Goal: Transaction & Acquisition: Obtain resource

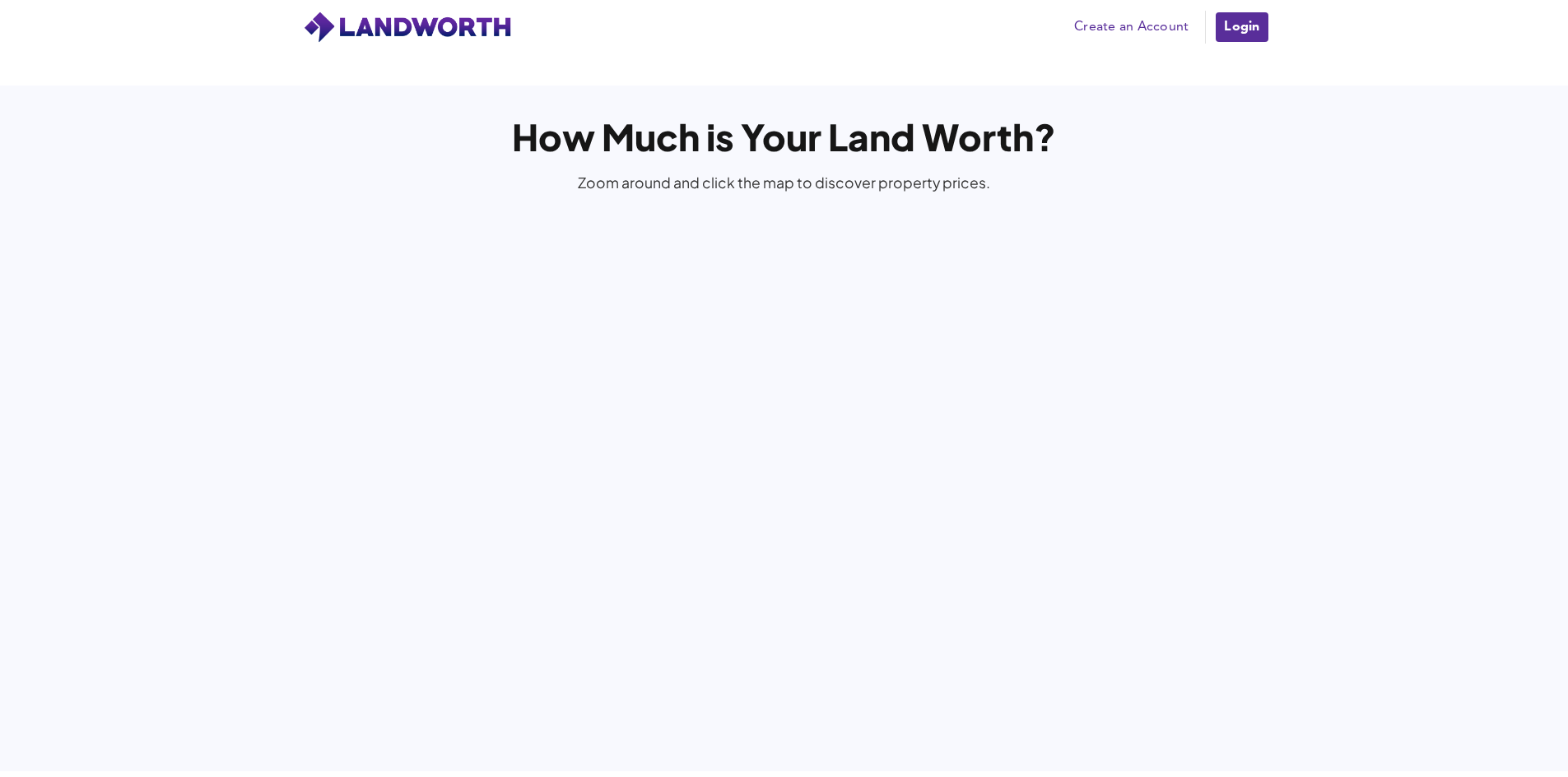
scroll to position [3619, 0]
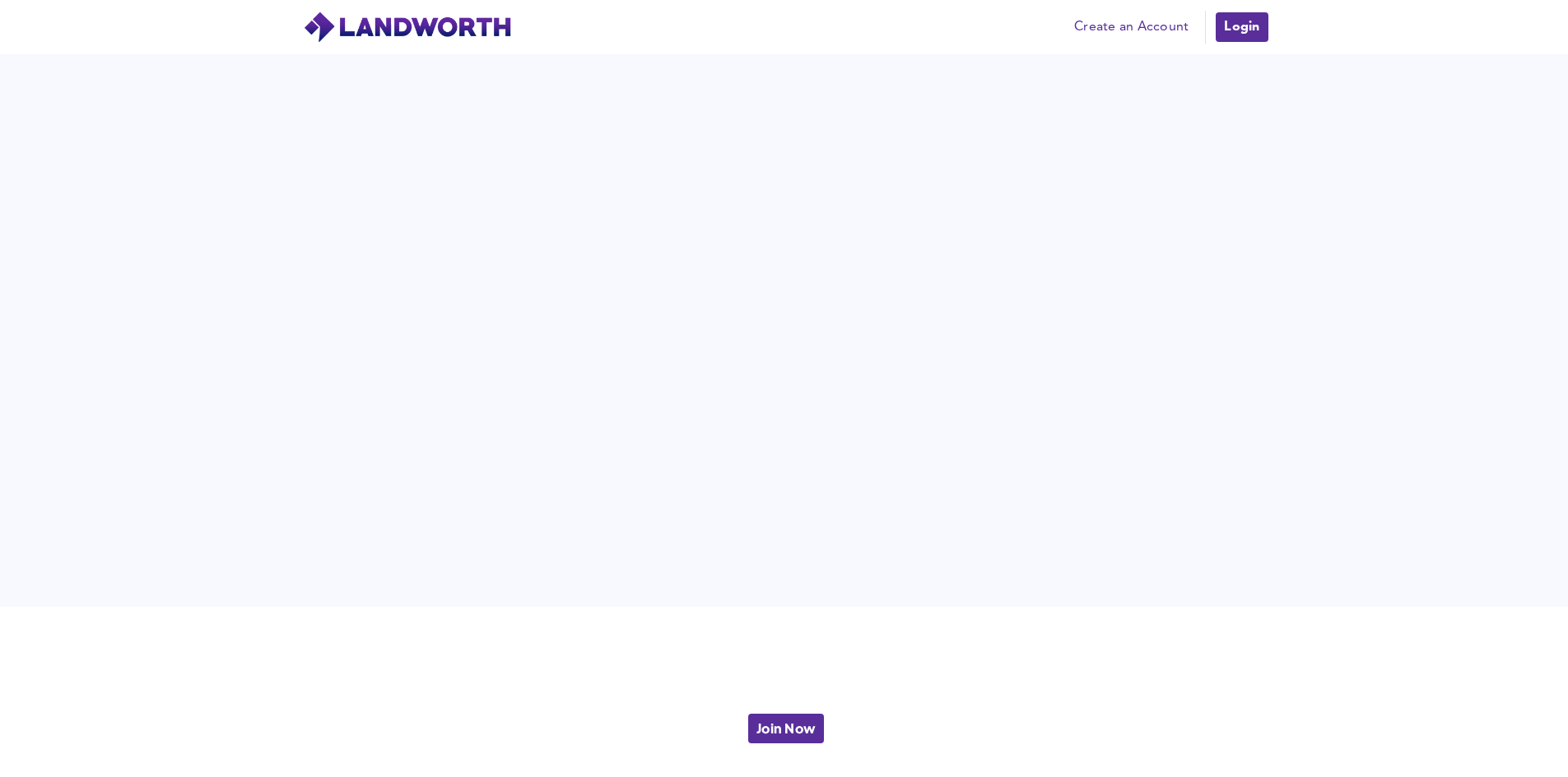
click at [1234, 26] on link "Login" at bounding box center [1242, 26] width 55 height 33
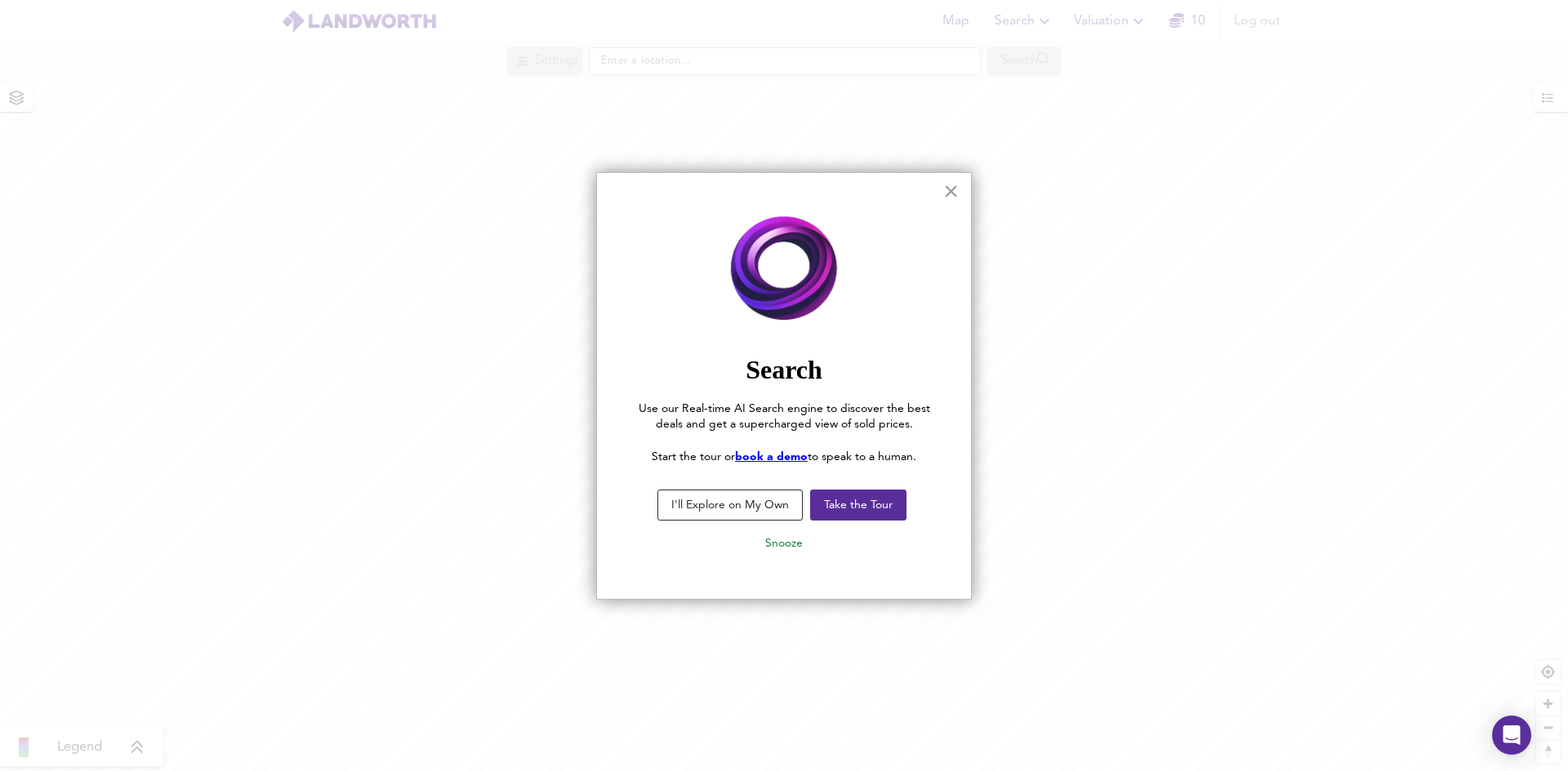
click at [770, 511] on button "I'll Explore on My Own" at bounding box center [730, 505] width 145 height 31
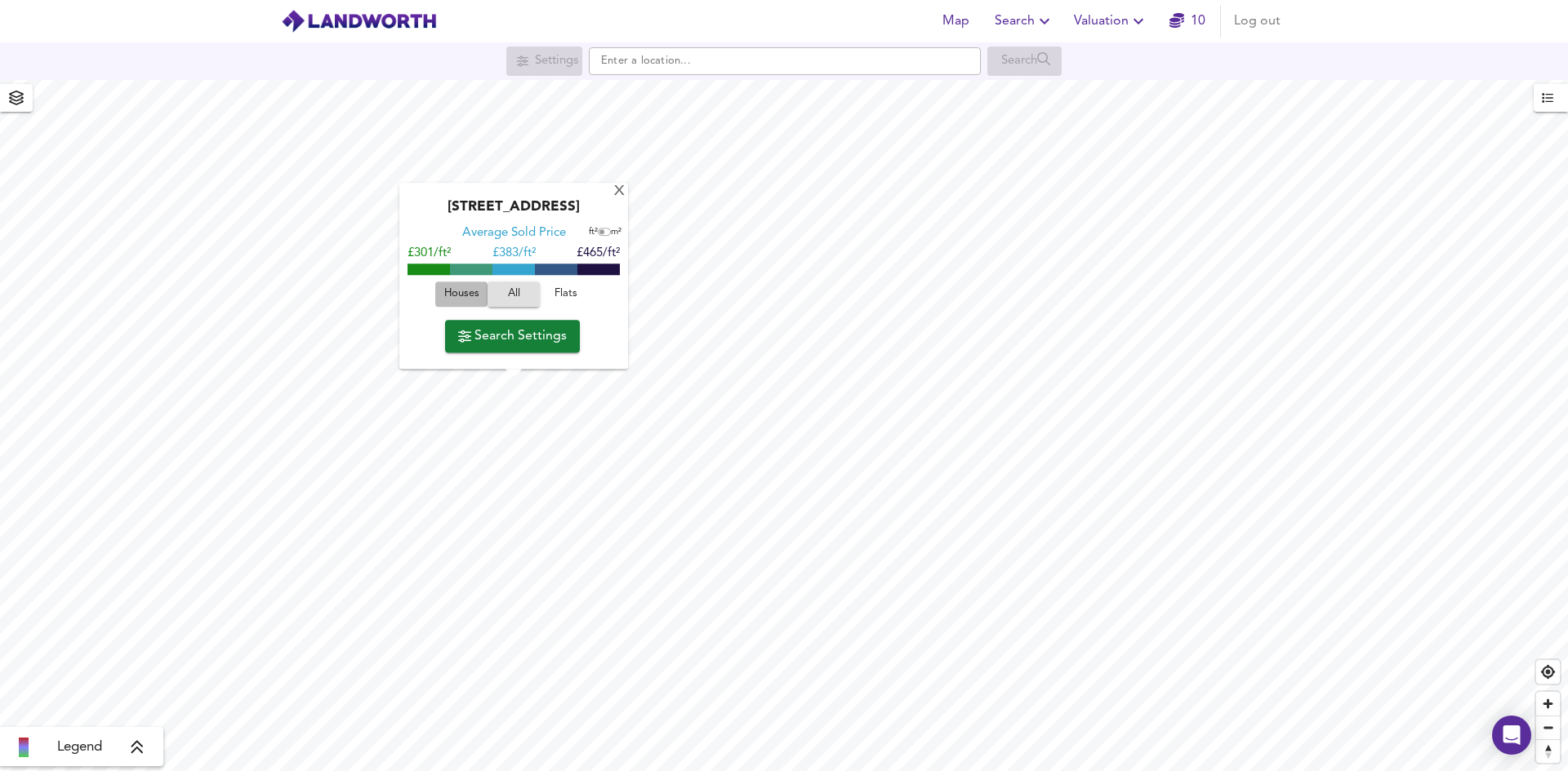
click at [465, 291] on span "Houses" at bounding box center [461, 294] width 44 height 18
click at [522, 338] on span "Search Settings" at bounding box center [512, 336] width 109 height 23
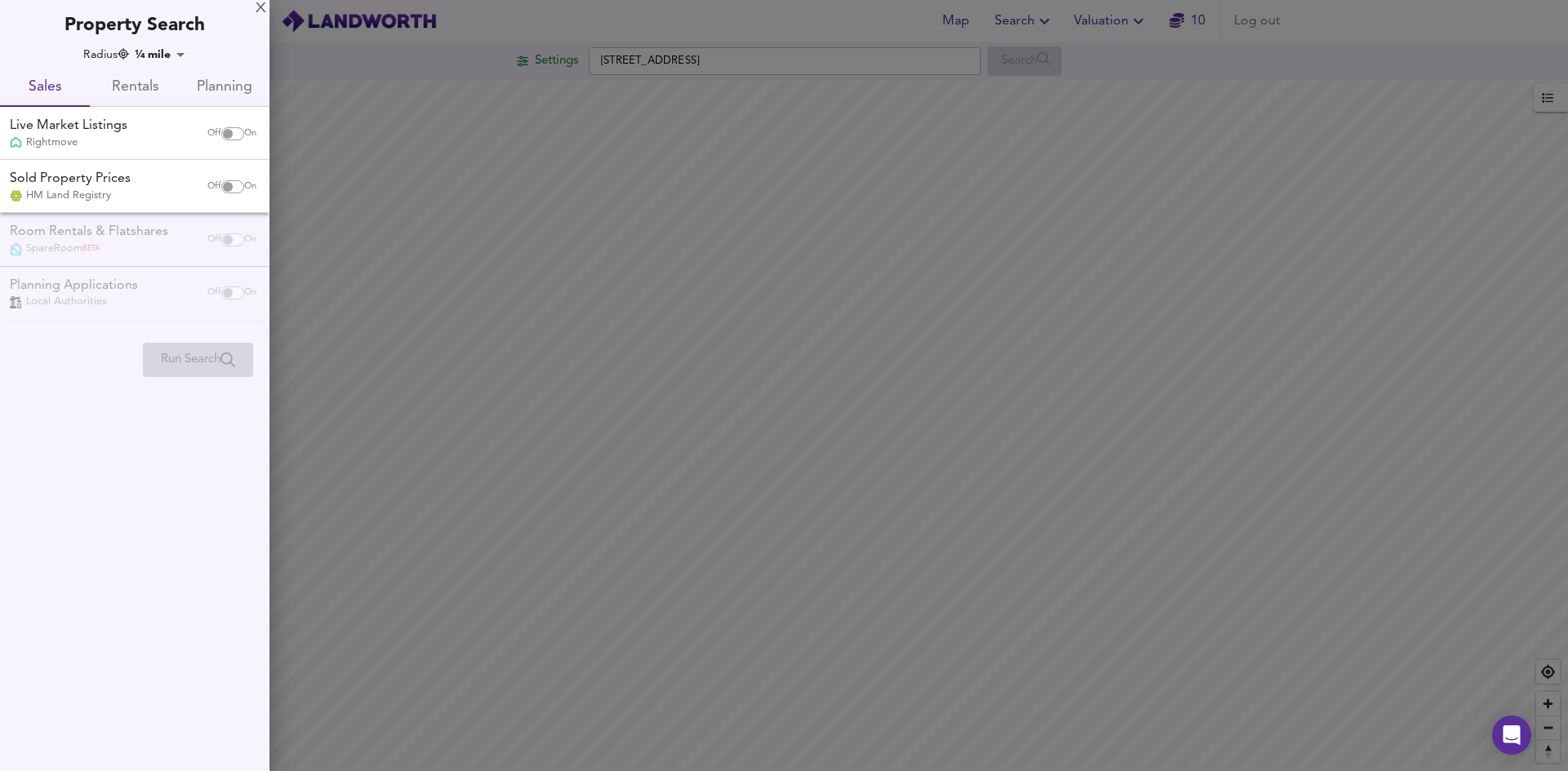
click at [218, 132] on input "checkbox" at bounding box center [228, 133] width 39 height 13
checkbox input "true"
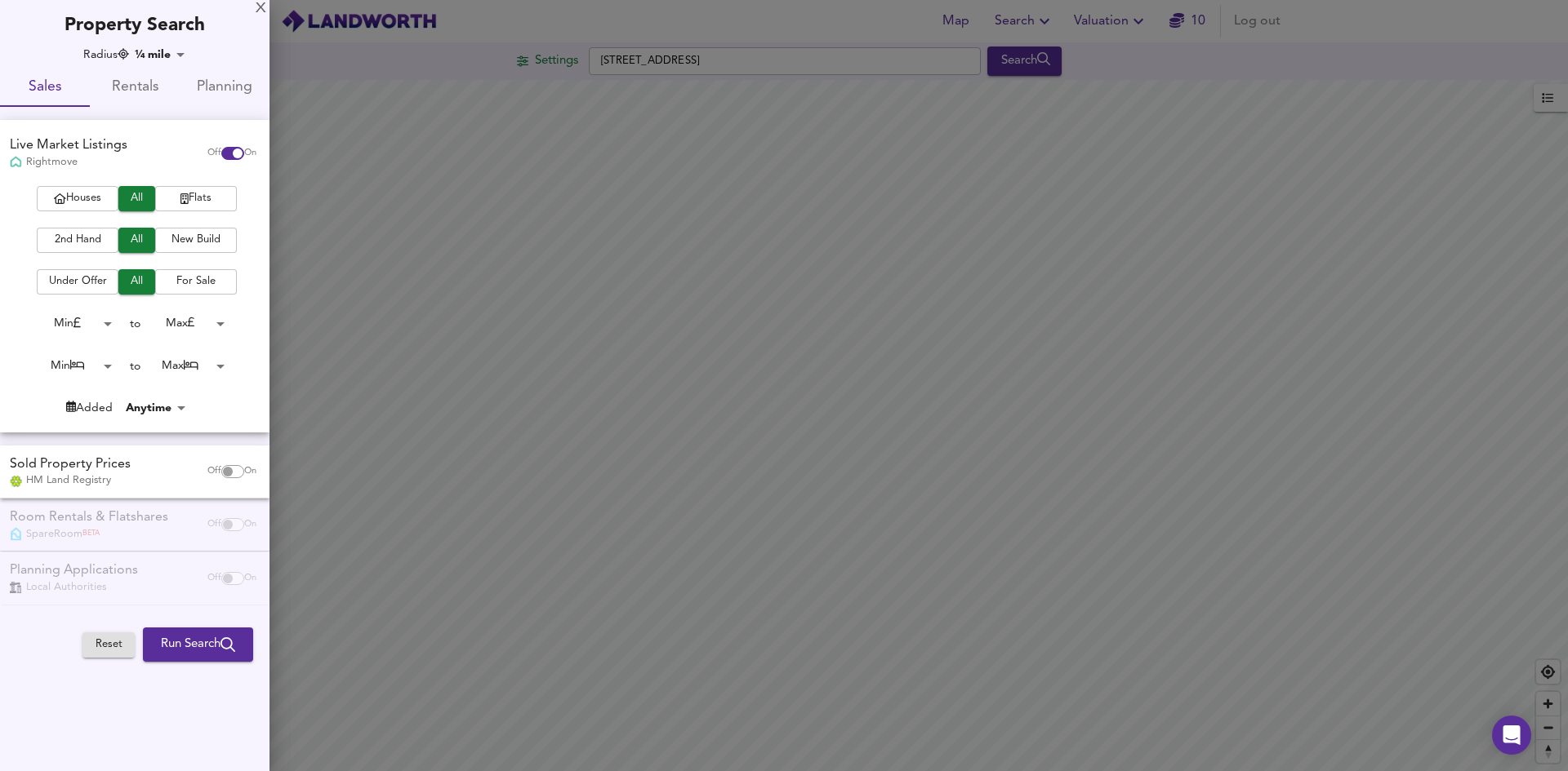
click at [85, 199] on span "Houses" at bounding box center [77, 198] width 66 height 18
click at [100, 238] on span "2nd Hand" at bounding box center [77, 240] width 66 height 18
click at [212, 284] on span "For Sale" at bounding box center [196, 281] width 66 height 18
click at [170, 324] on body "Map Search Valuation 10 Log out Settings [GEOGRAPHIC_DATA] 8TP Search Legend UK…" at bounding box center [784, 385] width 1568 height 771
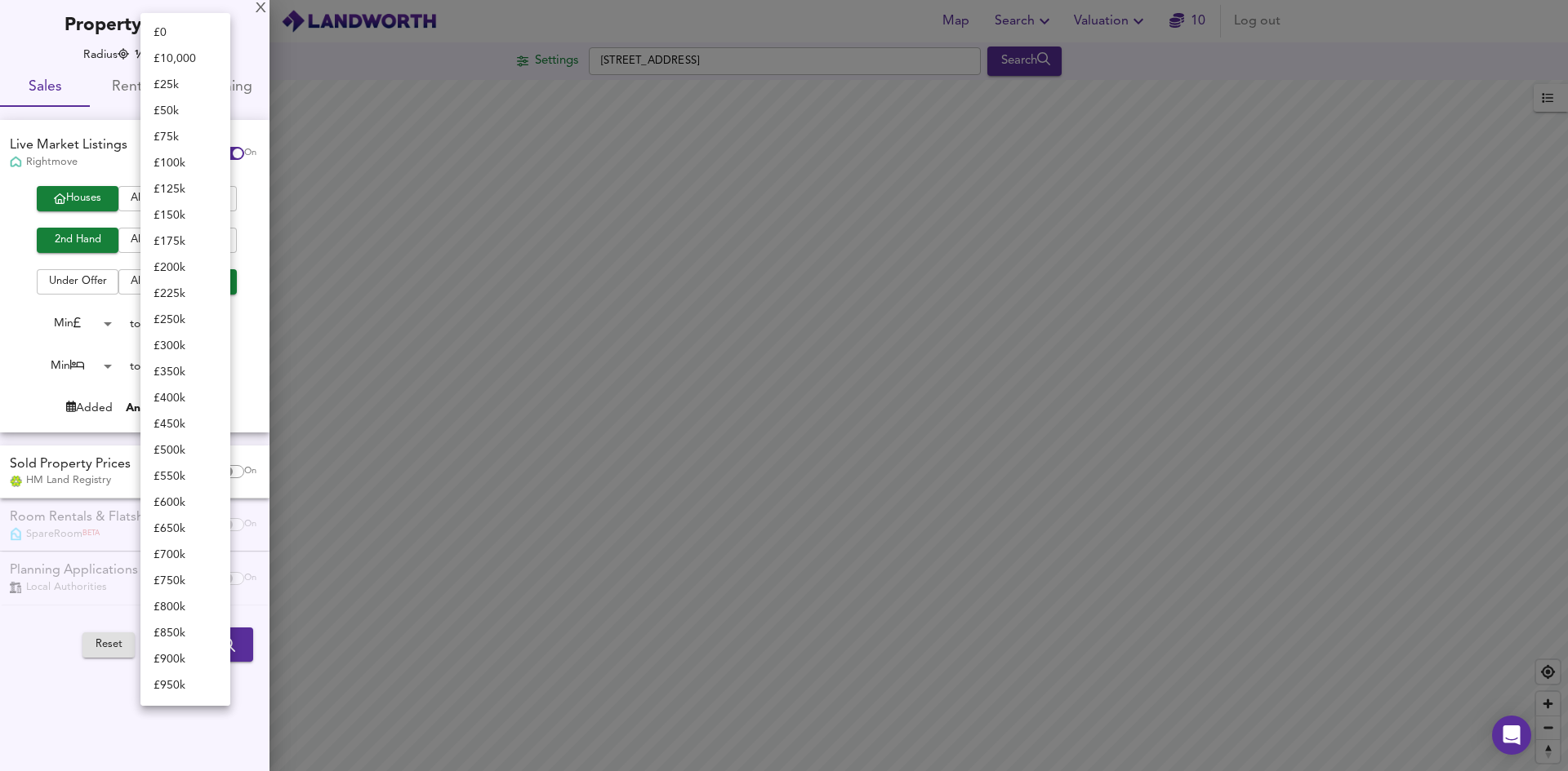
click at [178, 246] on li "£ 175k" at bounding box center [185, 242] width 90 height 26
type input "175000"
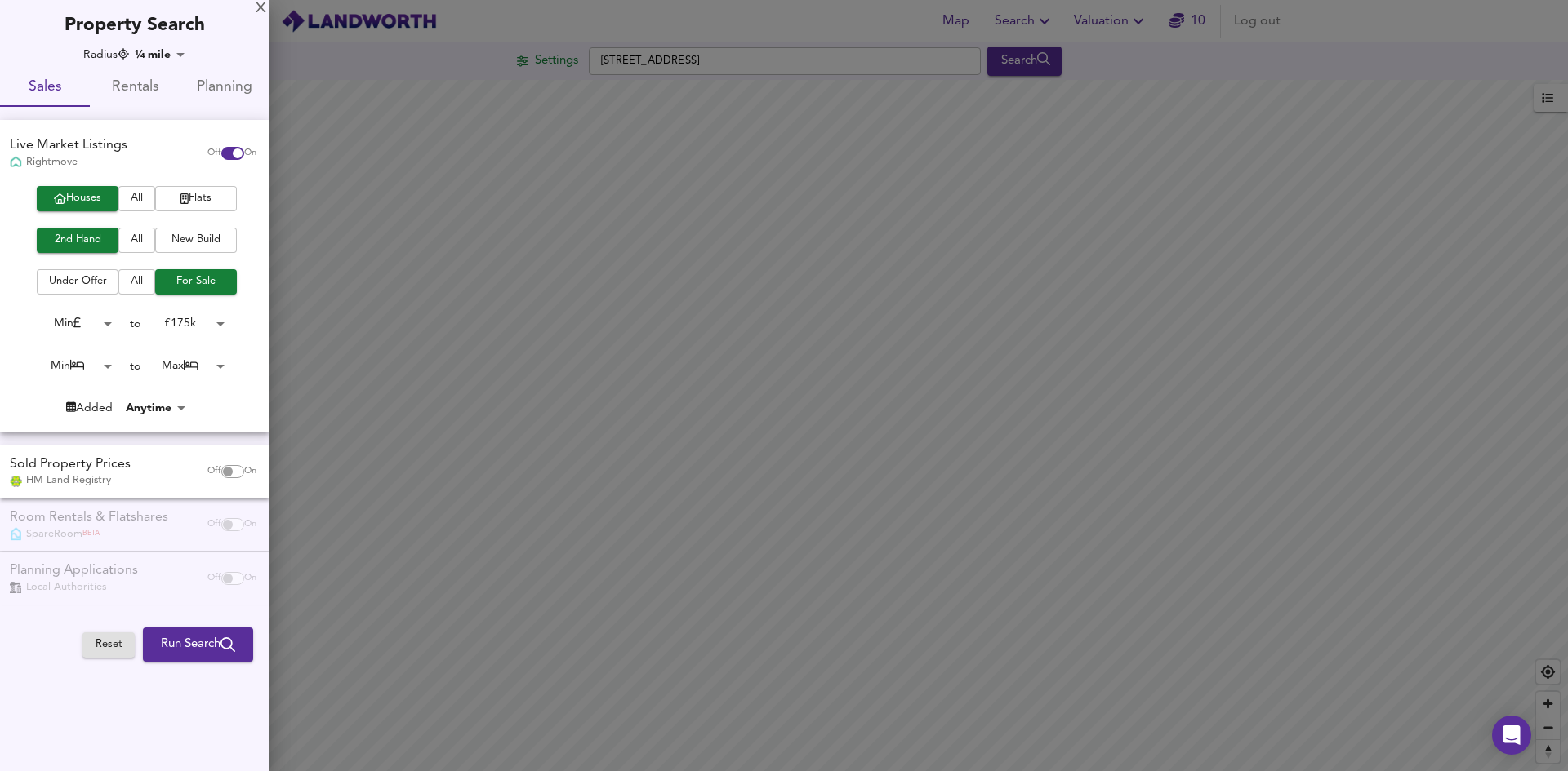
click at [107, 366] on body "Map Search Valuation 10 Log out Settings [GEOGRAPHIC_DATA] 8TP Search Legend UK…" at bounding box center [784, 385] width 1568 height 771
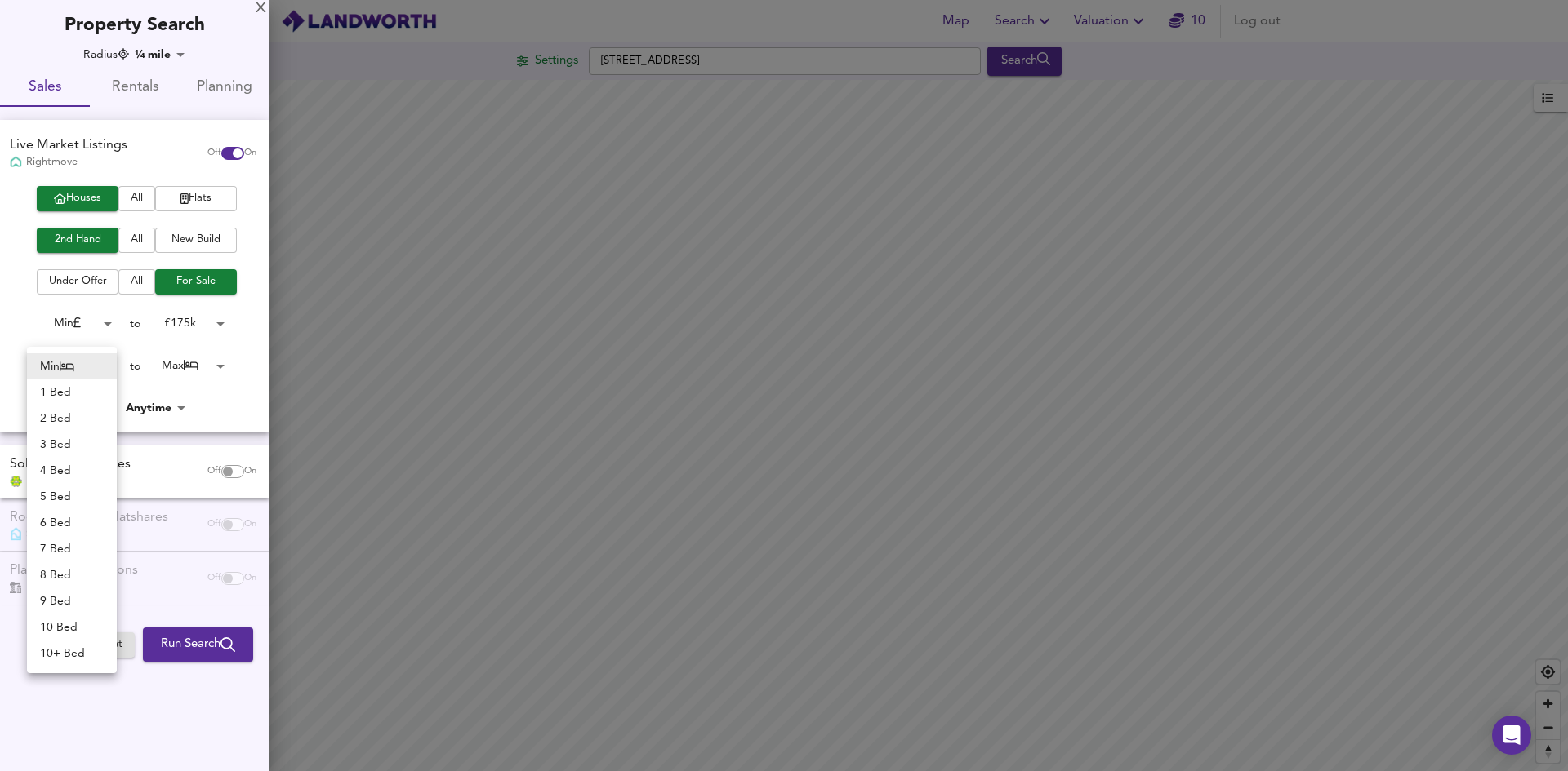
click at [64, 422] on li "2 Bed" at bounding box center [72, 419] width 90 height 26
type input "2"
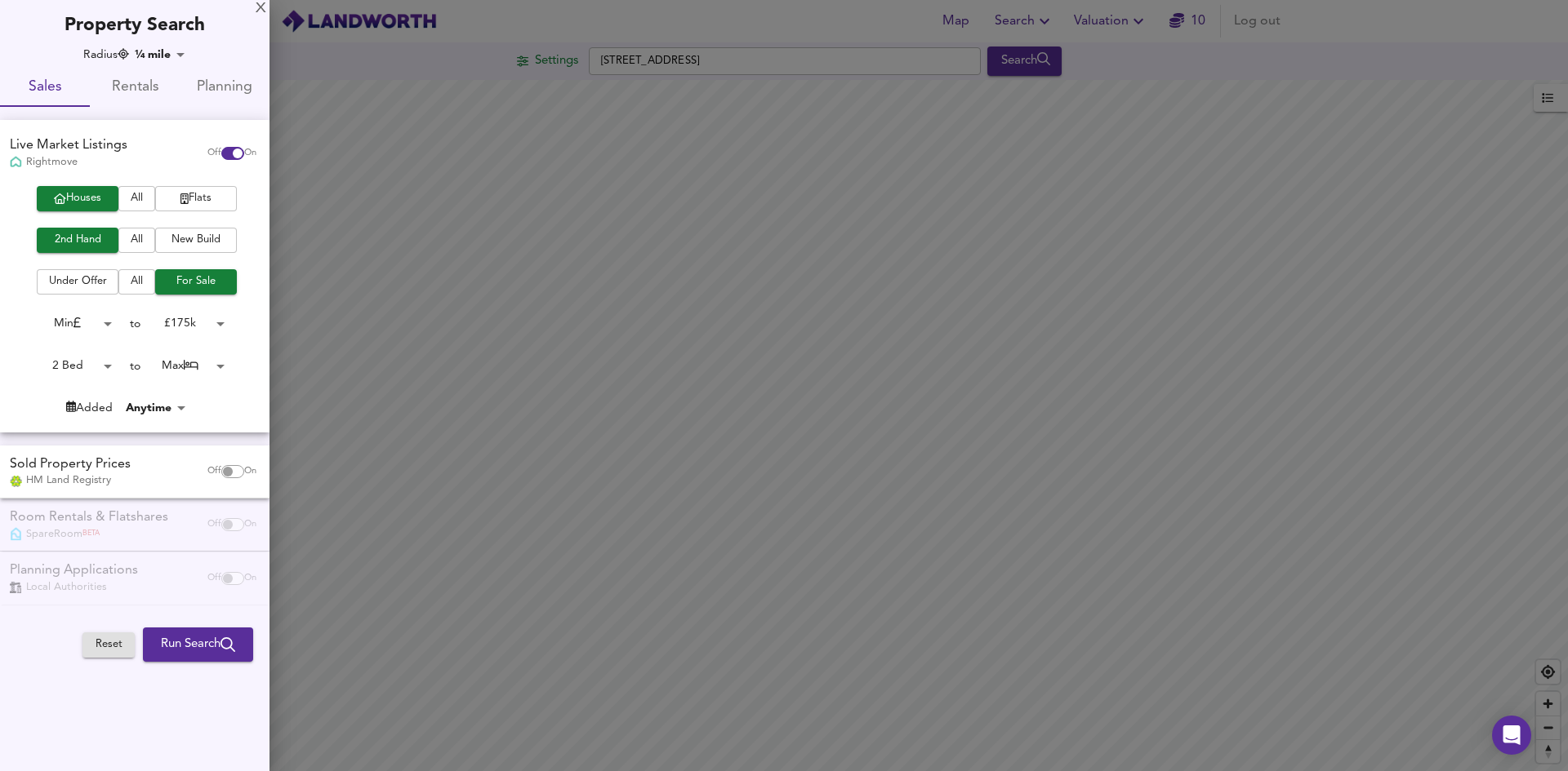
click at [214, 652] on span "Run Search" at bounding box center [198, 645] width 74 height 21
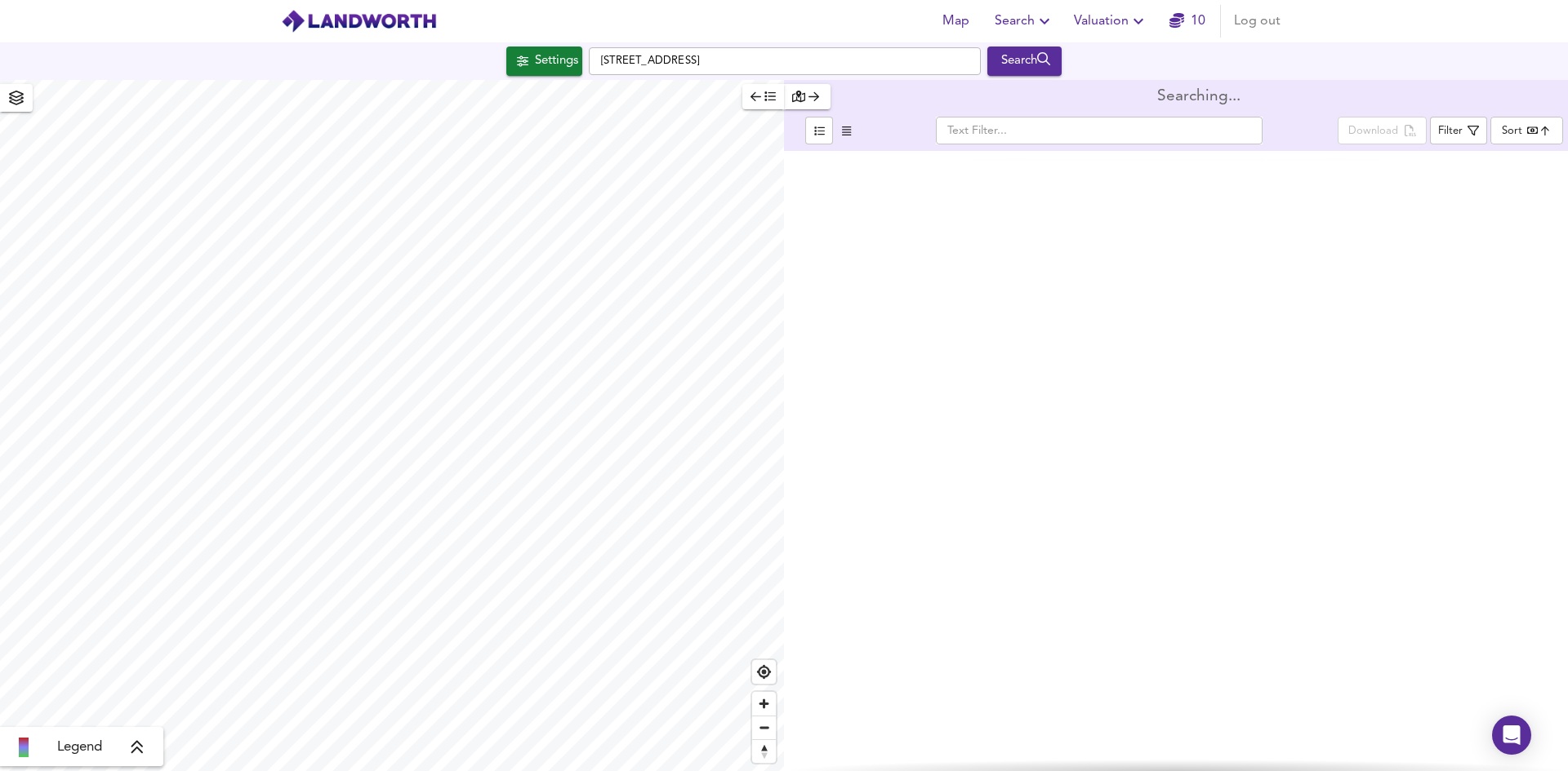
checkbox input "false"
checkbox input "true"
type input "bestdeal"
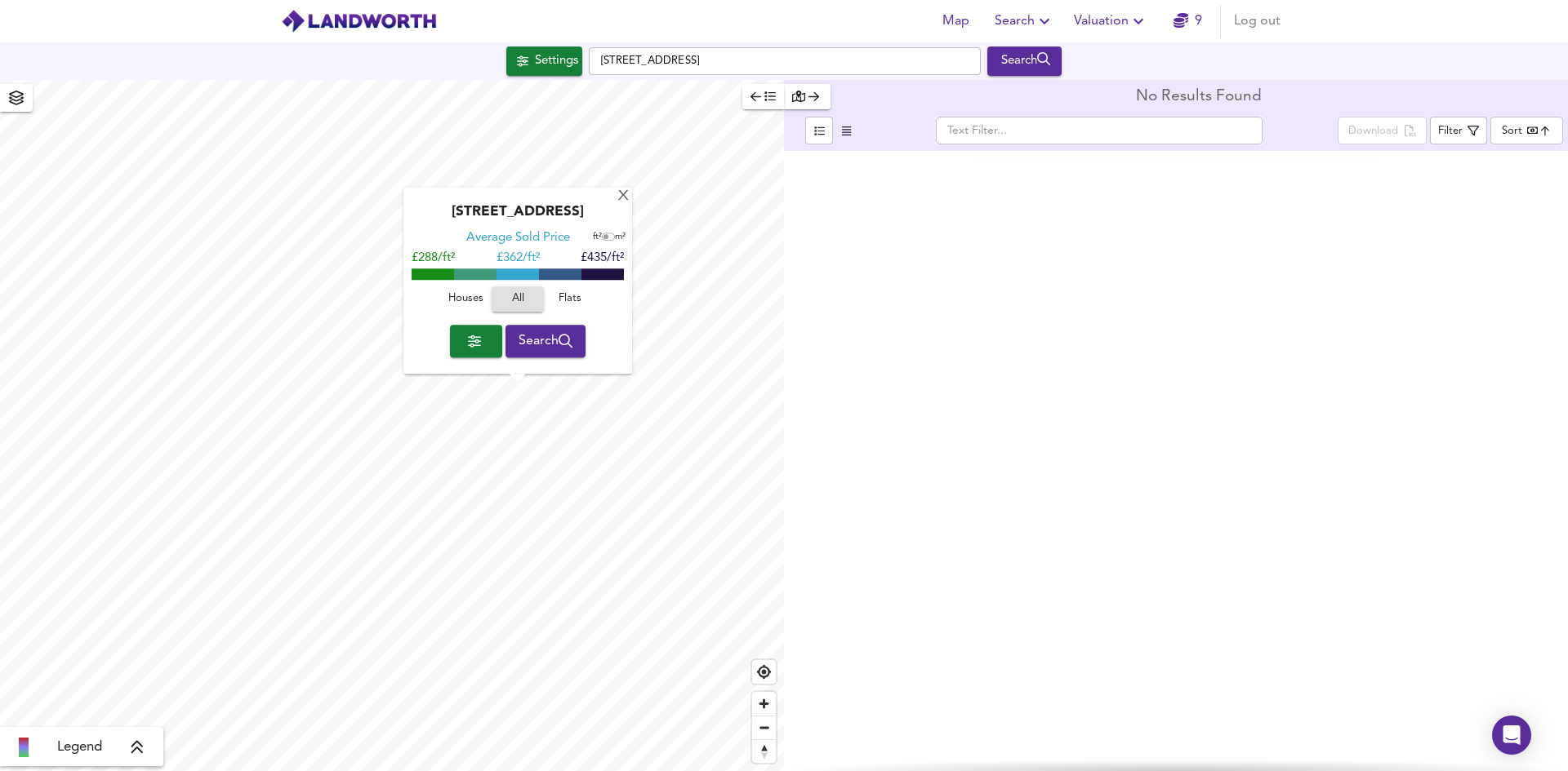
type input "1189"
click at [543, 337] on span "Search" at bounding box center [545, 341] width 54 height 23
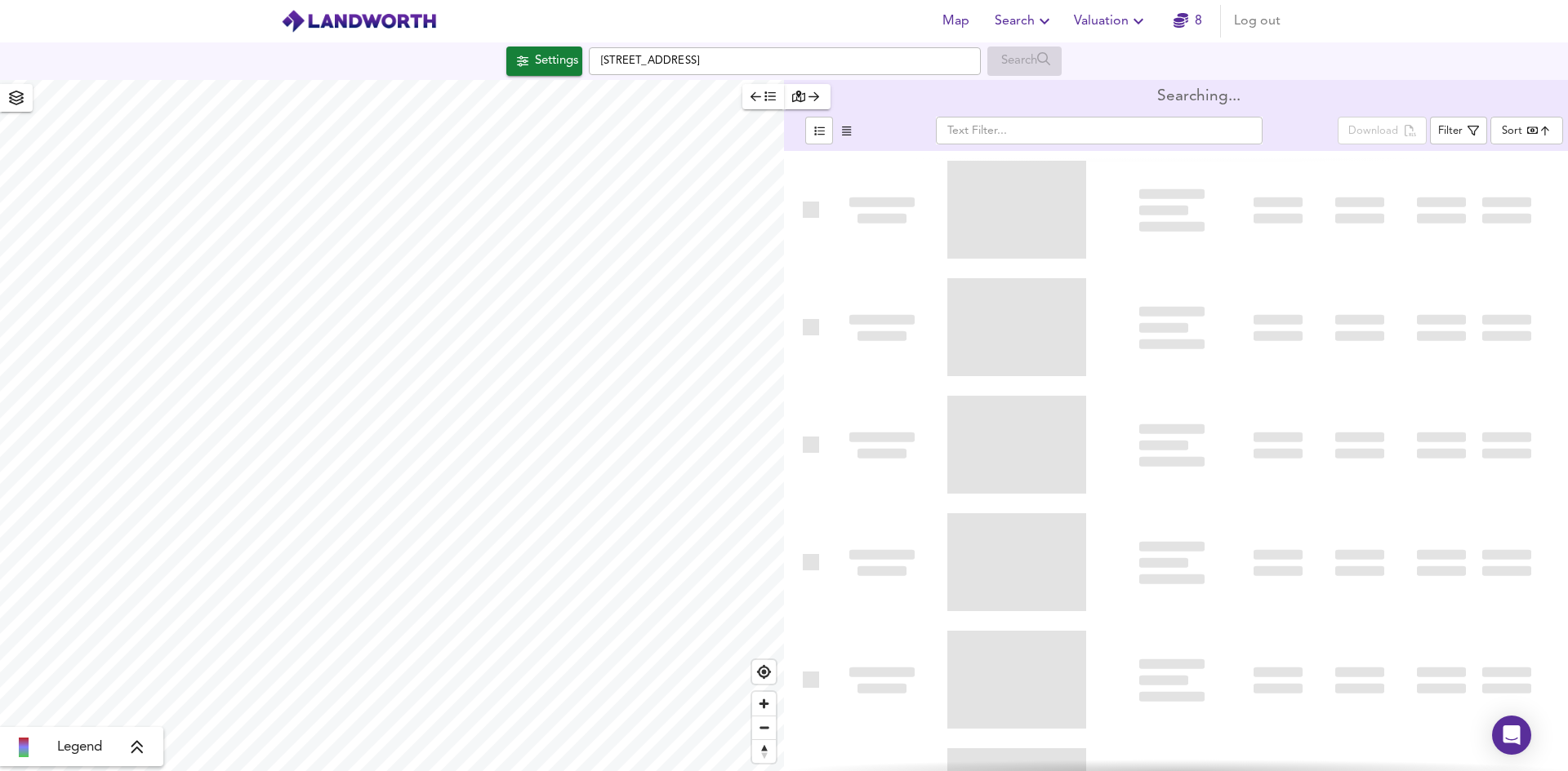
type input "bestdeal"
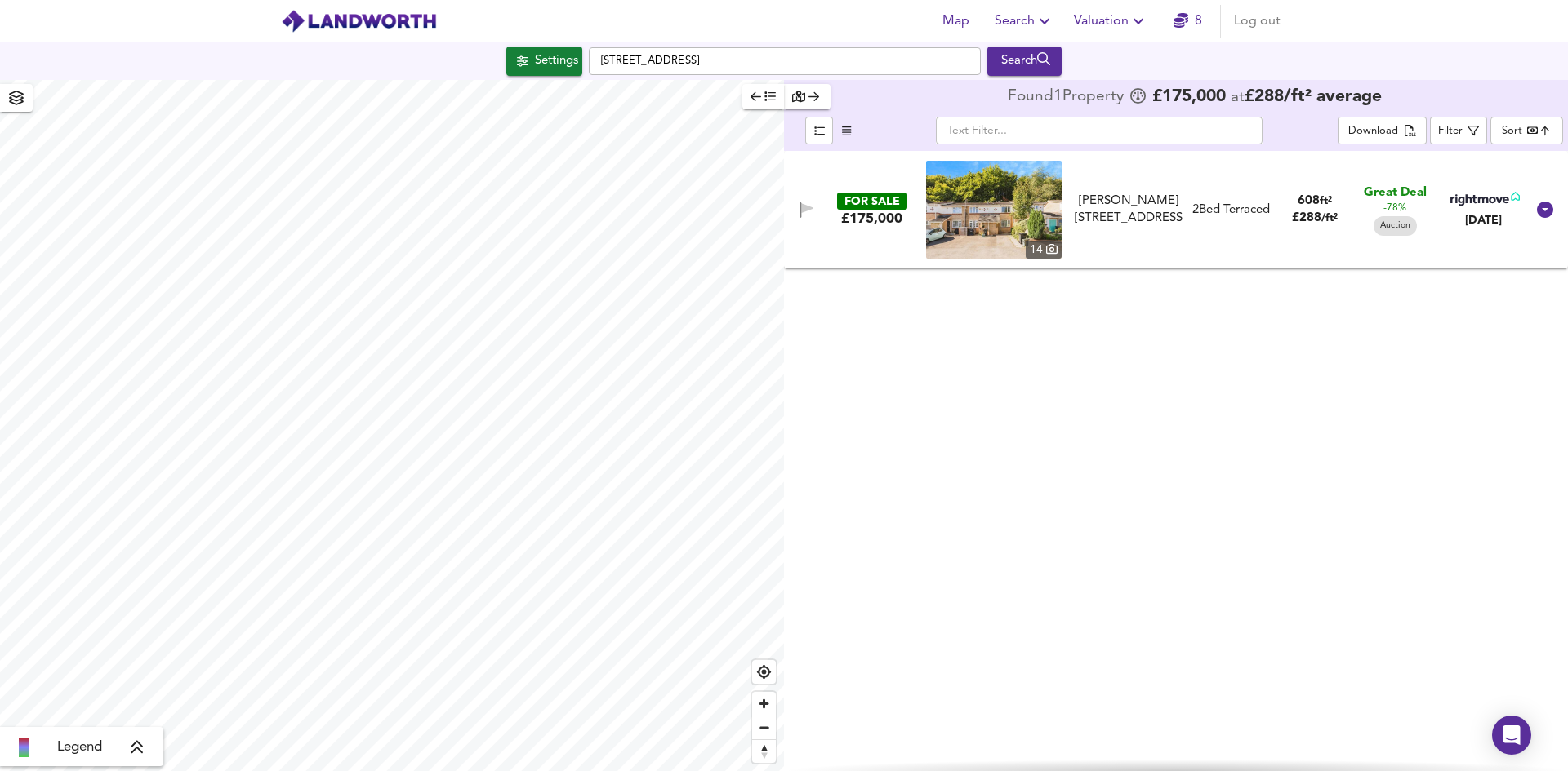
type input "2247"
click at [1039, 64] on div "Search" at bounding box center [1024, 61] width 67 height 21
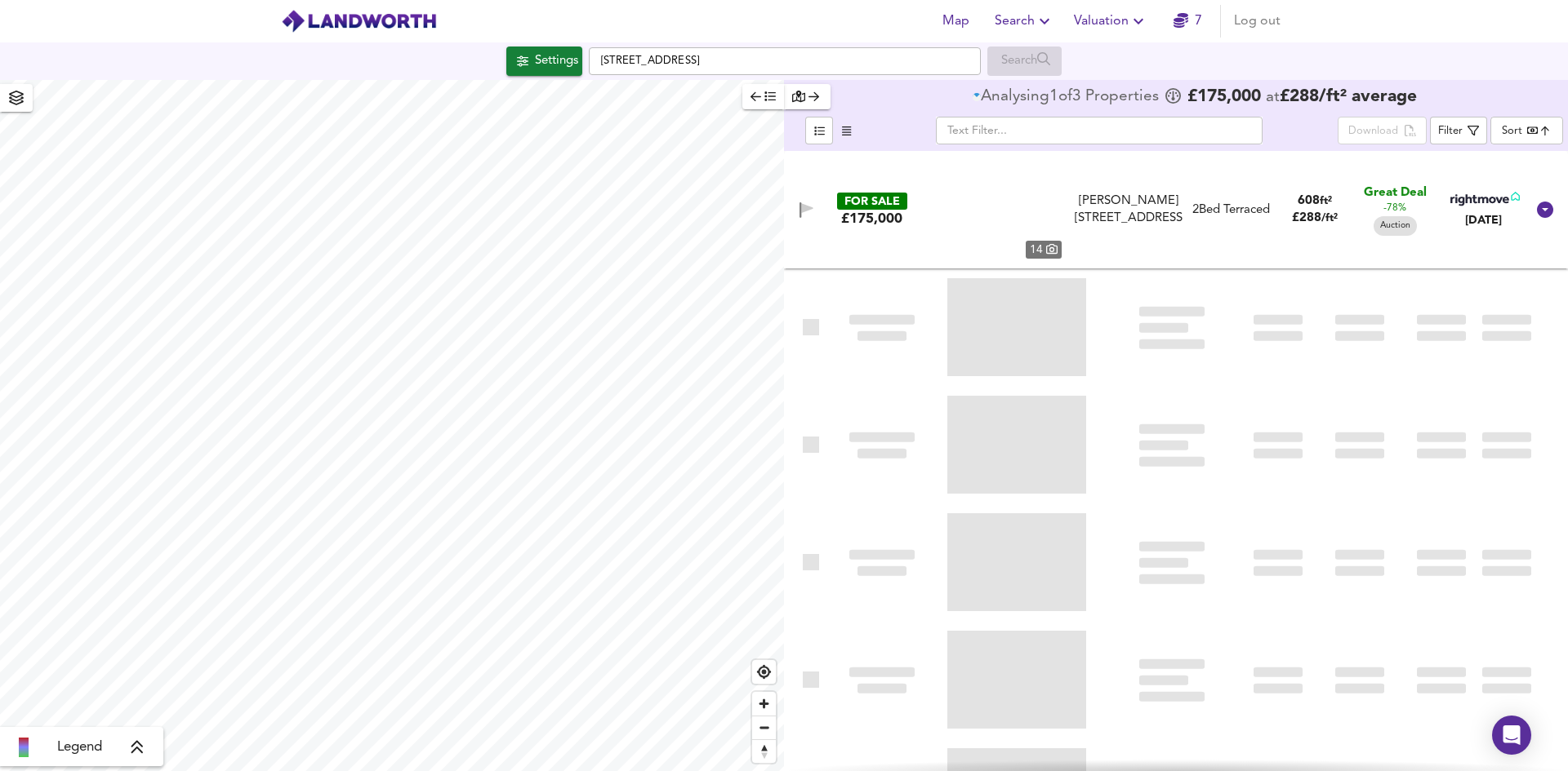
type input "bestdeal"
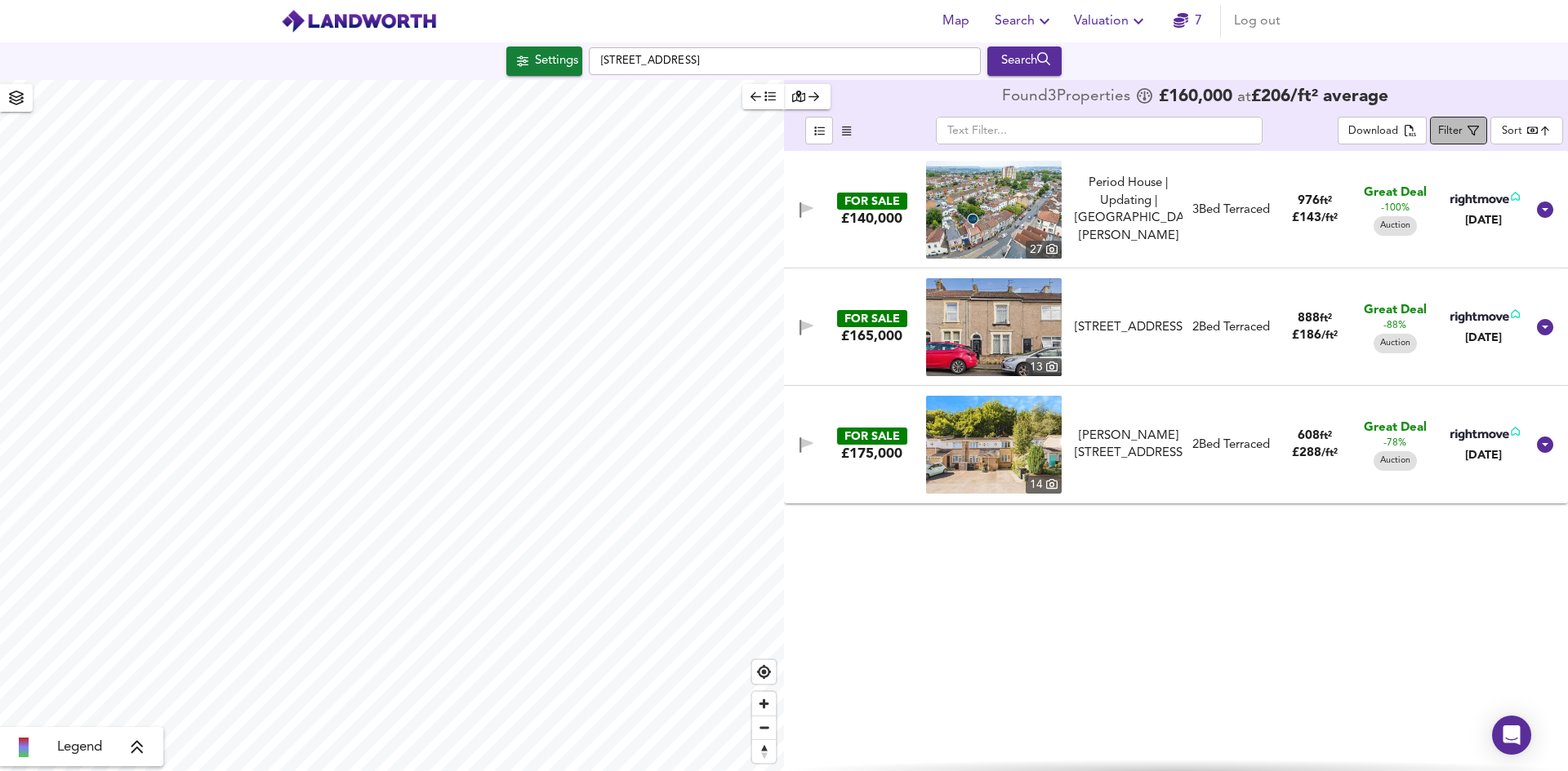
click at [1455, 124] on div "Filter" at bounding box center [1450, 131] width 25 height 18
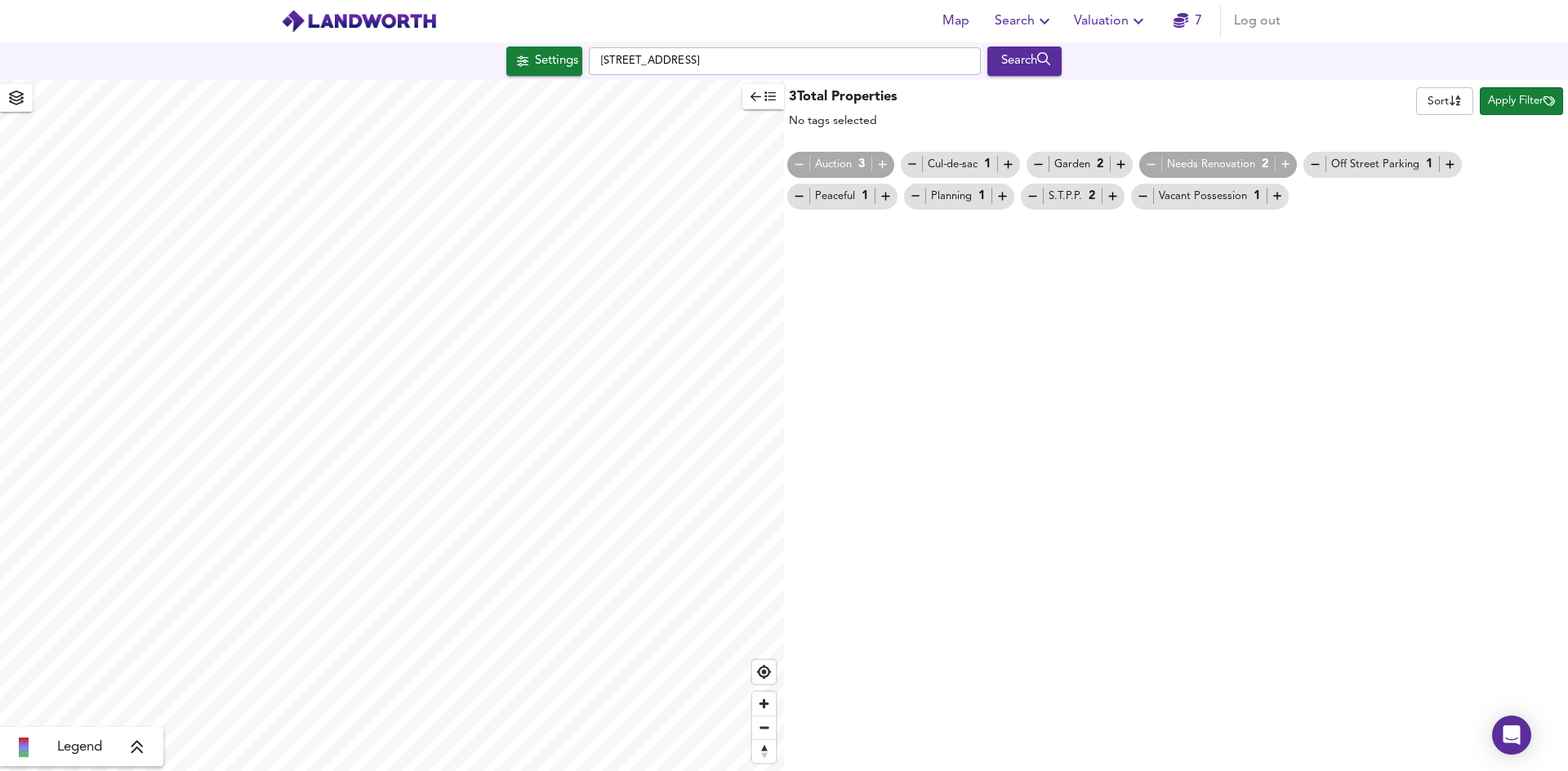
click at [764, 98] on icon "button" at bounding box center [770, 96] width 11 height 11
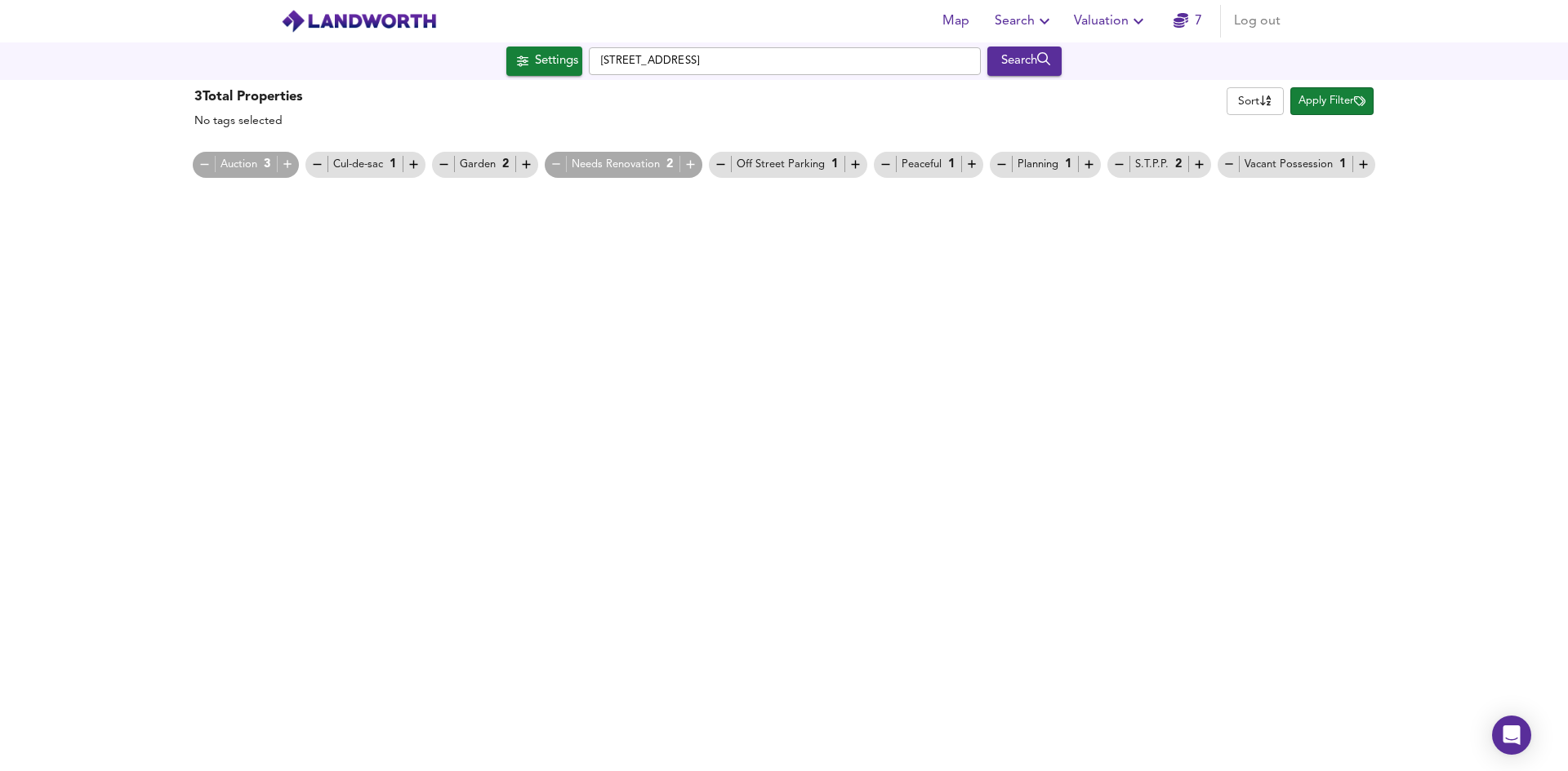
type input "1189"
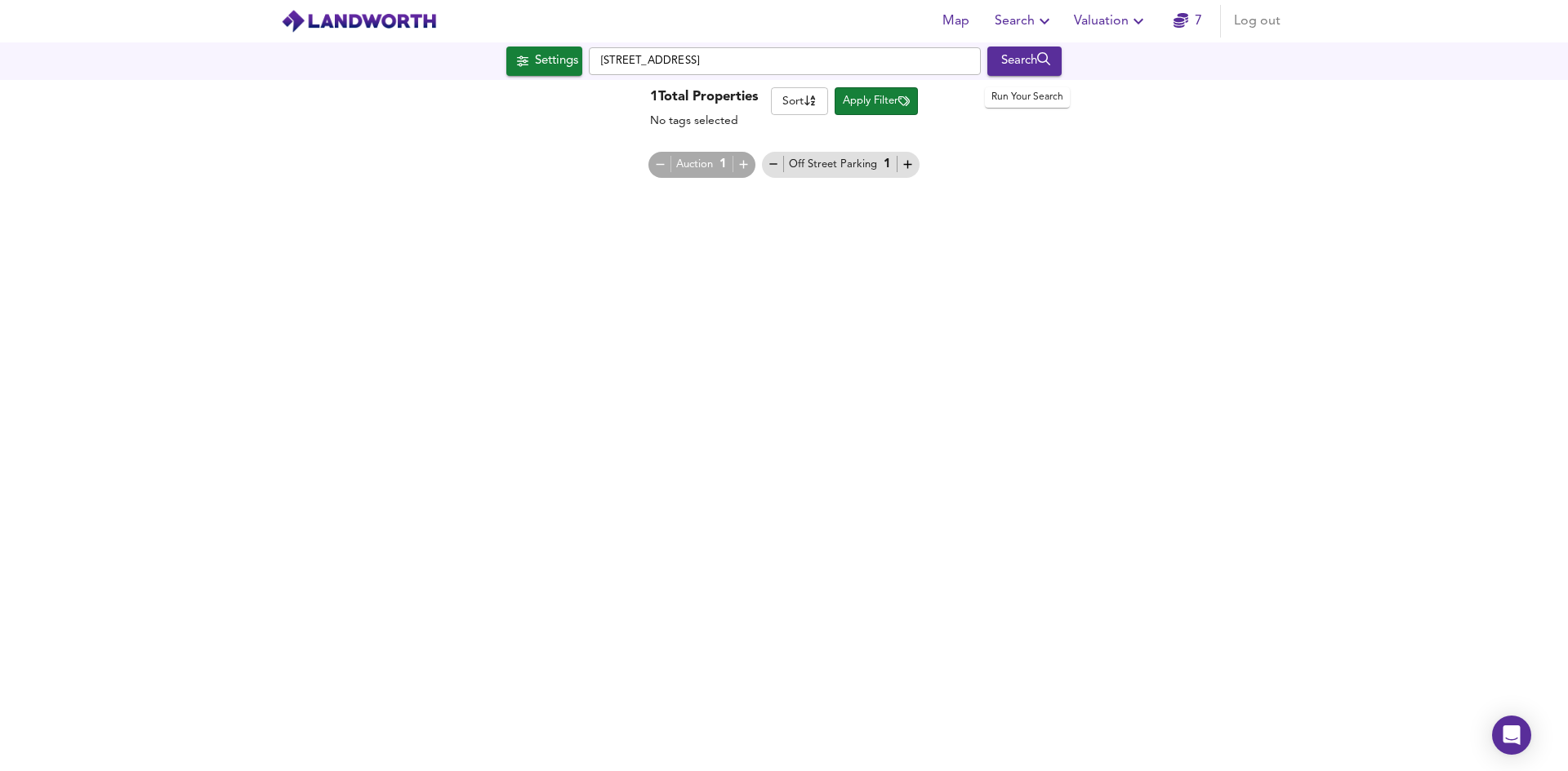
click at [1037, 60] on div "Search" at bounding box center [1024, 61] width 67 height 21
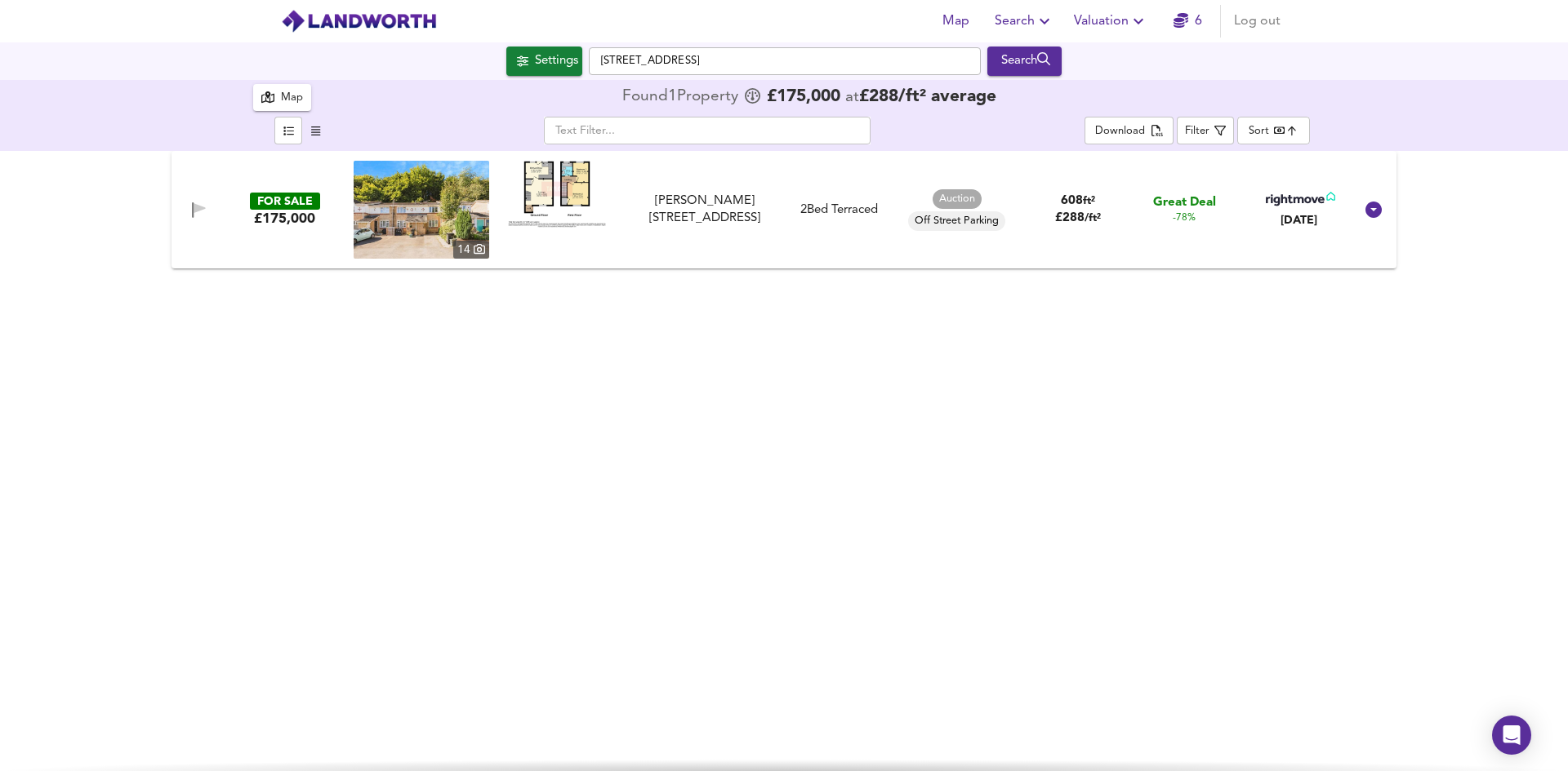
click at [281, 98] on div "Map" at bounding box center [292, 98] width 22 height 18
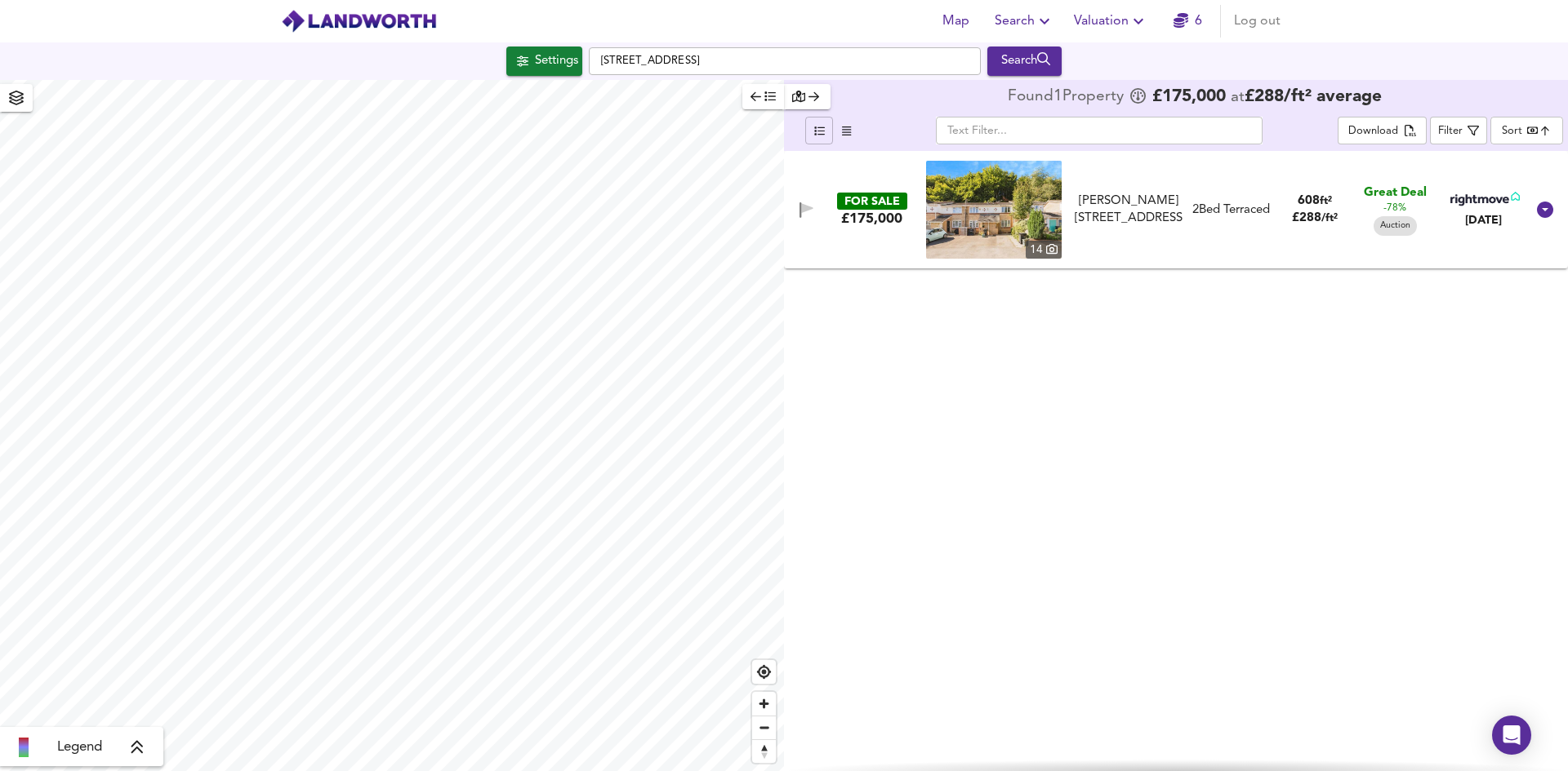
type input "3752"
click at [1036, 68] on div "Search" at bounding box center [1024, 61] width 67 height 21
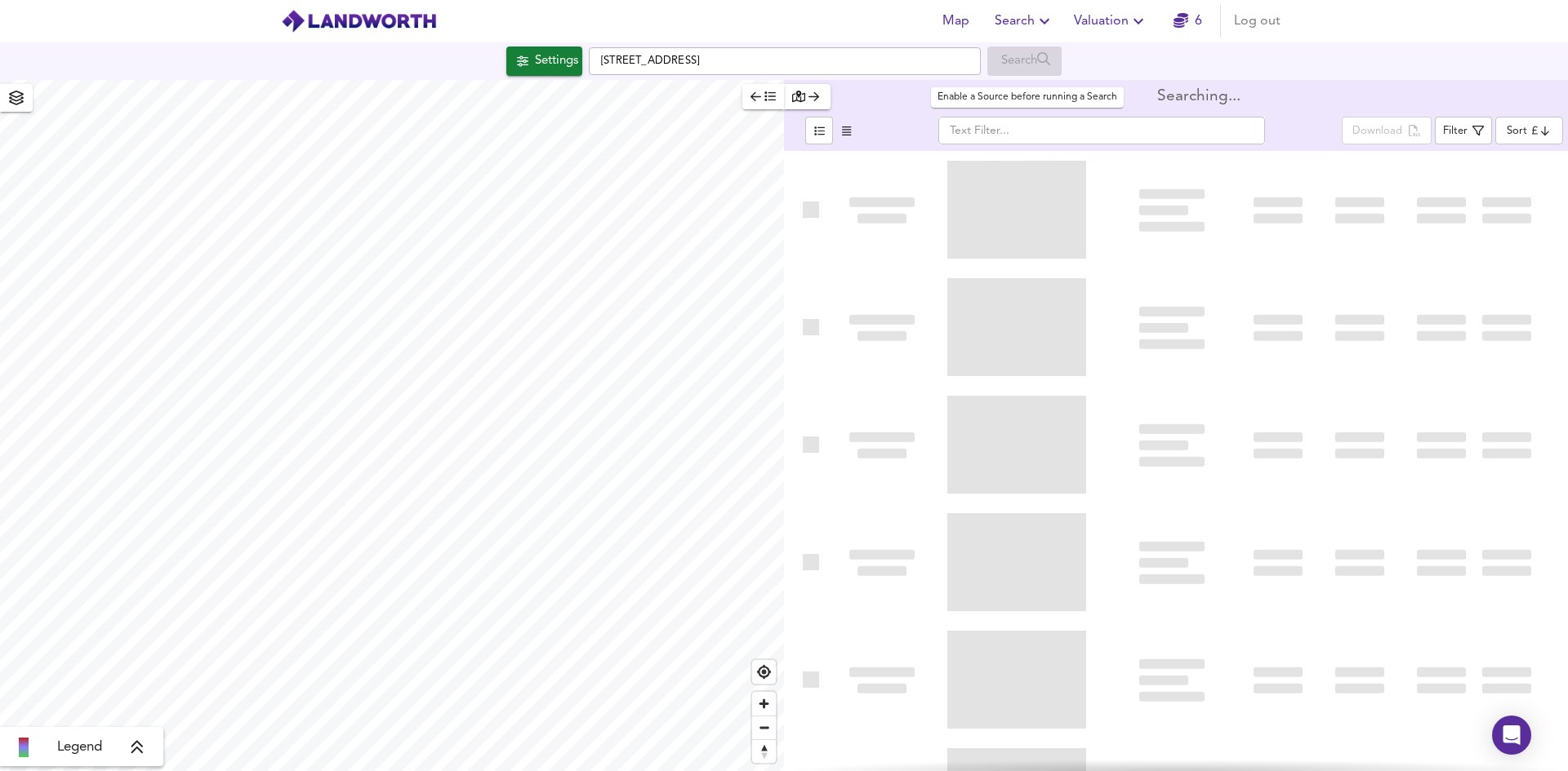
type input "bestdeal"
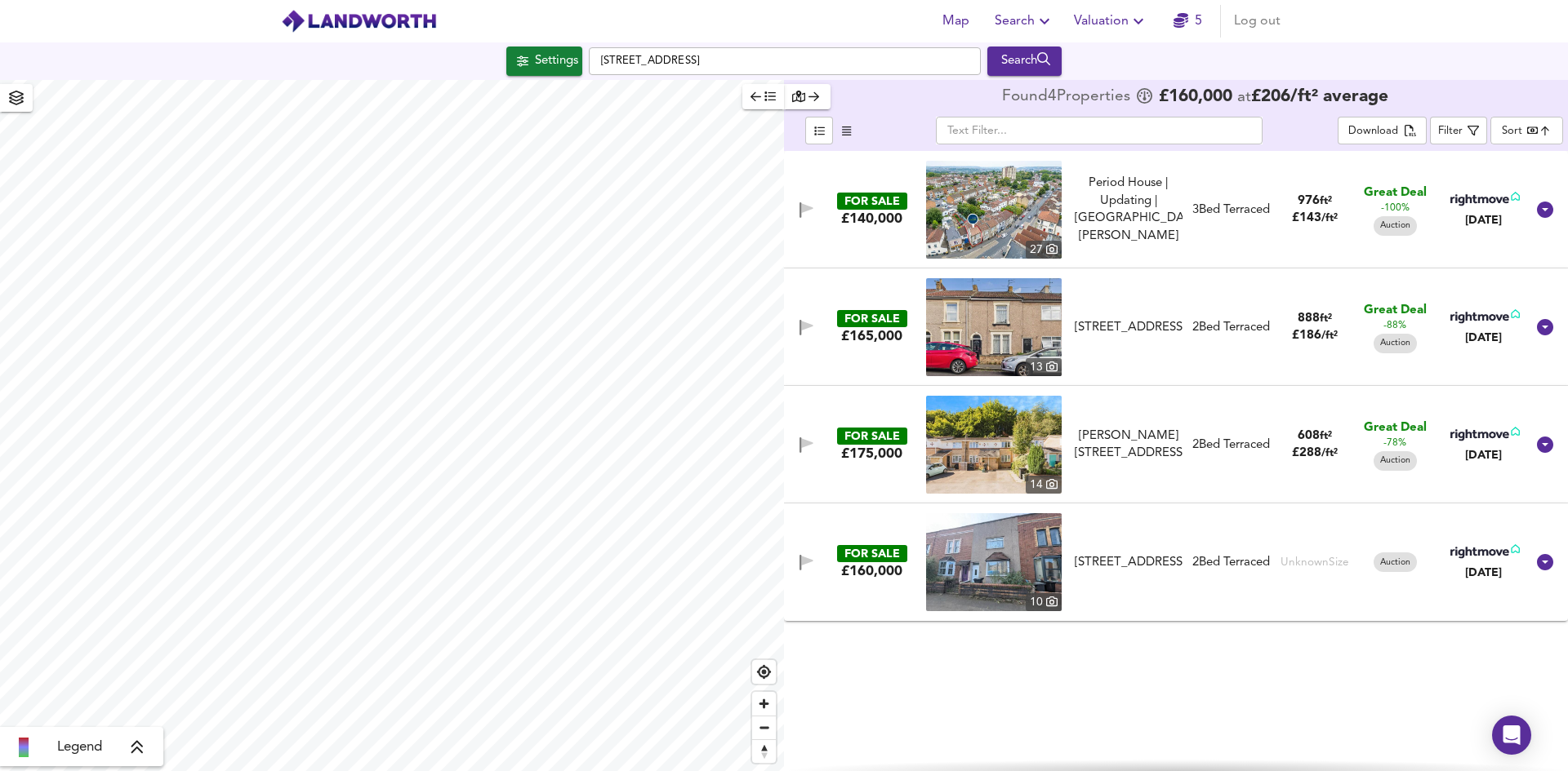
click at [958, 316] on img at bounding box center [994, 327] width 136 height 98
drag, startPoint x: 770, startPoint y: 62, endPoint x: 299, endPoint y: 43, distance: 471.4
click at [299, 43] on div "Settings [STREET_ADDRESS] Search" at bounding box center [784, 60] width 1568 height 38
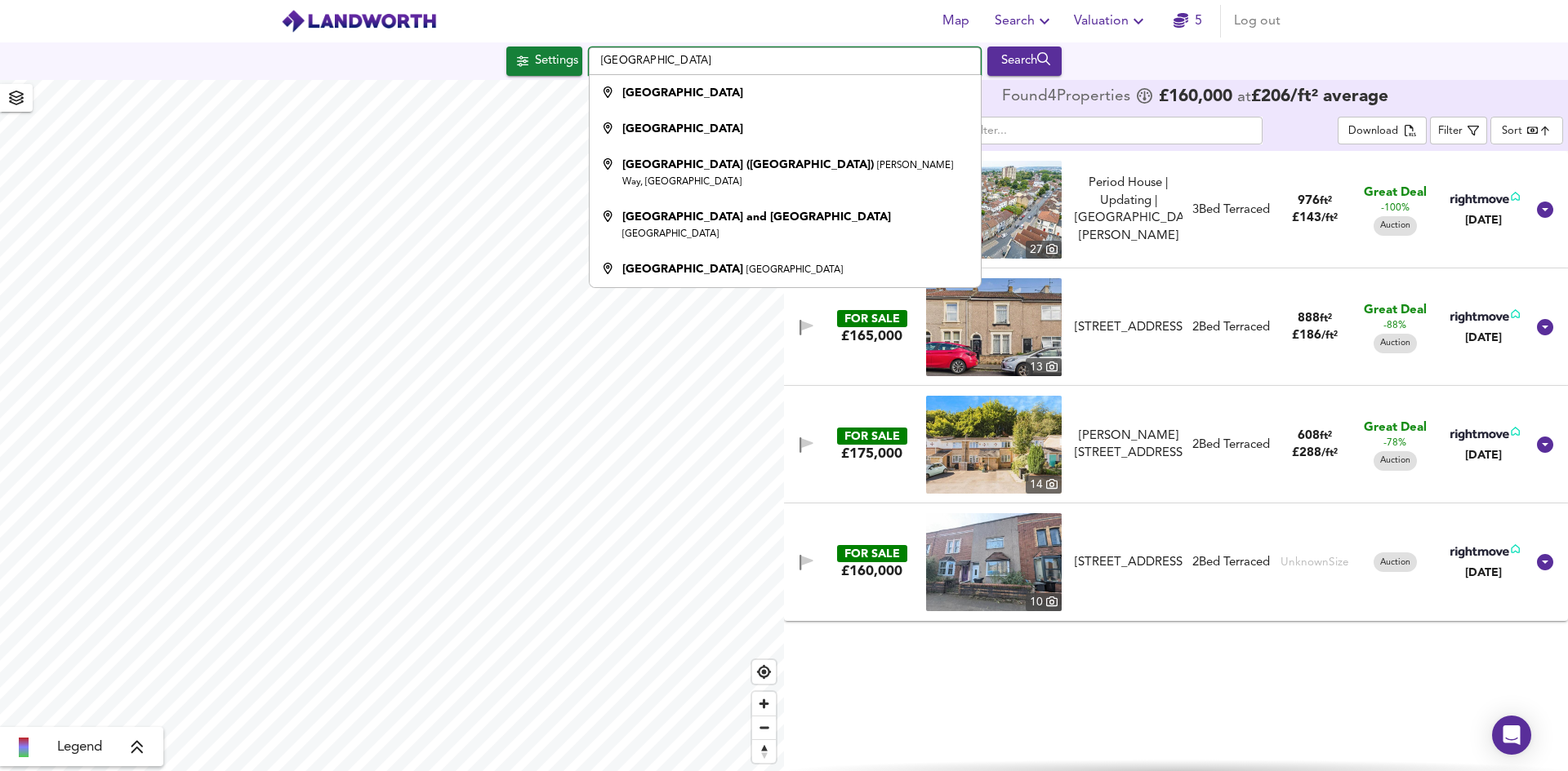
type input "[GEOGRAPHIC_DATA]"
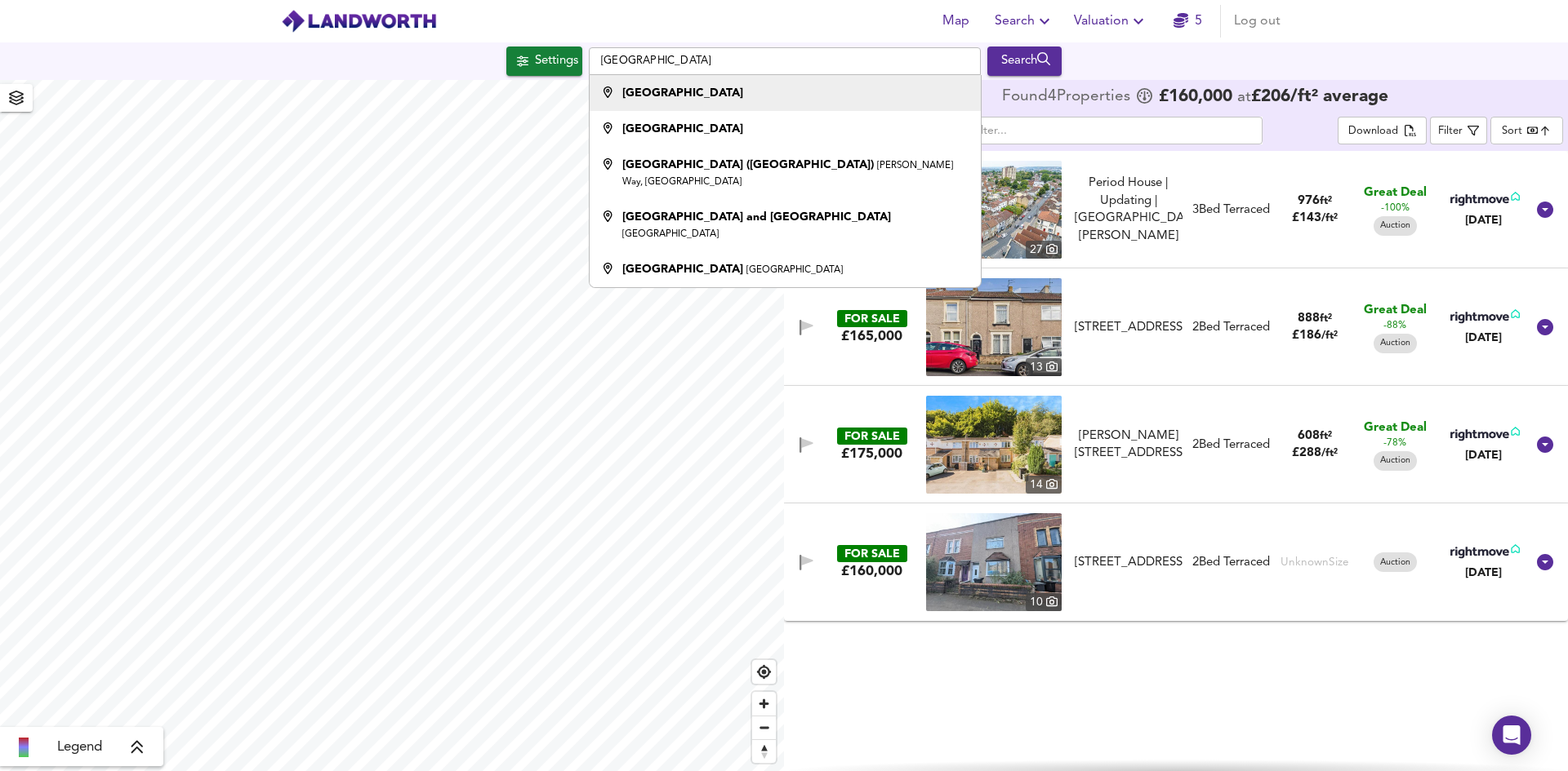
click at [681, 102] on li "[GEOGRAPHIC_DATA]" at bounding box center [784, 93] width 390 height 36
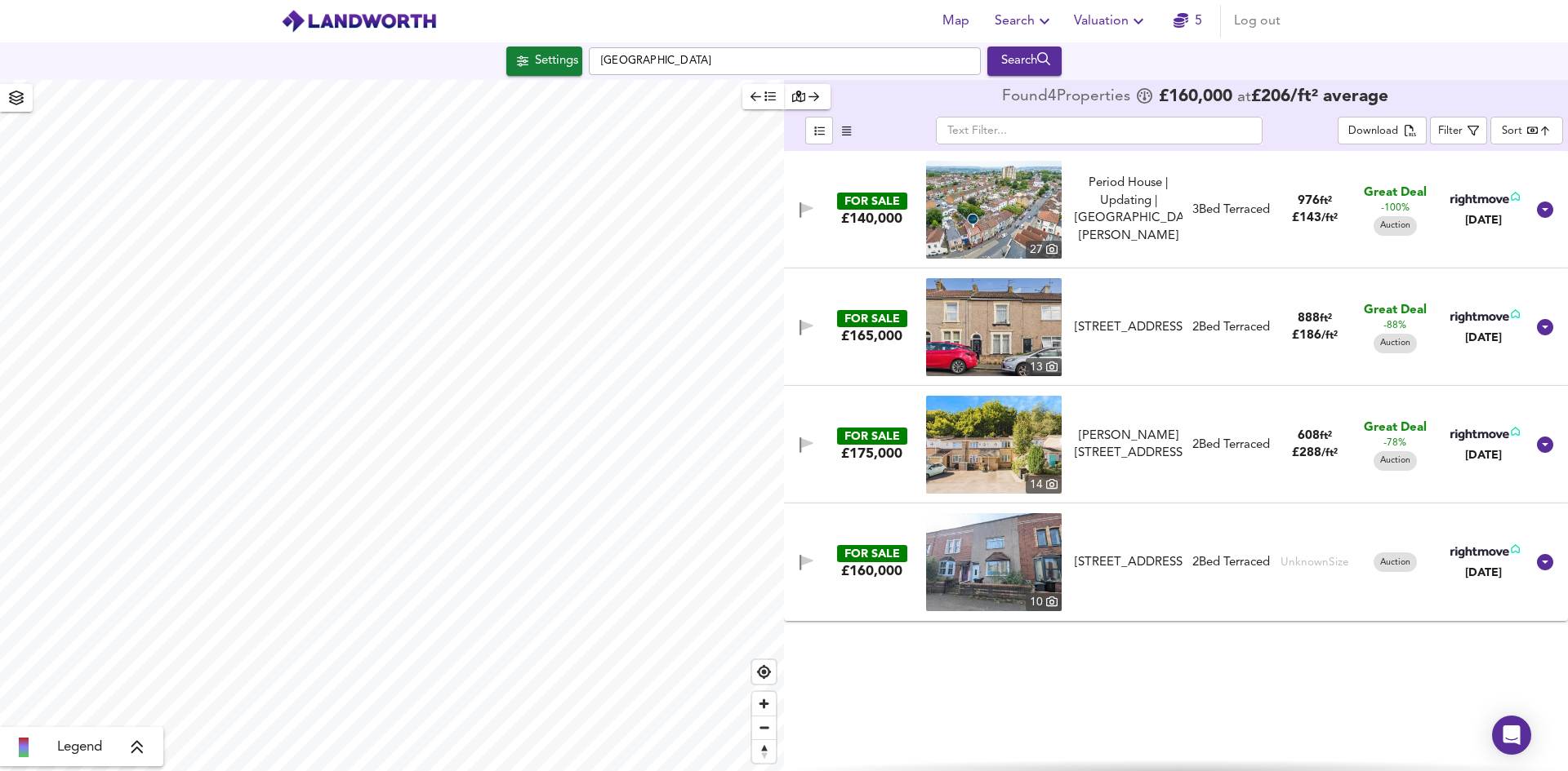
type input "1222"
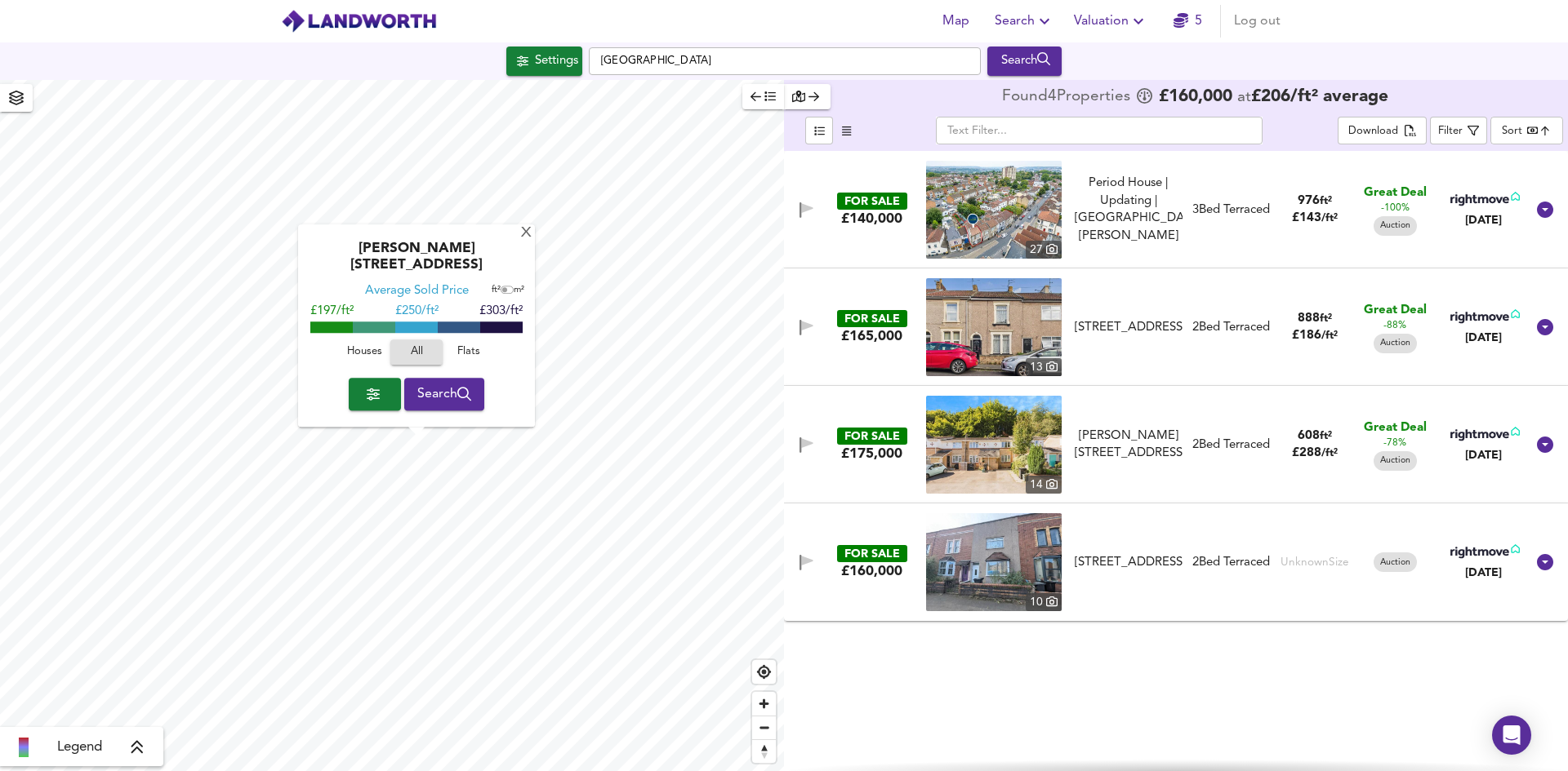
click at [368, 354] on span "Houses" at bounding box center [364, 353] width 44 height 18
click at [444, 396] on span "Search" at bounding box center [445, 394] width 54 height 23
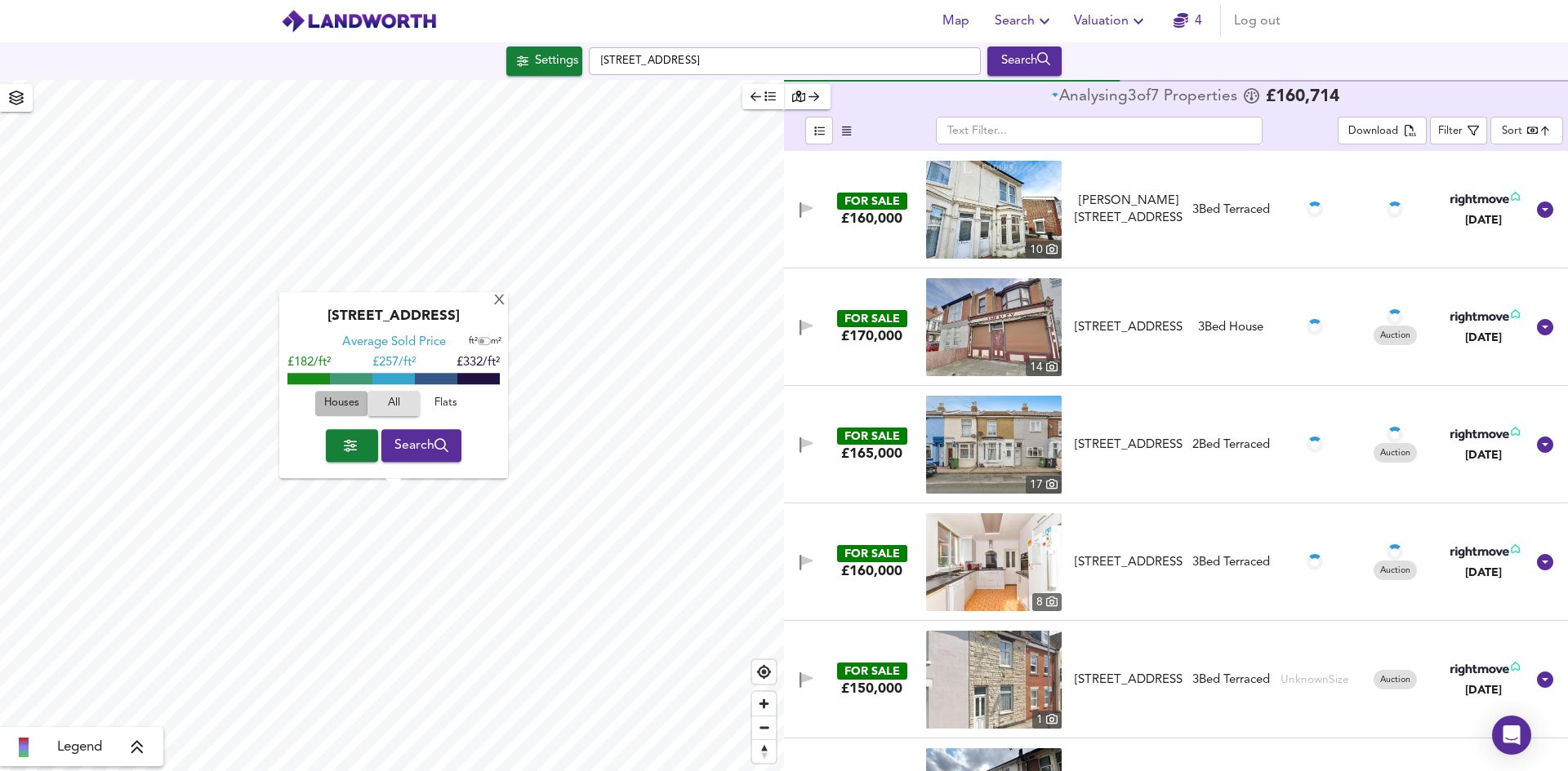
click at [358, 402] on span "Houses" at bounding box center [341, 403] width 44 height 18
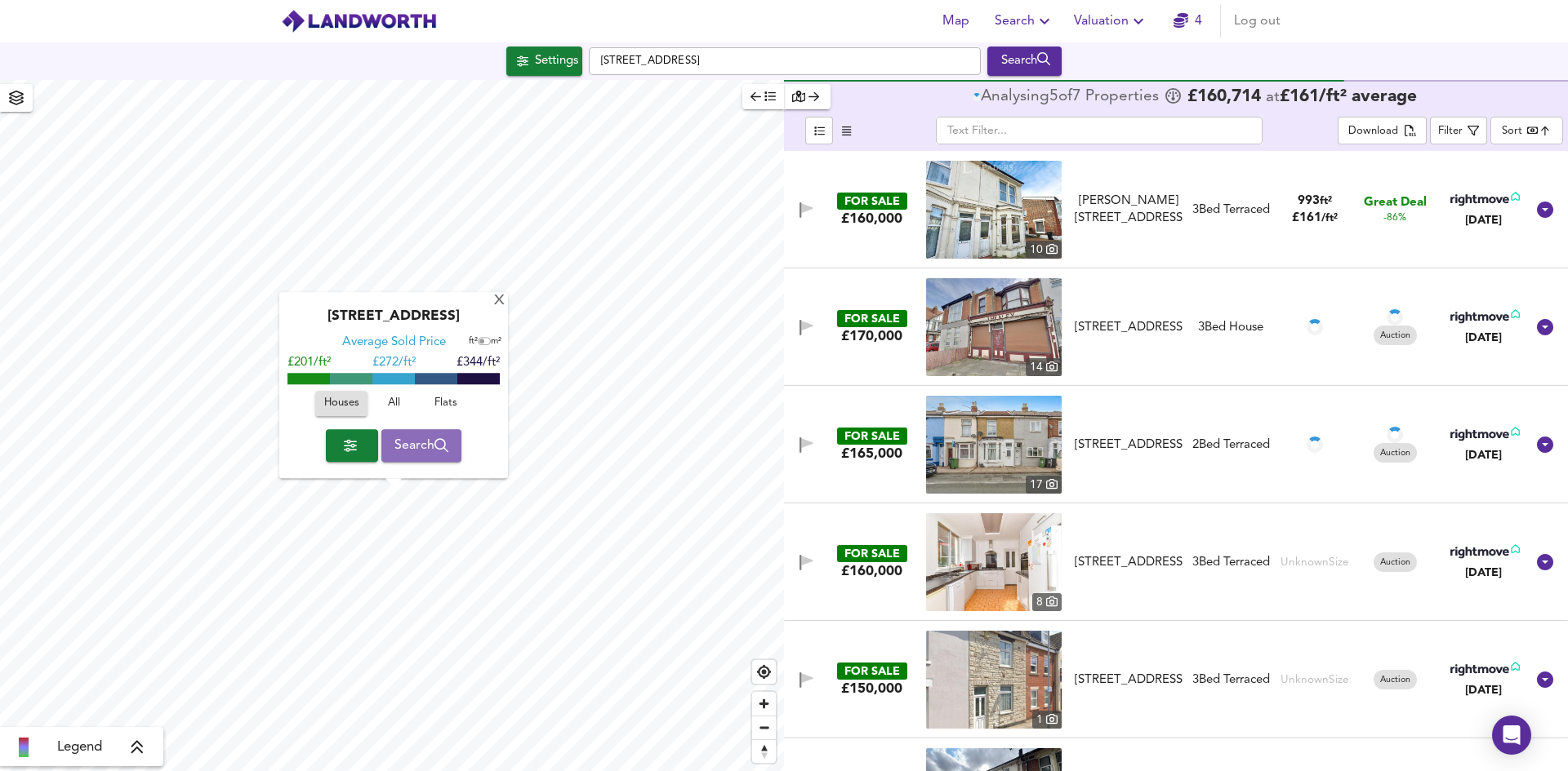
click at [416, 446] on span "Search" at bounding box center [421, 445] width 54 height 23
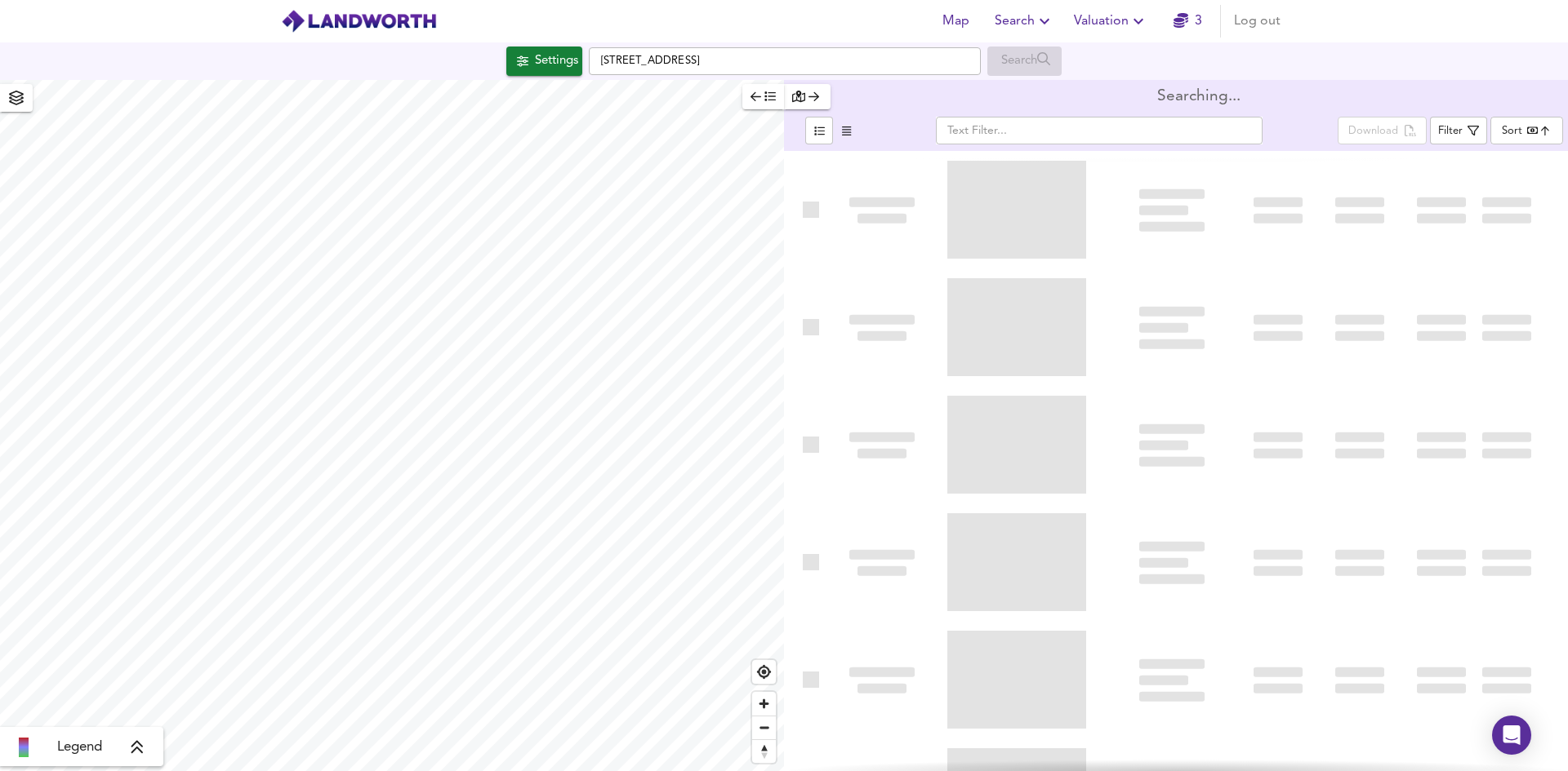
type input "bestdeal"
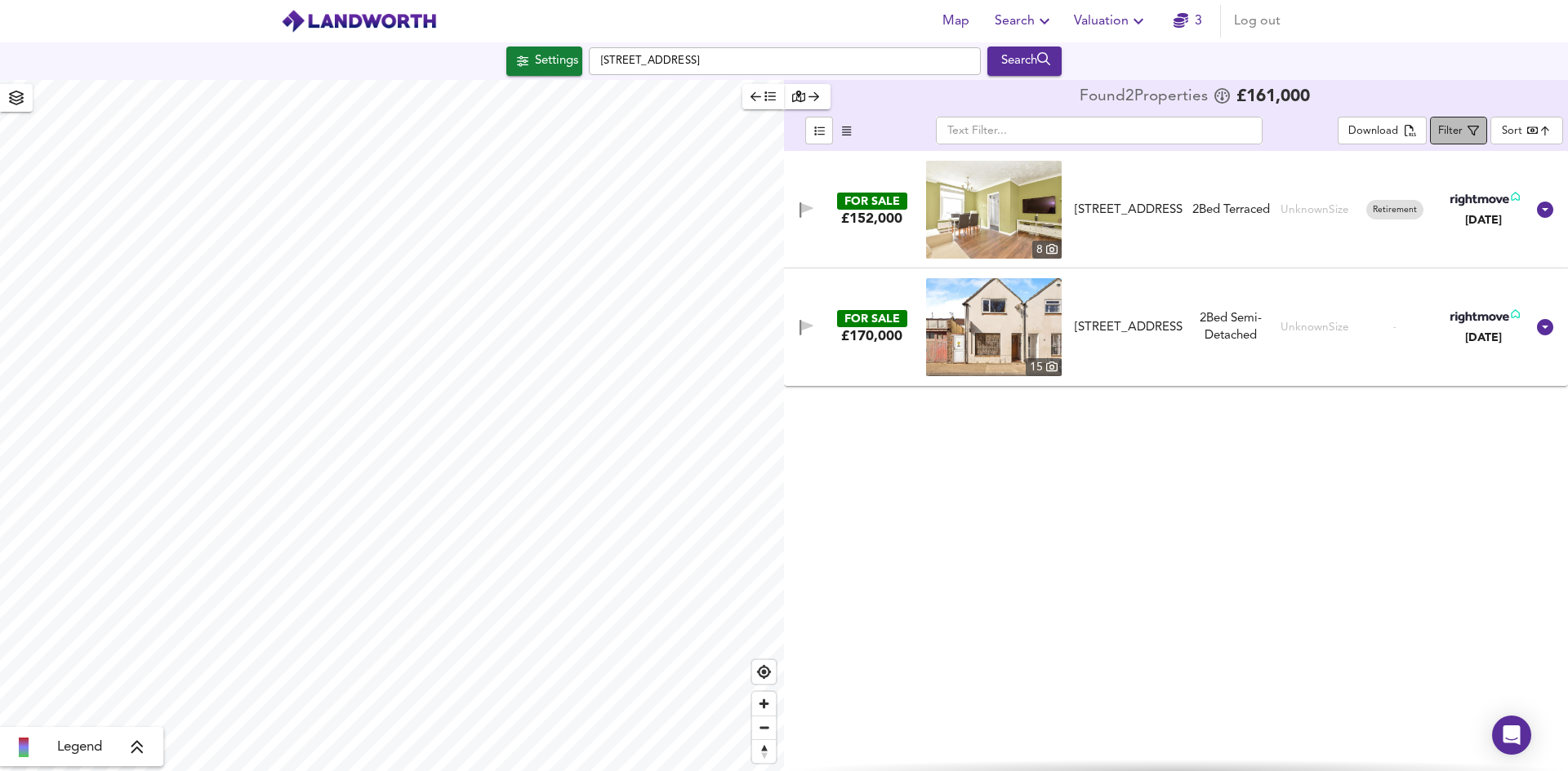
click at [1453, 129] on div "Filter" at bounding box center [1450, 131] width 25 height 18
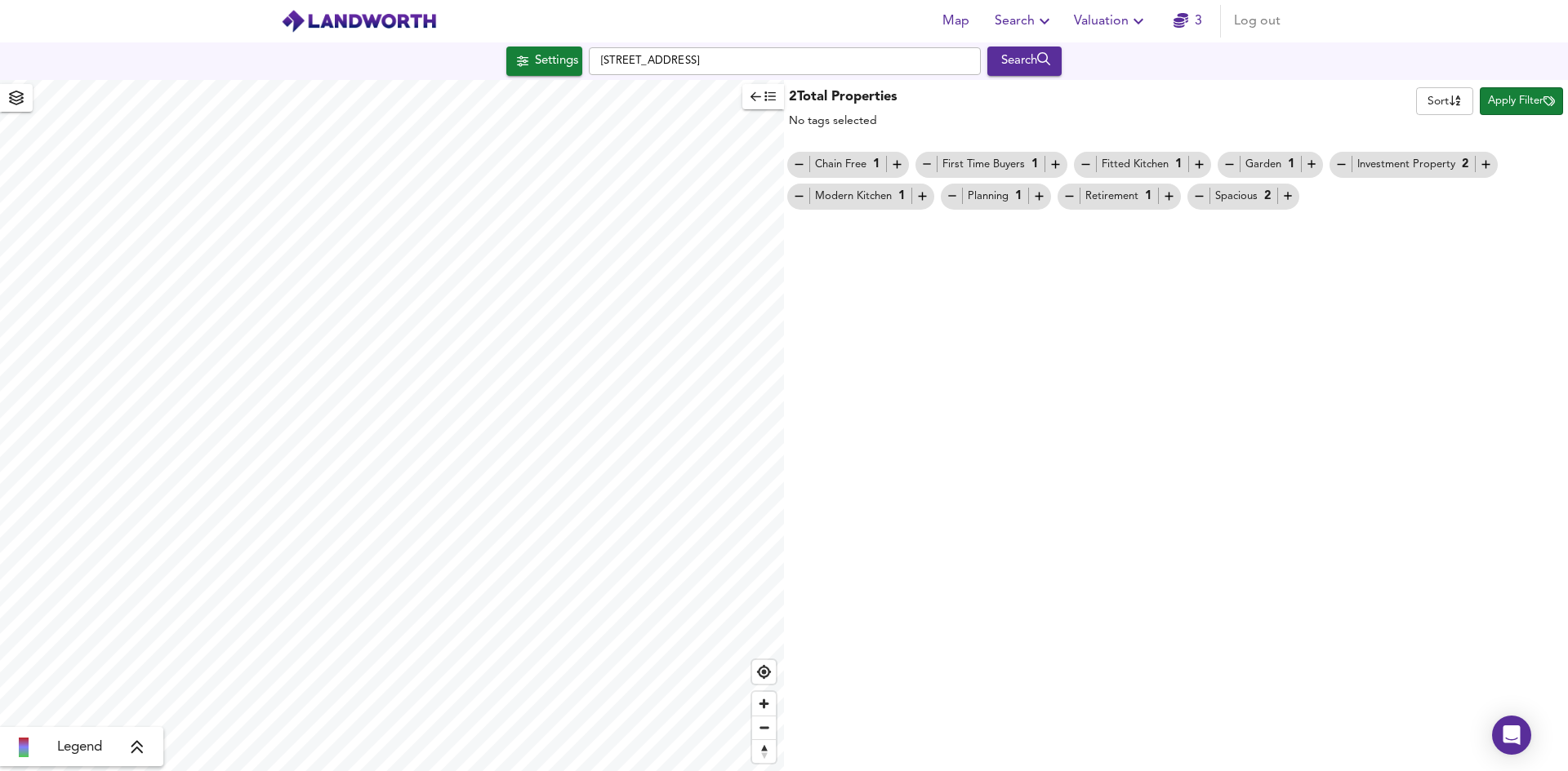
type input "1752"
click at [1011, 63] on div "Search" at bounding box center [1024, 61] width 67 height 21
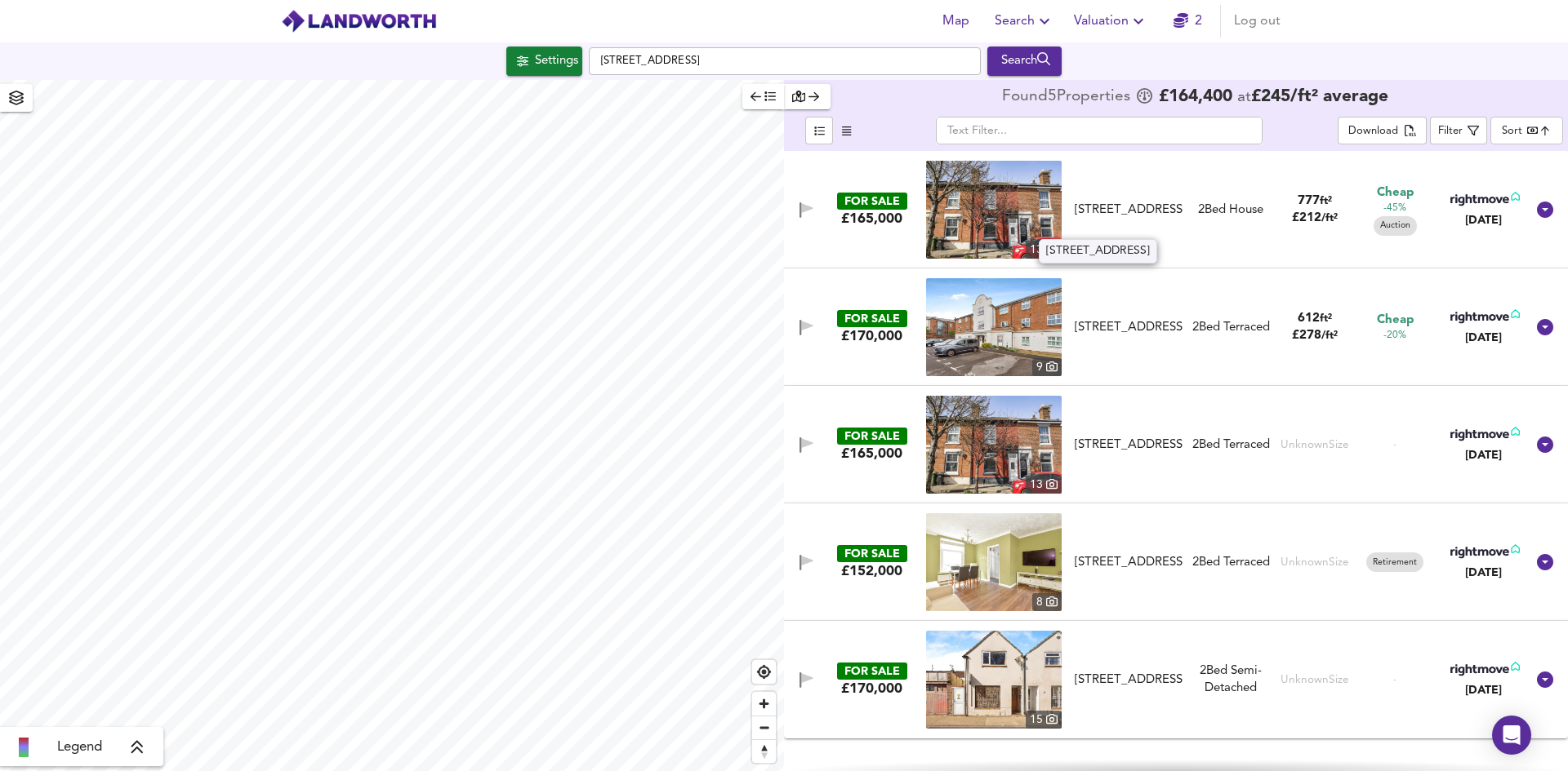
click at [1121, 201] on div "[STREET_ADDRESS]" at bounding box center [1128, 210] width 108 height 18
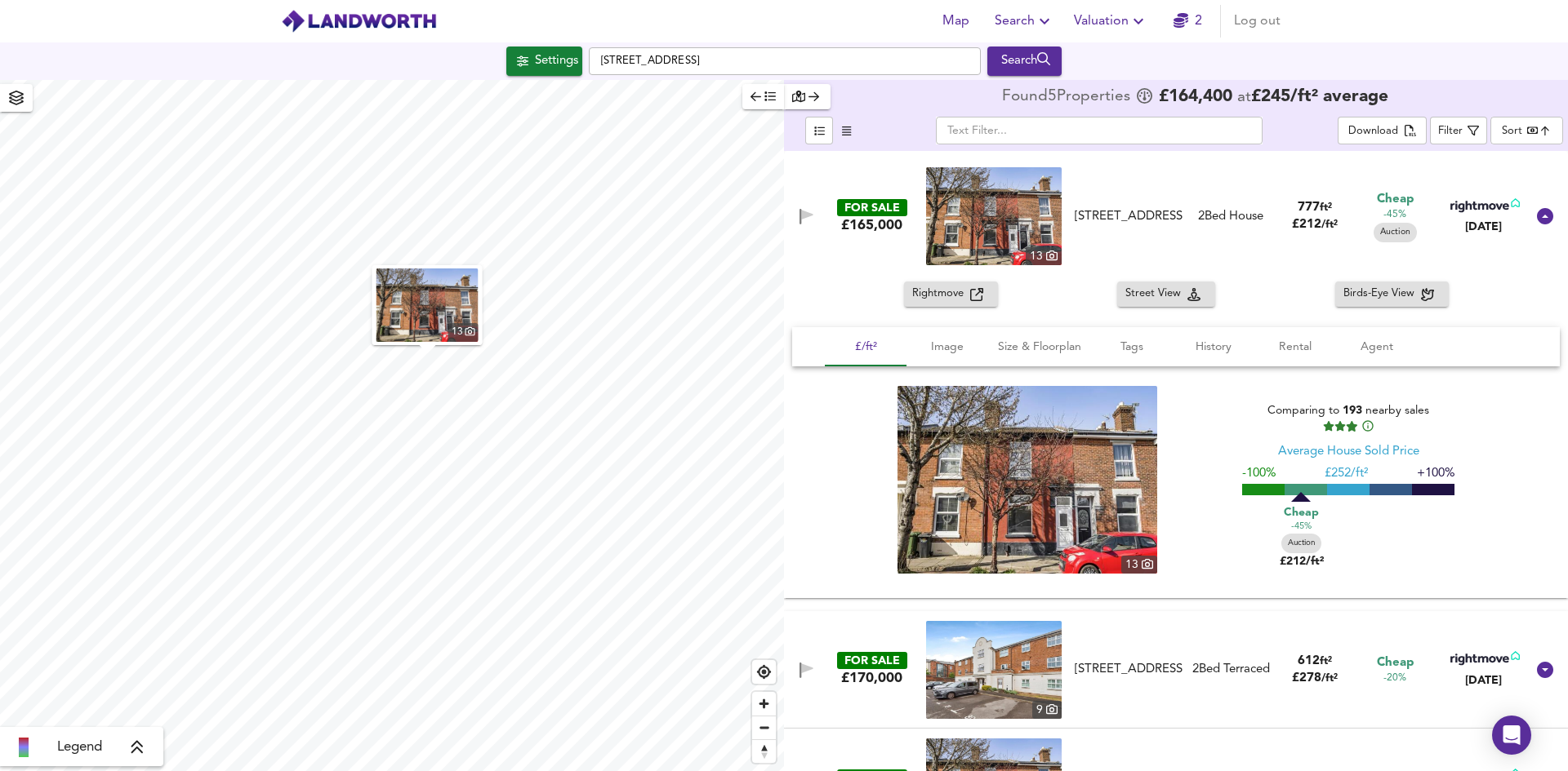
click at [1085, 468] on img at bounding box center [1027, 480] width 260 height 188
click at [1299, 343] on span "Rental" at bounding box center [1295, 347] width 62 height 20
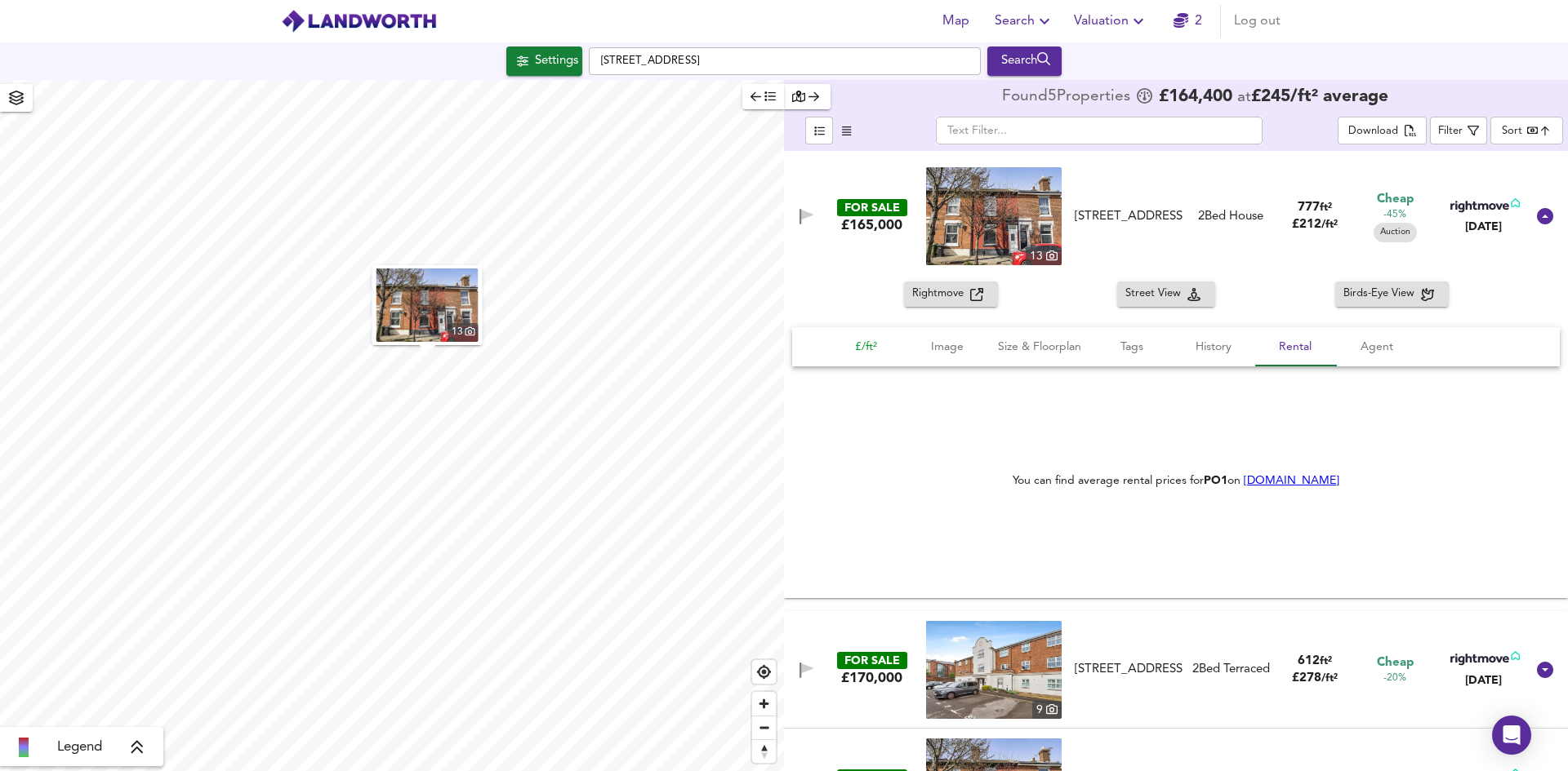
click at [877, 340] on span "£/ft²" at bounding box center [865, 347] width 62 height 20
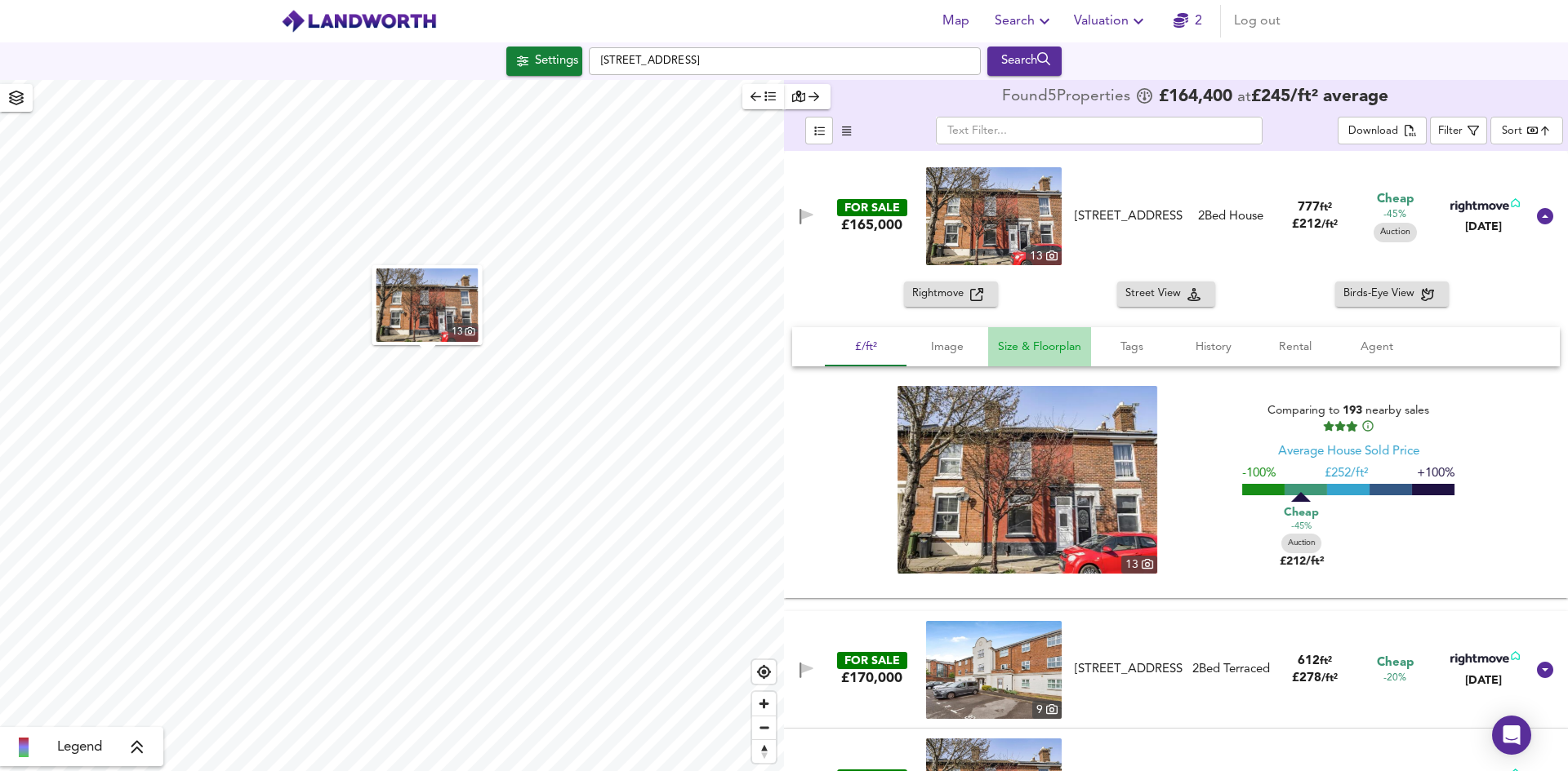
click at [1041, 343] on span "Size & Floorplan" at bounding box center [1039, 347] width 83 height 20
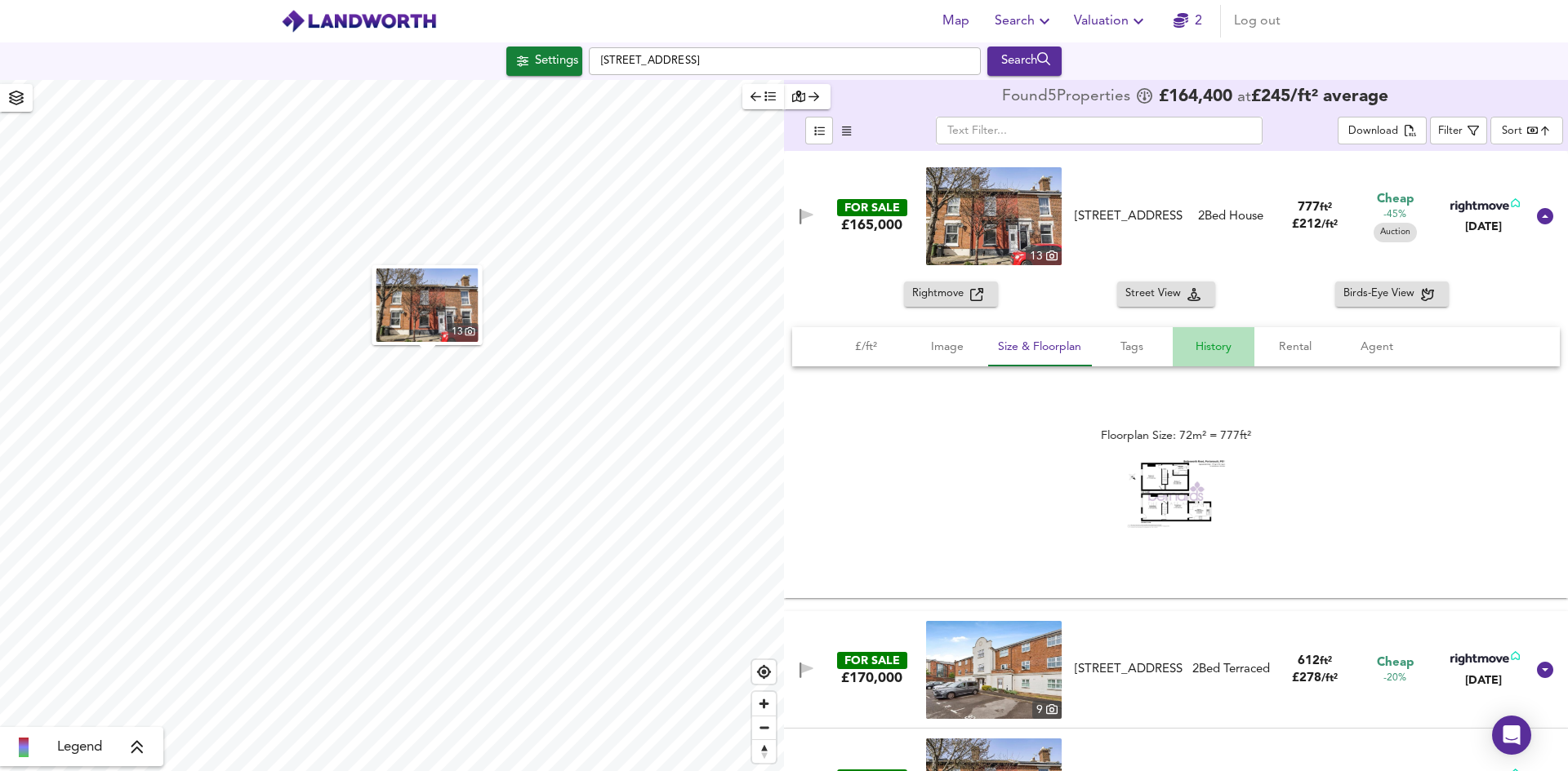
click at [1233, 351] on span "History" at bounding box center [1213, 347] width 62 height 20
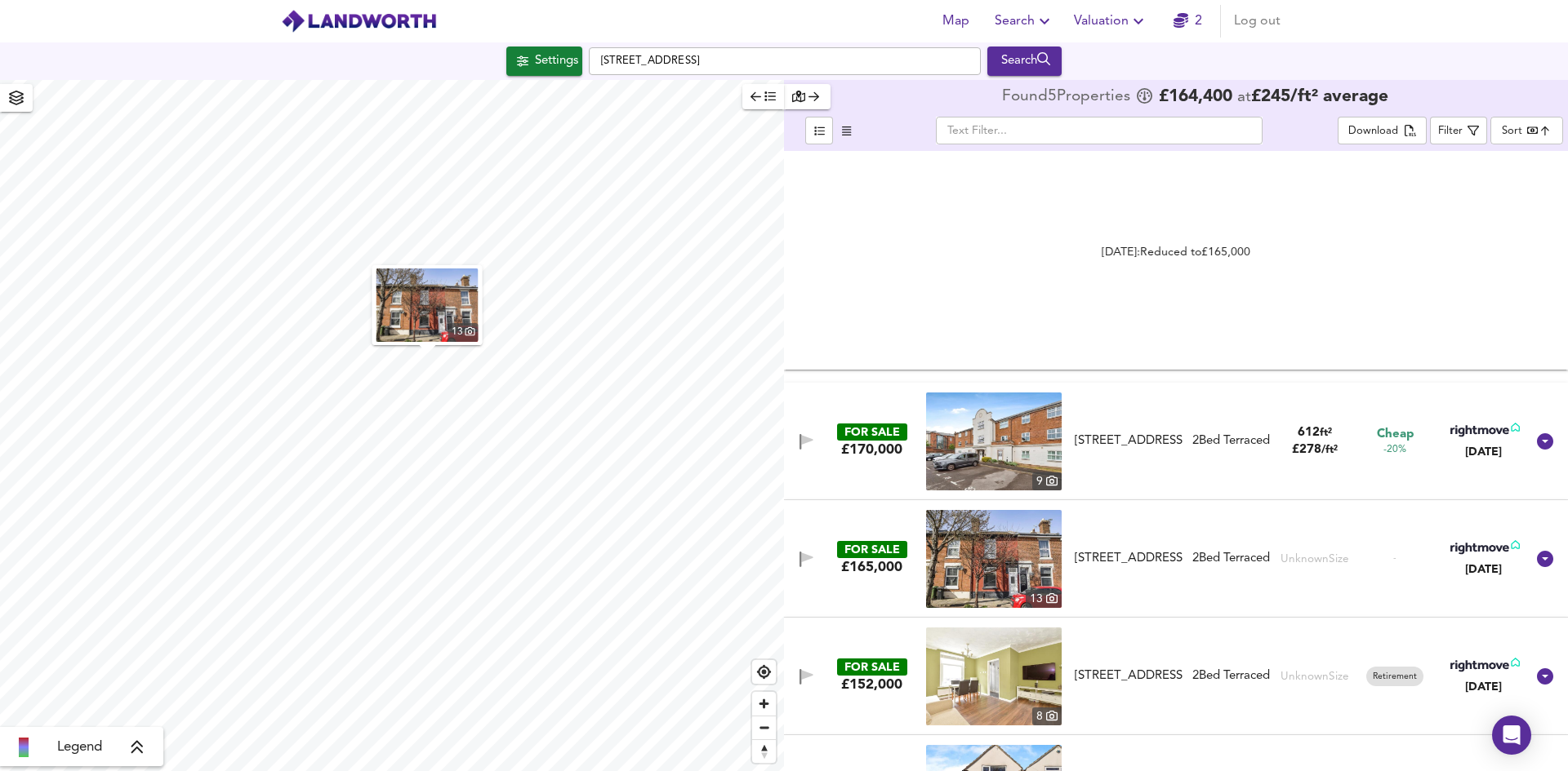
scroll to position [310, 0]
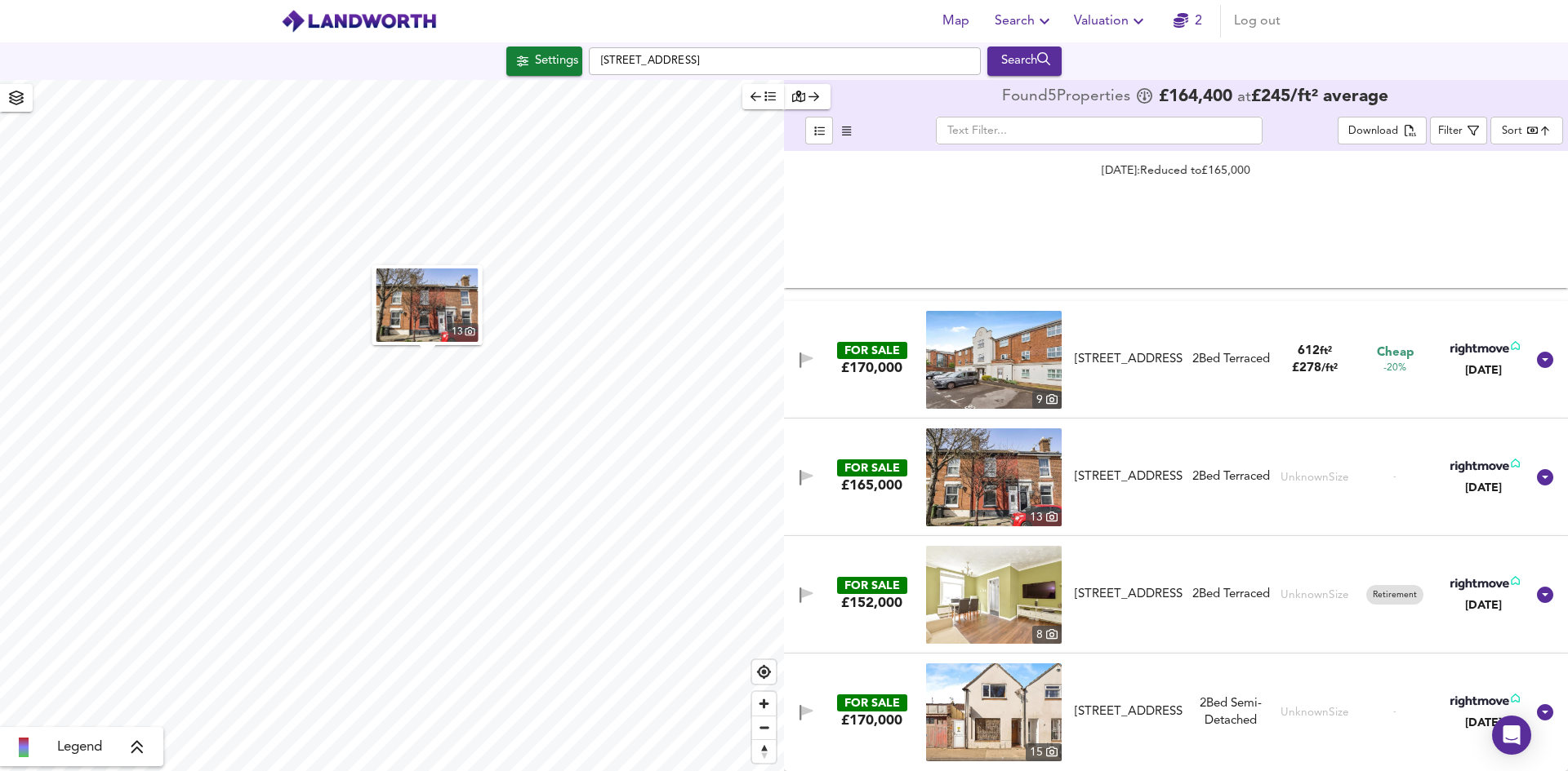
click at [1022, 361] on img at bounding box center [994, 360] width 136 height 98
click at [1448, 130] on div "Filter" at bounding box center [1450, 131] width 25 height 18
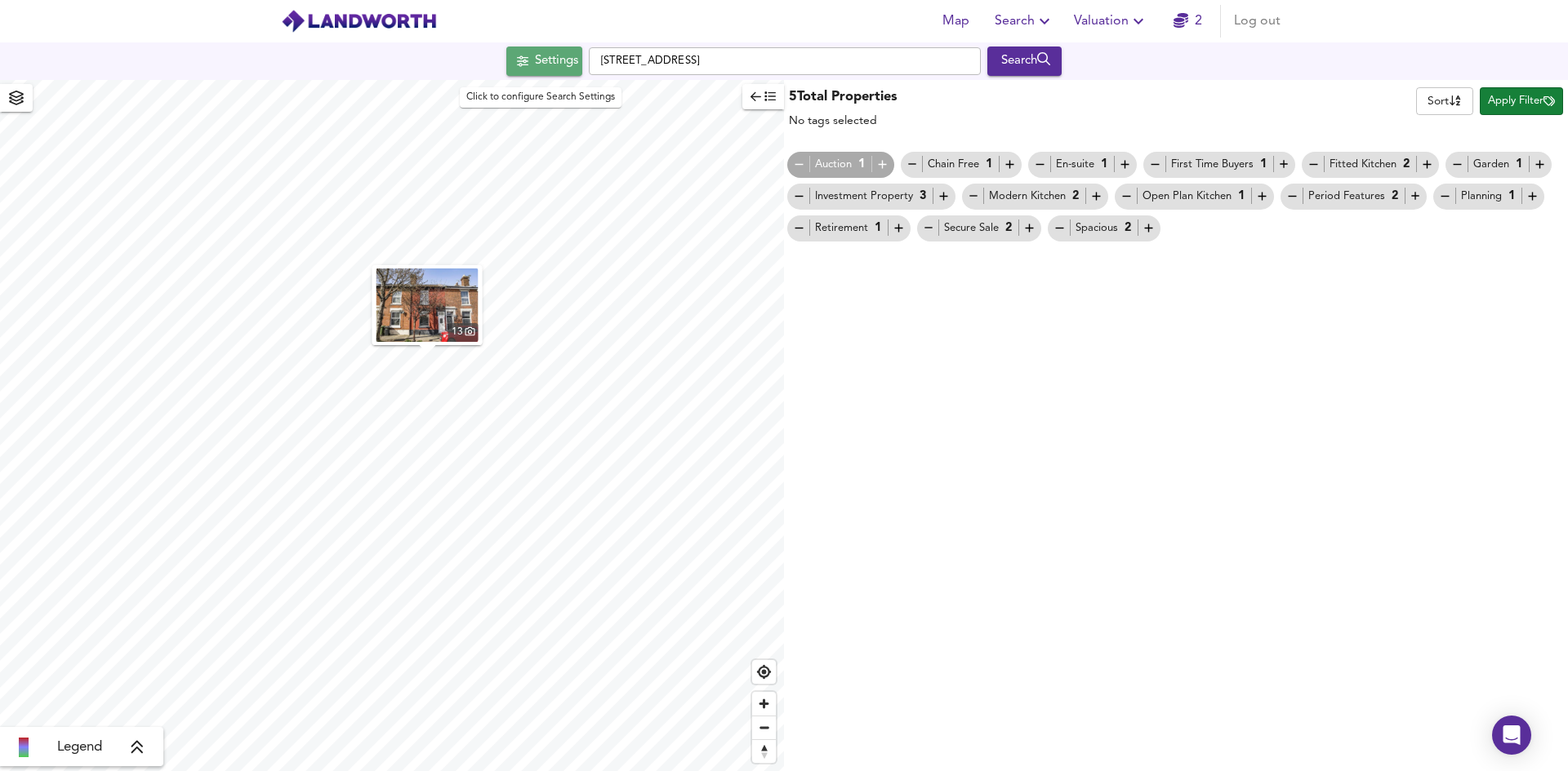
click at [517, 64] on icon "button" at bounding box center [522, 60] width 11 height 11
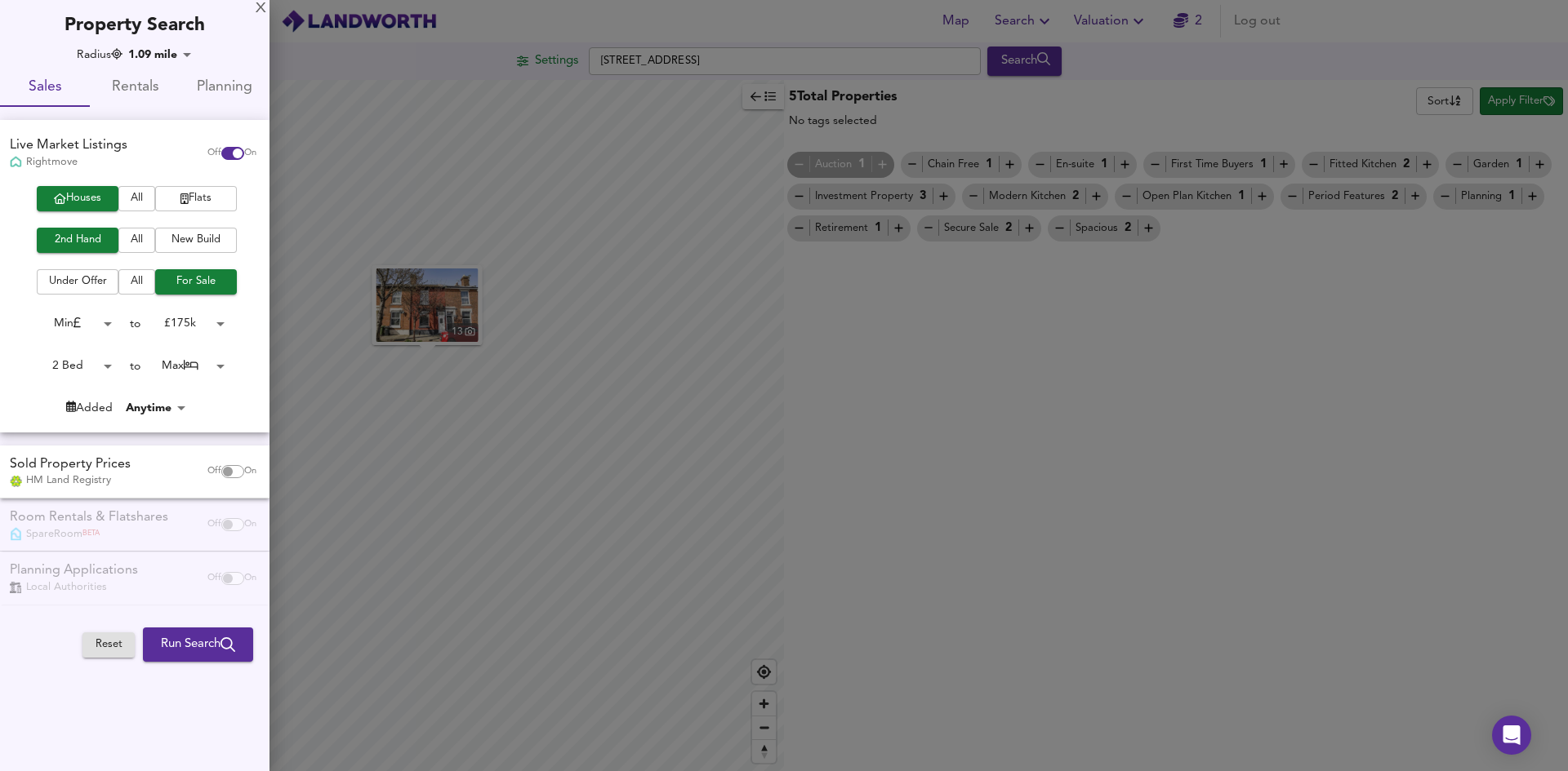
click at [205, 319] on body "Map Search Valuation 2 Log out Settings Blackfriars Close, PO5 4FE Search 13 Le…" at bounding box center [784, 385] width 1568 height 771
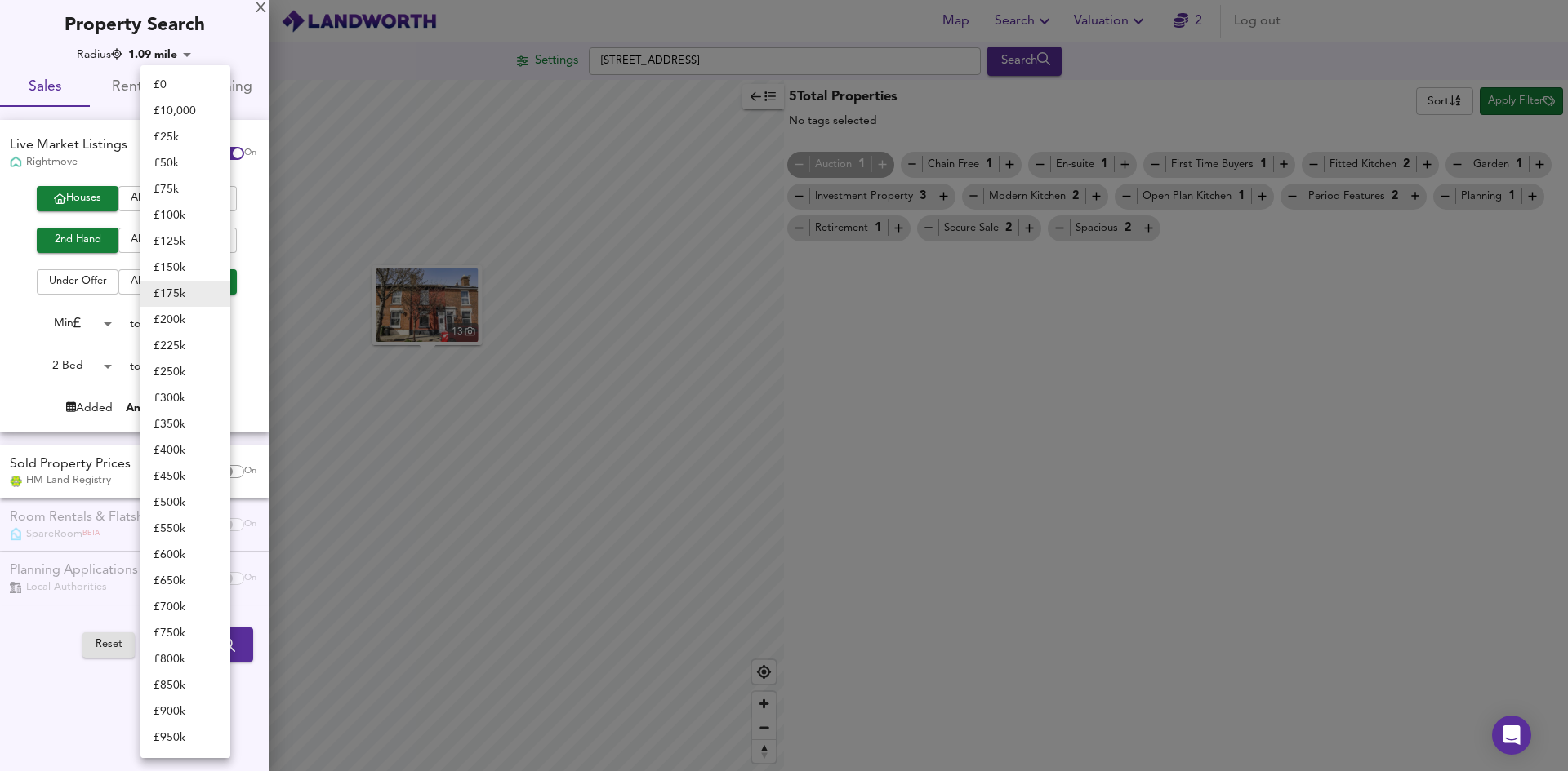
click at [179, 319] on li "£ 200k" at bounding box center [185, 320] width 90 height 26
type input "200000"
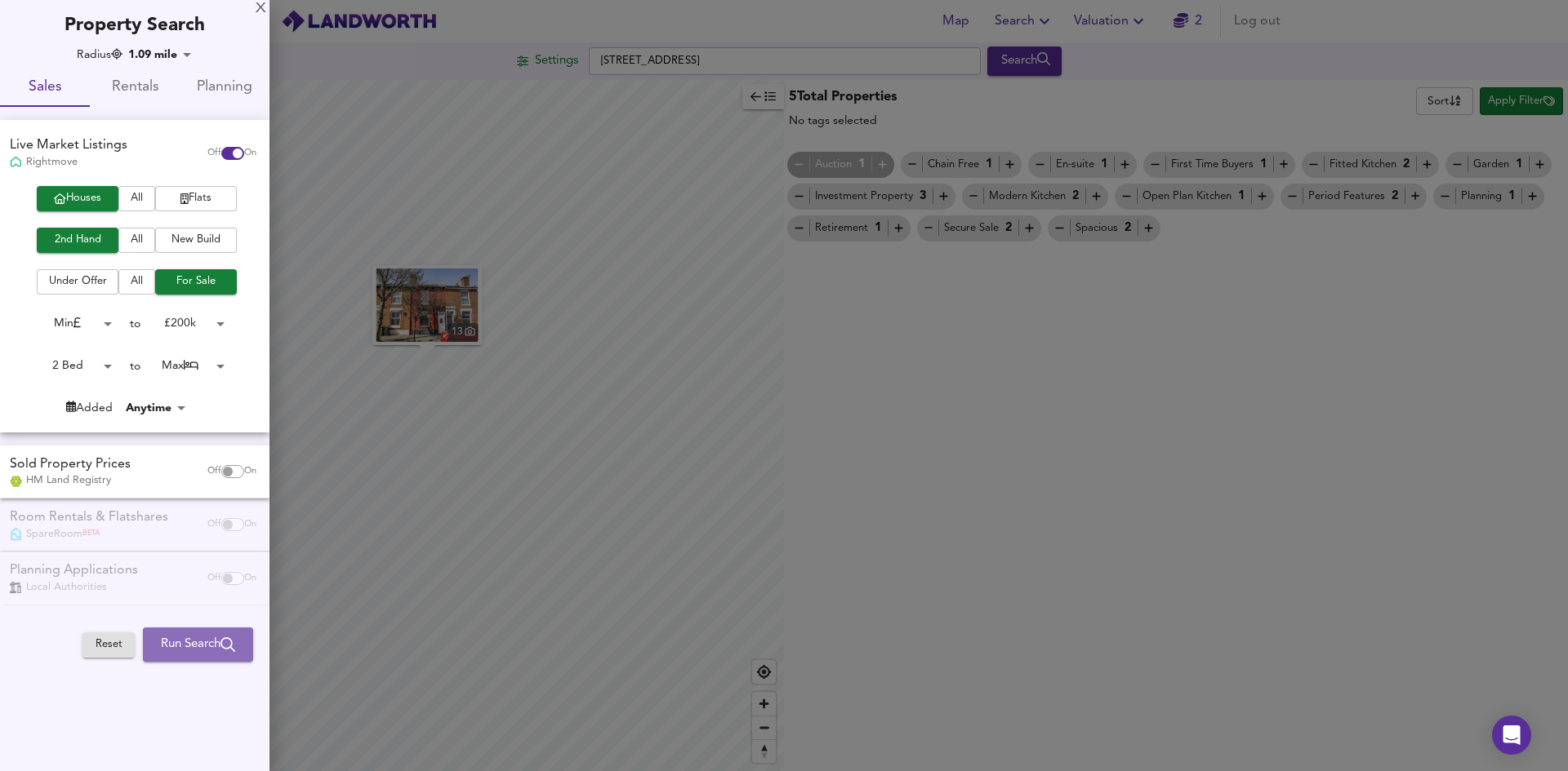
click at [174, 649] on span "Run Search" at bounding box center [198, 645] width 74 height 21
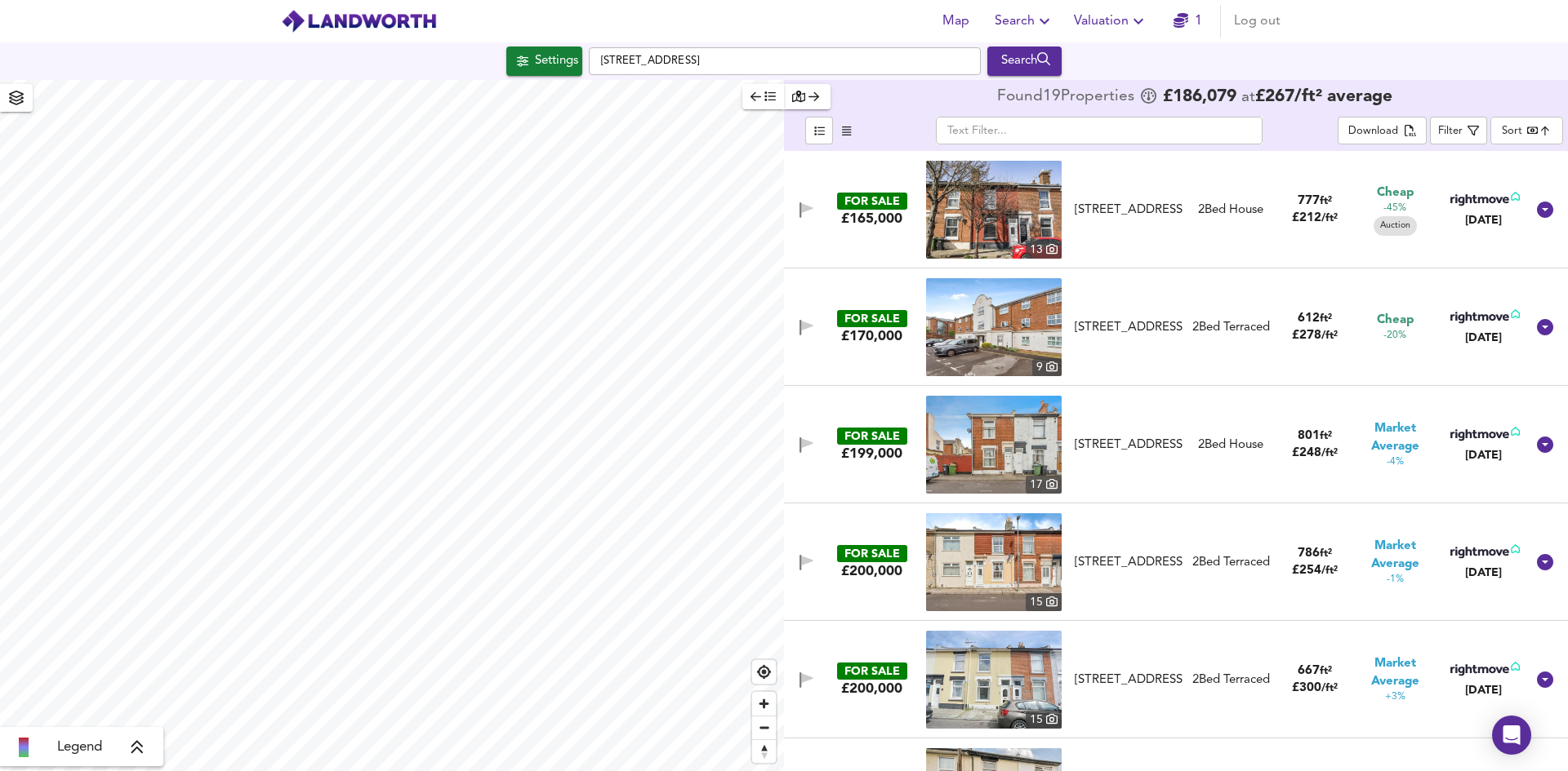
click at [995, 439] on img at bounding box center [994, 445] width 136 height 98
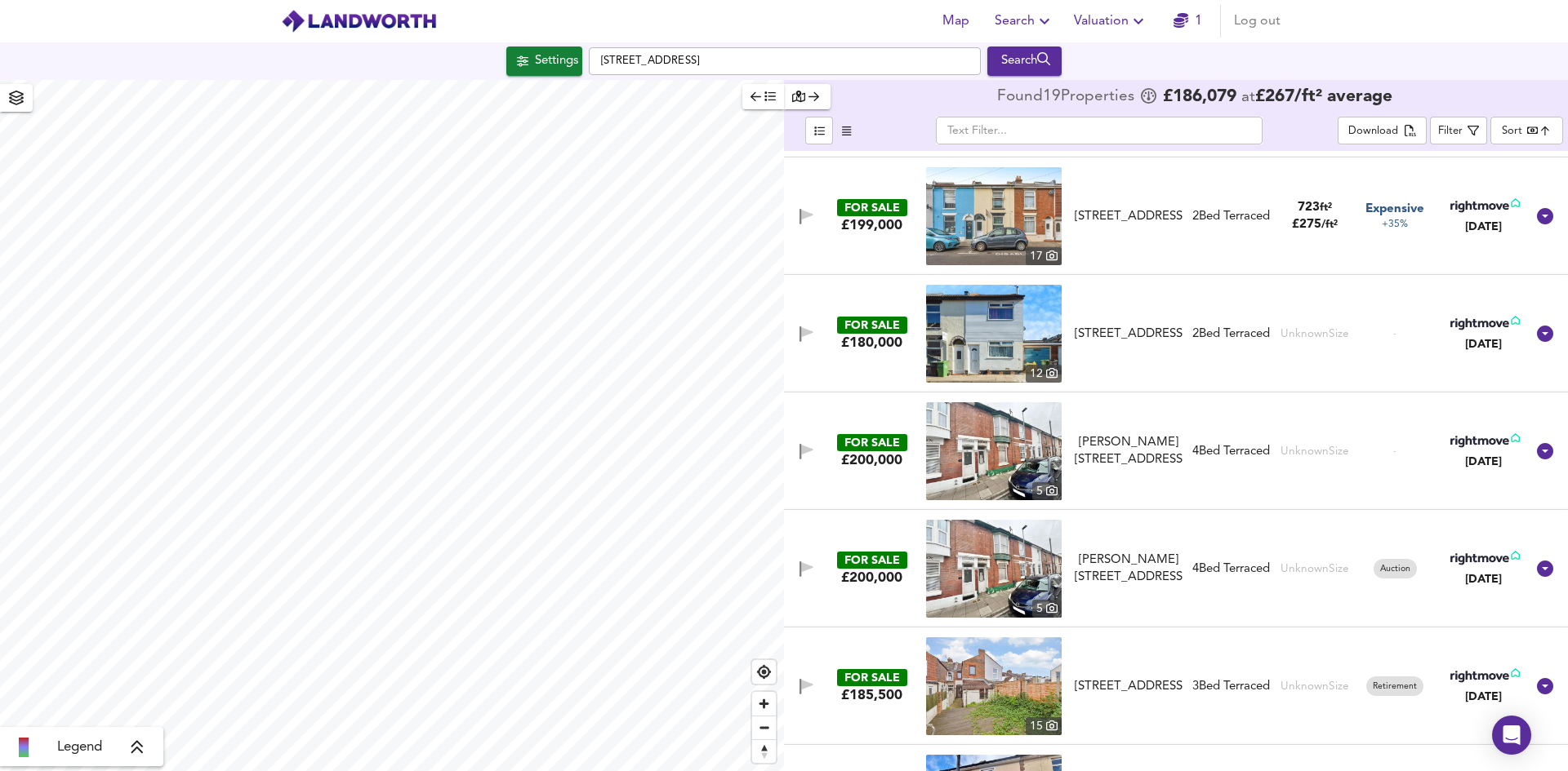
scroll to position [979, 0]
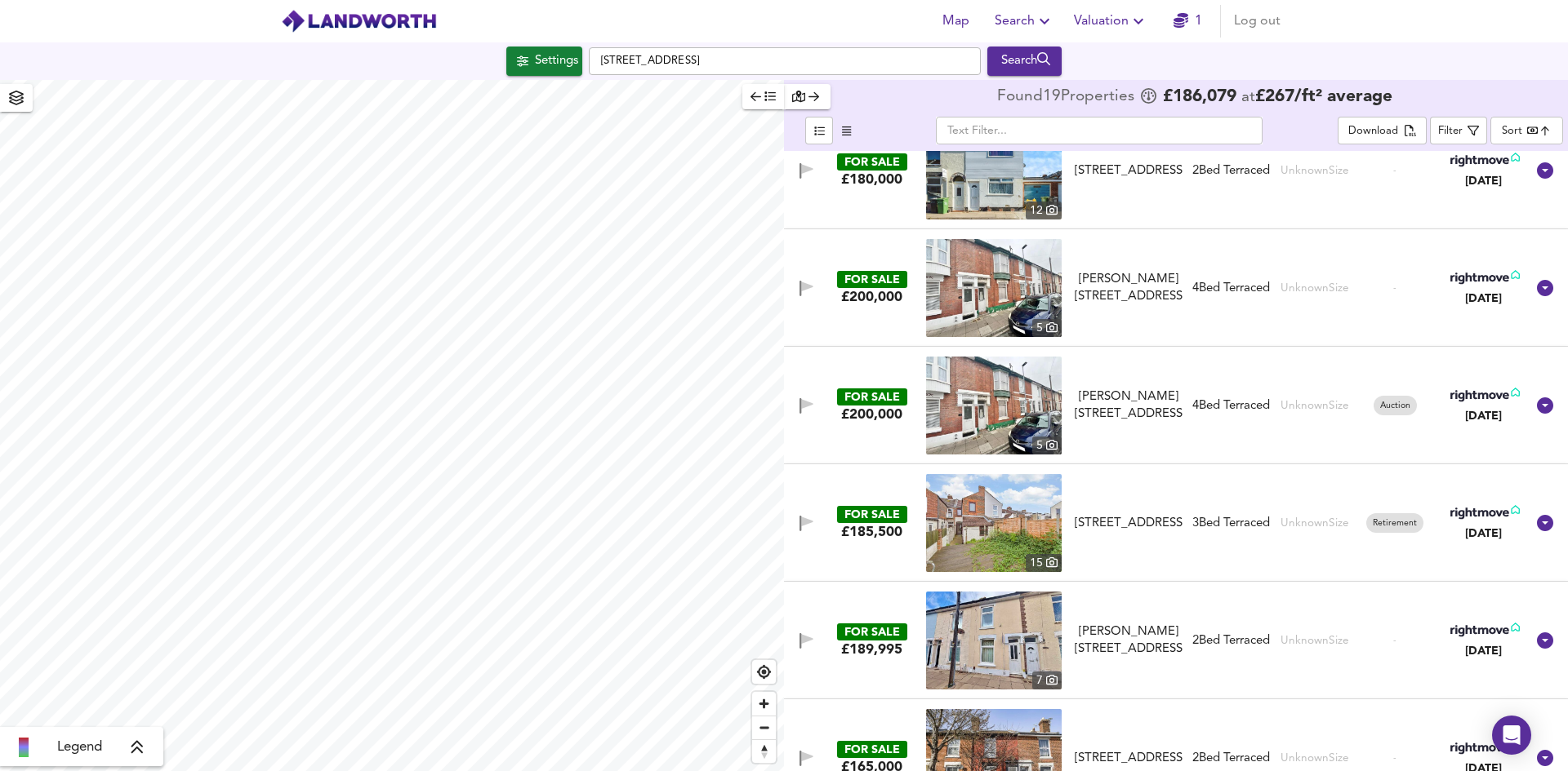
click at [988, 291] on img at bounding box center [994, 288] width 136 height 98
click at [982, 515] on img at bounding box center [994, 523] width 136 height 98
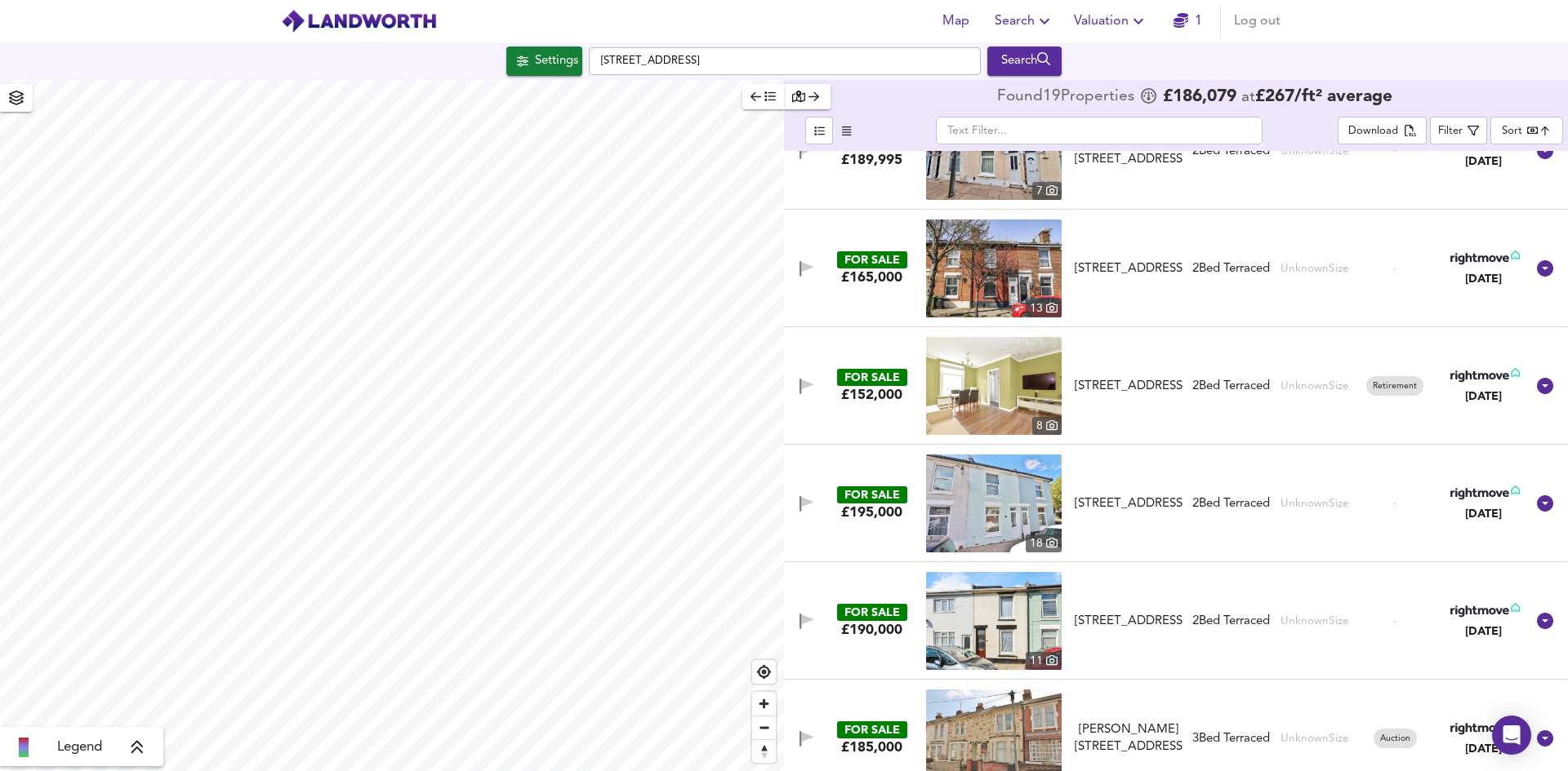
scroll to position [1613, 0]
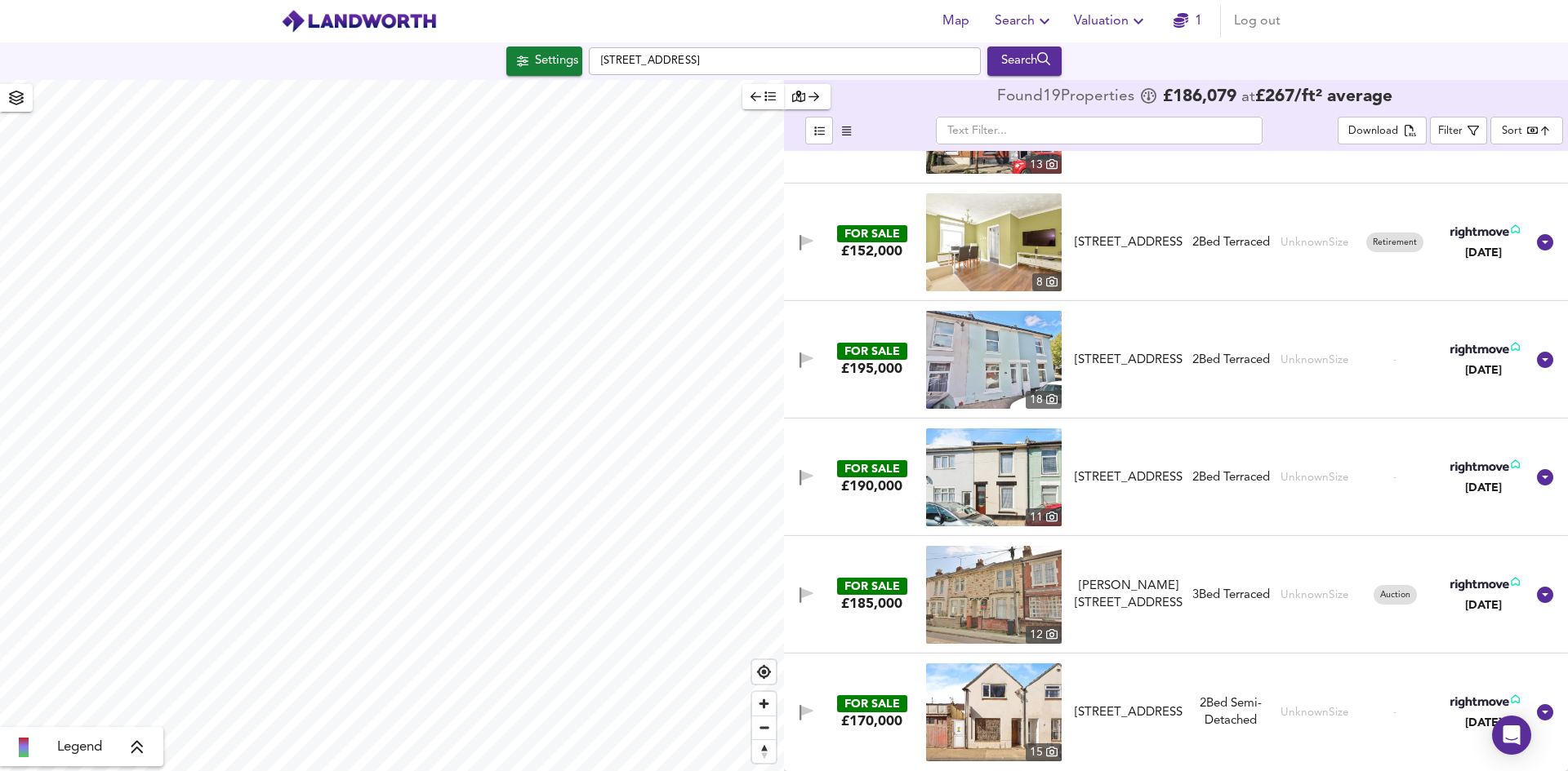
click at [995, 585] on img at bounding box center [994, 595] width 136 height 98
click at [140, 752] on icon at bounding box center [137, 747] width 11 height 13
click at [153, 632] on icon at bounding box center [150, 631] width 15 height 17
click at [1537, 591] on icon at bounding box center [1544, 595] width 17 height 17
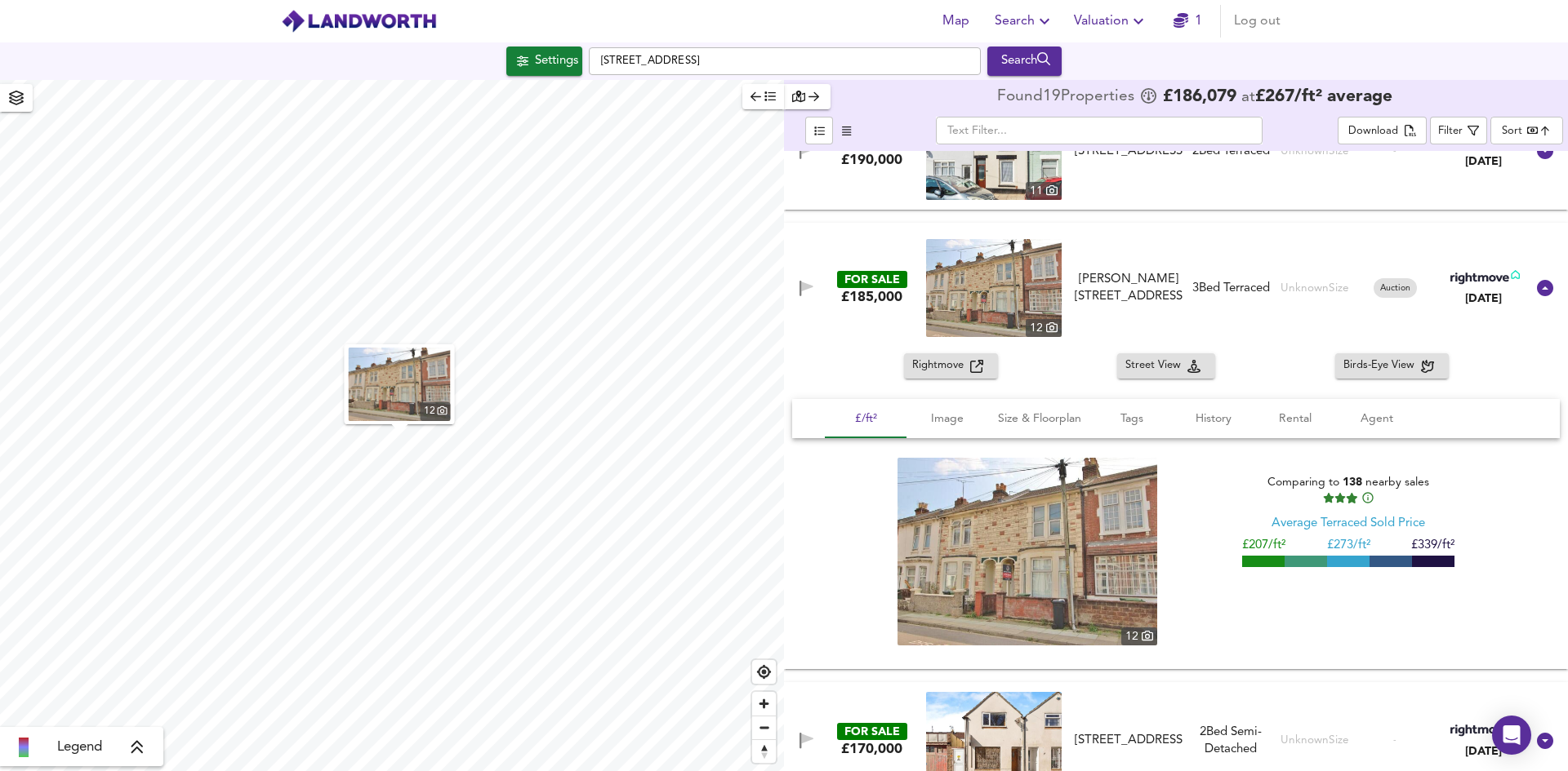
scroll to position [1968, 0]
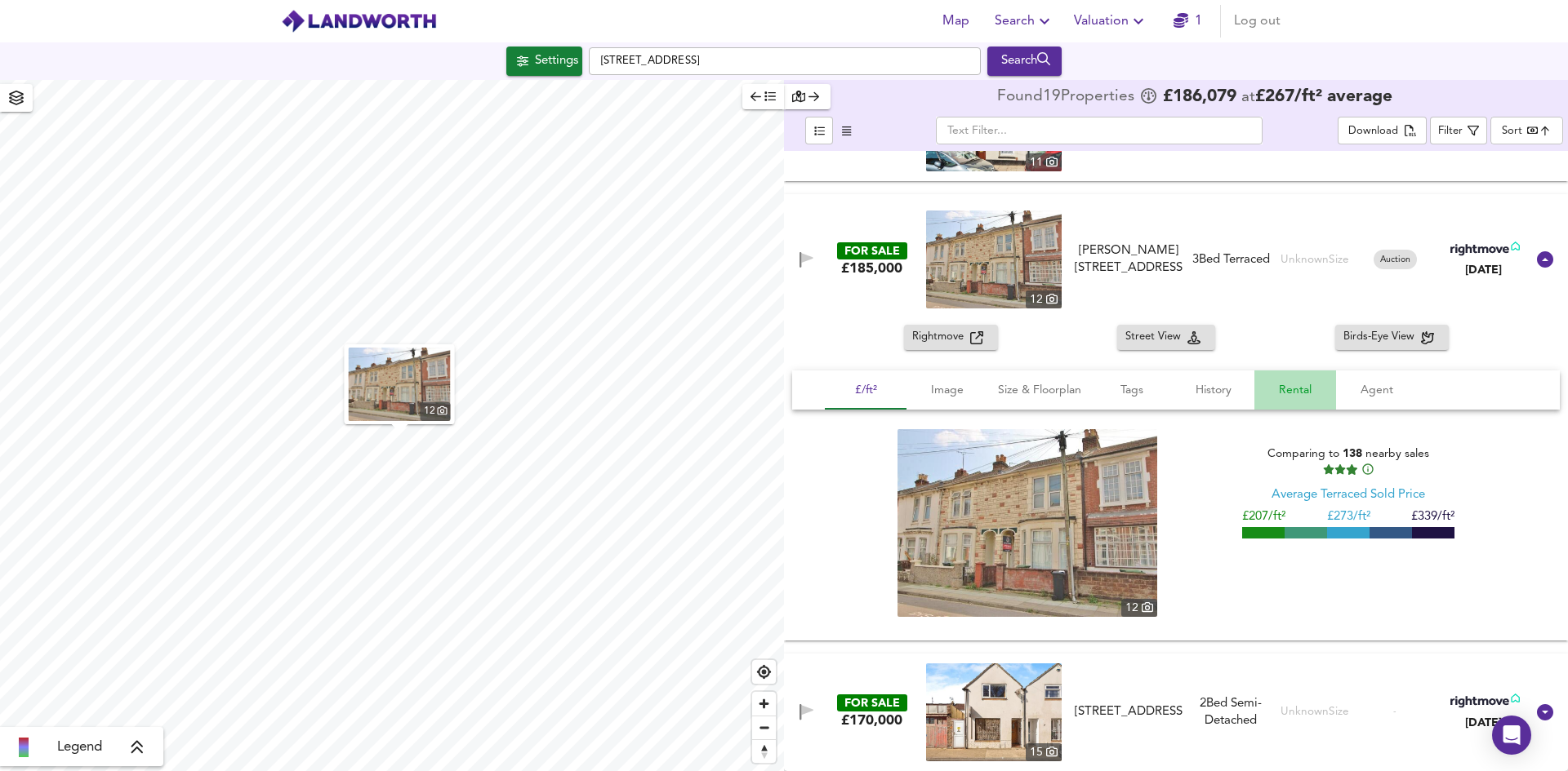
click at [1306, 401] on button "Rental" at bounding box center [1294, 389] width 81 height 39
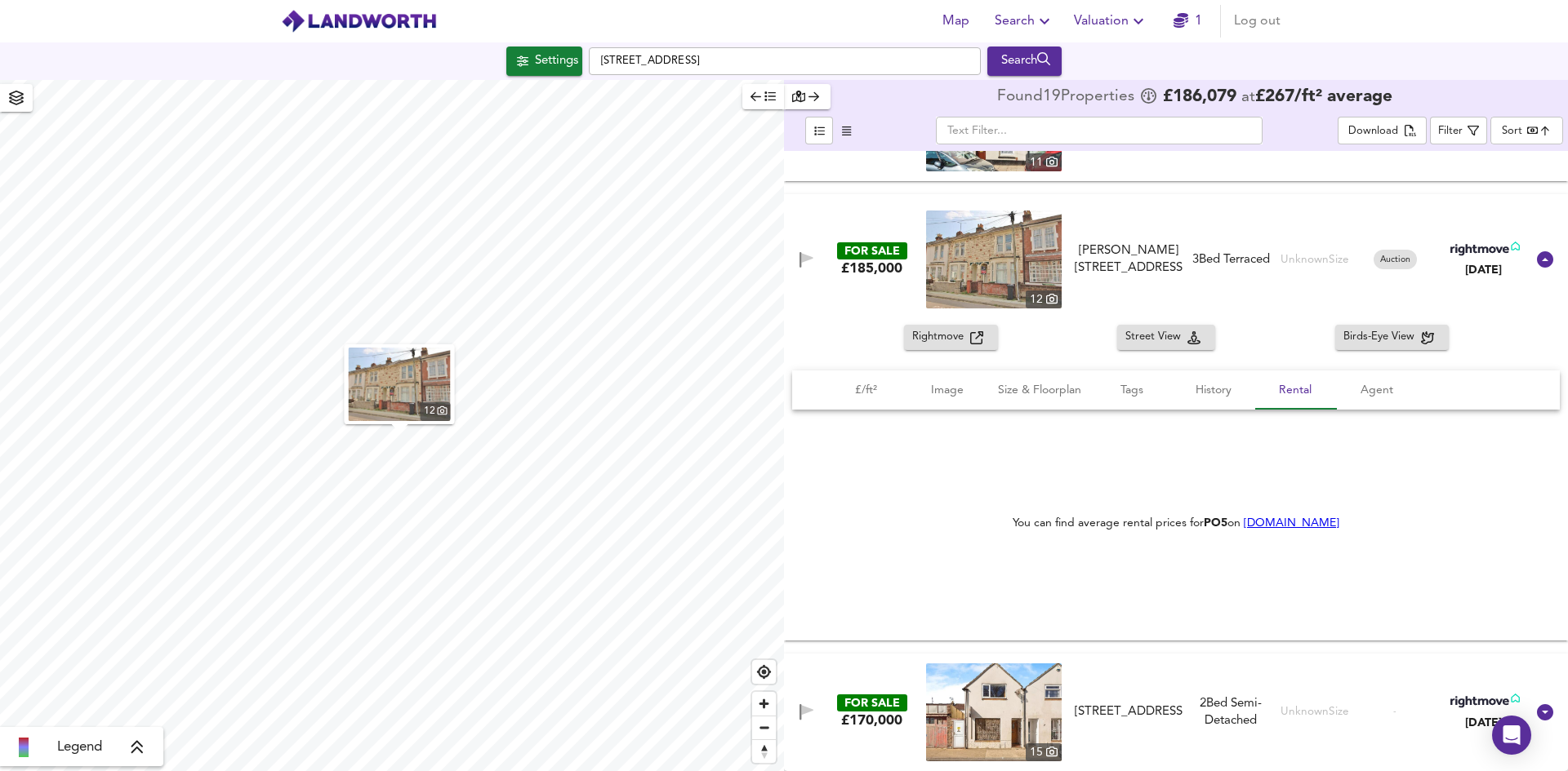
click at [1295, 521] on link "[DOMAIN_NAME]" at bounding box center [1290, 522] width 95 height 11
click at [868, 391] on span "£/ft²" at bounding box center [865, 390] width 62 height 20
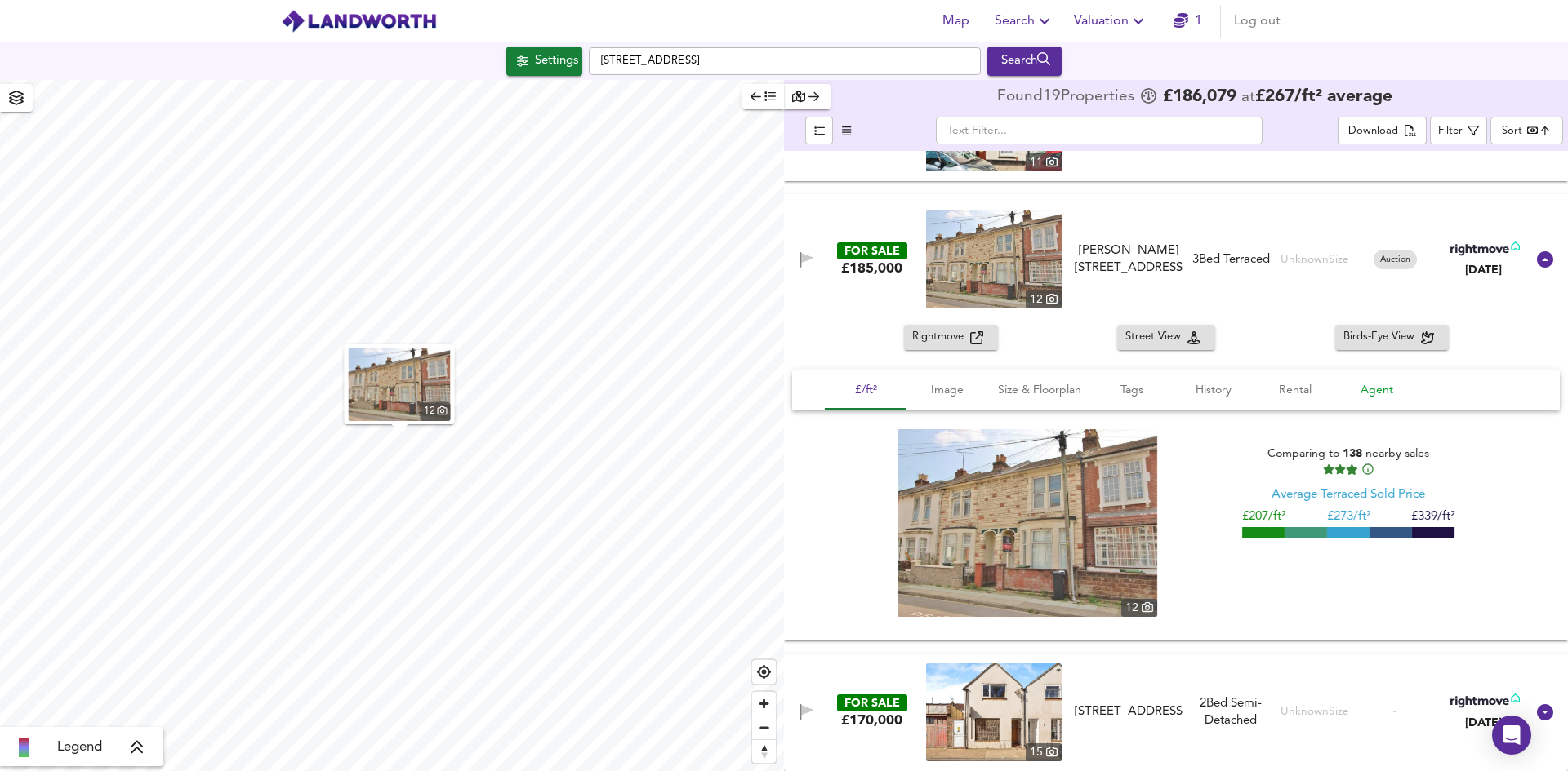
click at [1380, 388] on span "Agent" at bounding box center [1376, 390] width 62 height 20
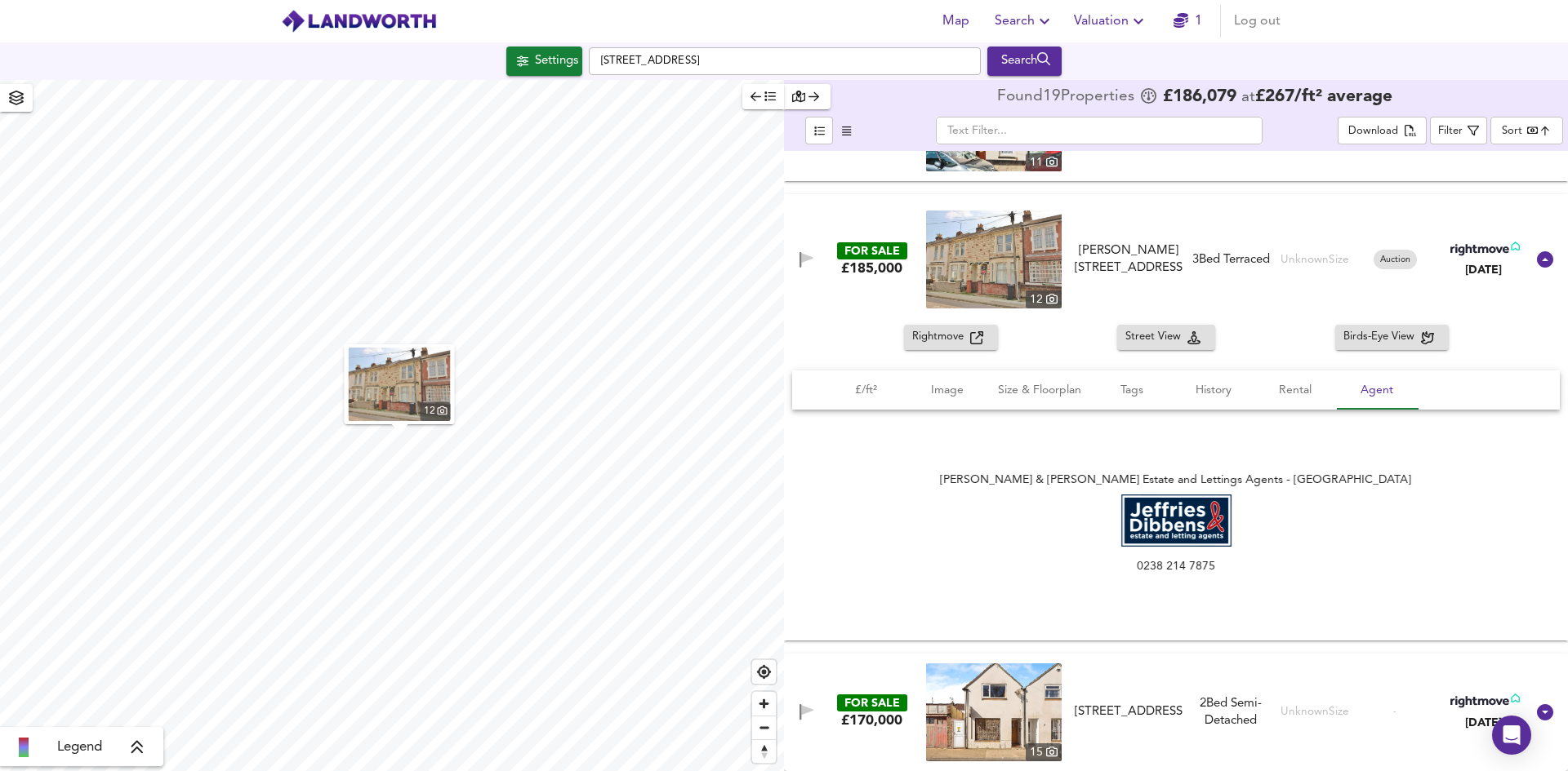
click at [1180, 527] on img at bounding box center [1176, 521] width 110 height 53
click at [1147, 391] on span "Tags" at bounding box center [1131, 390] width 62 height 20
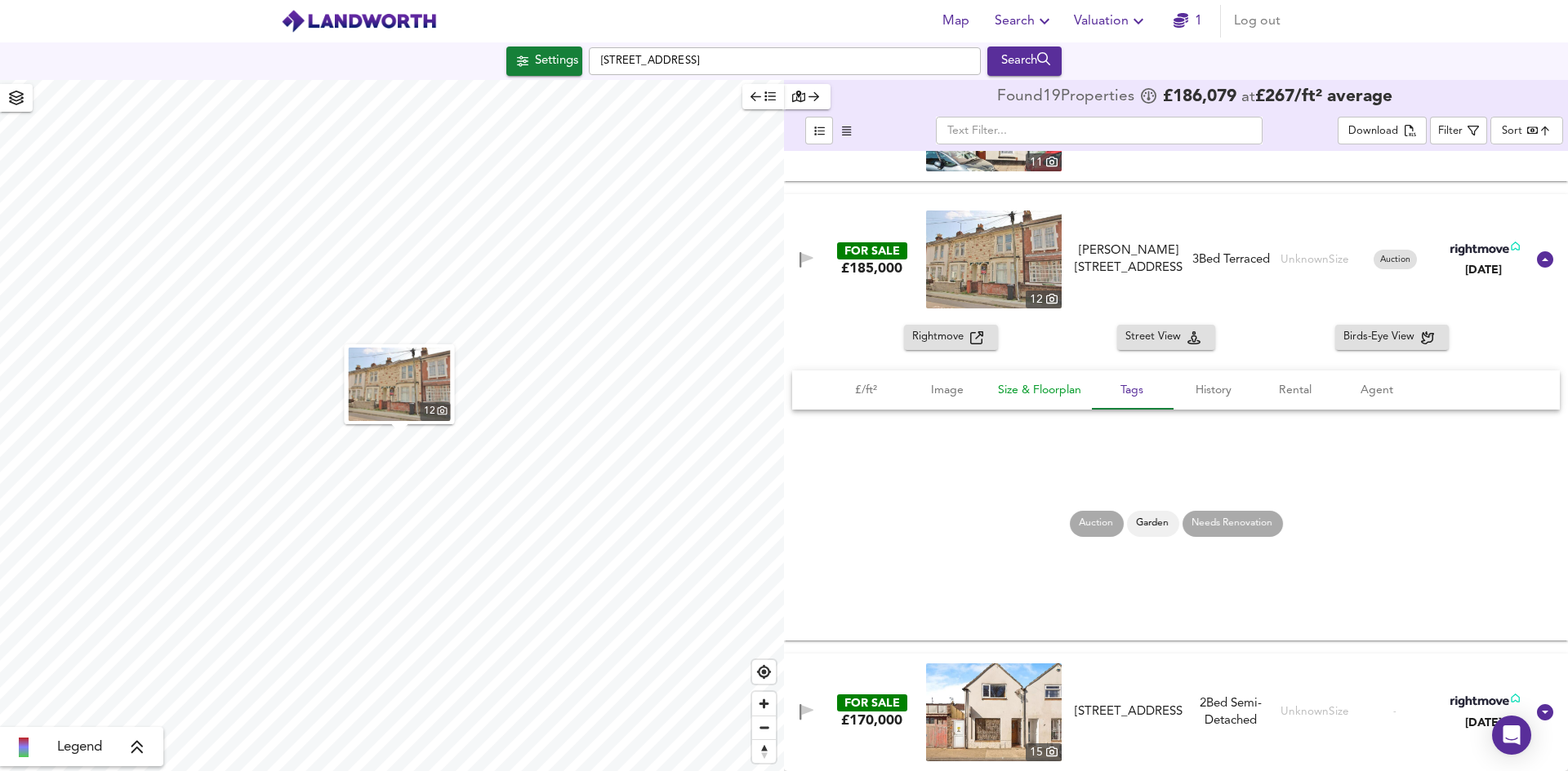
click at [1048, 395] on span "Size & Floorplan" at bounding box center [1039, 390] width 83 height 20
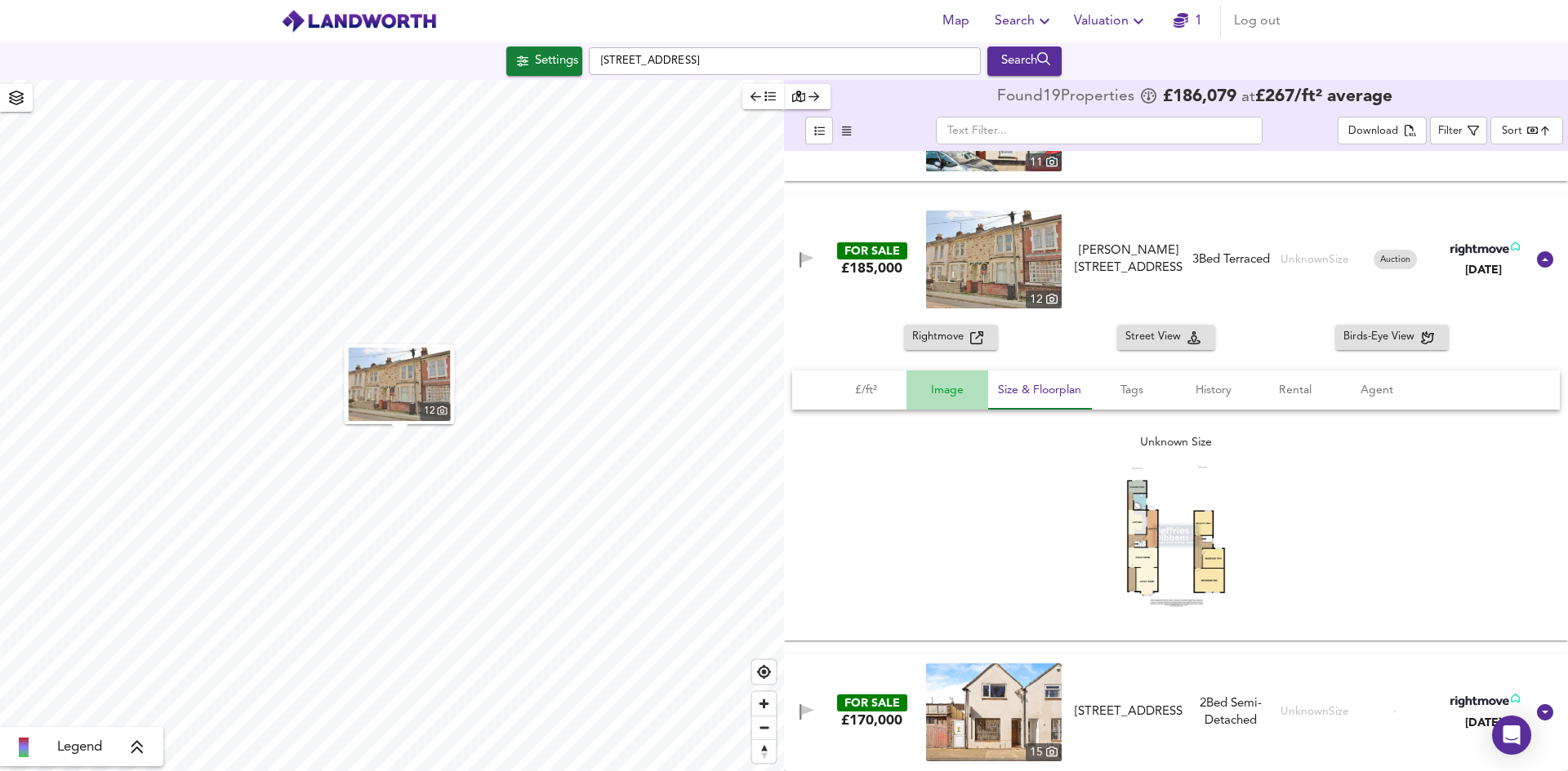
click at [960, 396] on span "Image" at bounding box center [946, 390] width 62 height 20
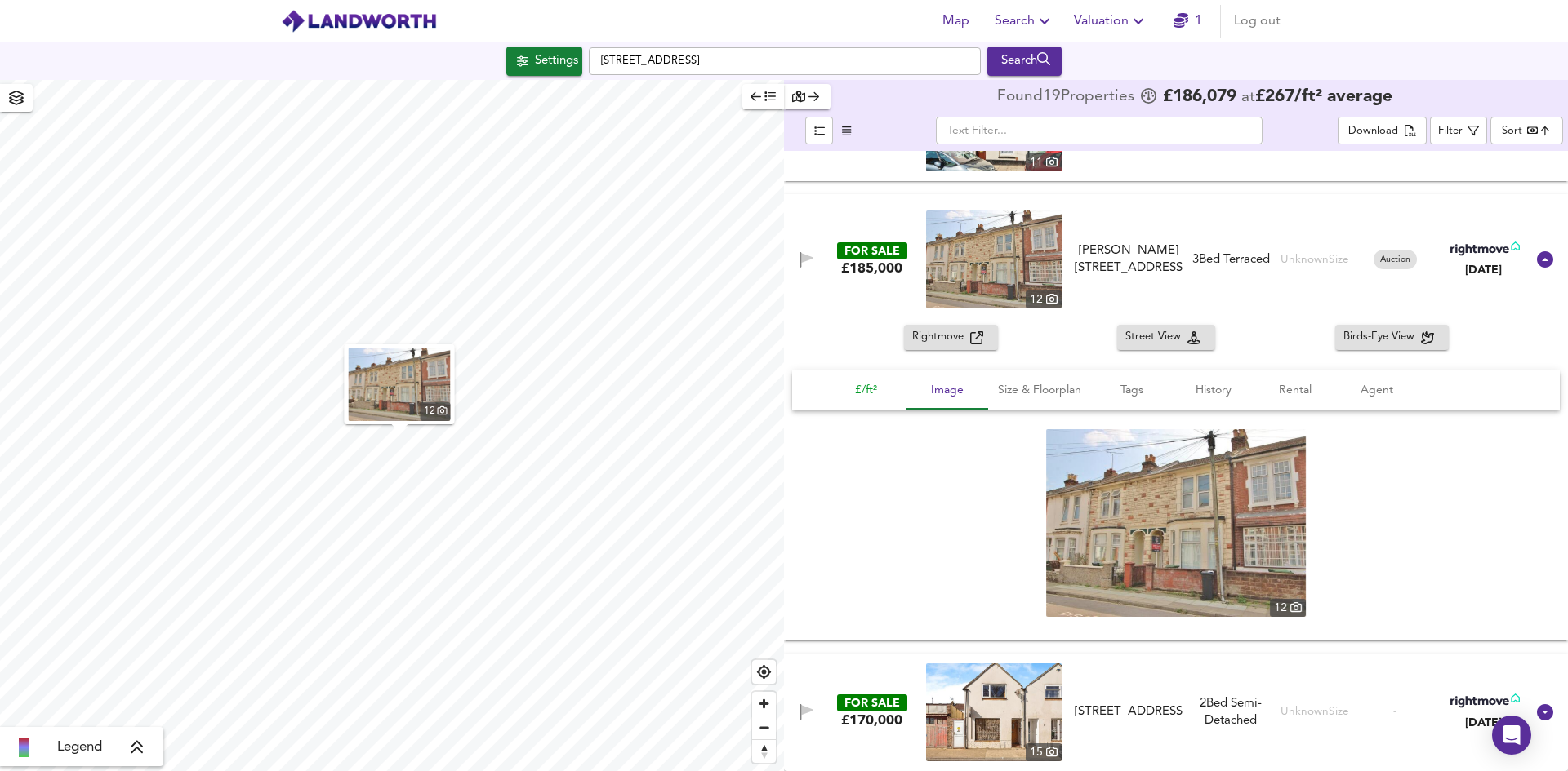
click at [882, 390] on span "£/ft²" at bounding box center [865, 390] width 62 height 20
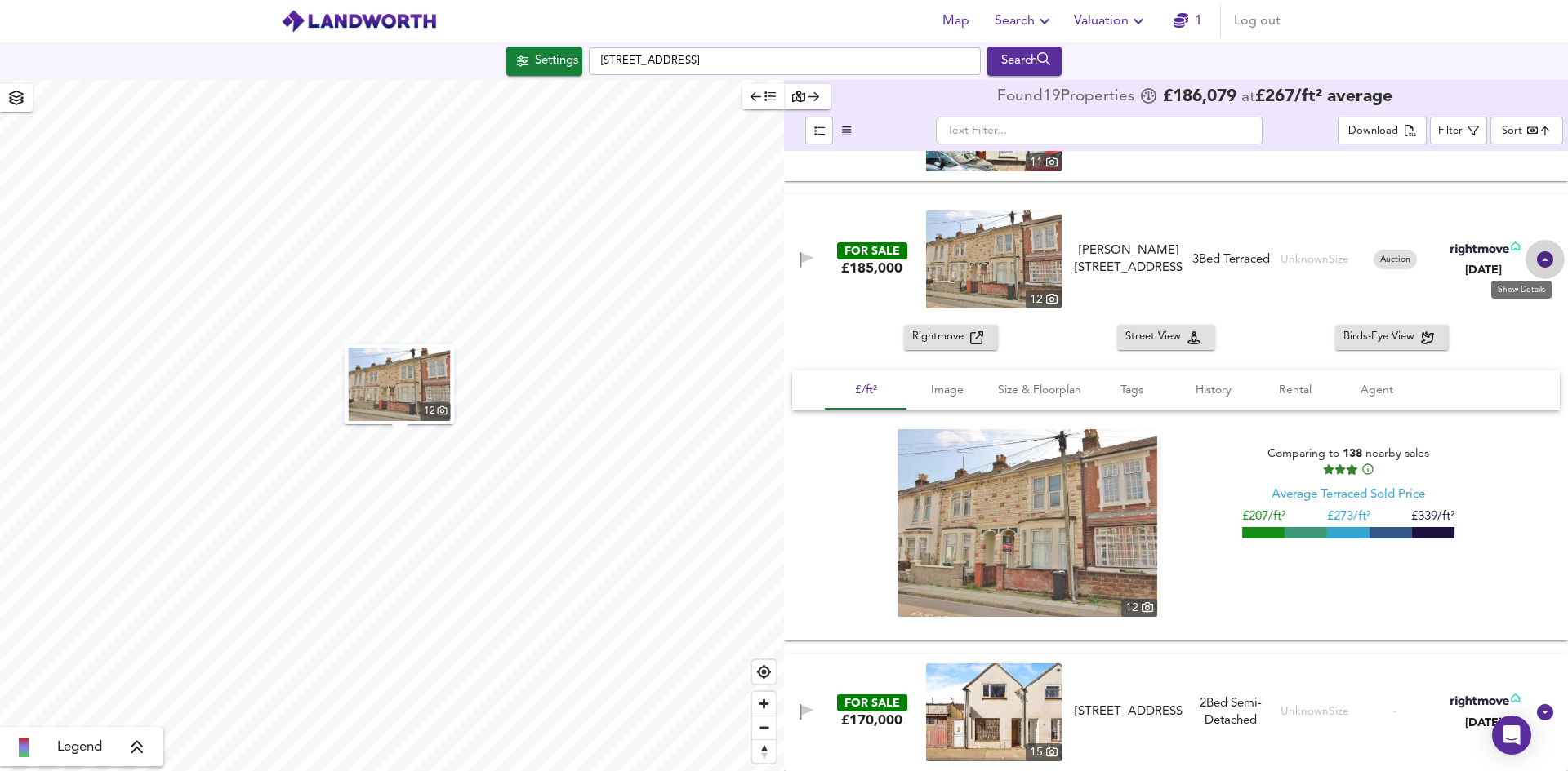
click at [1536, 263] on icon at bounding box center [1544, 259] width 17 height 17
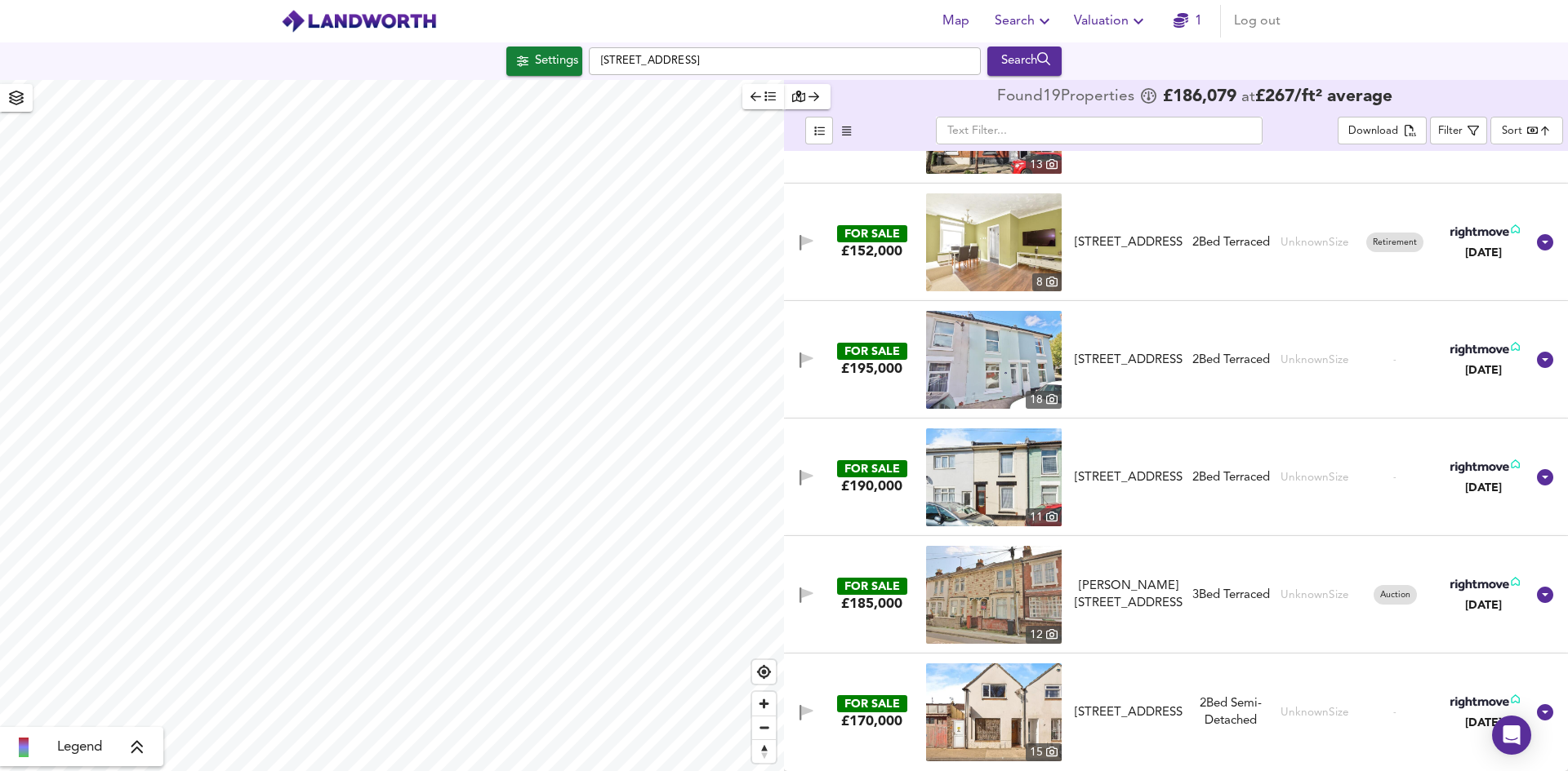
scroll to position [1613, 0]
click at [805, 593] on icon "button" at bounding box center [806, 592] width 11 height 10
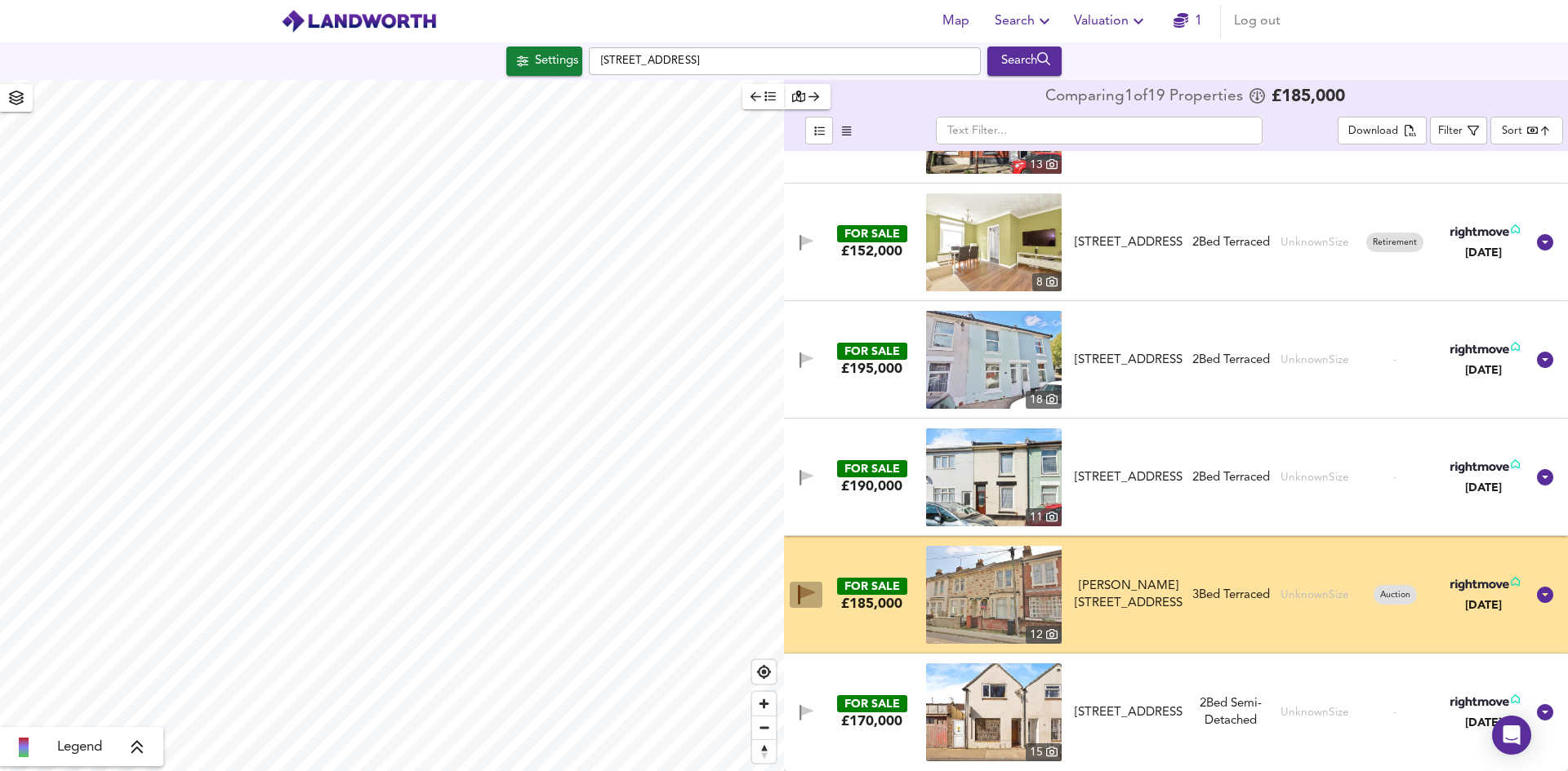
click at [805, 593] on icon "button" at bounding box center [807, 593] width 15 height 12
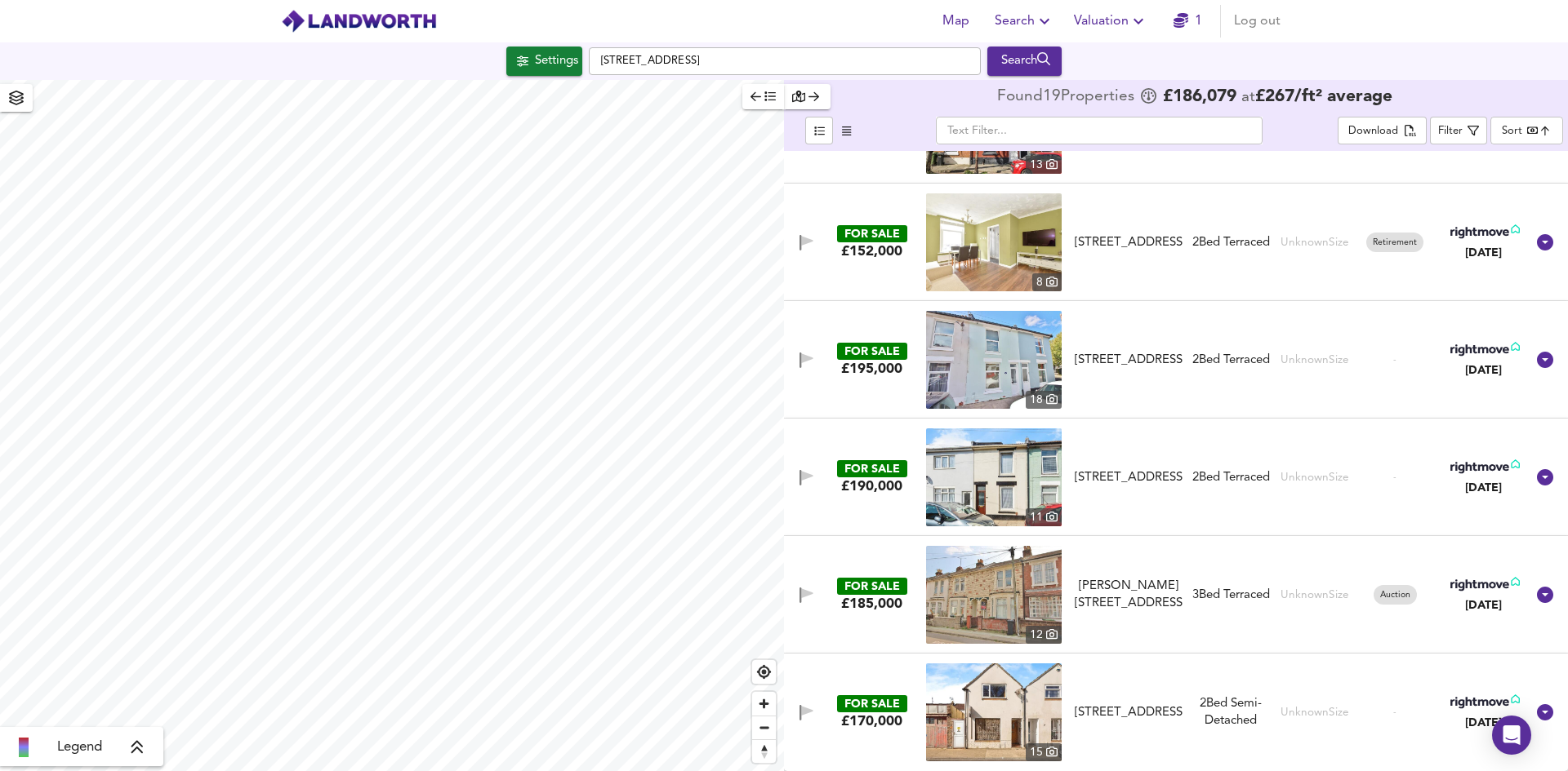
click at [980, 473] on img at bounding box center [994, 478] width 136 height 98
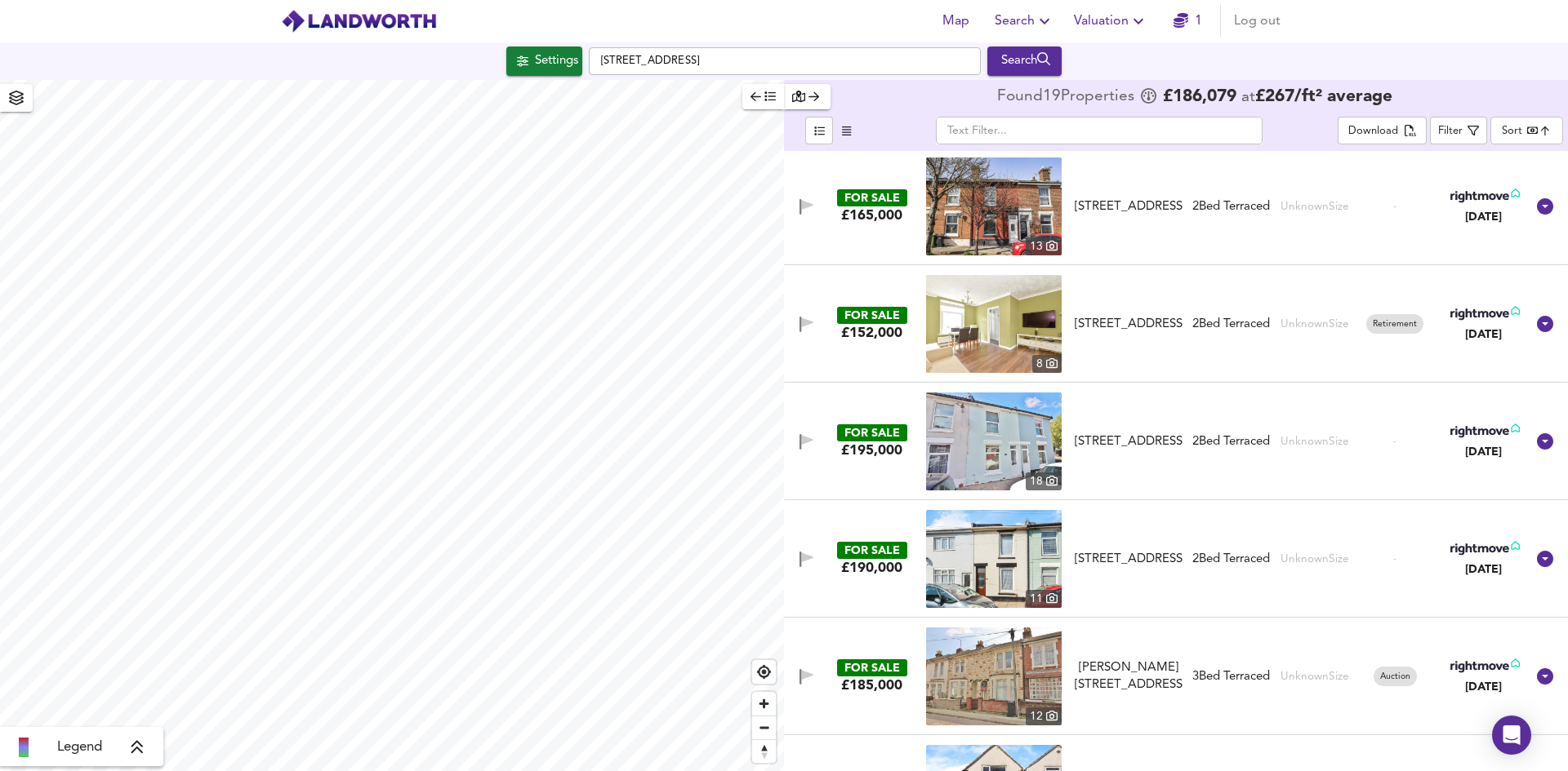
scroll to position [1368, 0]
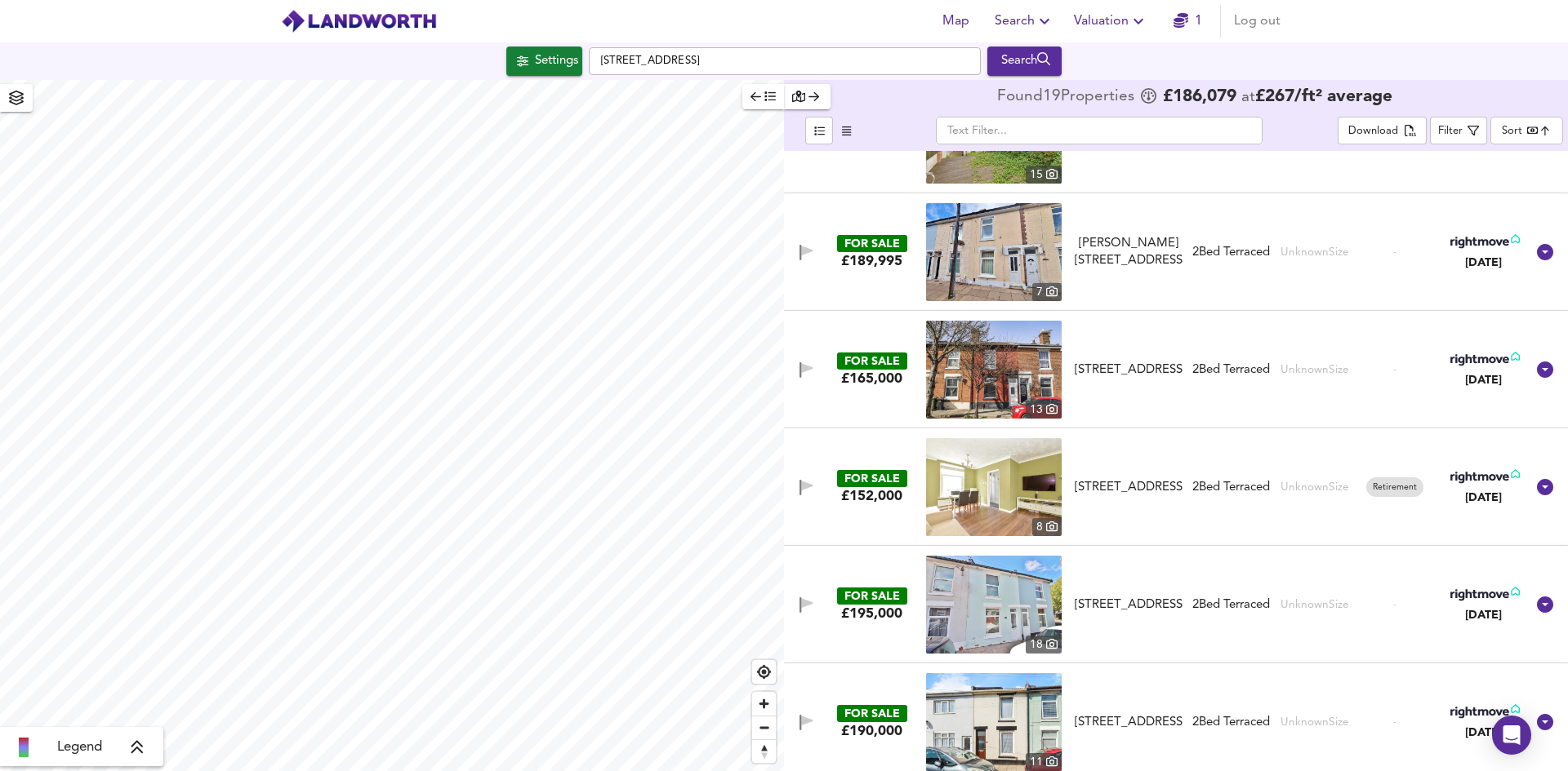
click at [1004, 490] on img at bounding box center [994, 487] width 136 height 98
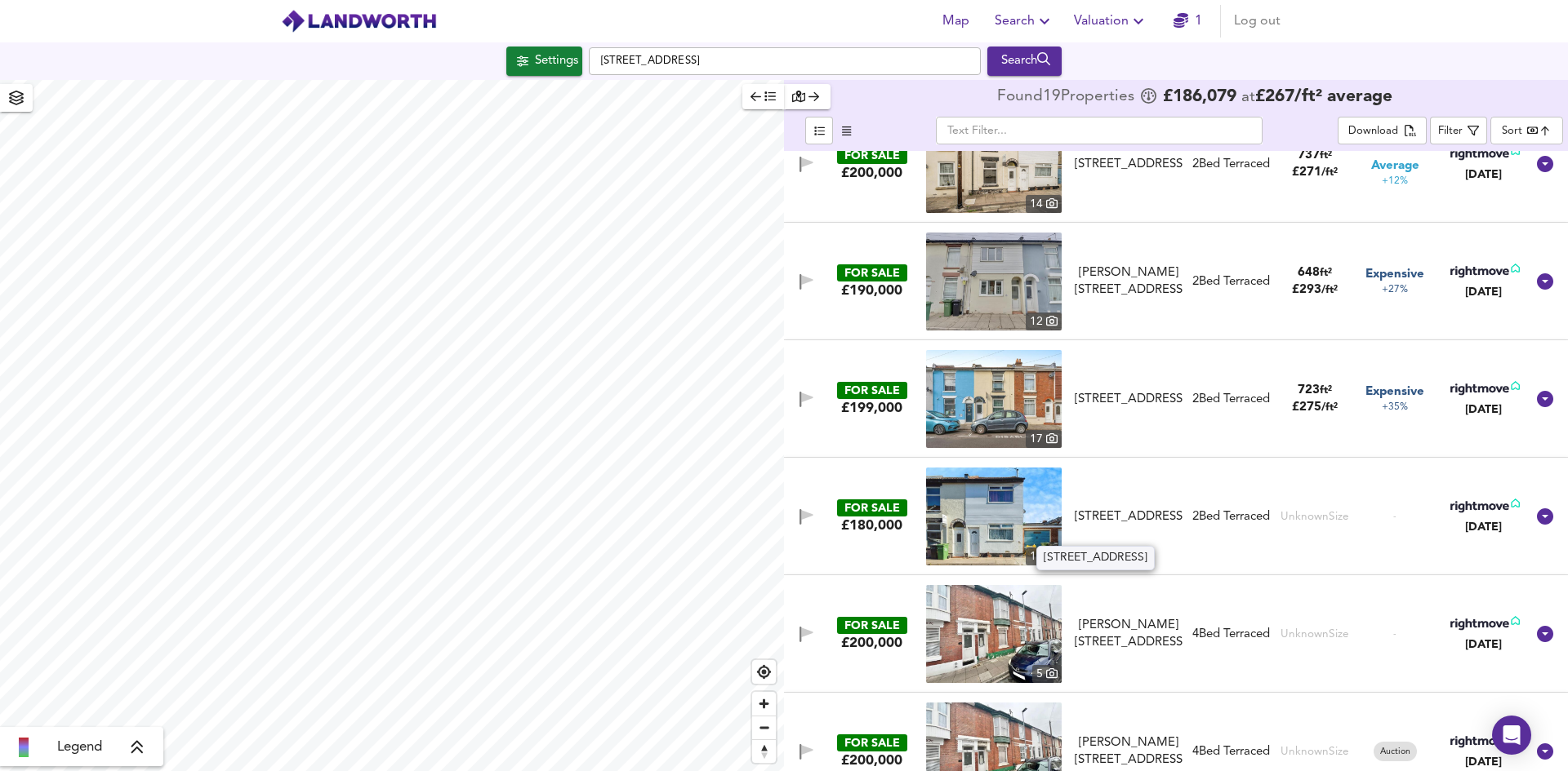
scroll to position [551, 0]
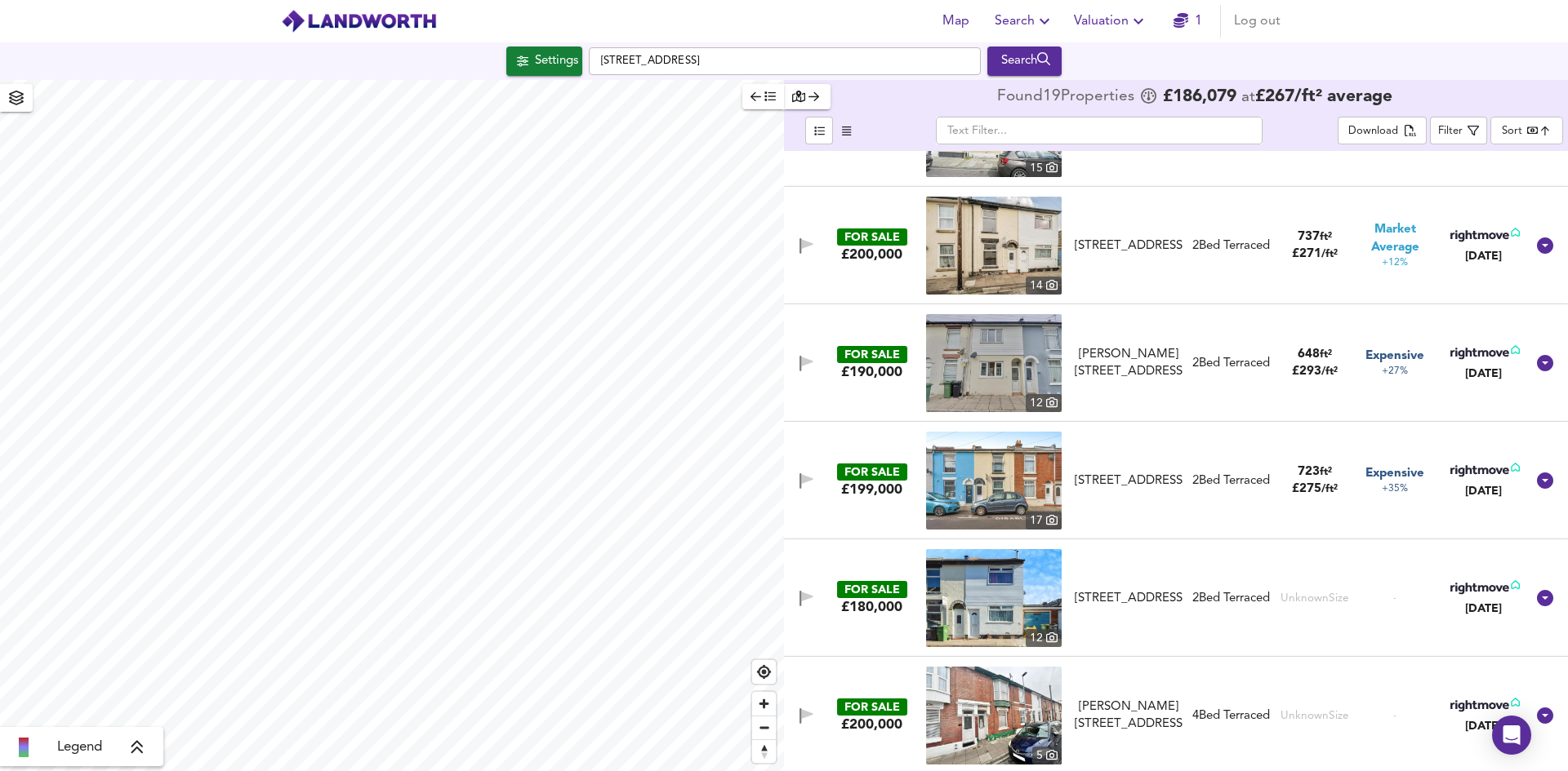
click at [970, 606] on img at bounding box center [994, 599] width 136 height 98
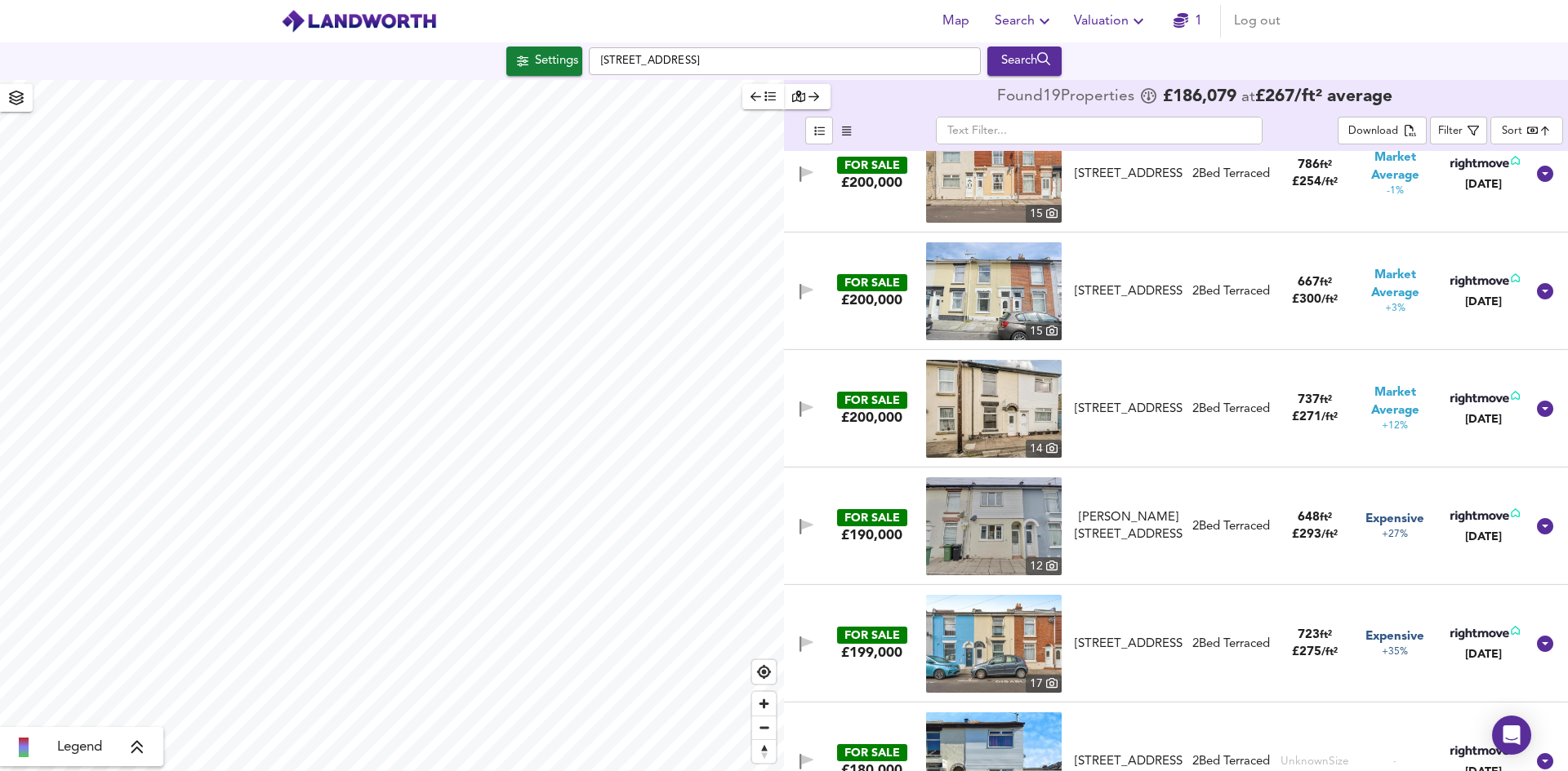
scroll to position [307, 0]
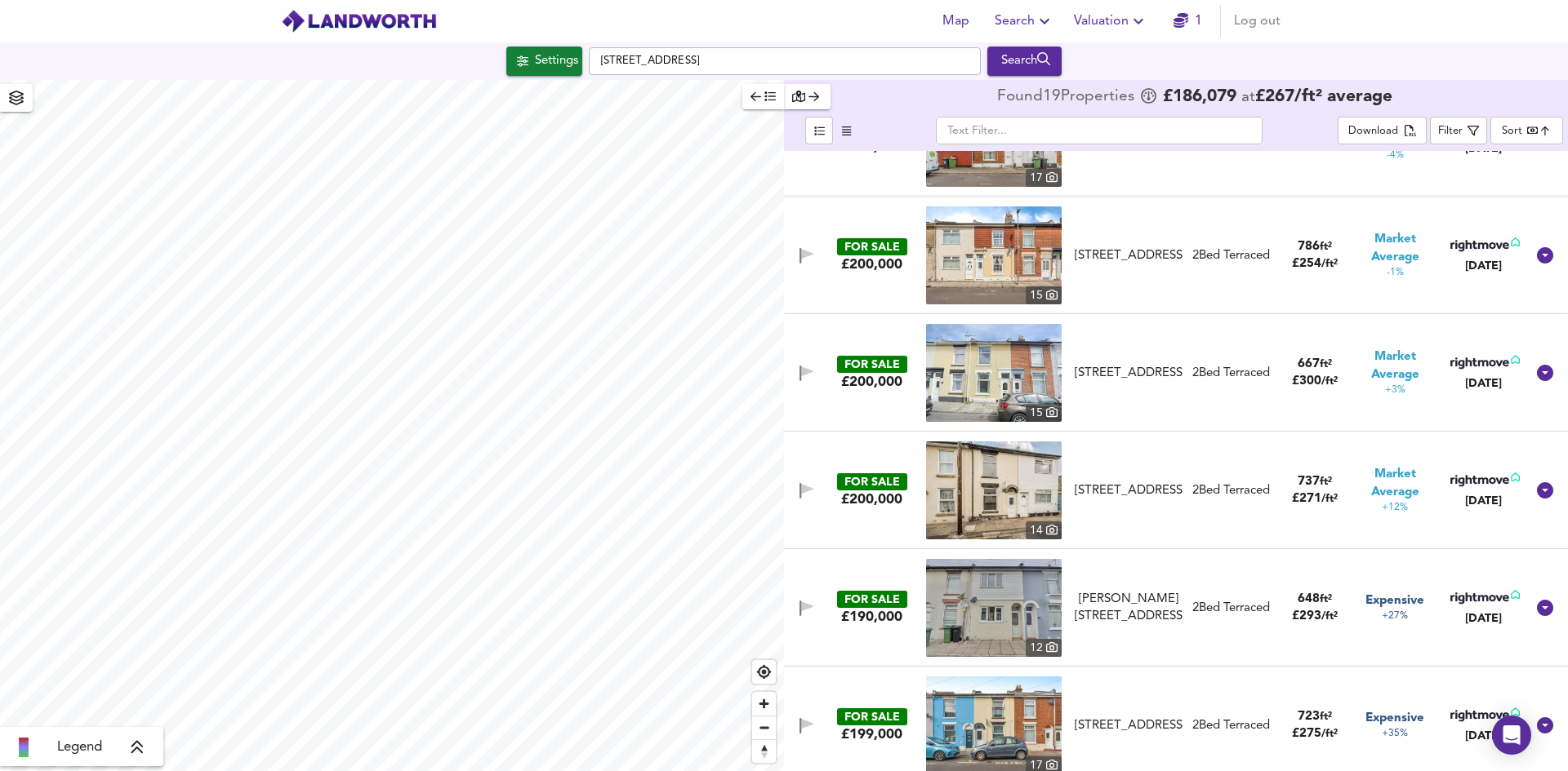
click at [1014, 493] on img at bounding box center [994, 491] width 136 height 98
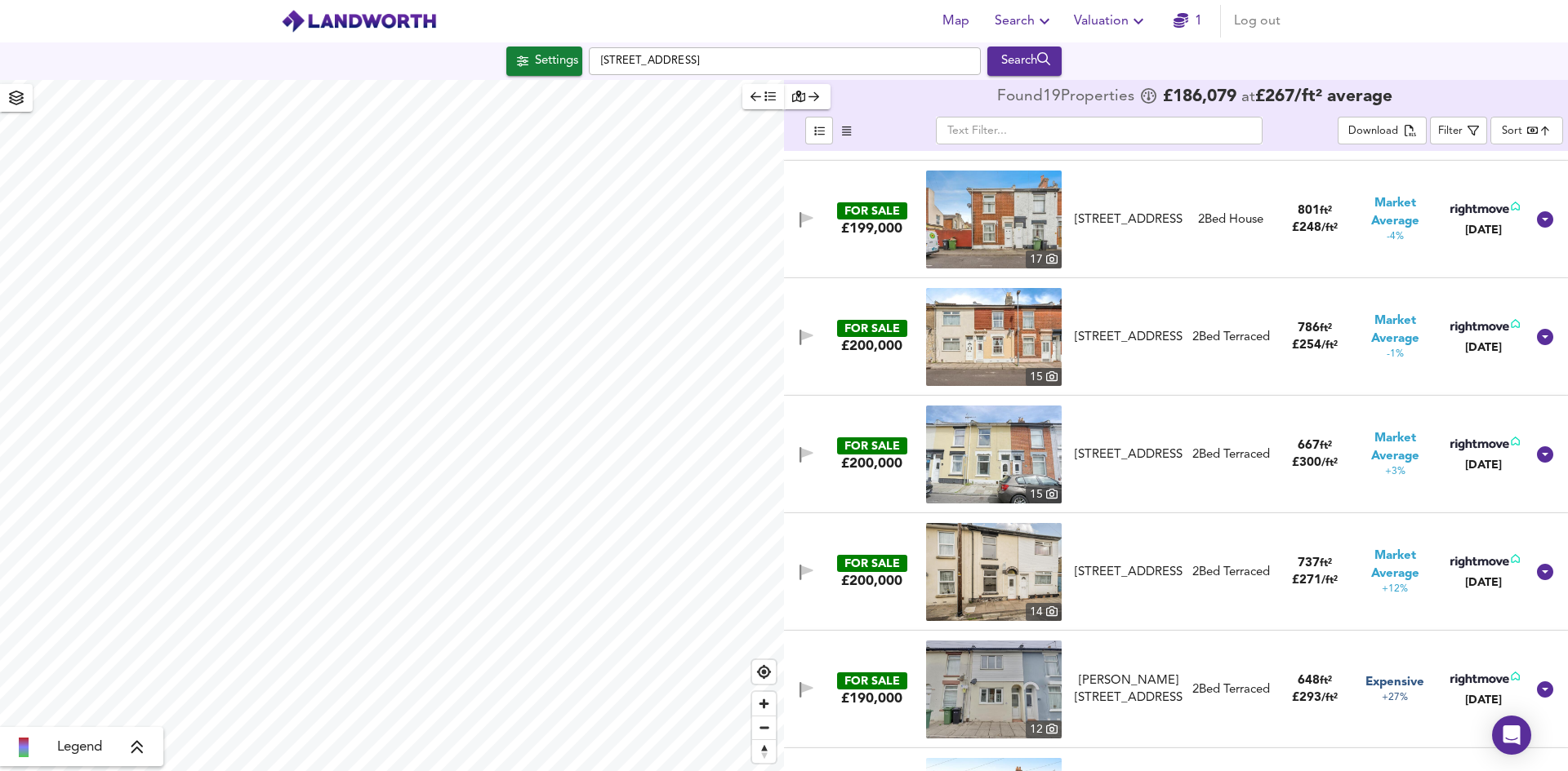
click at [982, 345] on img at bounding box center [994, 337] width 136 height 98
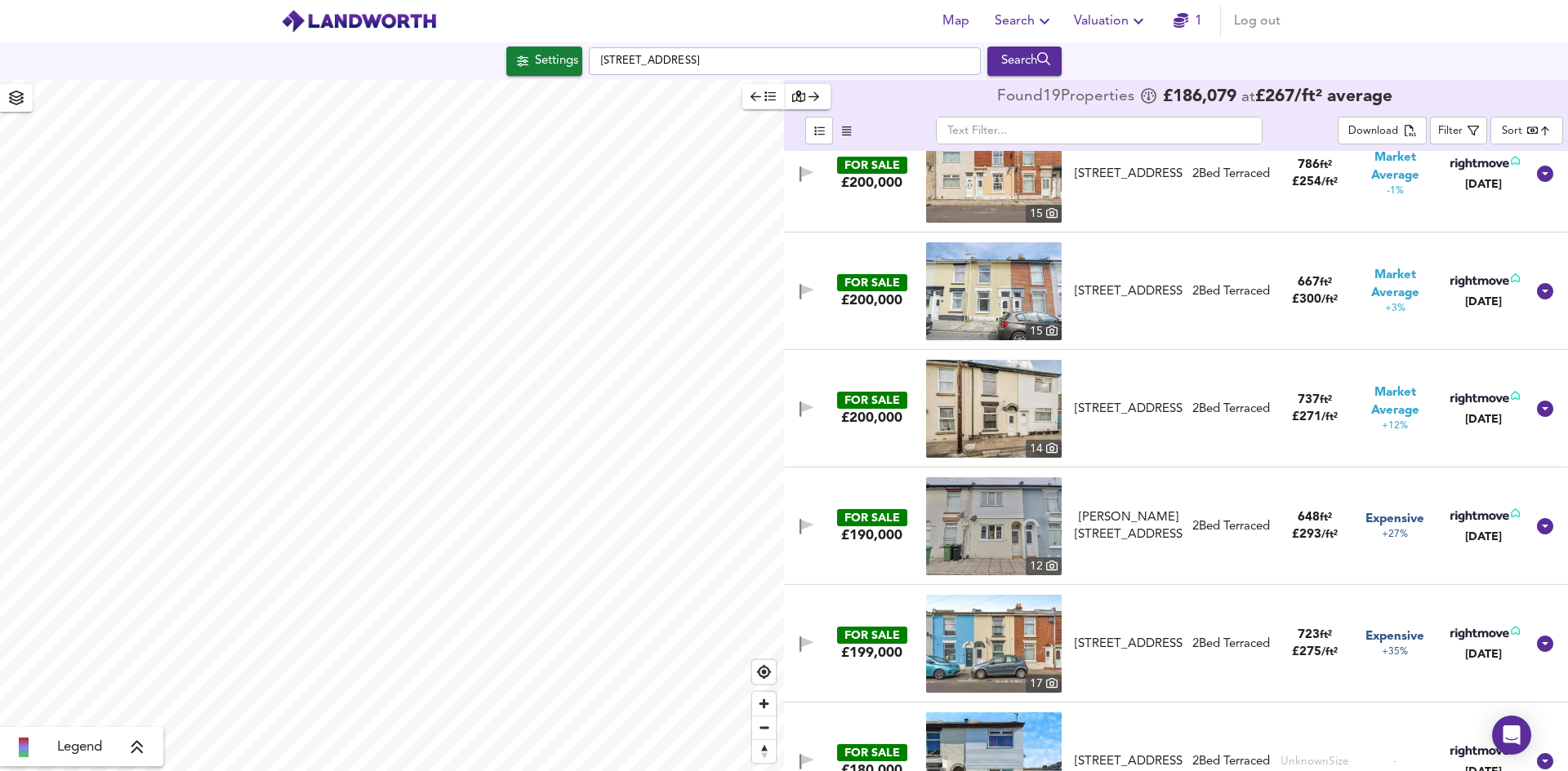
scroll to position [0, 0]
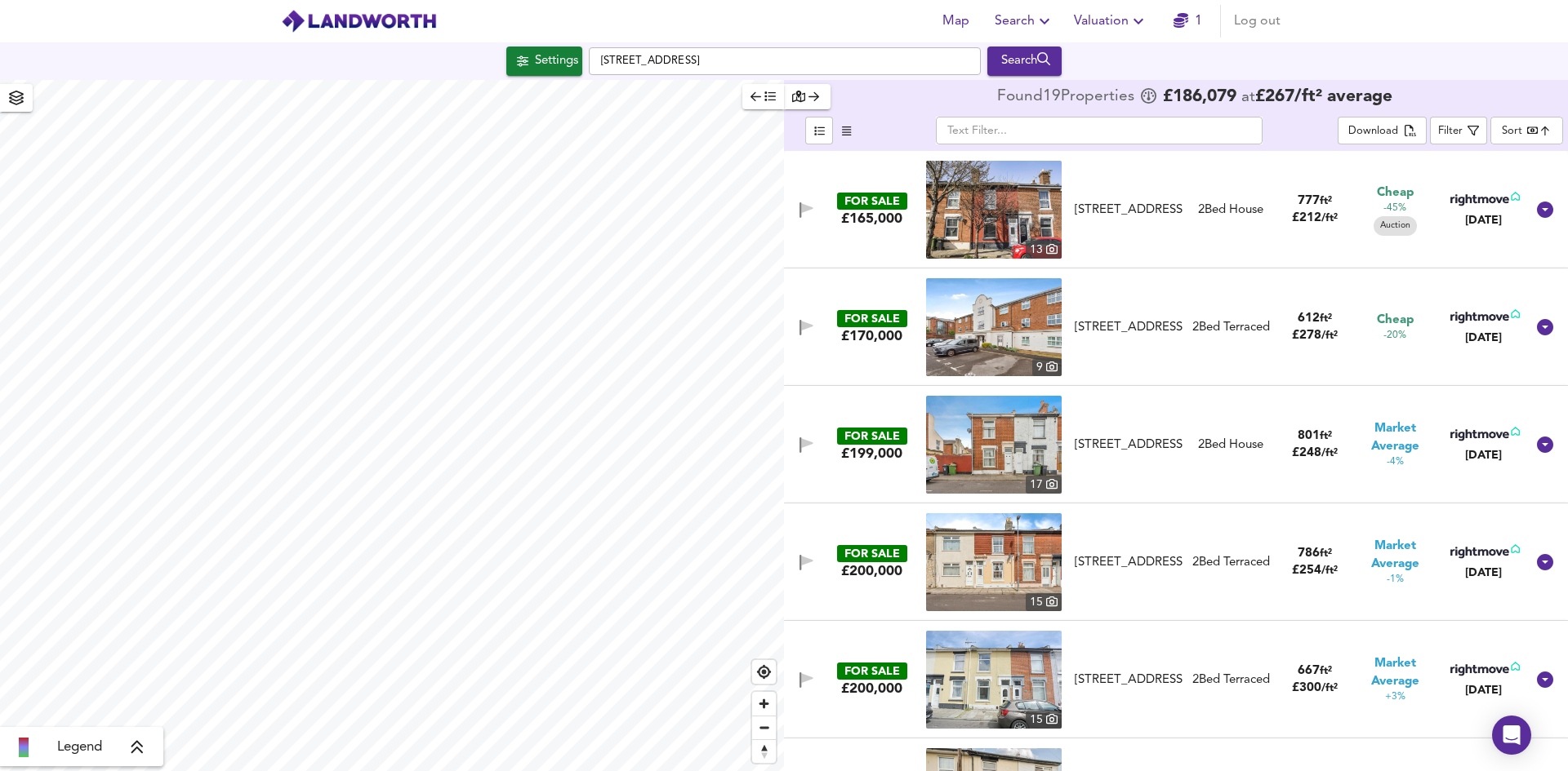
click at [988, 218] on img at bounding box center [994, 210] width 136 height 98
click at [1115, 21] on span "Valuation" at bounding box center [1110, 21] width 74 height 23
click at [1107, 57] on li "New Valuation Report" at bounding box center [1110, 59] width 195 height 30
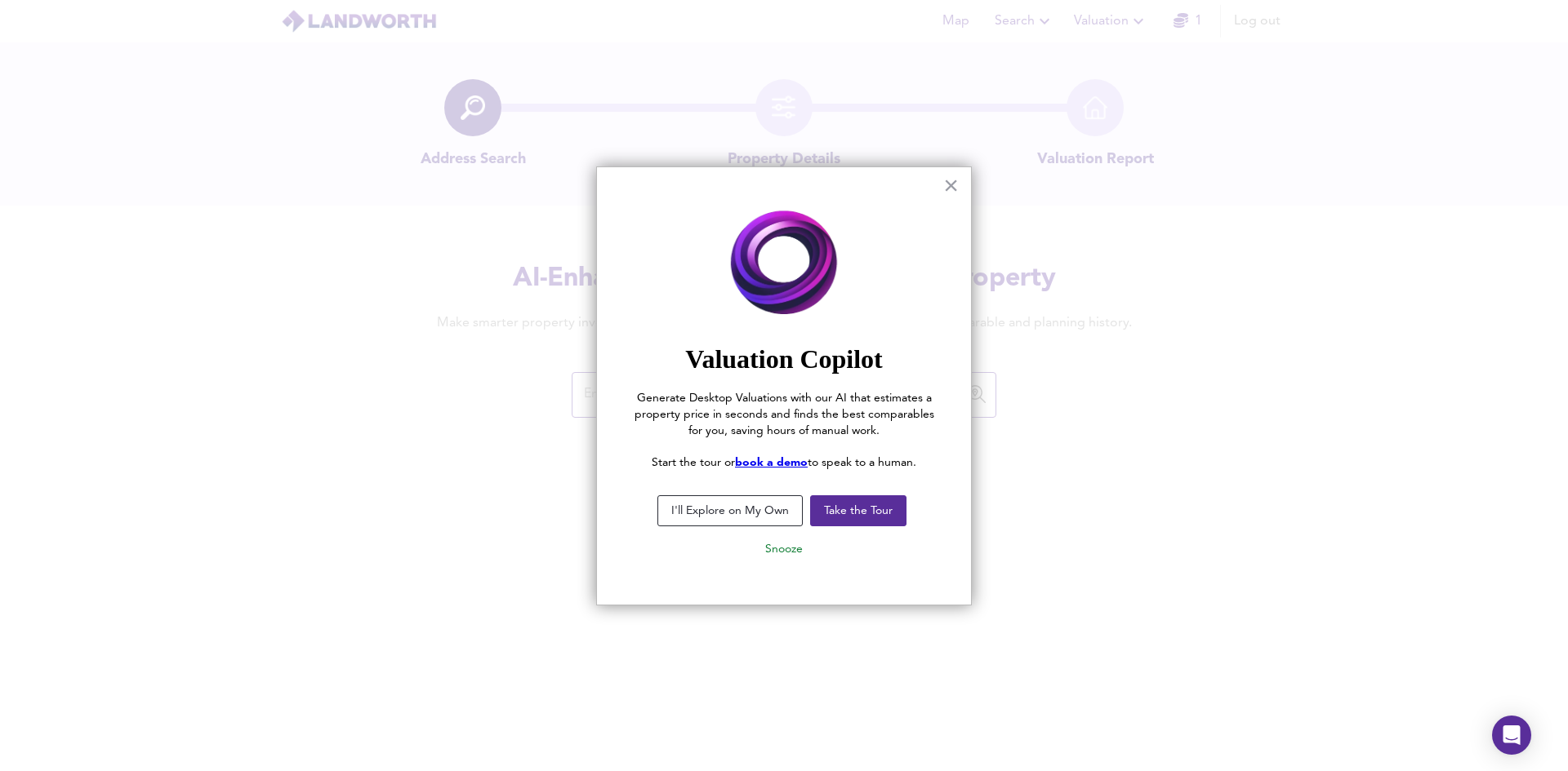
click at [732, 508] on button "I'll Explore on My Own" at bounding box center [730, 510] width 145 height 31
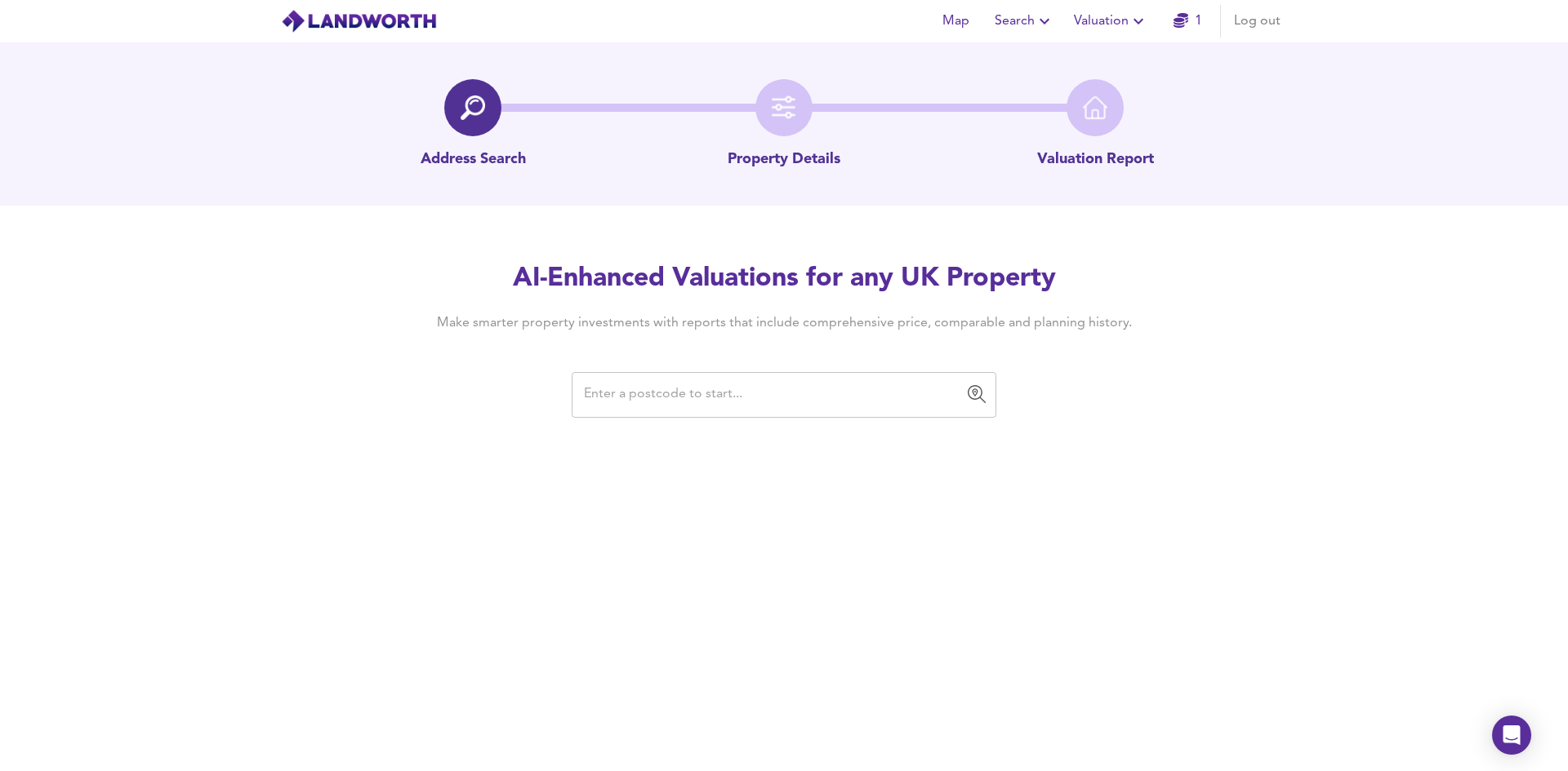
click at [721, 391] on input "text" at bounding box center [771, 395] width 385 height 31
click at [668, 397] on input "text" at bounding box center [771, 395] width 385 height 31
click at [635, 389] on input "text" at bounding box center [771, 395] width 385 height 31
paste input "PO5 1EB"
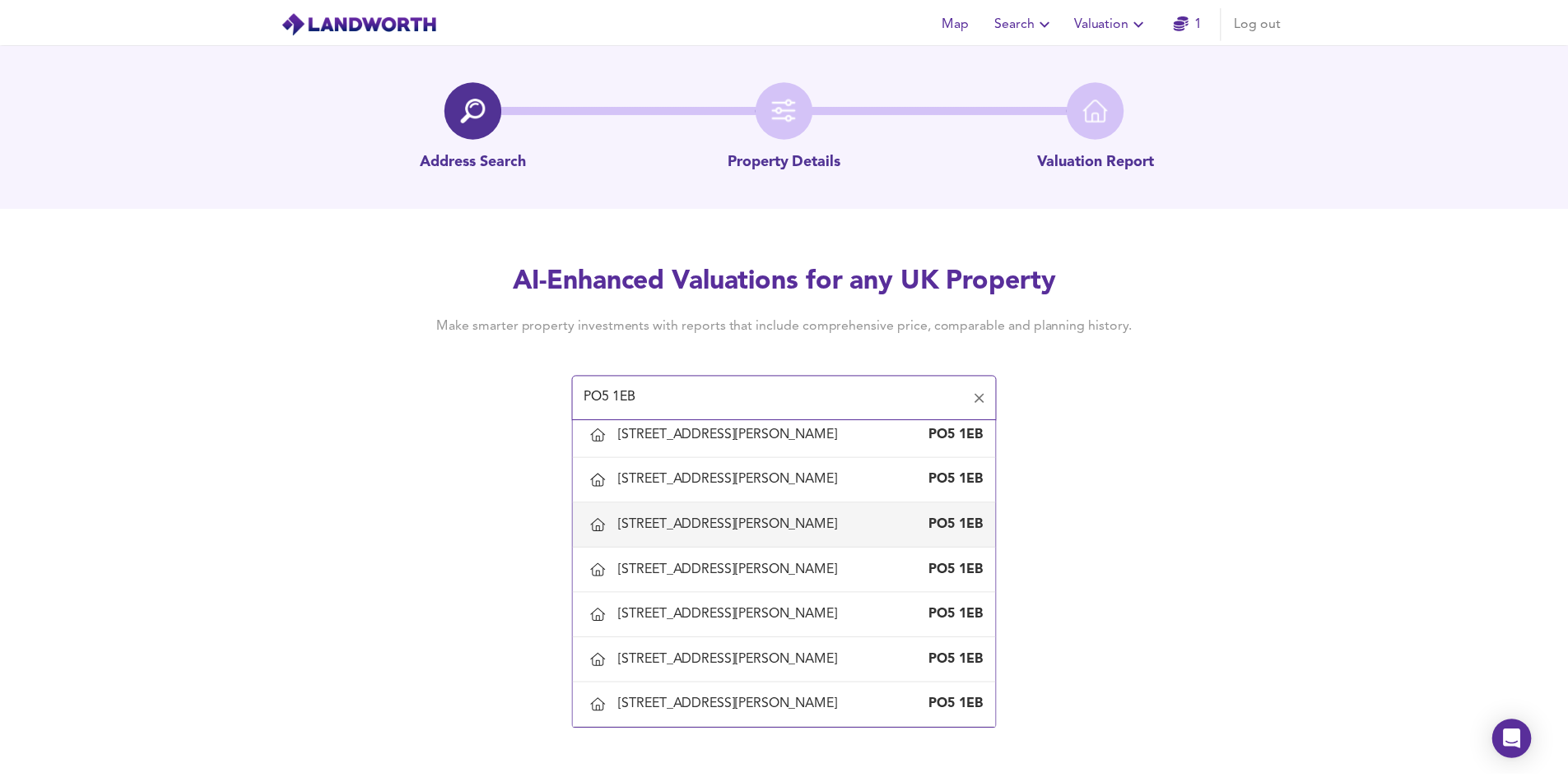
scroll to position [1915, 0]
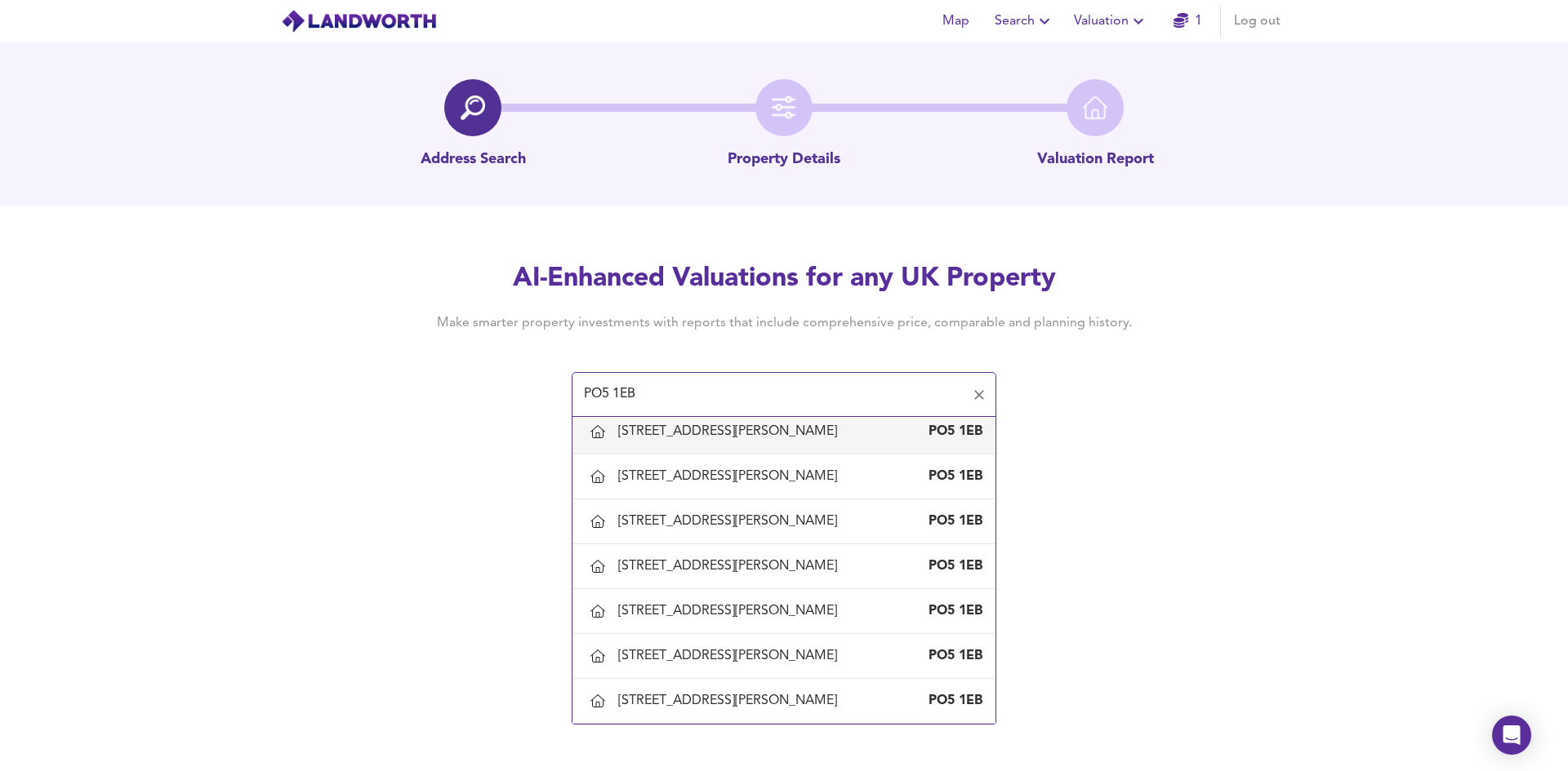
click at [741, 441] on div "[STREET_ADDRESS][PERSON_NAME]" at bounding box center [730, 431] width 225 height 18
type input "[STREET_ADDRESS][PERSON_NAME]"
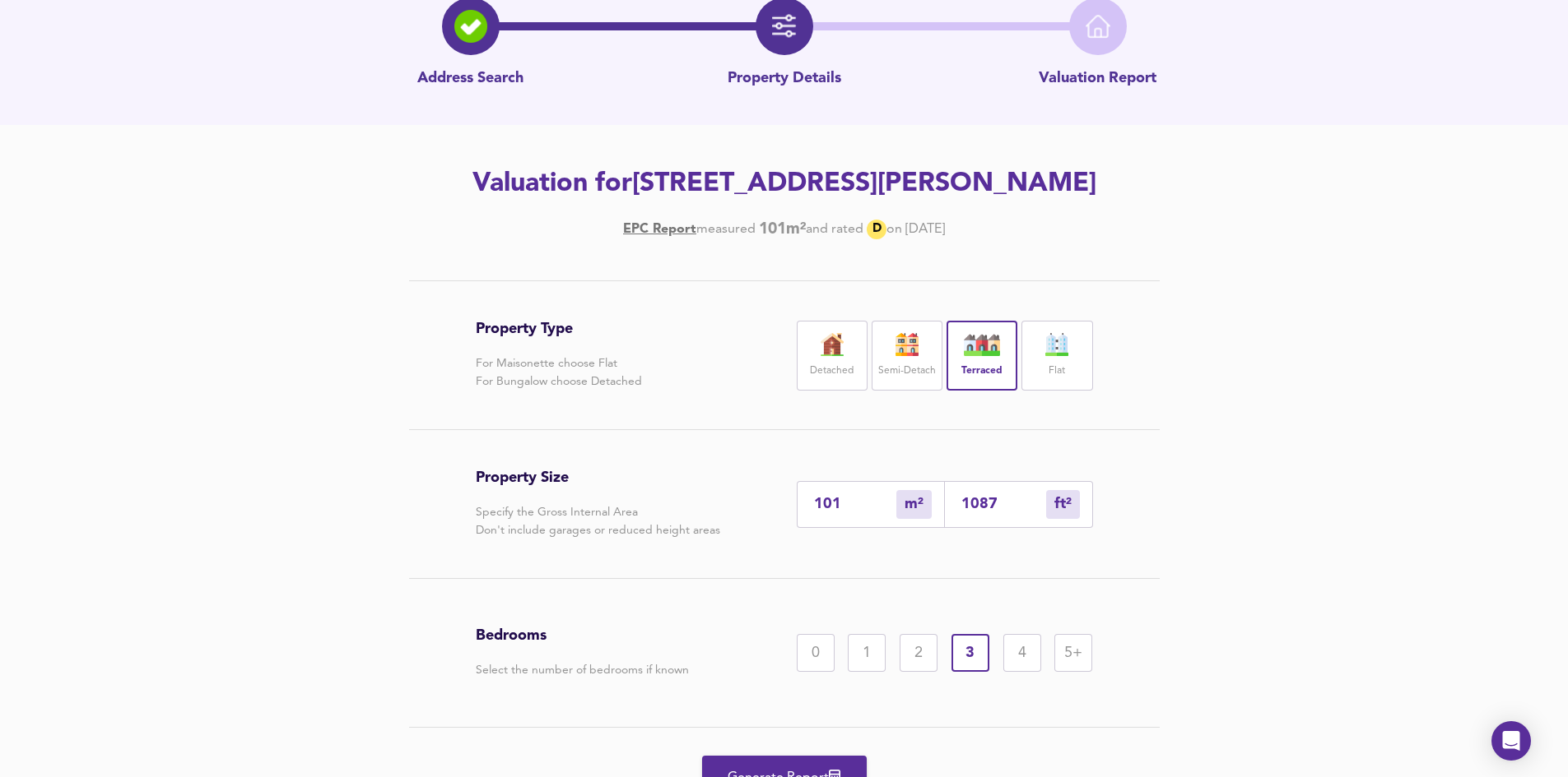
scroll to position [201, 0]
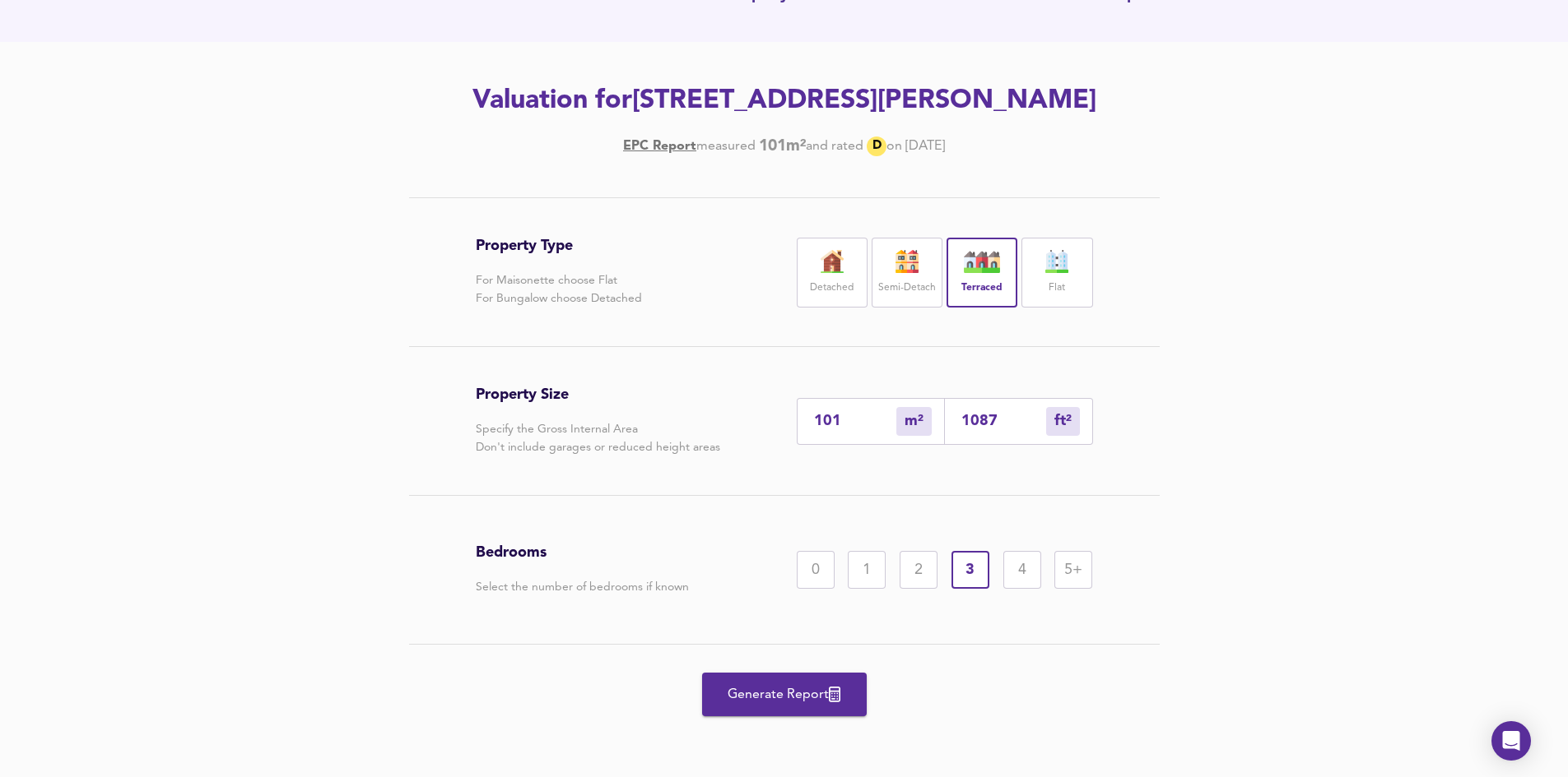
click at [848, 416] on input "101" at bounding box center [854, 422] width 82 height 18
type input "10"
type input "108"
type input "1"
type input "11"
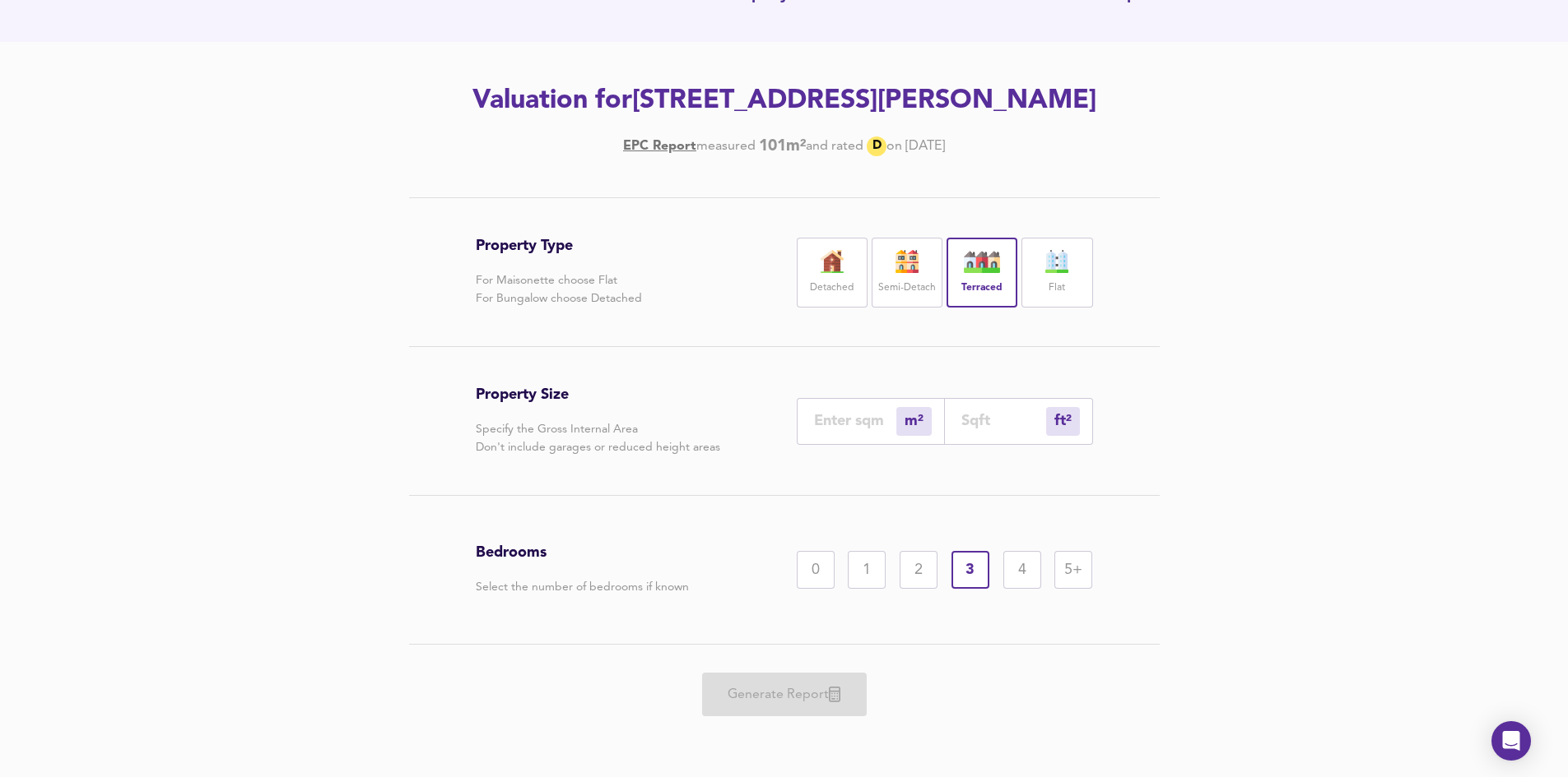
type input "9"
type input "97"
type input "96"
type input "1033"
type input "96"
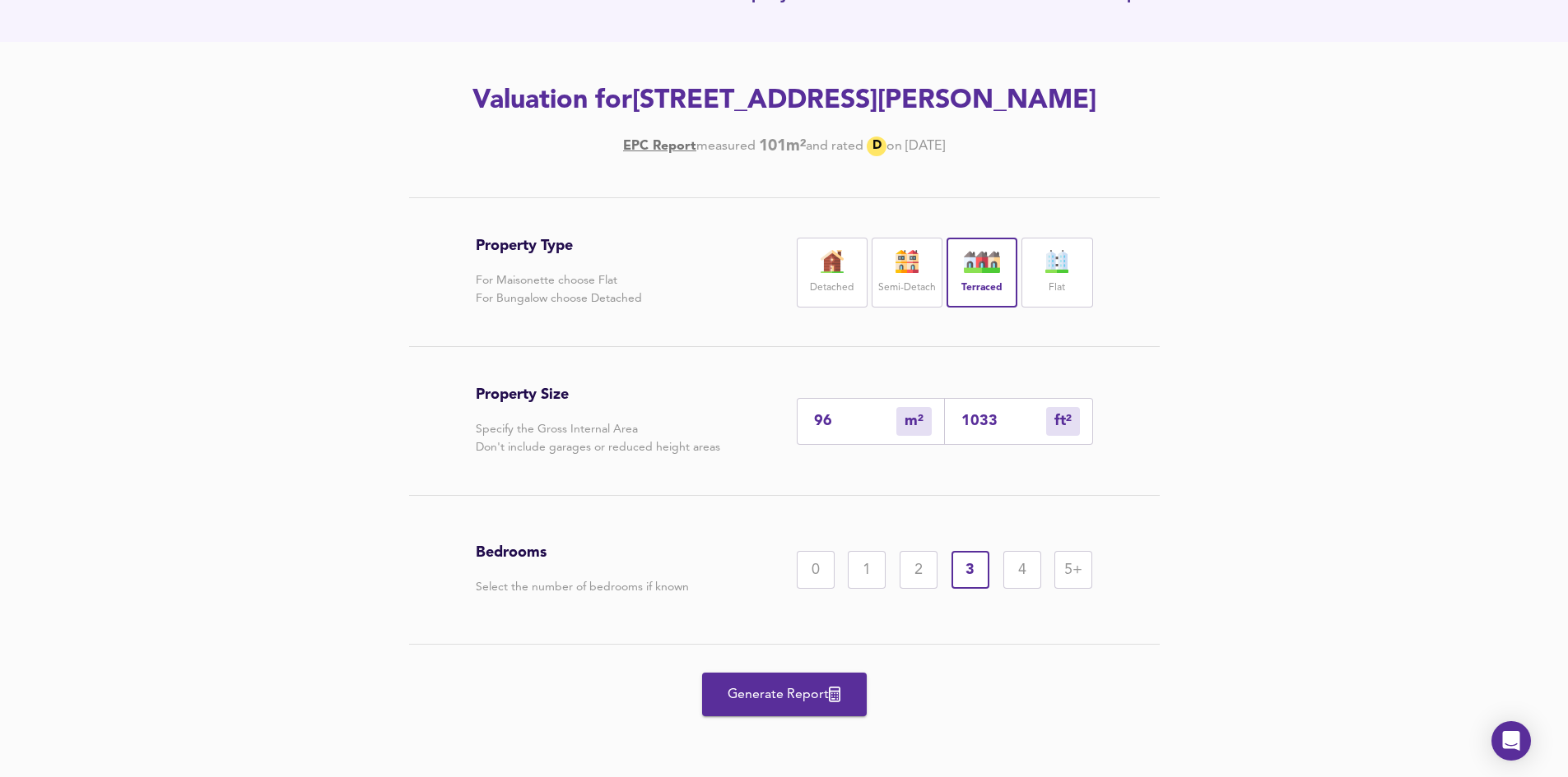
click at [1242, 465] on div "Property Type For Maisonette choose Flat For Bungalow choose Detached Detached …" at bounding box center [784, 487] width 1568 height 579
click at [808, 689] on span "Generate Report" at bounding box center [784, 695] width 131 height 23
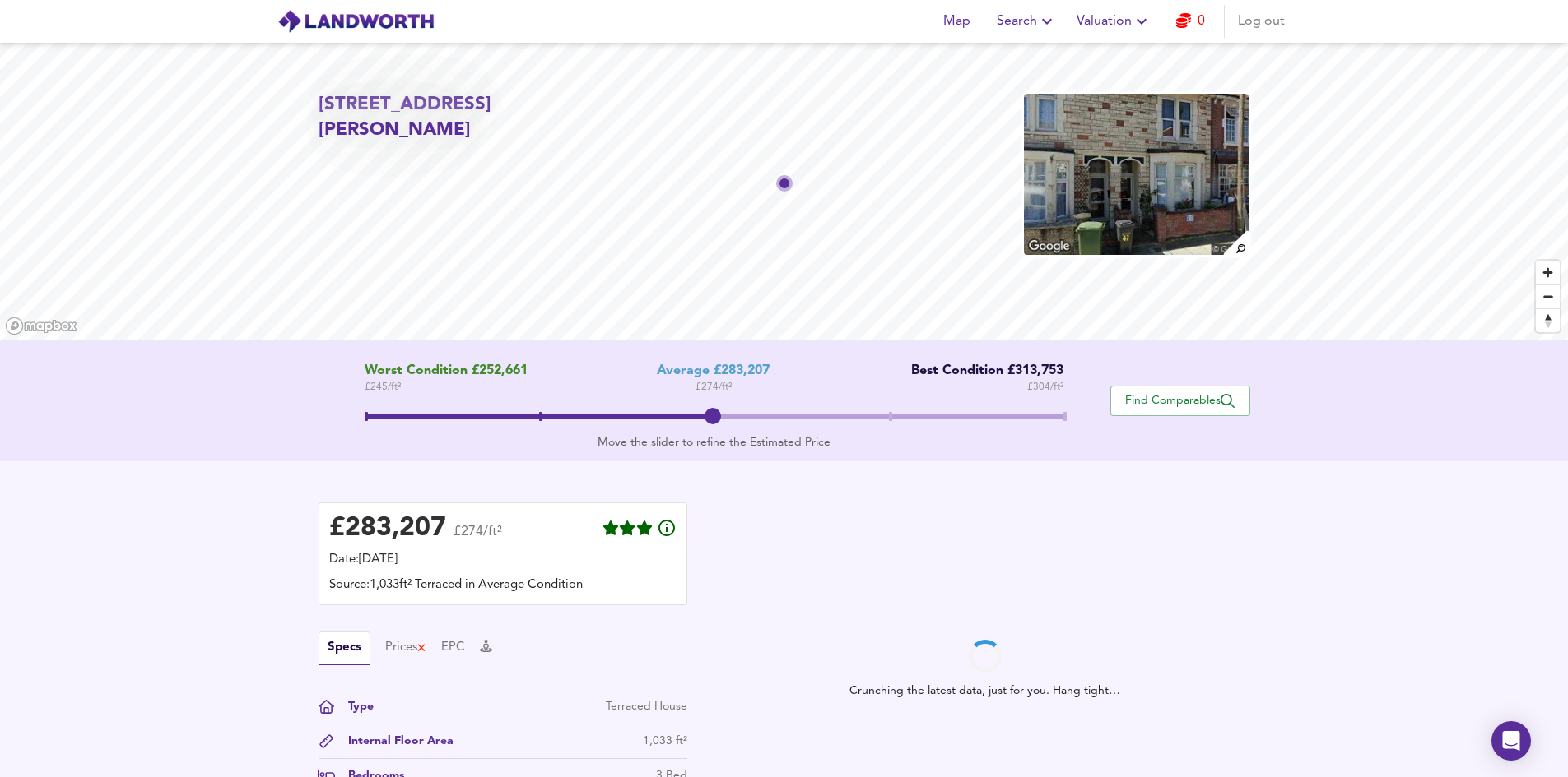
scroll to position [247, 0]
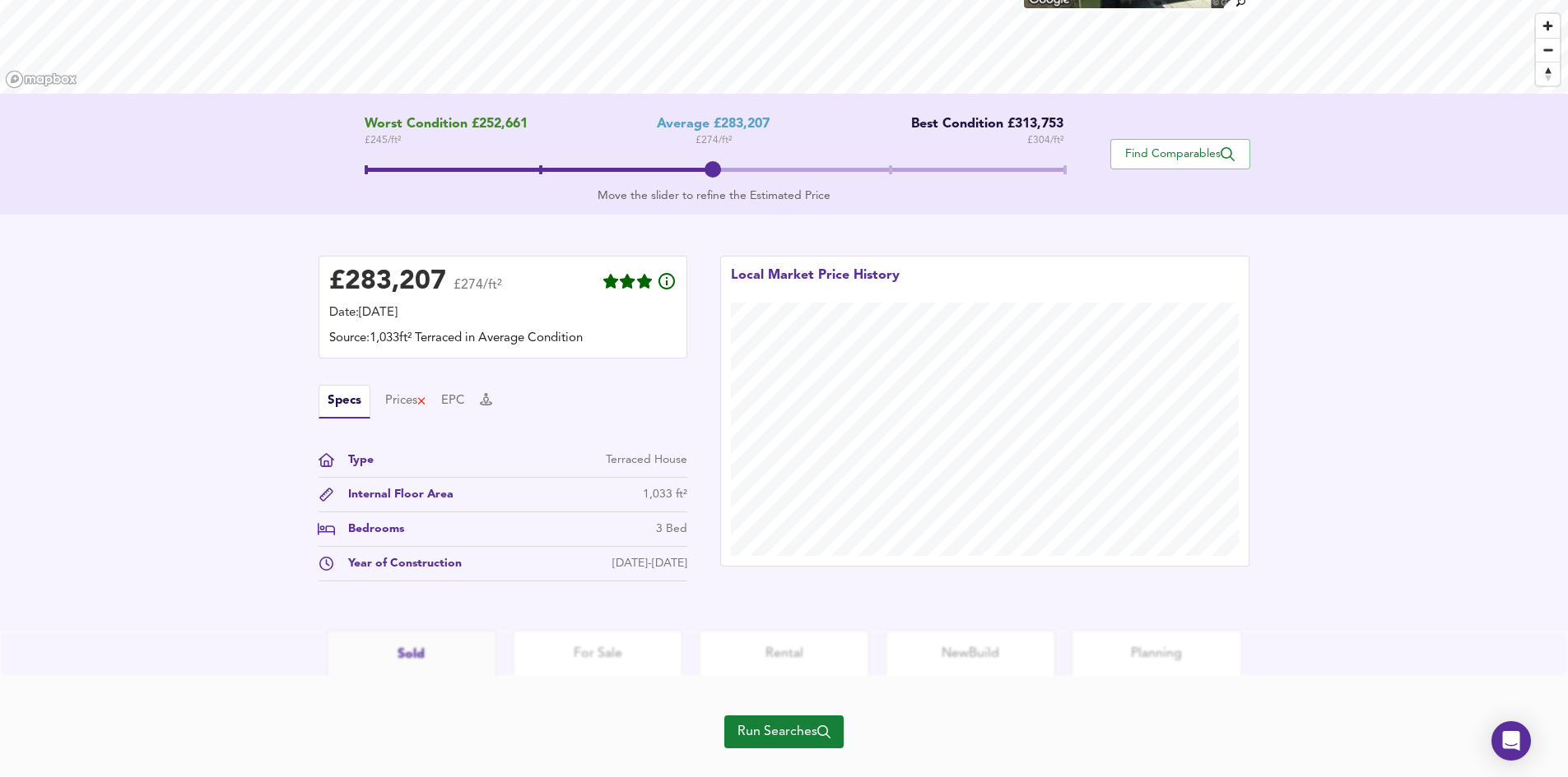
click at [421, 496] on div "Internal Floor Area" at bounding box center [394, 495] width 118 height 18
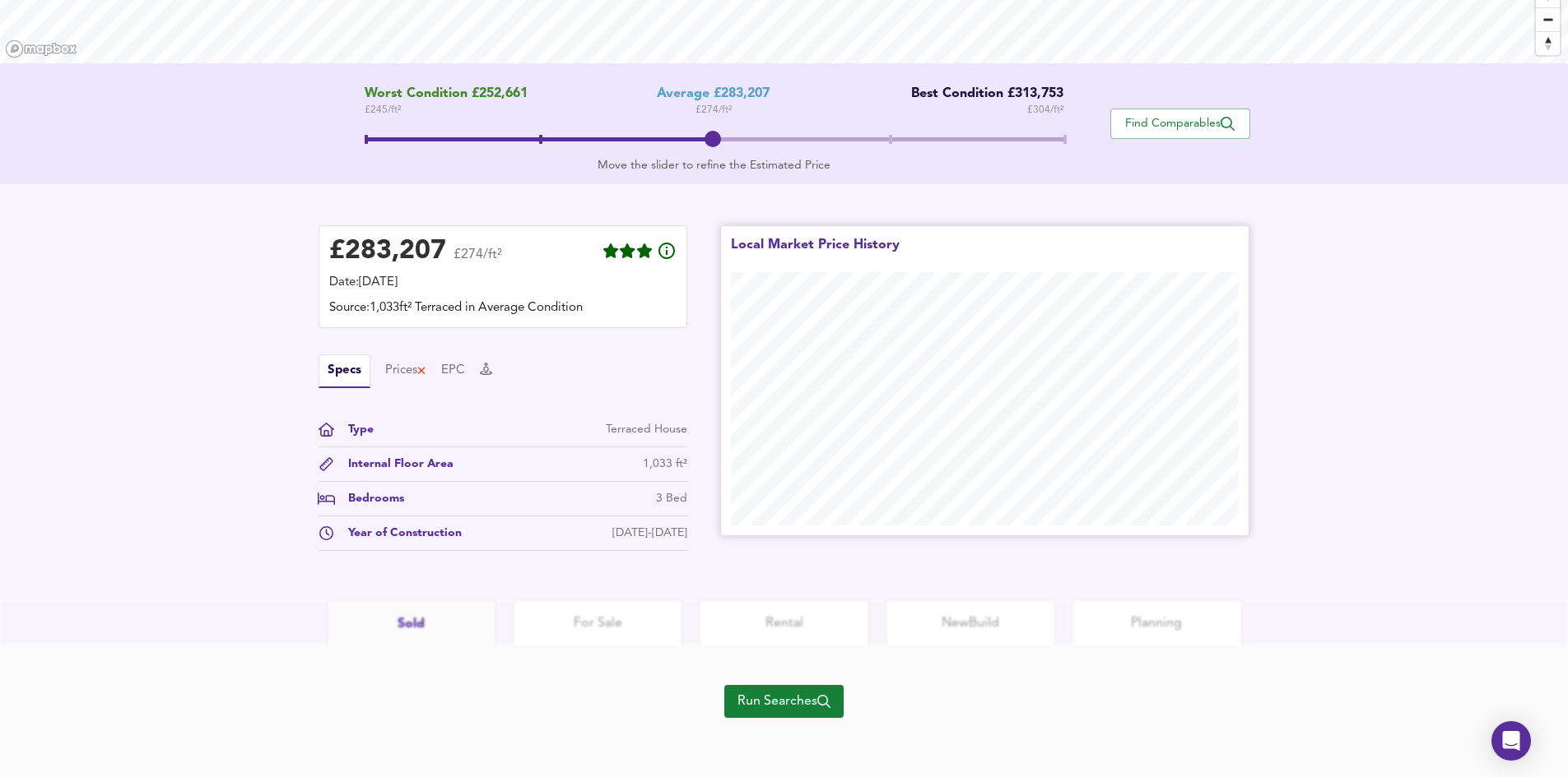
scroll to position [0, 0]
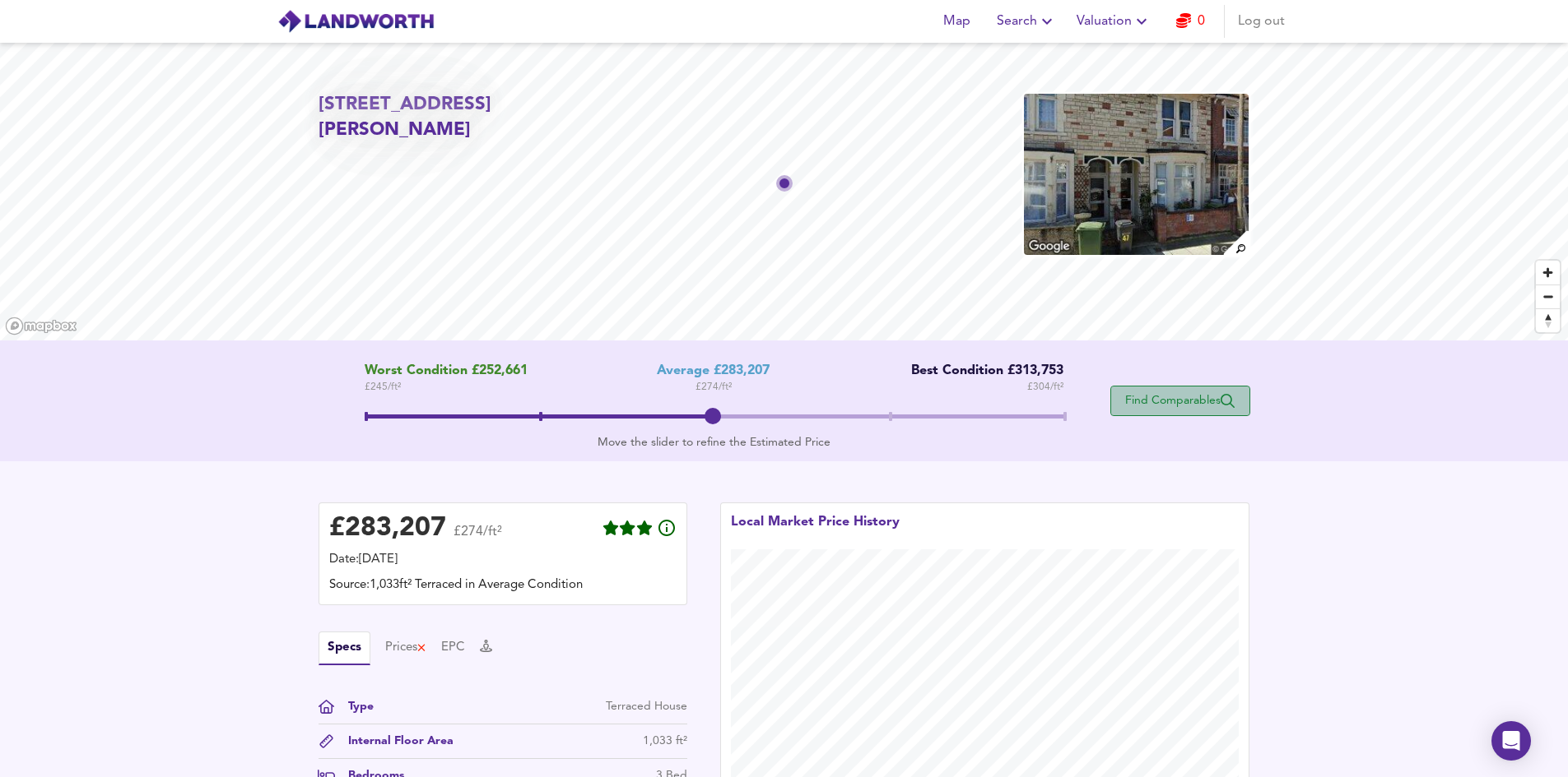
click at [1181, 399] on span "Find Comparables" at bounding box center [1180, 401] width 122 height 16
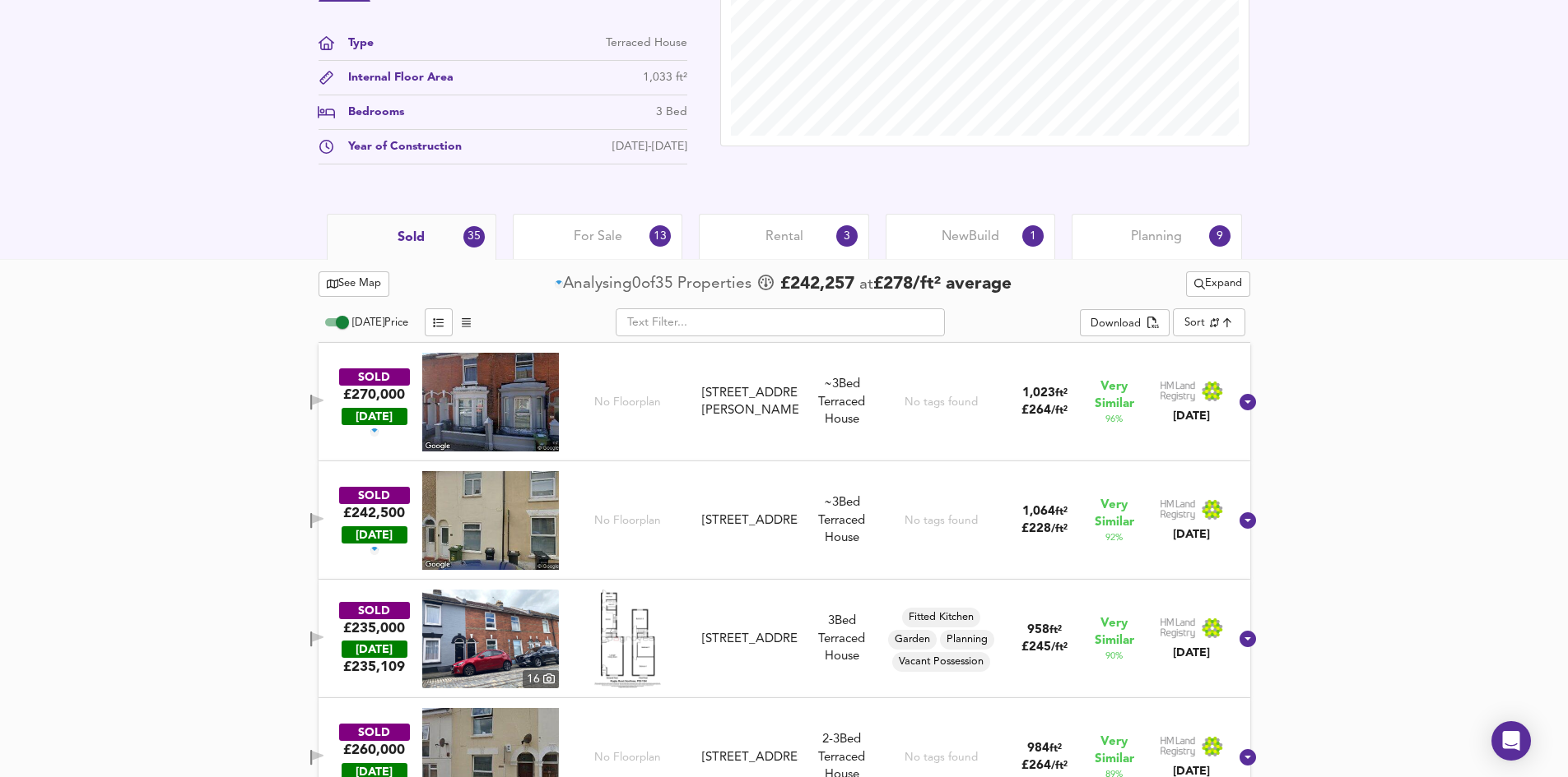
scroll to position [763, 0]
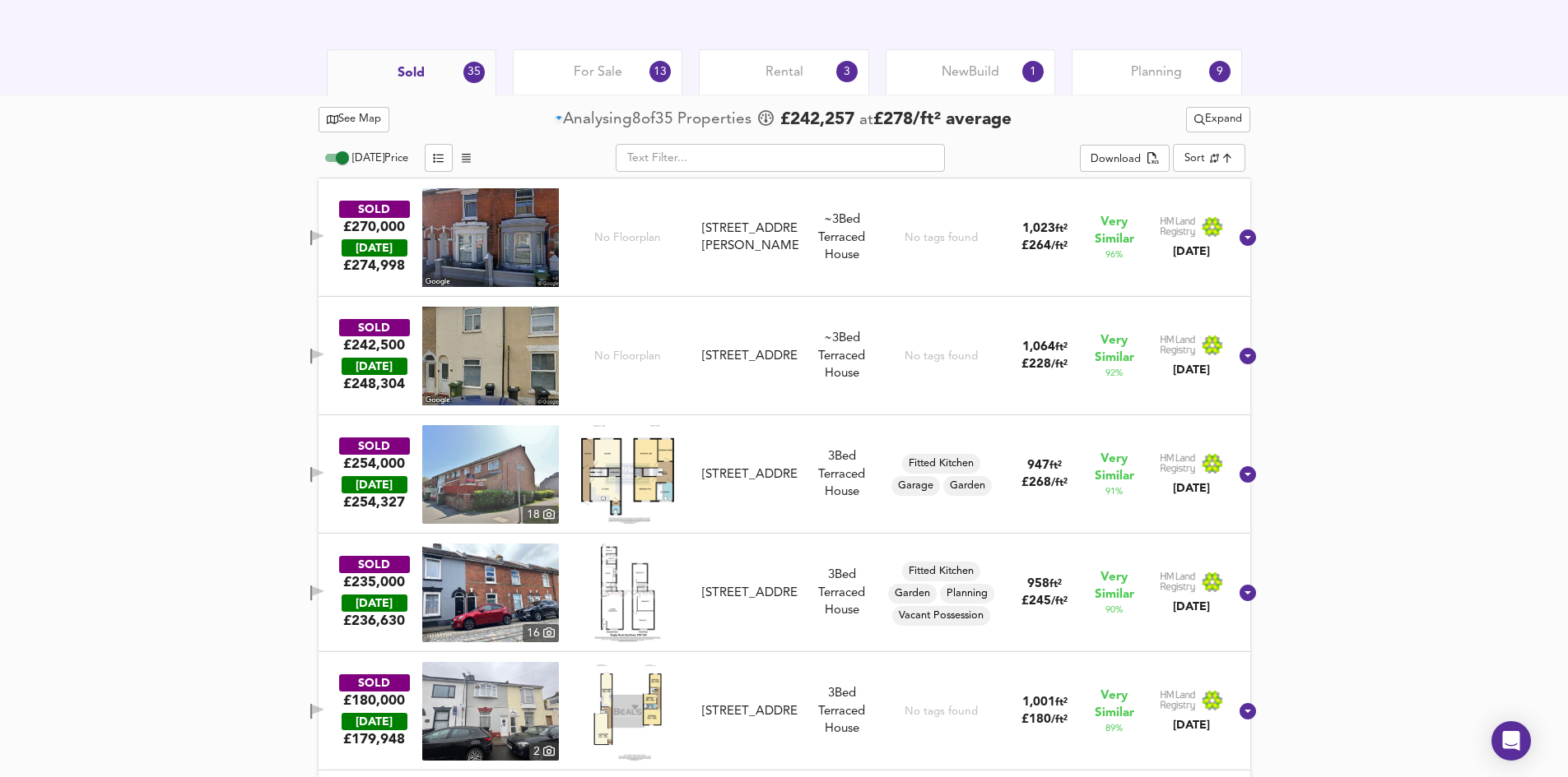
click at [518, 245] on img at bounding box center [490, 238] width 137 height 99
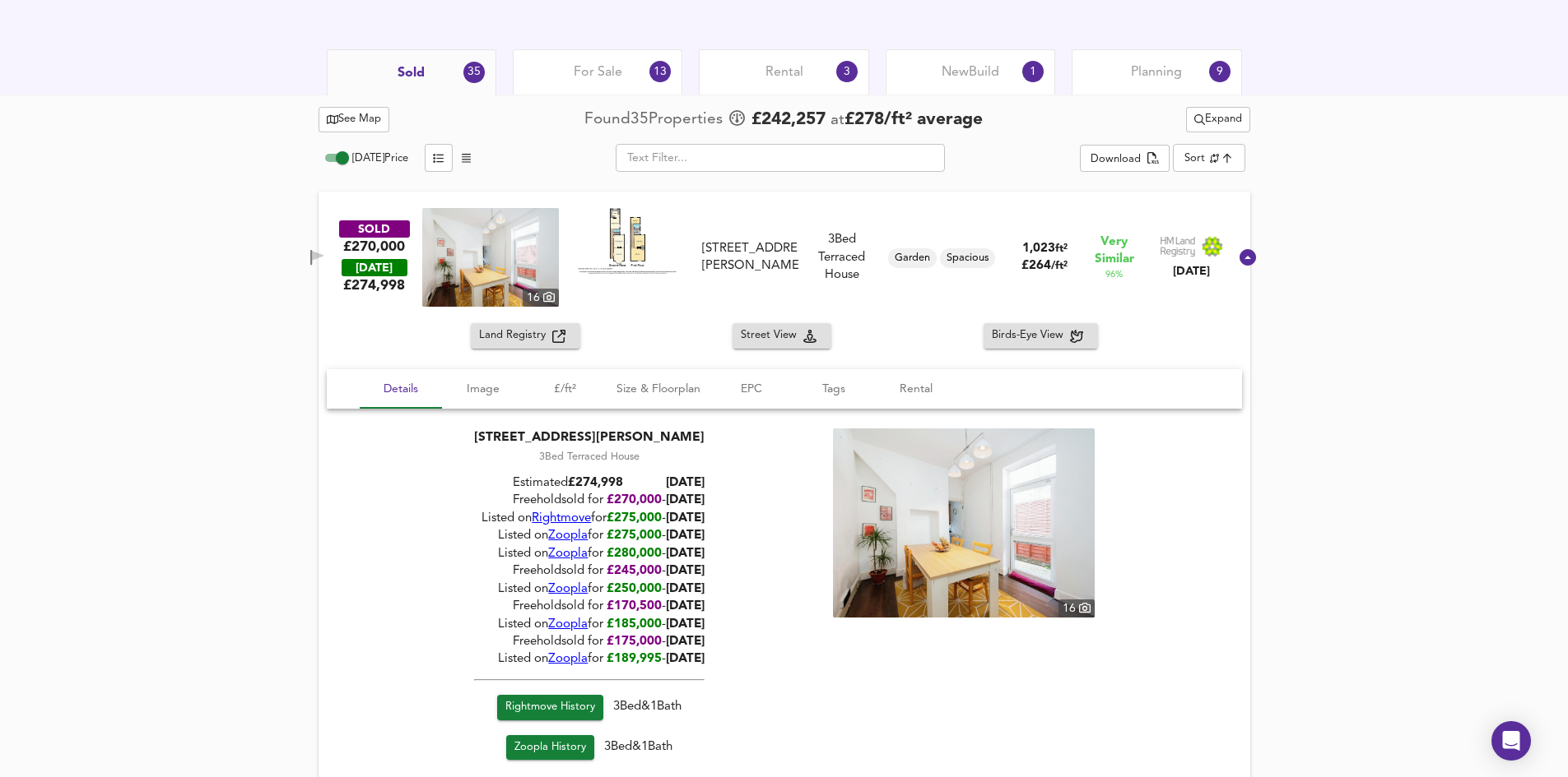
click at [1090, 608] on icon at bounding box center [1084, 608] width 11 height 10
click at [568, 387] on span "£/ft²" at bounding box center [565, 389] width 63 height 20
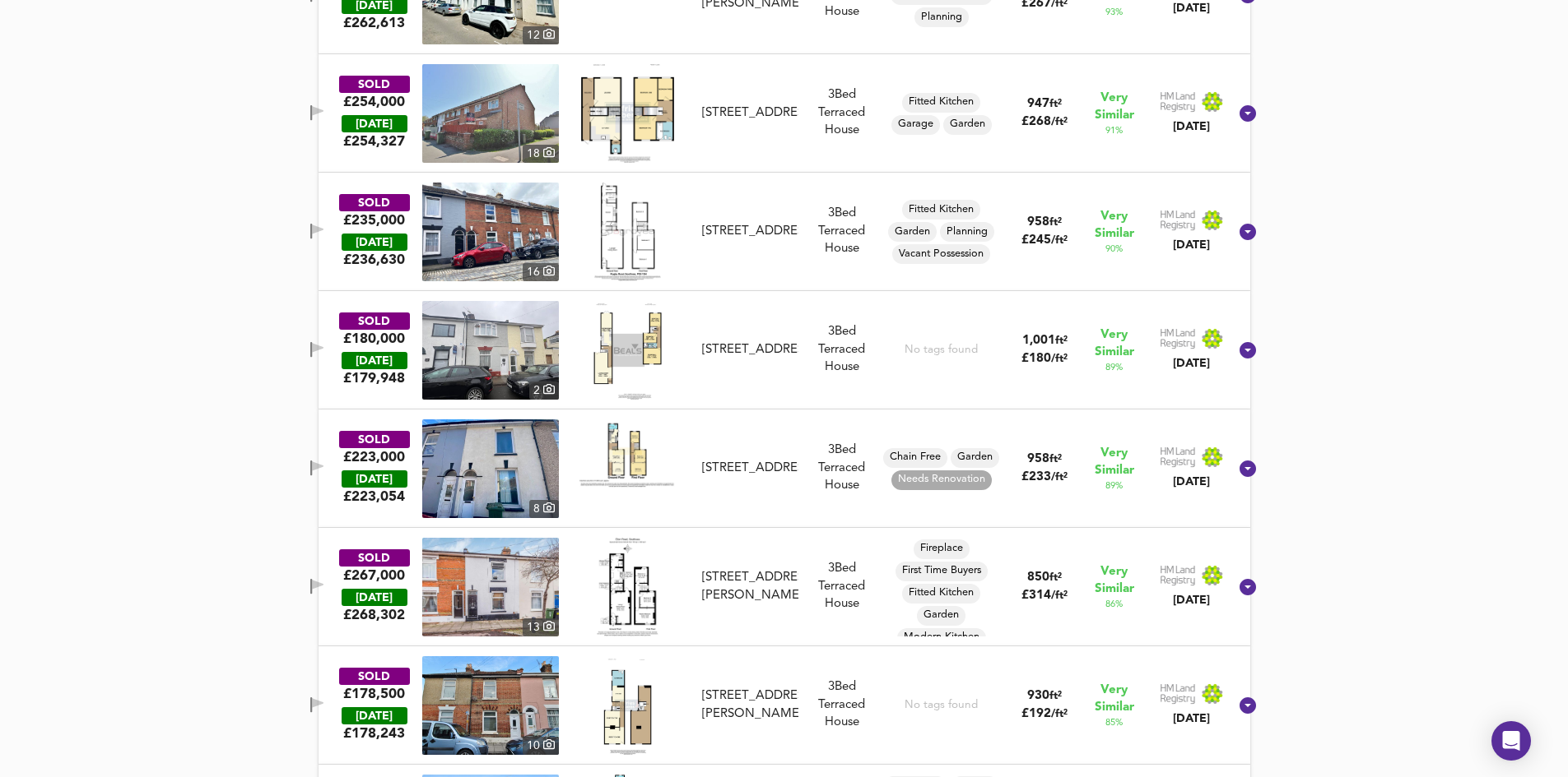
scroll to position [1667, 0]
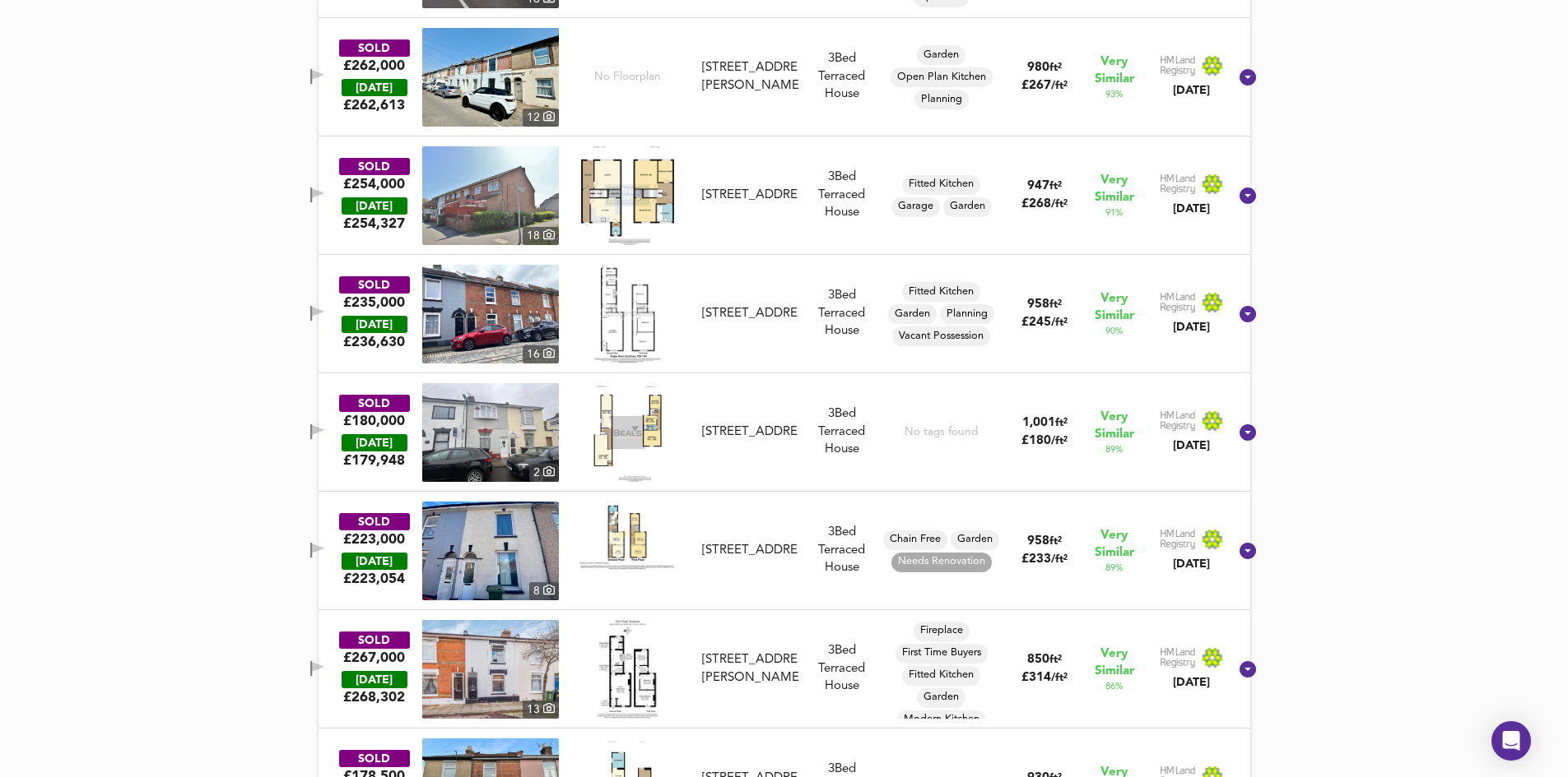
click at [510, 319] on img at bounding box center [490, 314] width 137 height 99
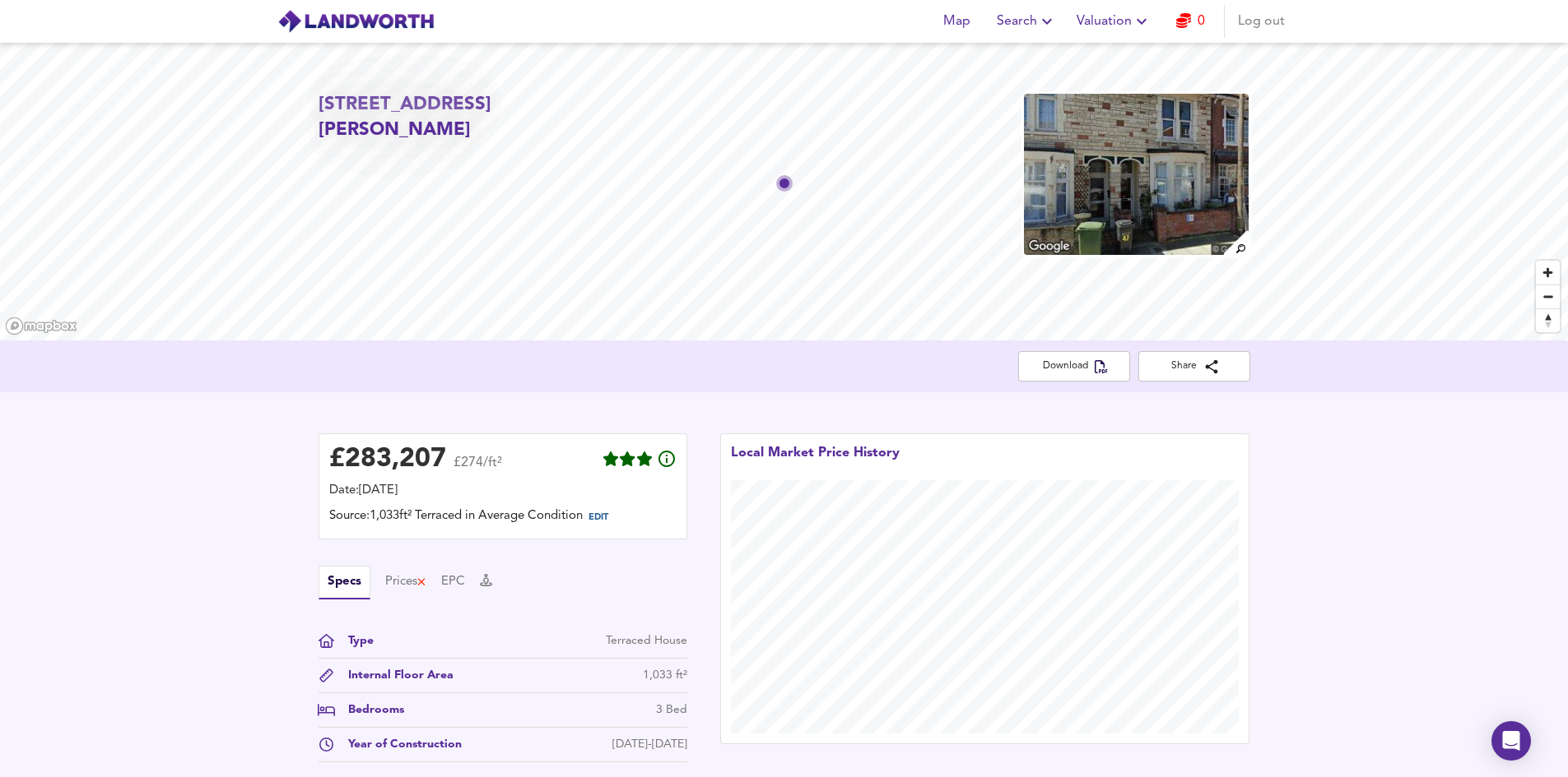
scroll to position [494, 0]
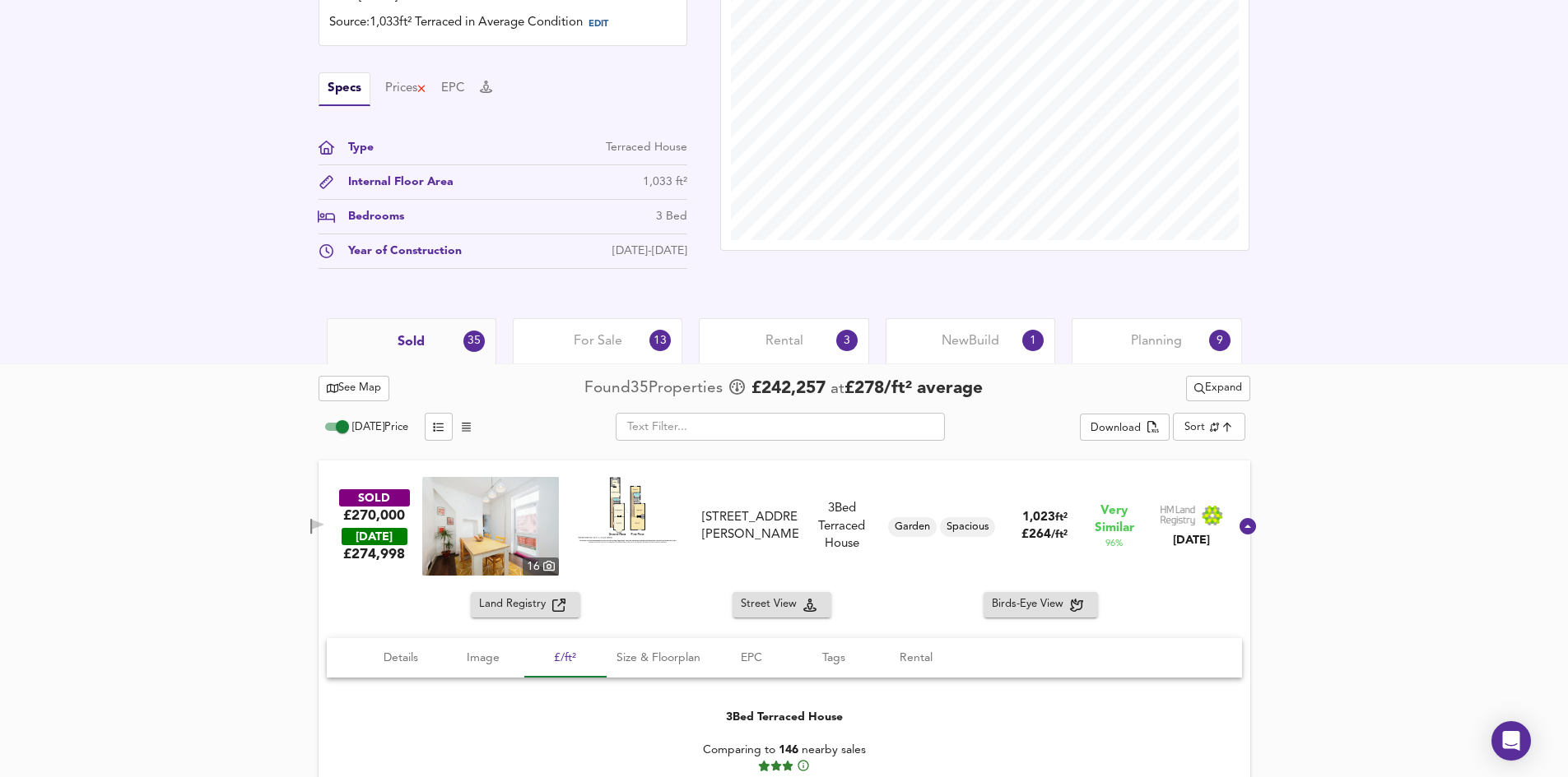
click at [793, 335] on span "Rental" at bounding box center [784, 341] width 38 height 19
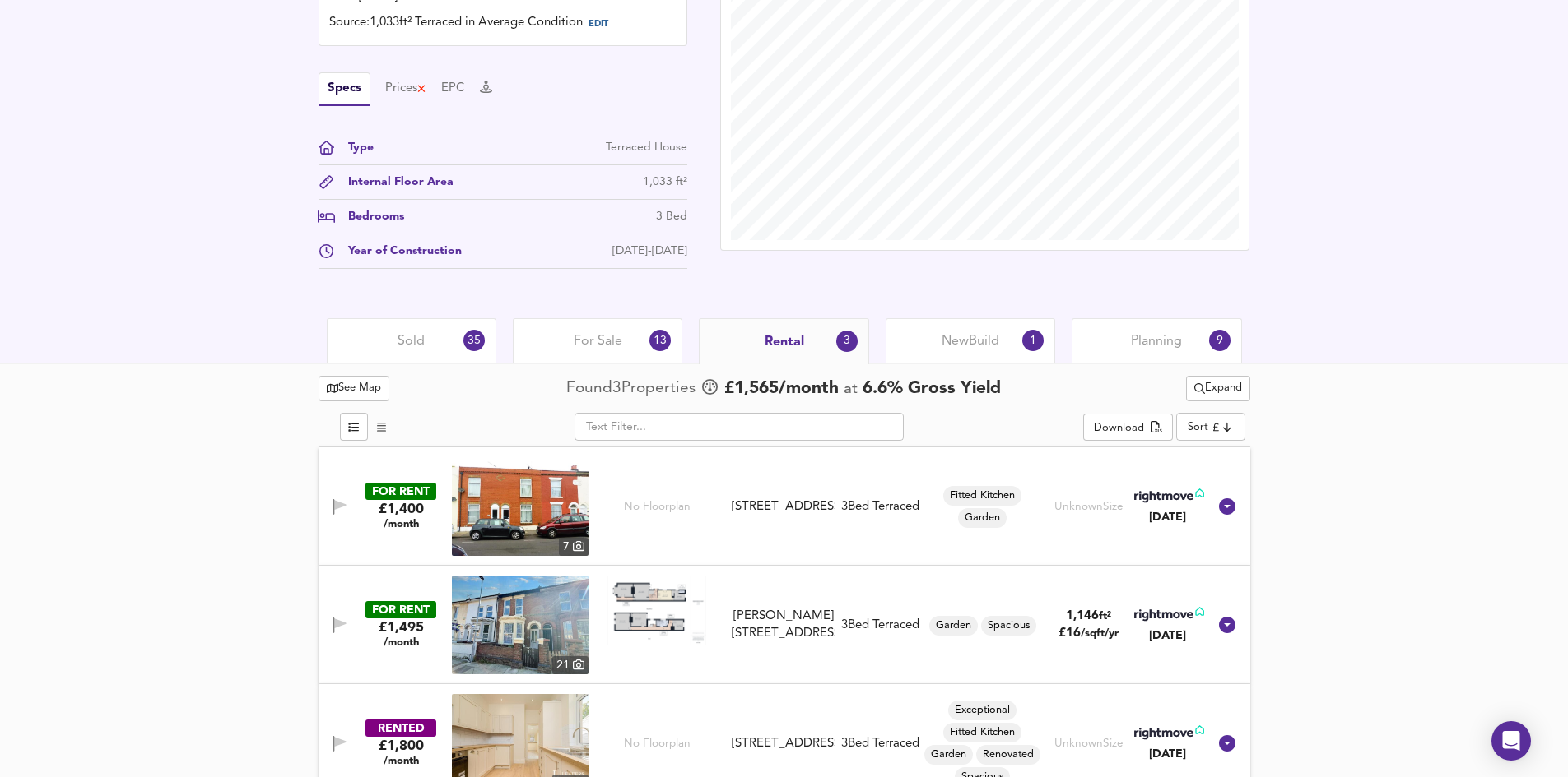
scroll to position [528, 0]
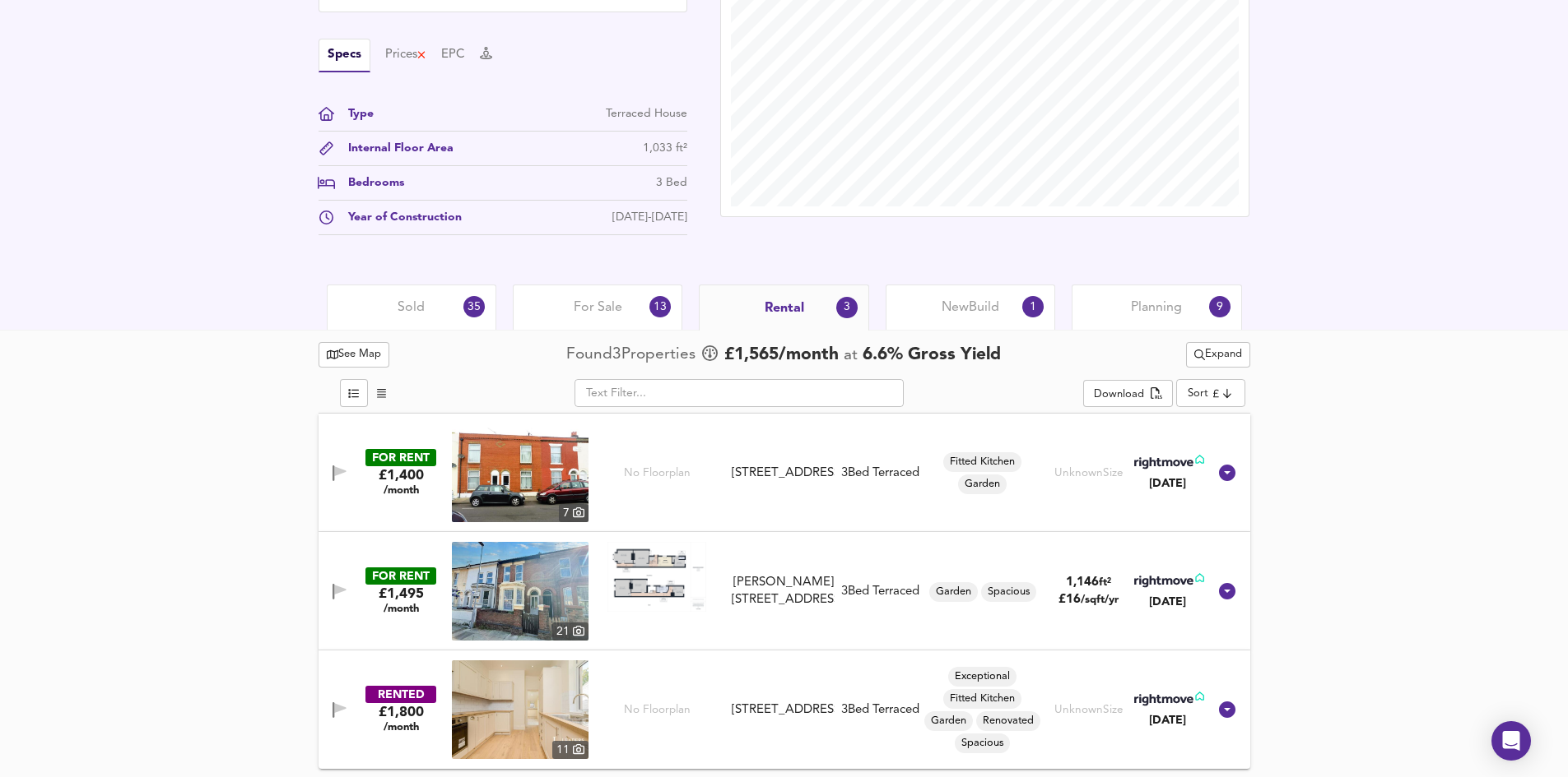
click at [1155, 311] on span "Planning" at bounding box center [1156, 308] width 51 height 19
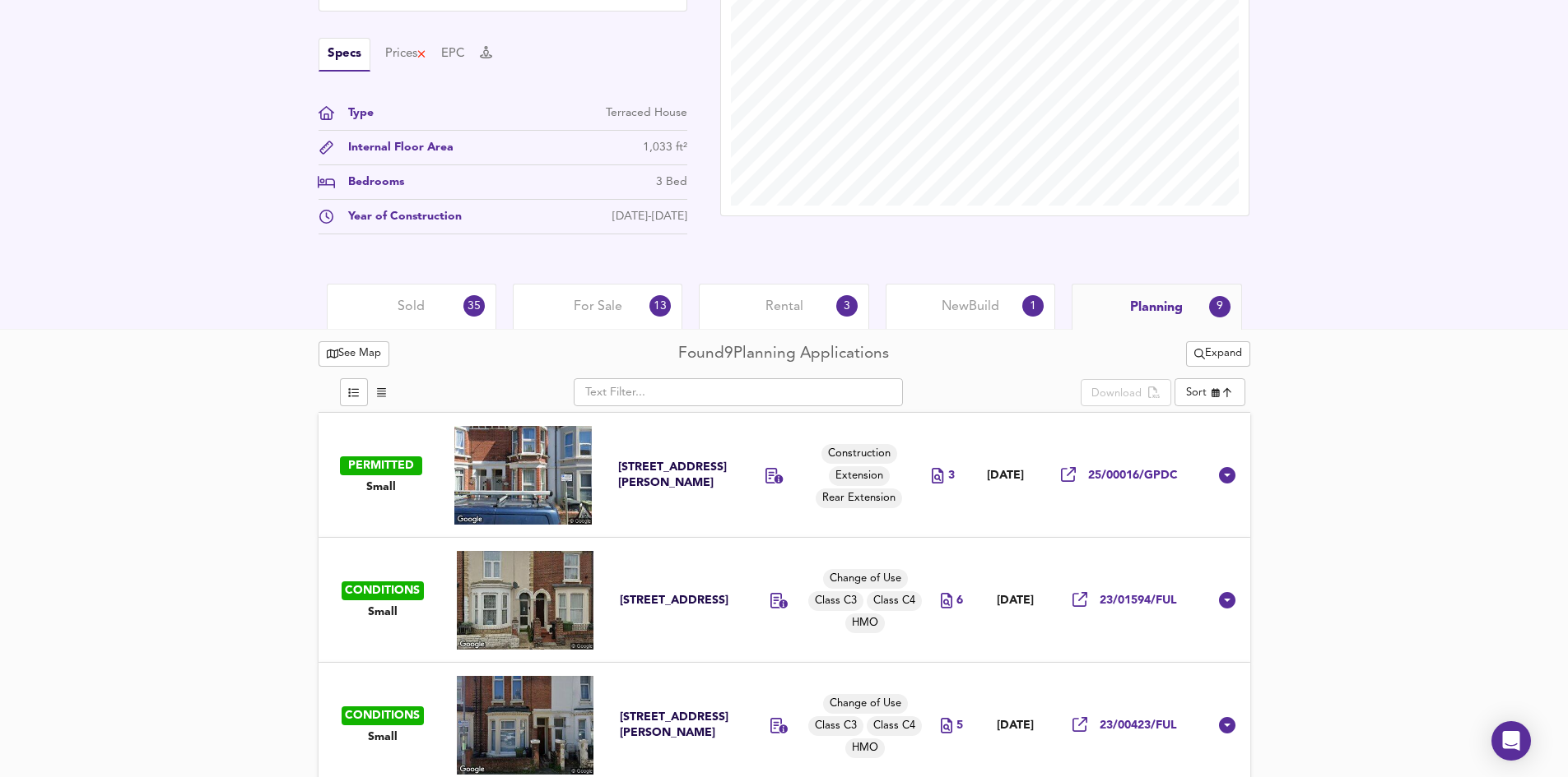
scroll to position [692, 0]
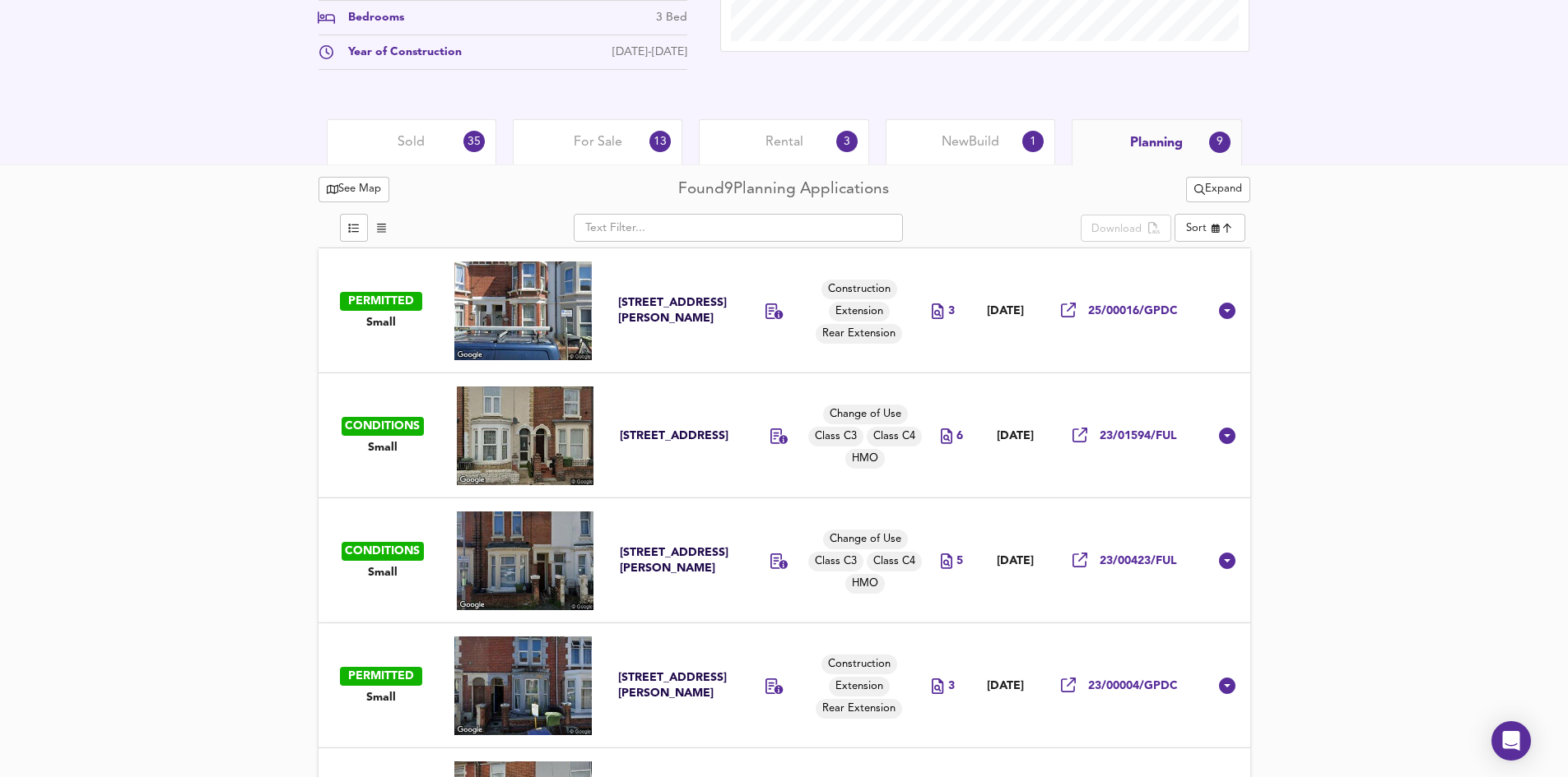
click at [531, 311] on img at bounding box center [523, 311] width 138 height 99
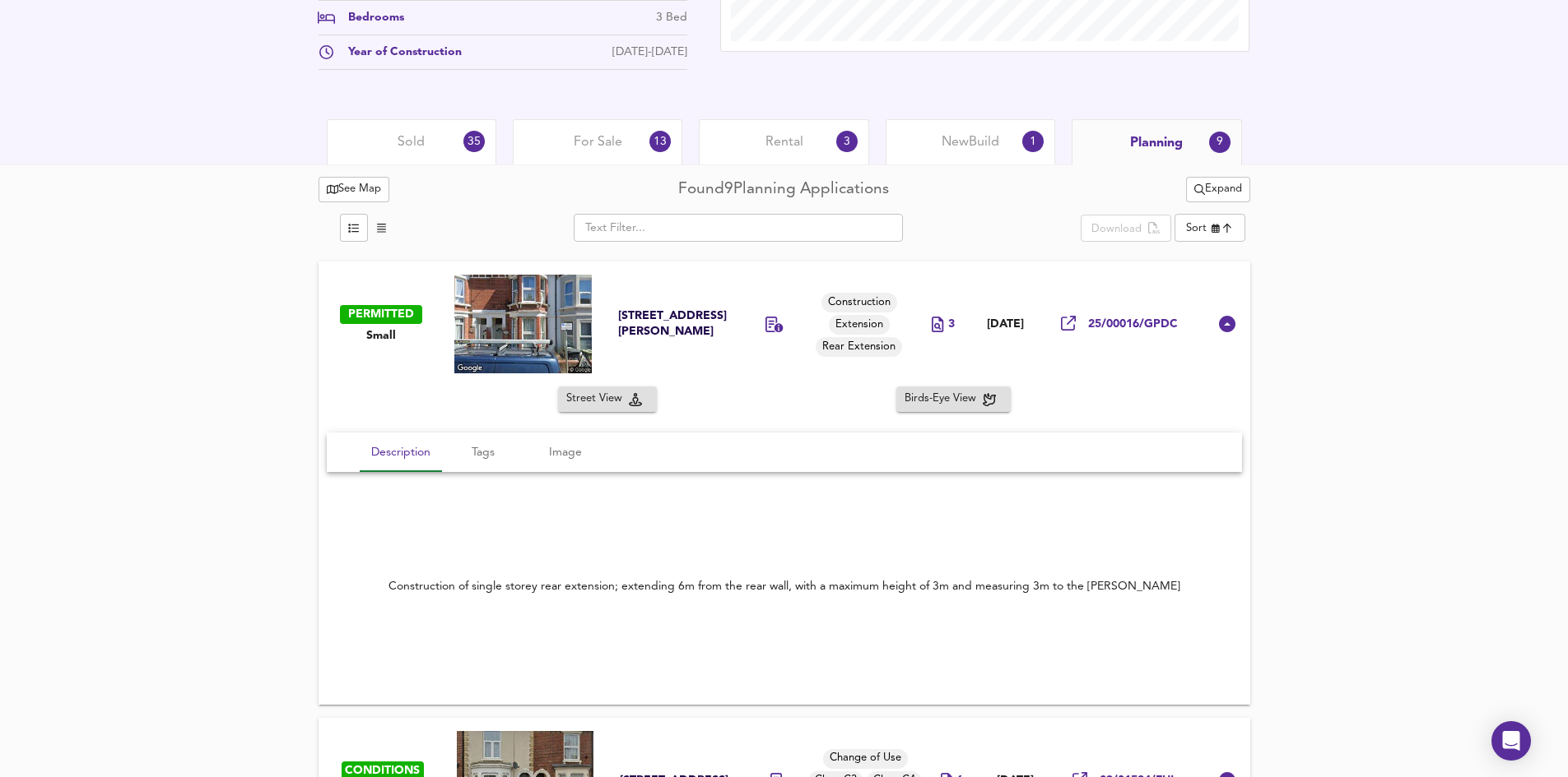
click at [652, 321] on div "[STREET_ADDRESS][PERSON_NAME]" at bounding box center [672, 324] width 109 height 31
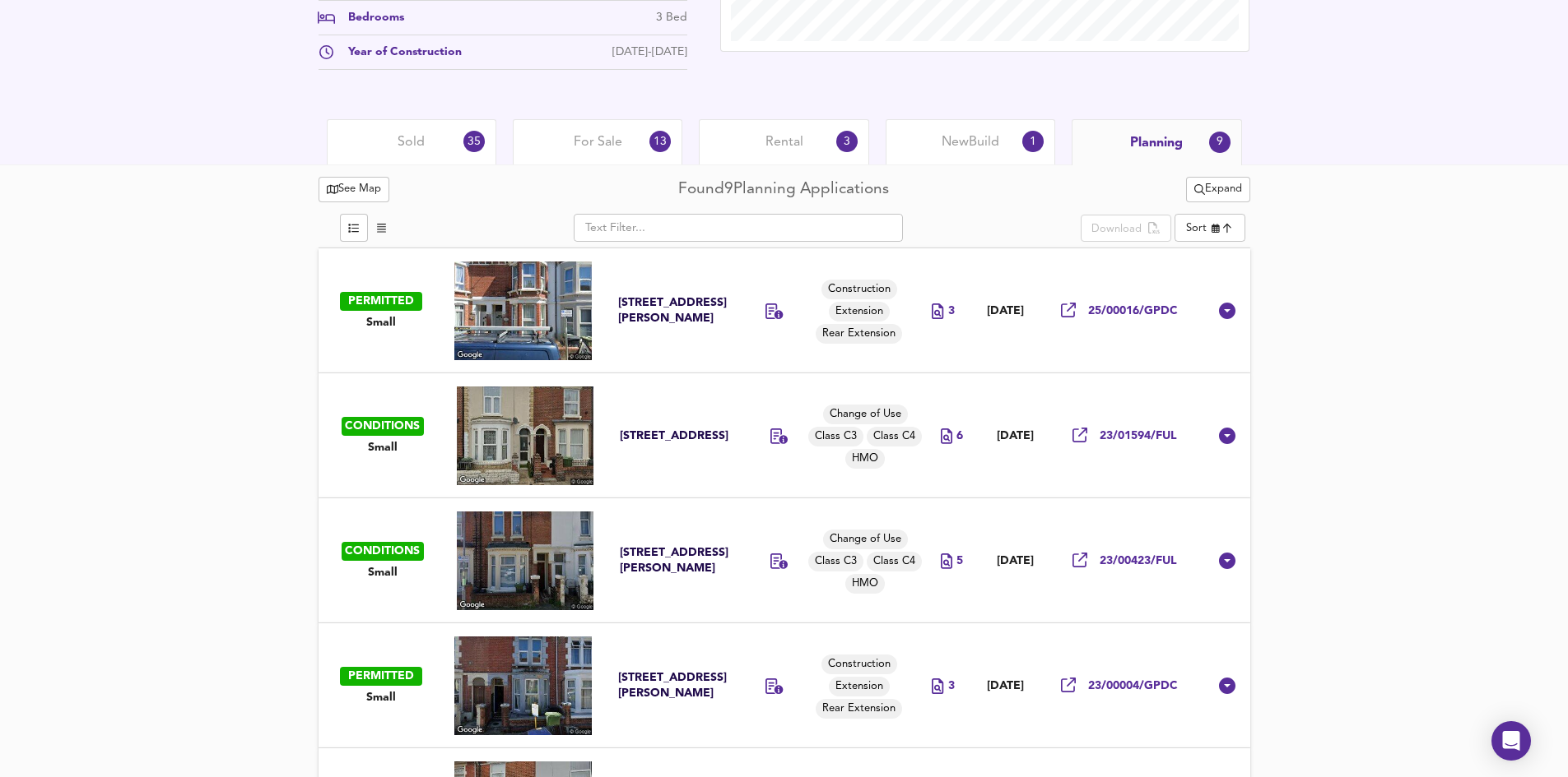
click at [652, 321] on div "[STREET_ADDRESS][PERSON_NAME]" at bounding box center [672, 310] width 109 height 31
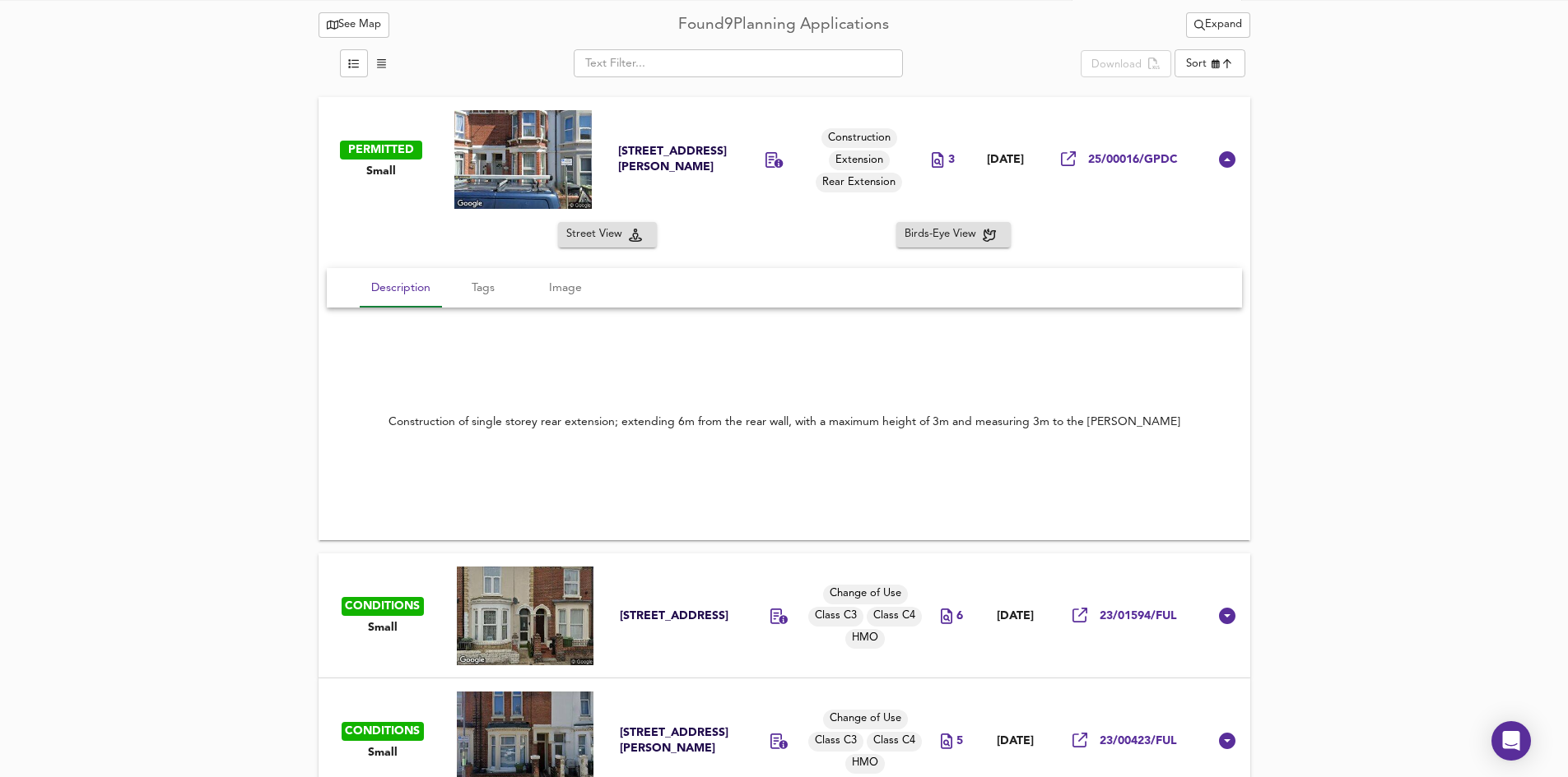
scroll to position [528, 0]
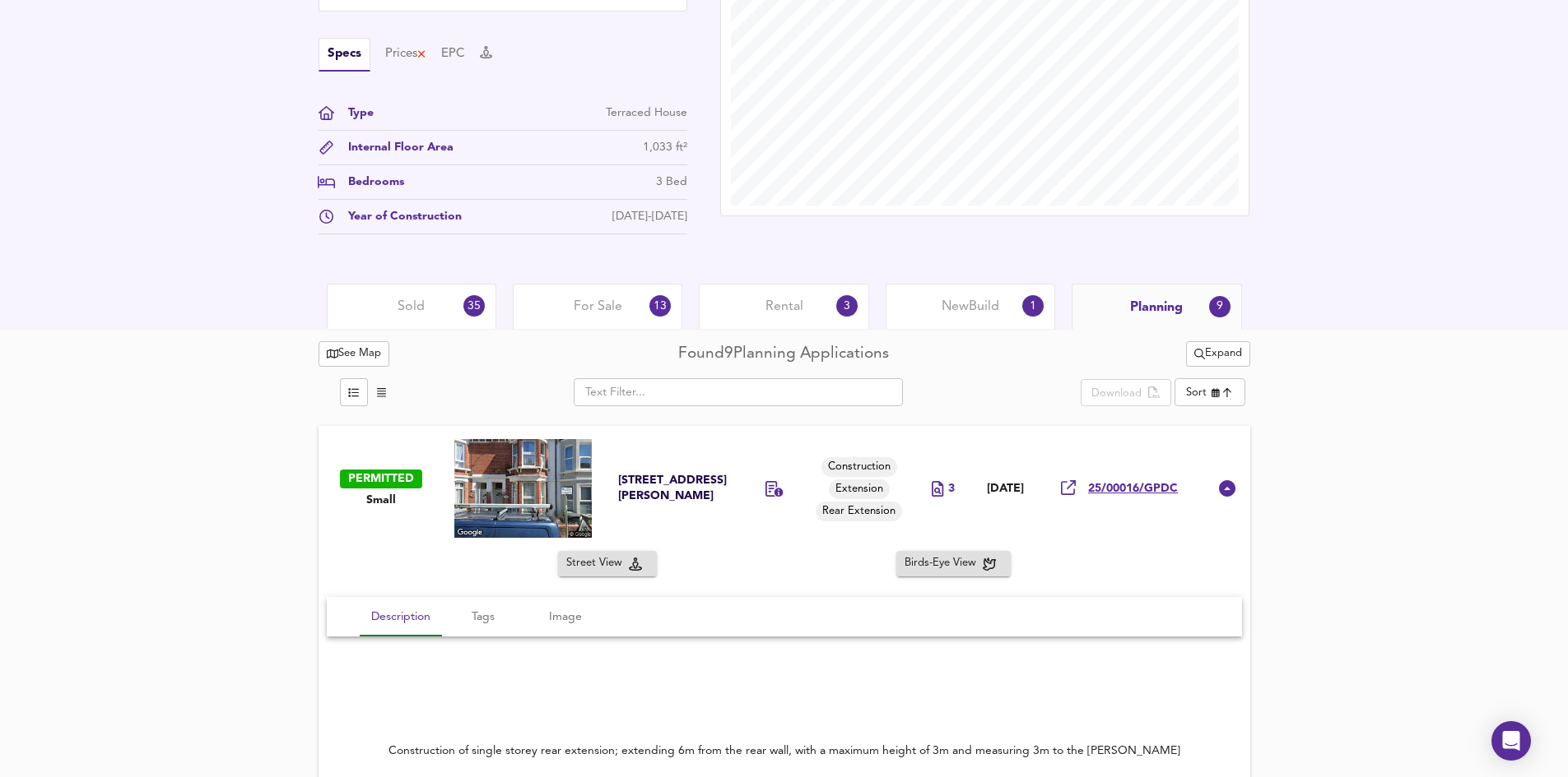
click at [1129, 487] on span "25/00016/GPDC" at bounding box center [1133, 489] width 90 height 16
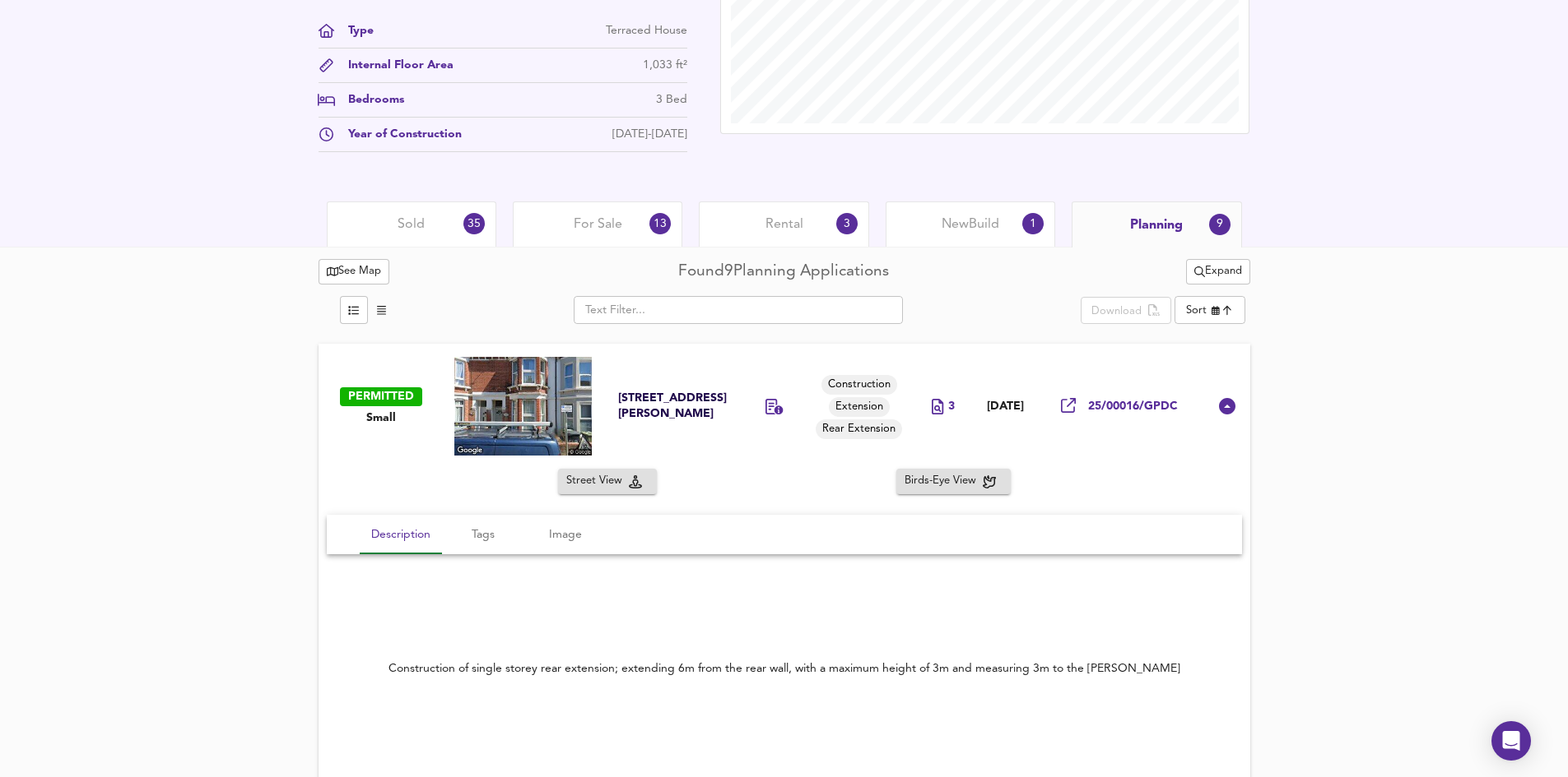
scroll to position [445, 0]
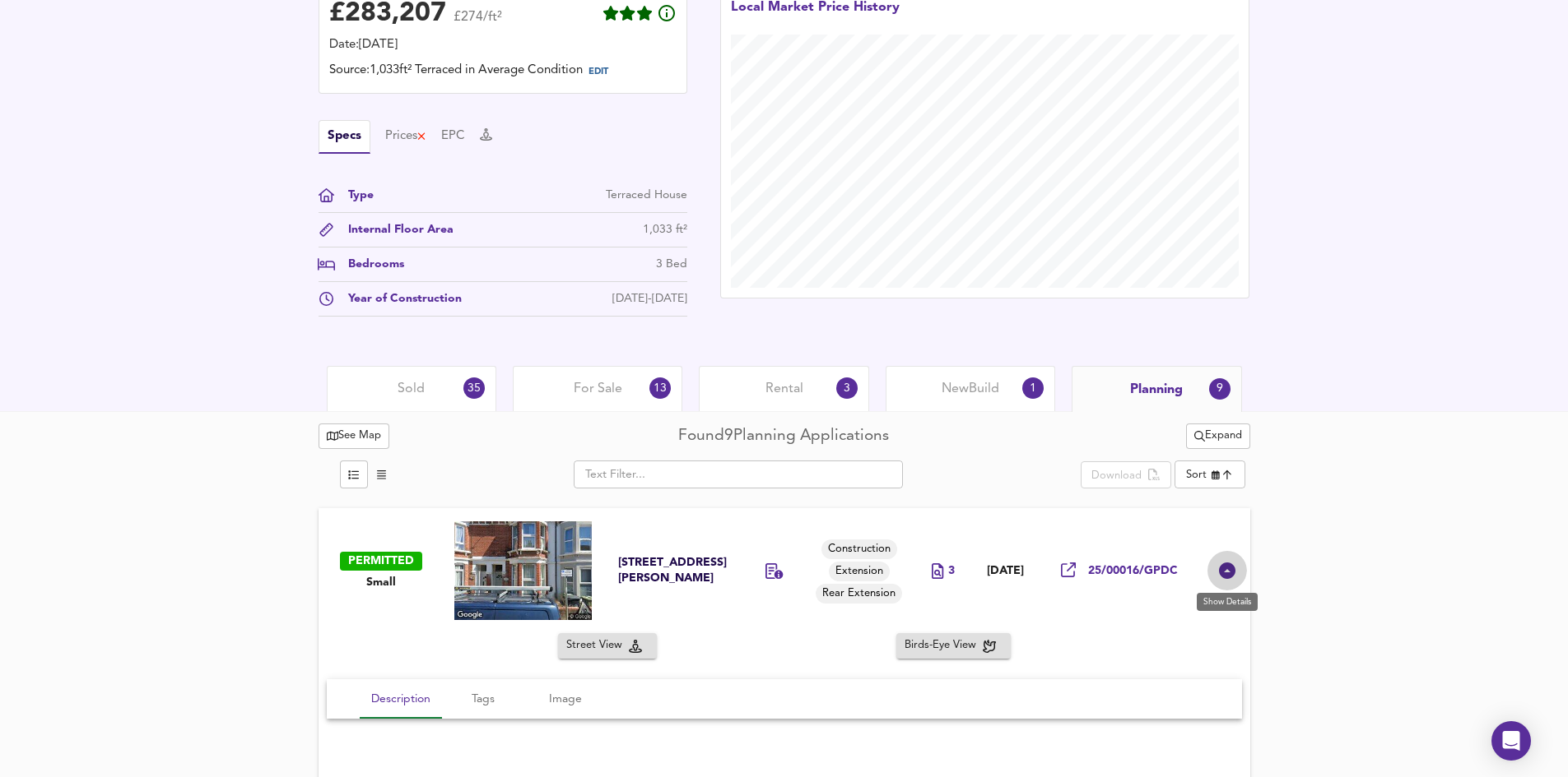
click at [1224, 572] on icon at bounding box center [1227, 571] width 17 height 17
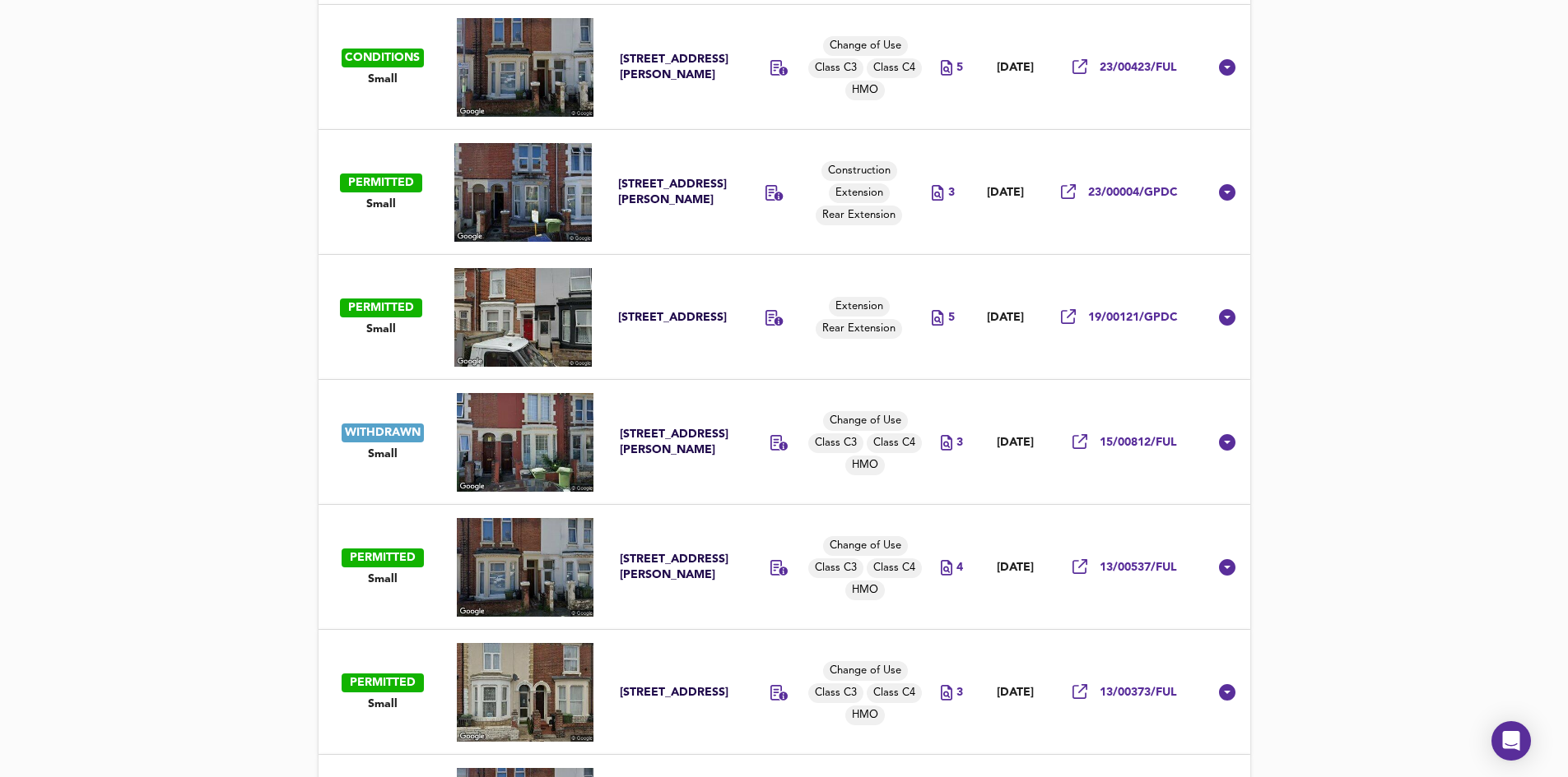
scroll to position [939, 0]
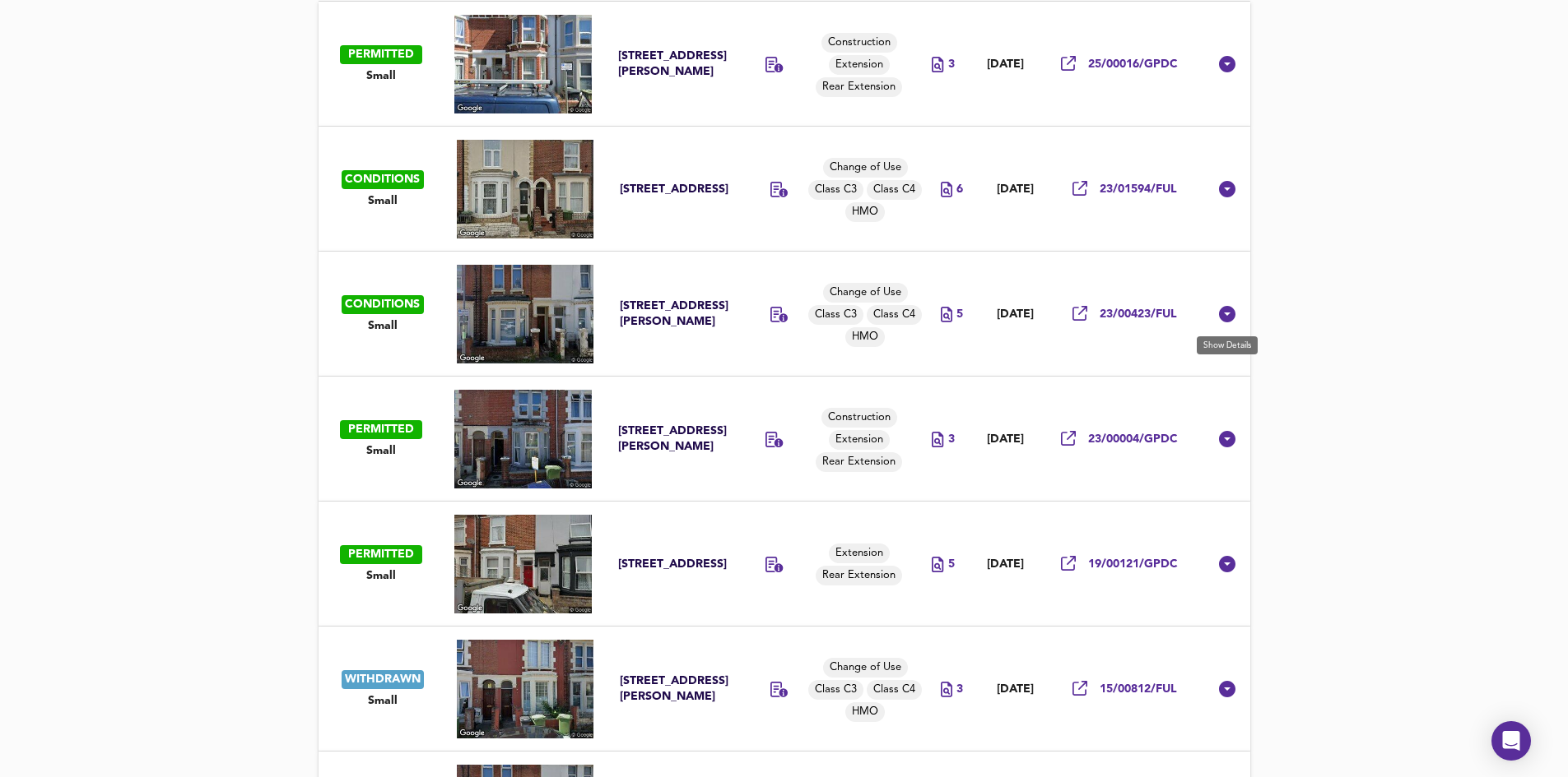
click at [1234, 315] on icon at bounding box center [1227, 314] width 17 height 17
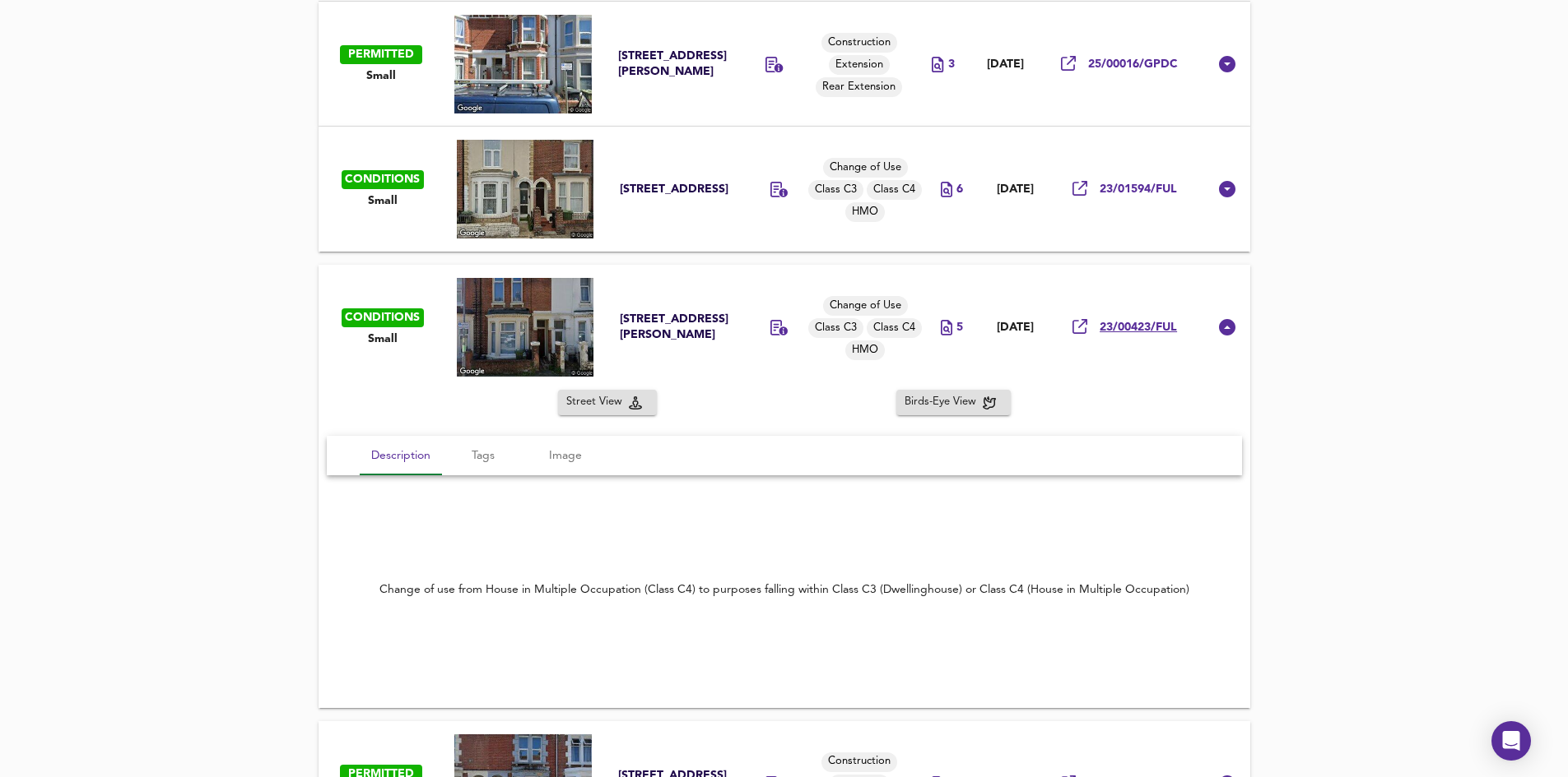
click at [1143, 328] on span "23/00423/FUL" at bounding box center [1138, 328] width 78 height 16
click at [519, 312] on img at bounding box center [526, 327] width 138 height 99
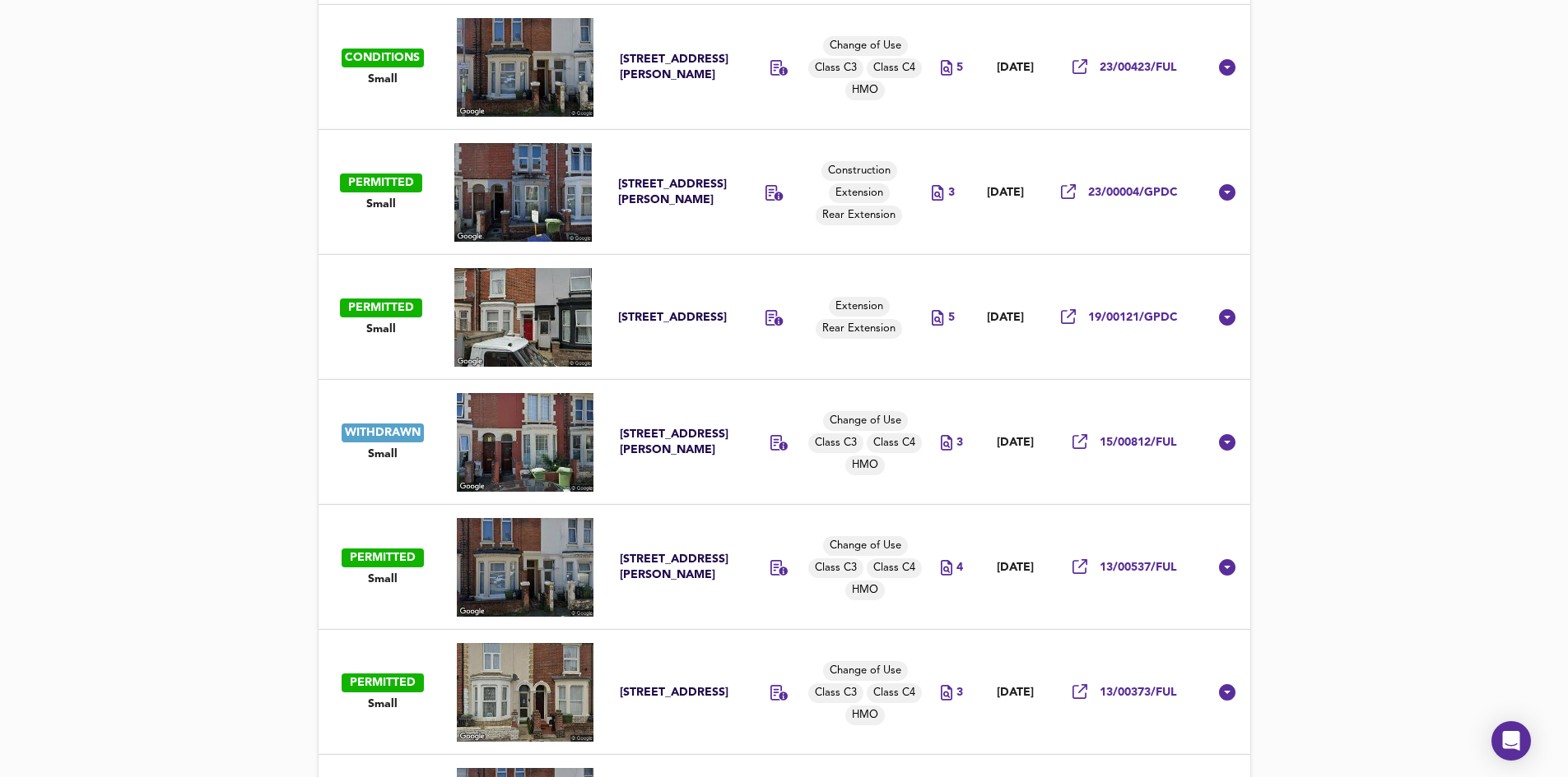
scroll to position [1298, 0]
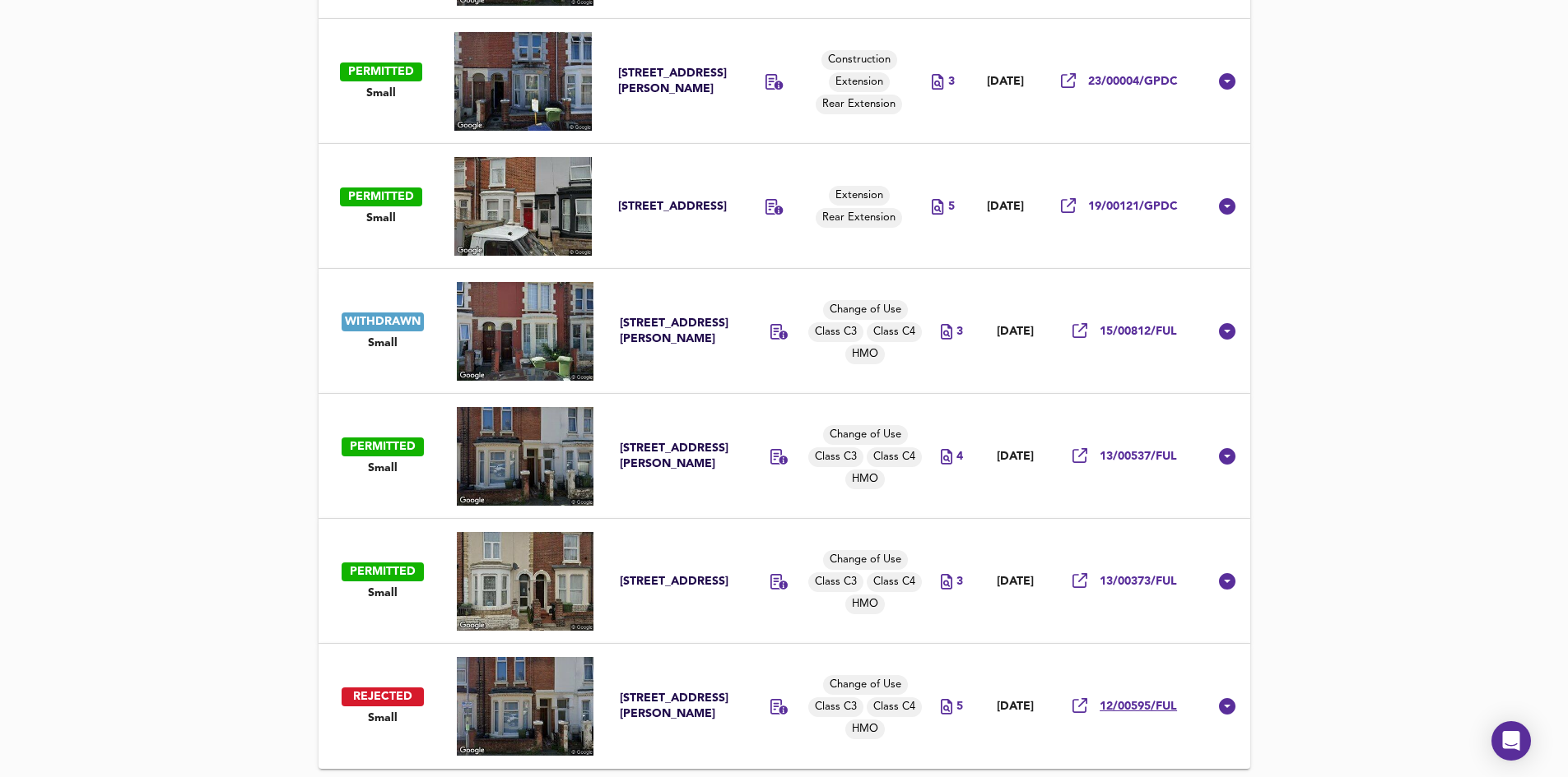
click at [1154, 706] on span "12/00595/FUL" at bounding box center [1138, 707] width 78 height 16
click at [1158, 454] on span "13/00537/FUL" at bounding box center [1138, 457] width 78 height 16
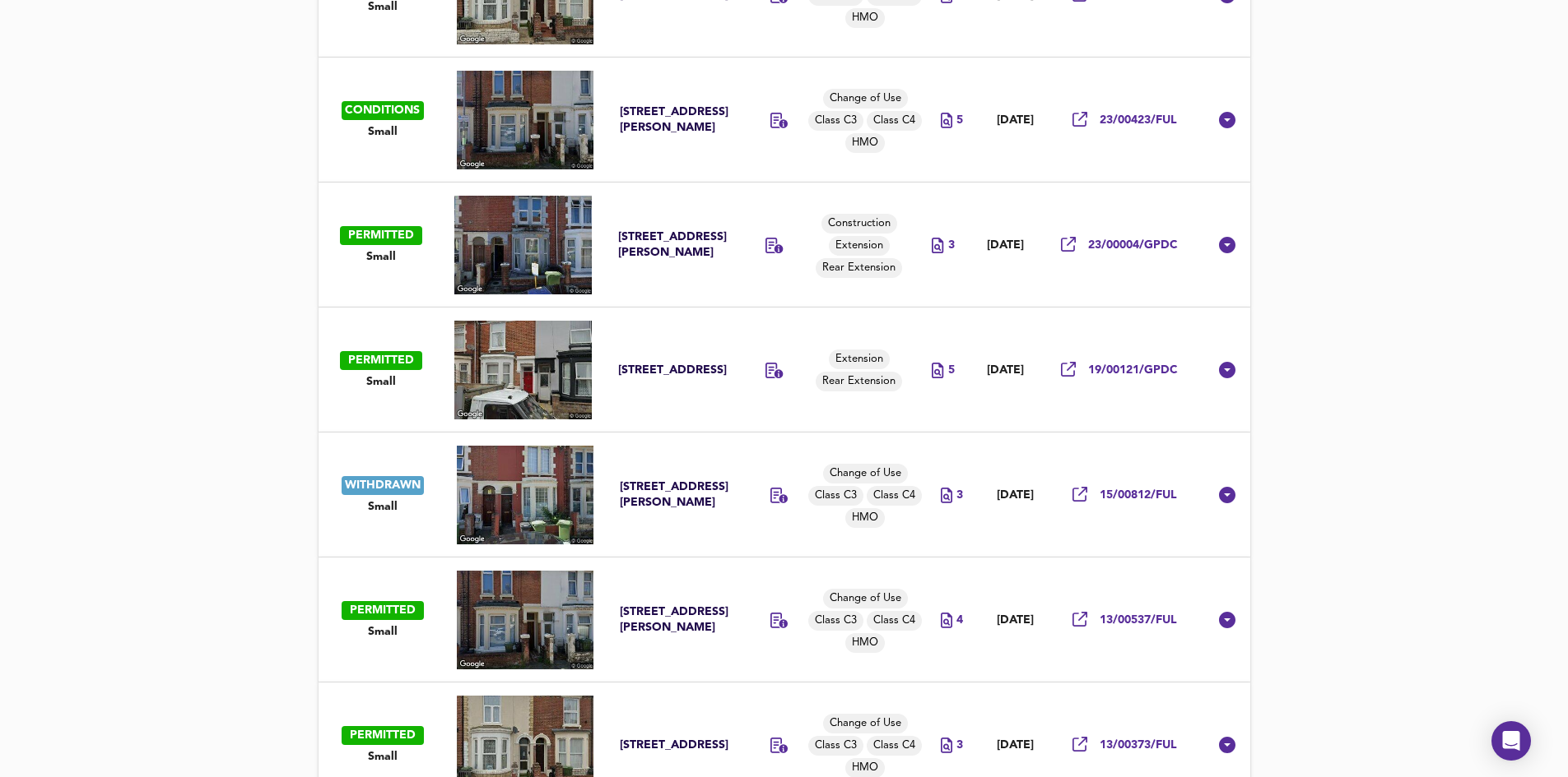
scroll to position [1051, 0]
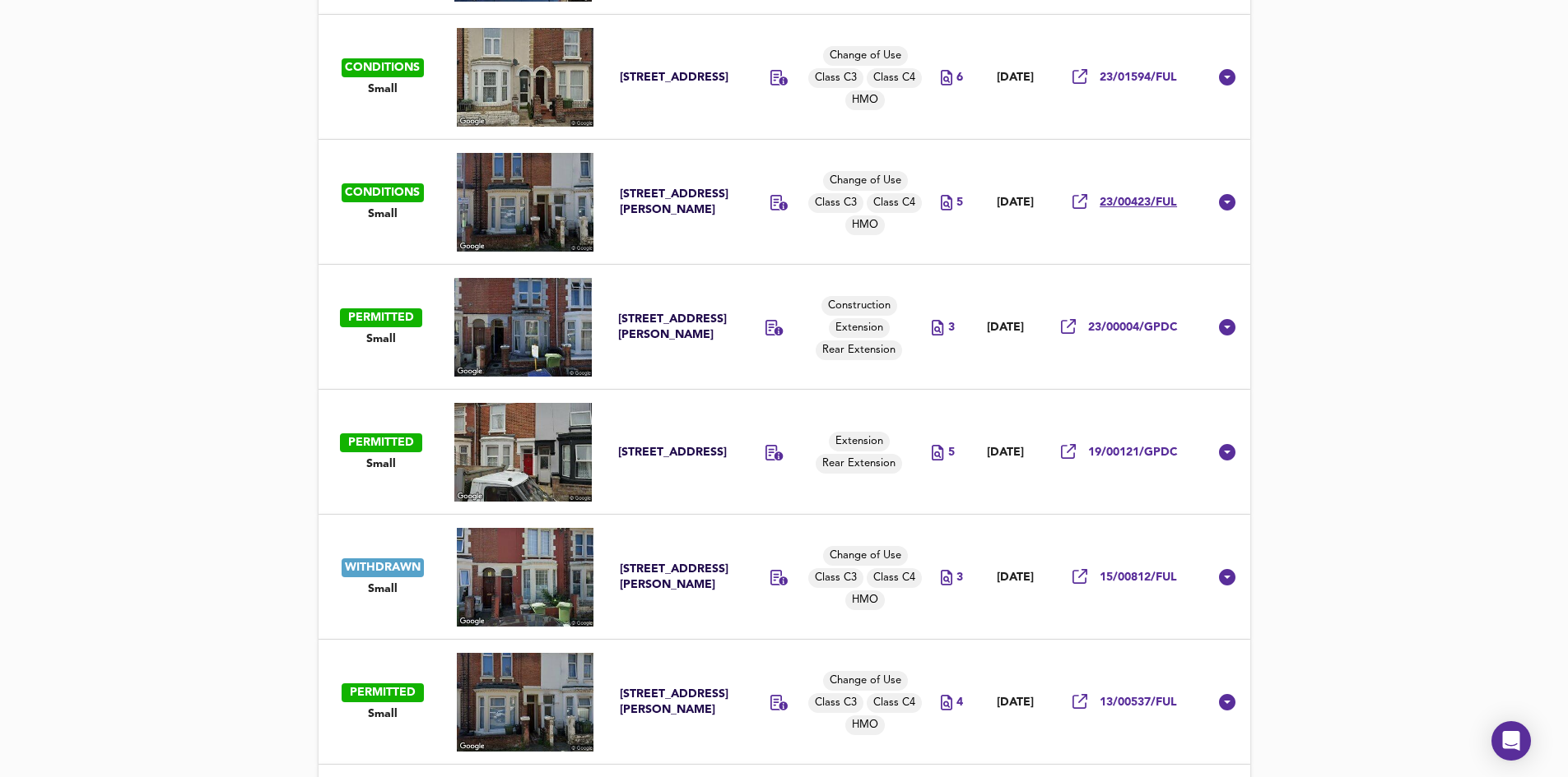
click at [1140, 201] on span "23/00423/FUL" at bounding box center [1138, 203] width 78 height 16
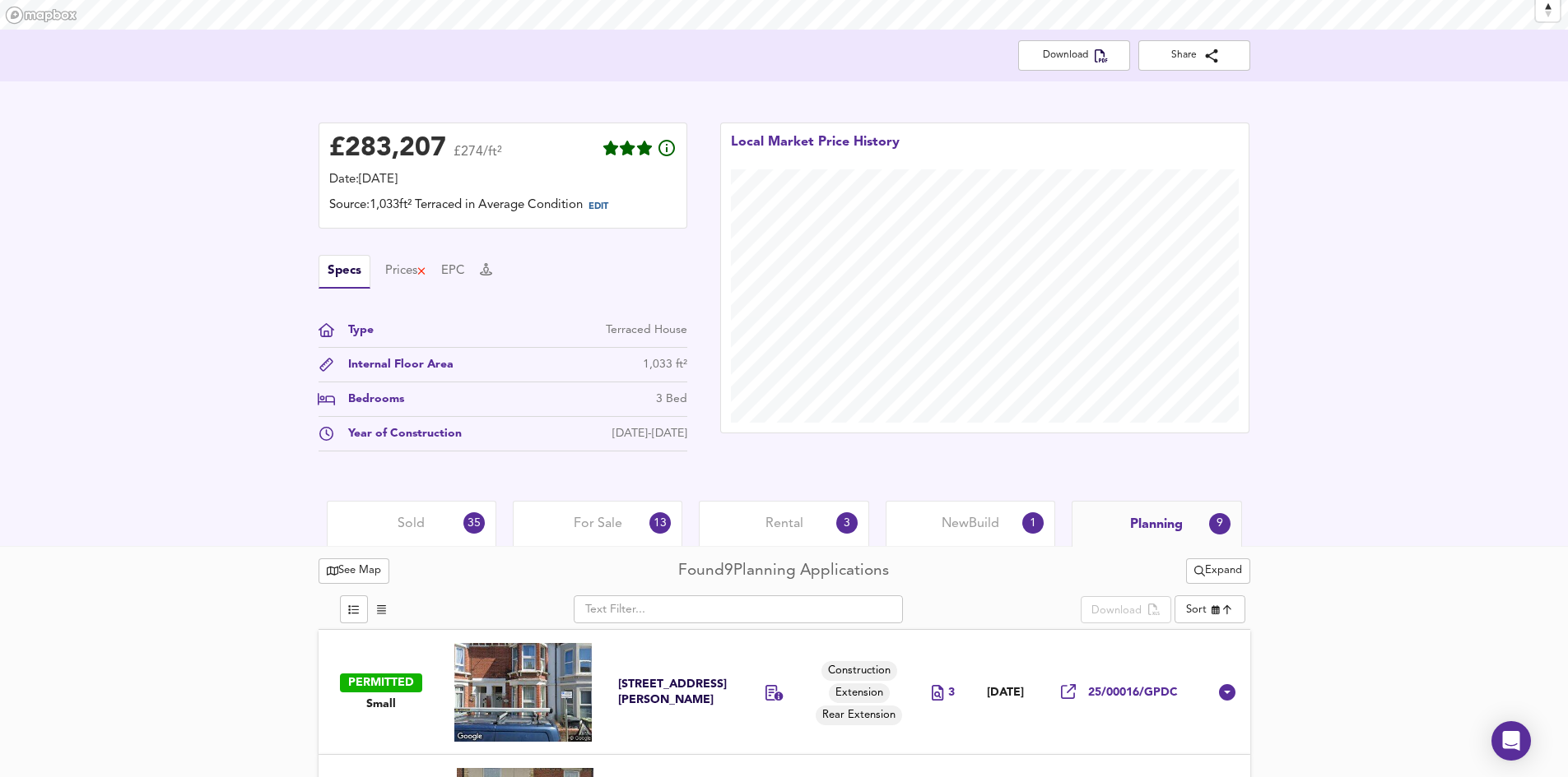
scroll to position [640, 0]
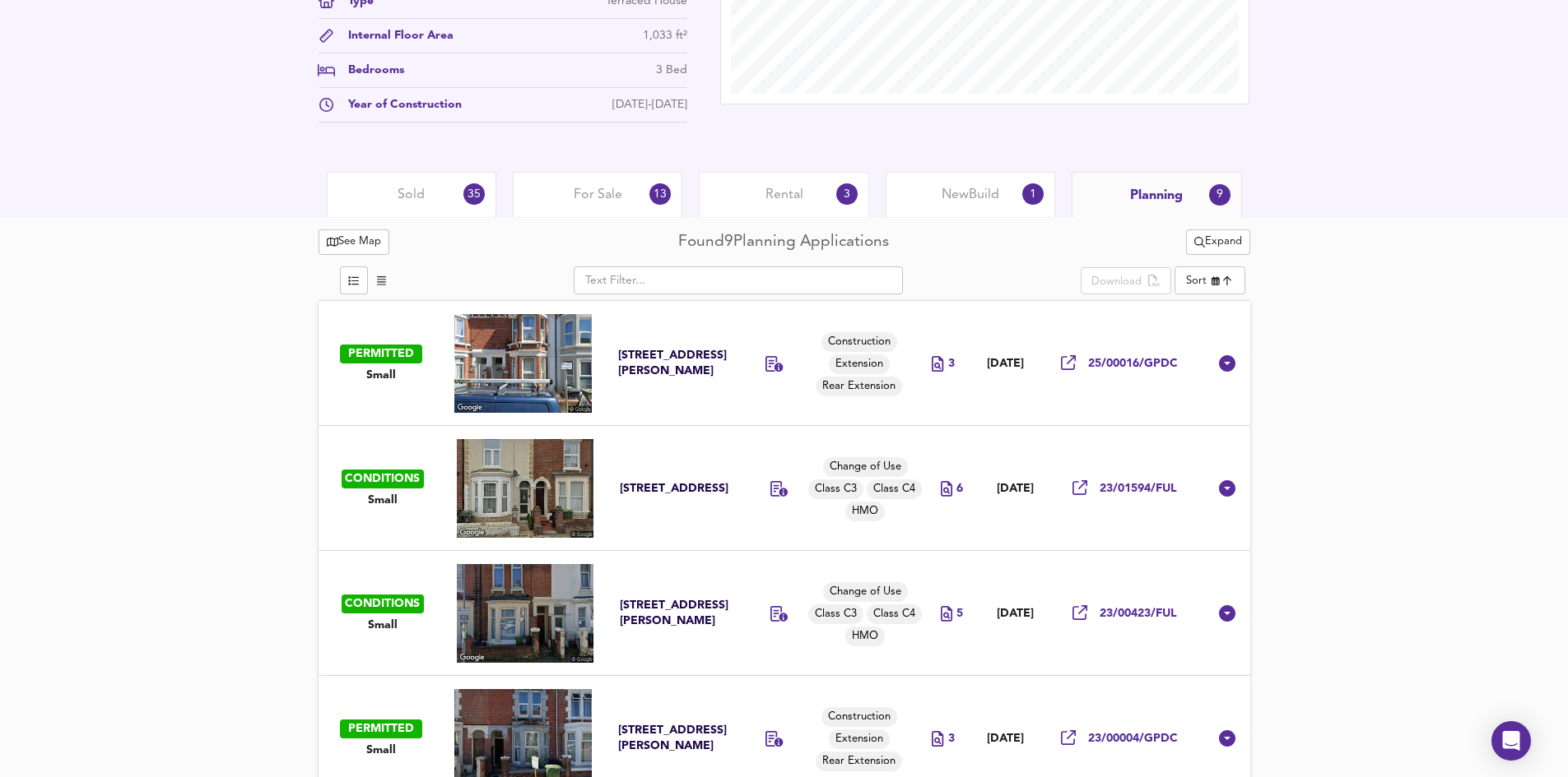
click at [424, 205] on div "Sold 35" at bounding box center [411, 194] width 169 height 45
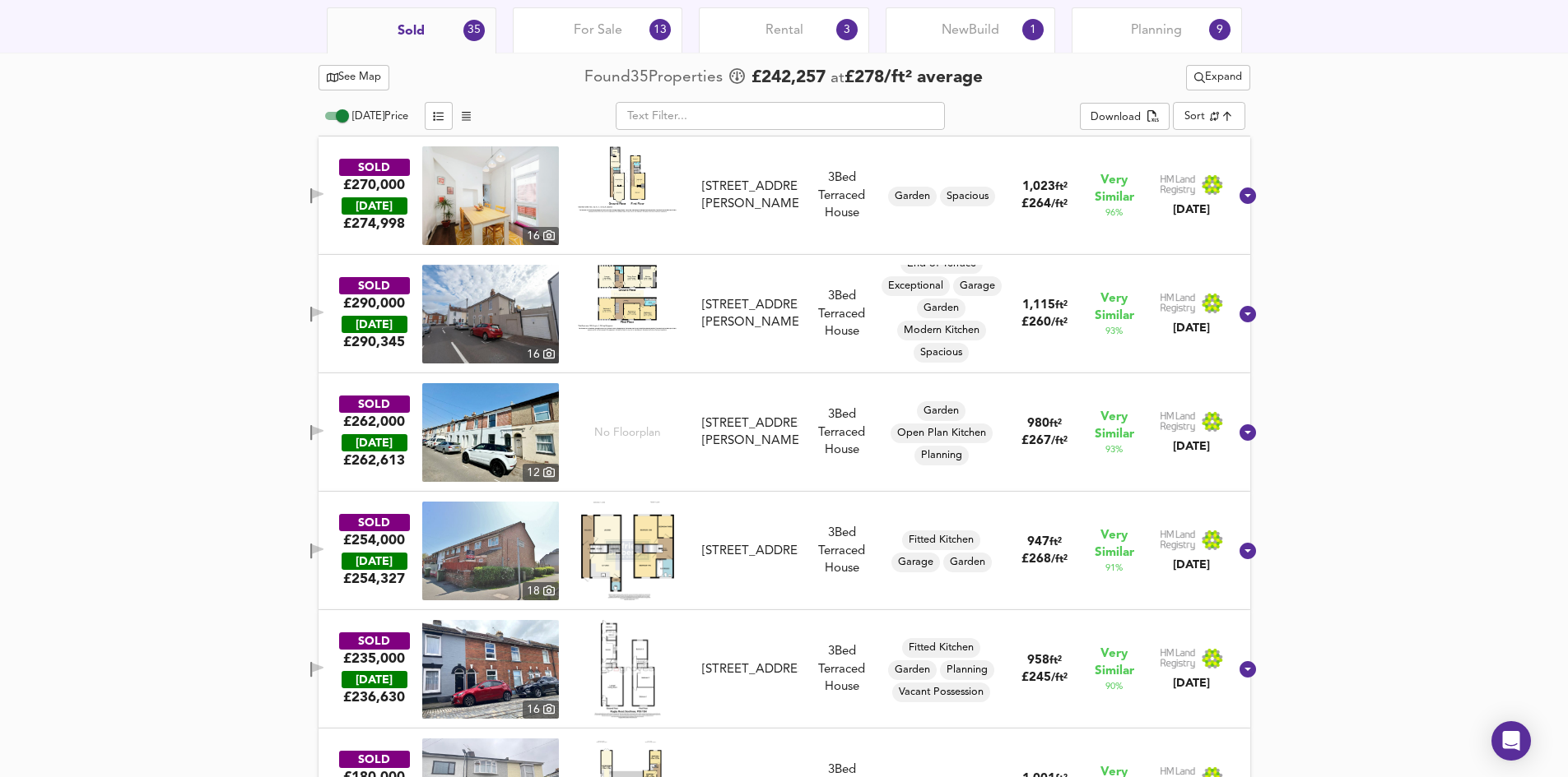
scroll to position [722, 0]
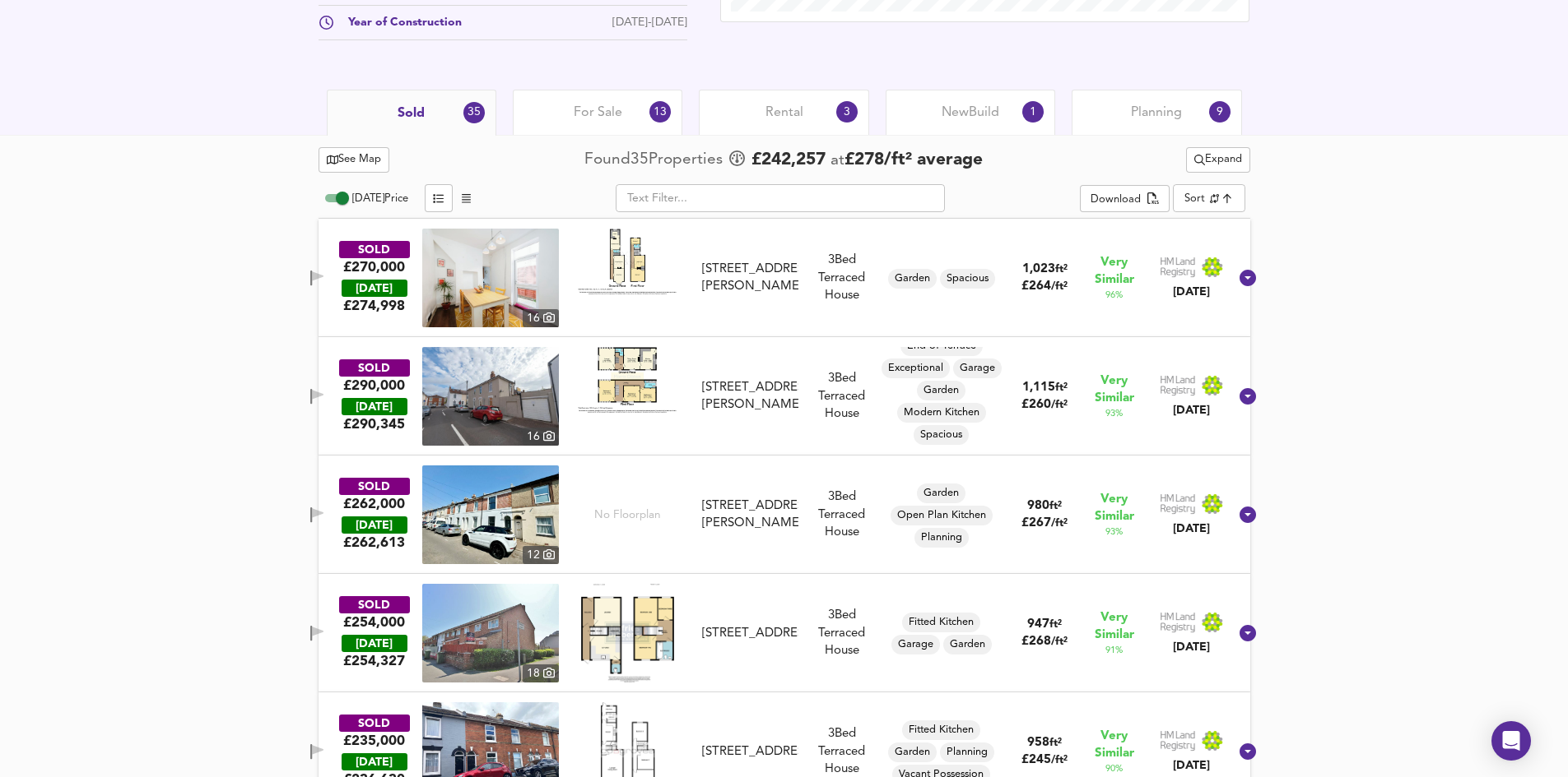
click at [630, 272] on img at bounding box center [627, 261] width 99 height 66
click at [484, 274] on img at bounding box center [490, 278] width 137 height 99
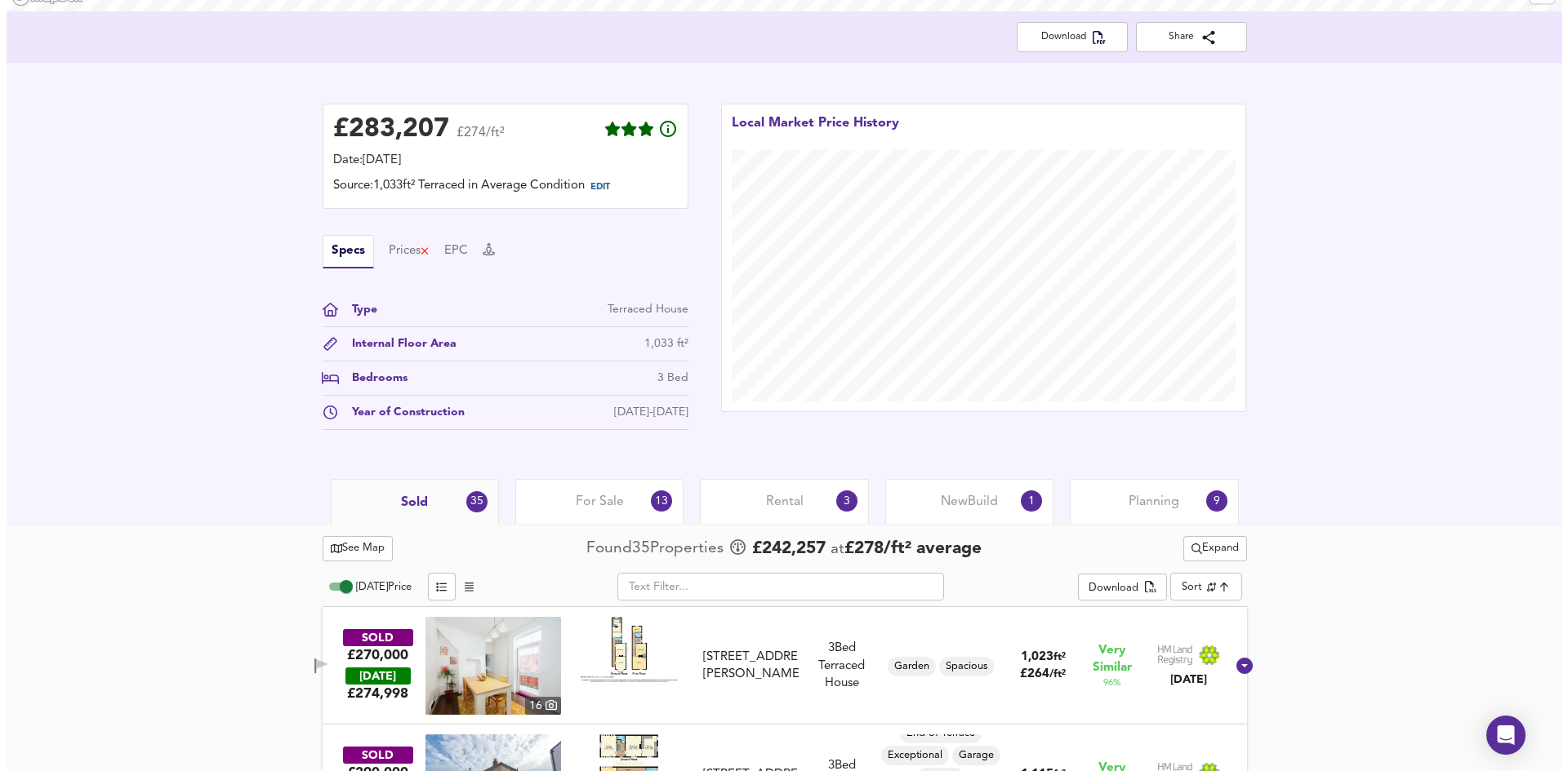
scroll to position [0, 0]
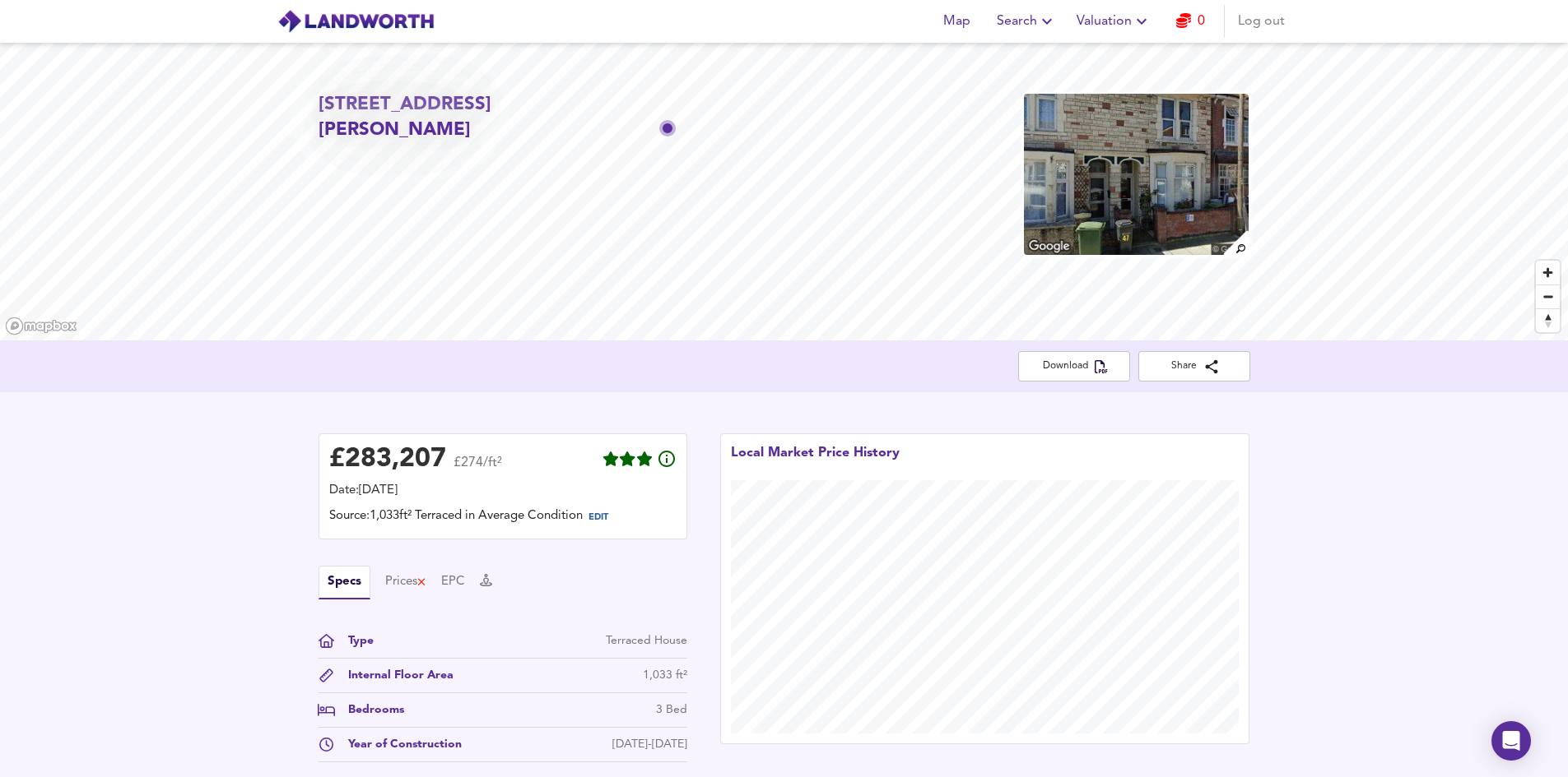
drag, startPoint x: 1324, startPoint y: 445, endPoint x: 1329, endPoint y: 535, distance: 90.1
click at [1329, 535] on div "£ 283,207 £274/ft² Date: [DATE] Source: 1,033ft² Terraced in Average Condition …" at bounding box center [784, 602] width 1568 height 420
click at [949, 26] on span "Map" at bounding box center [957, 21] width 40 height 23
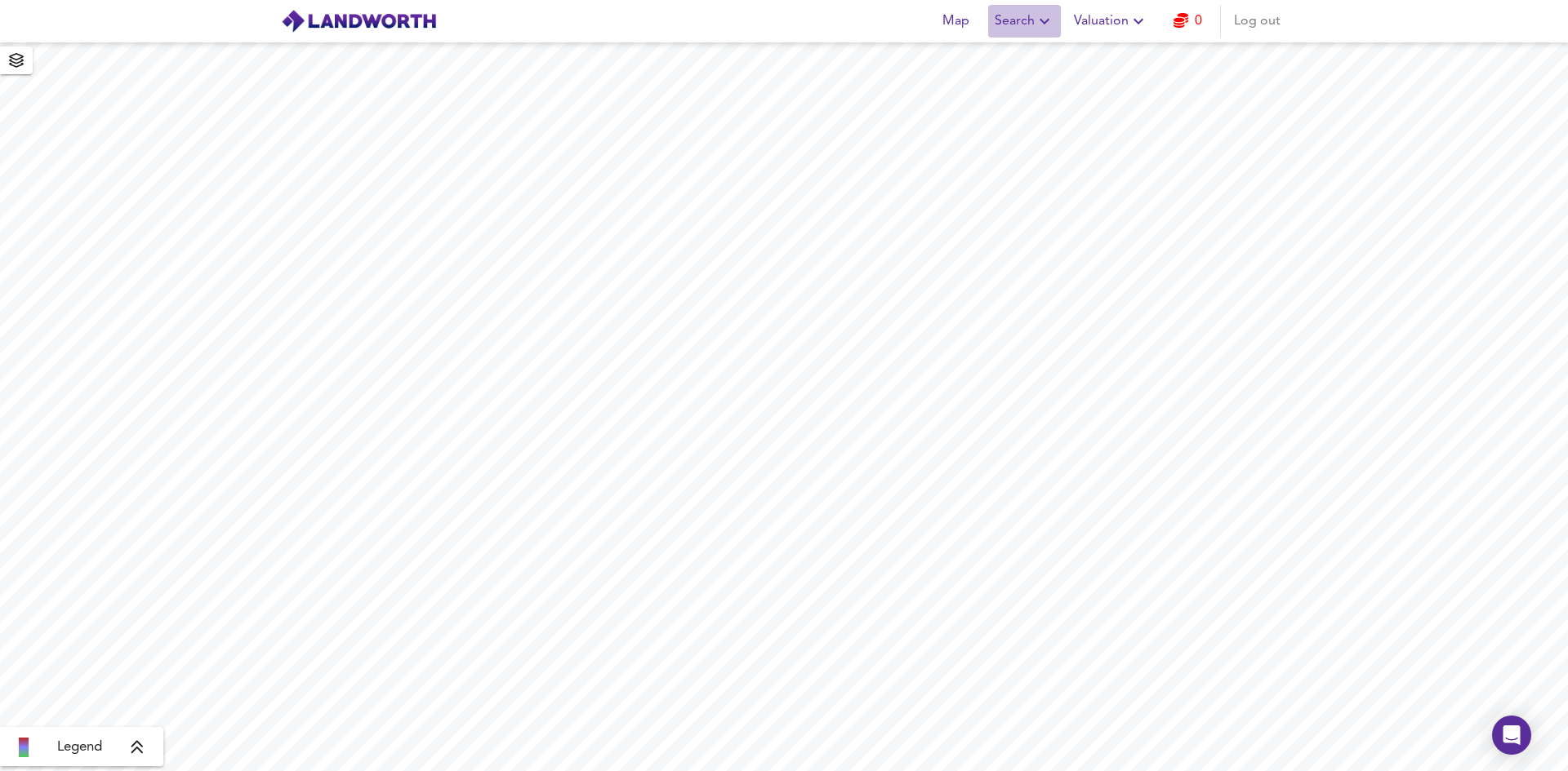
click at [1025, 27] on span "Search" at bounding box center [1024, 21] width 60 height 23
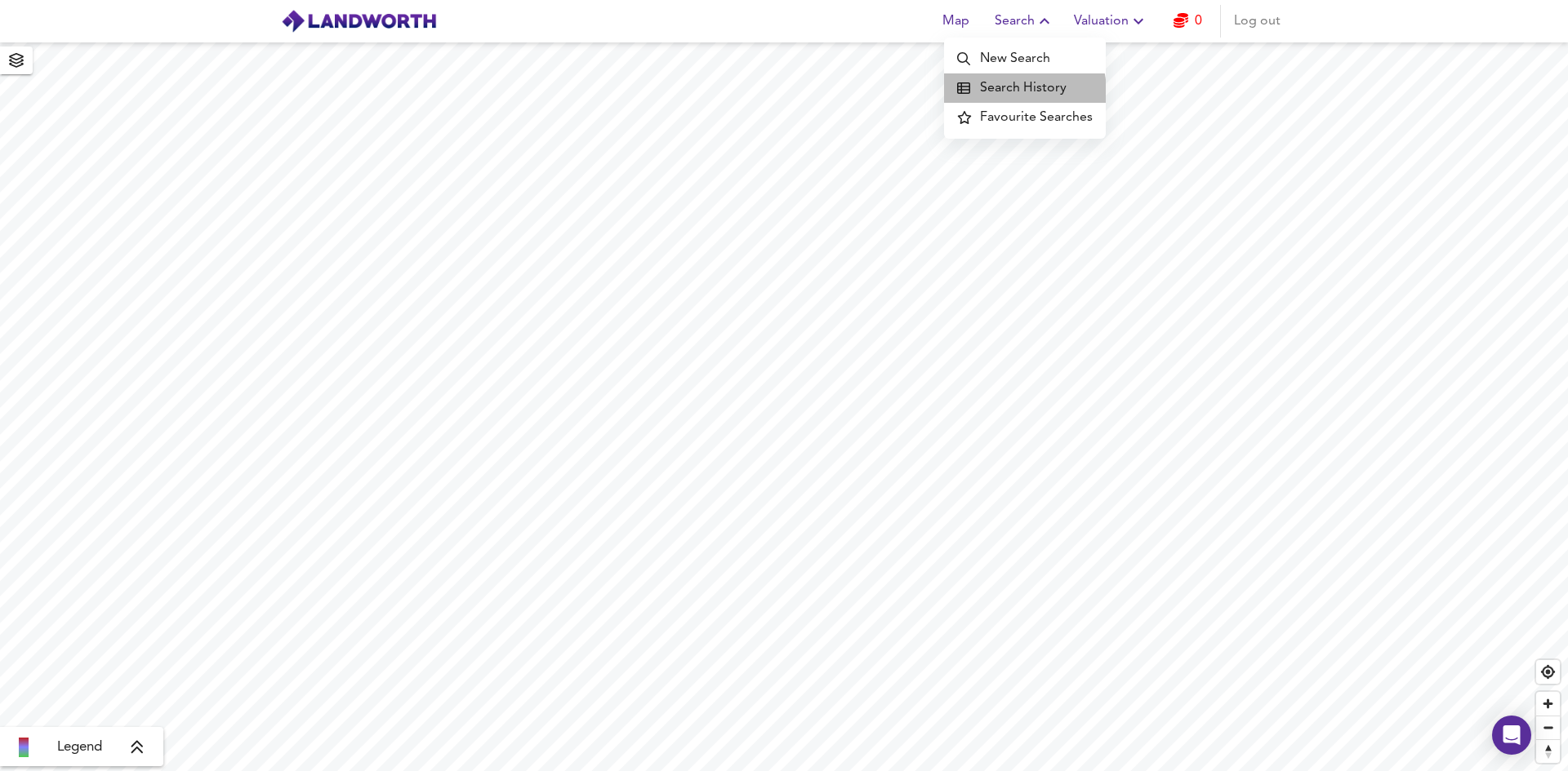
click at [1019, 91] on li "Search History" at bounding box center [1024, 88] width 162 height 30
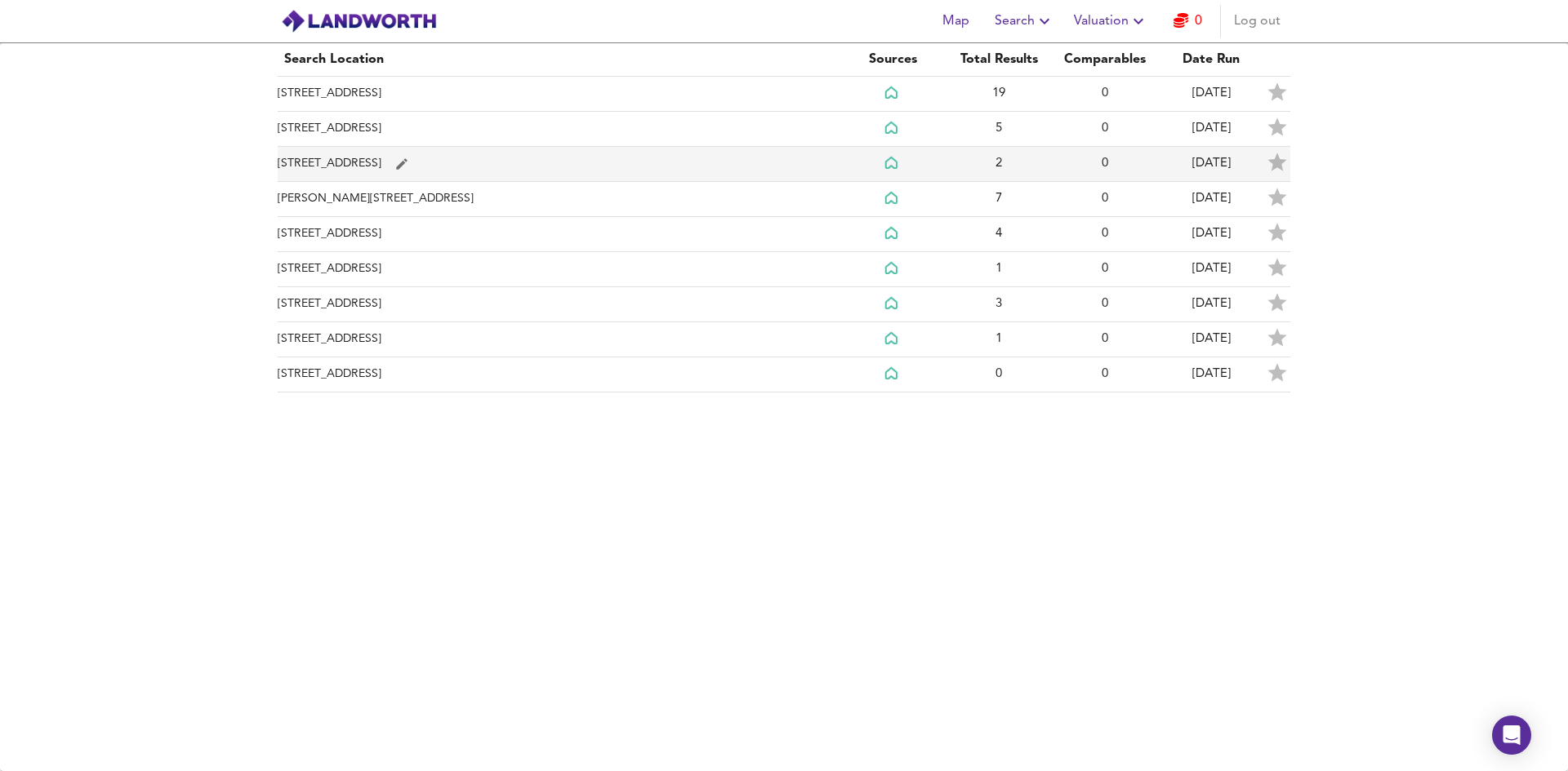
click at [344, 170] on td "[STREET_ADDRESS]" at bounding box center [559, 165] width 562 height 35
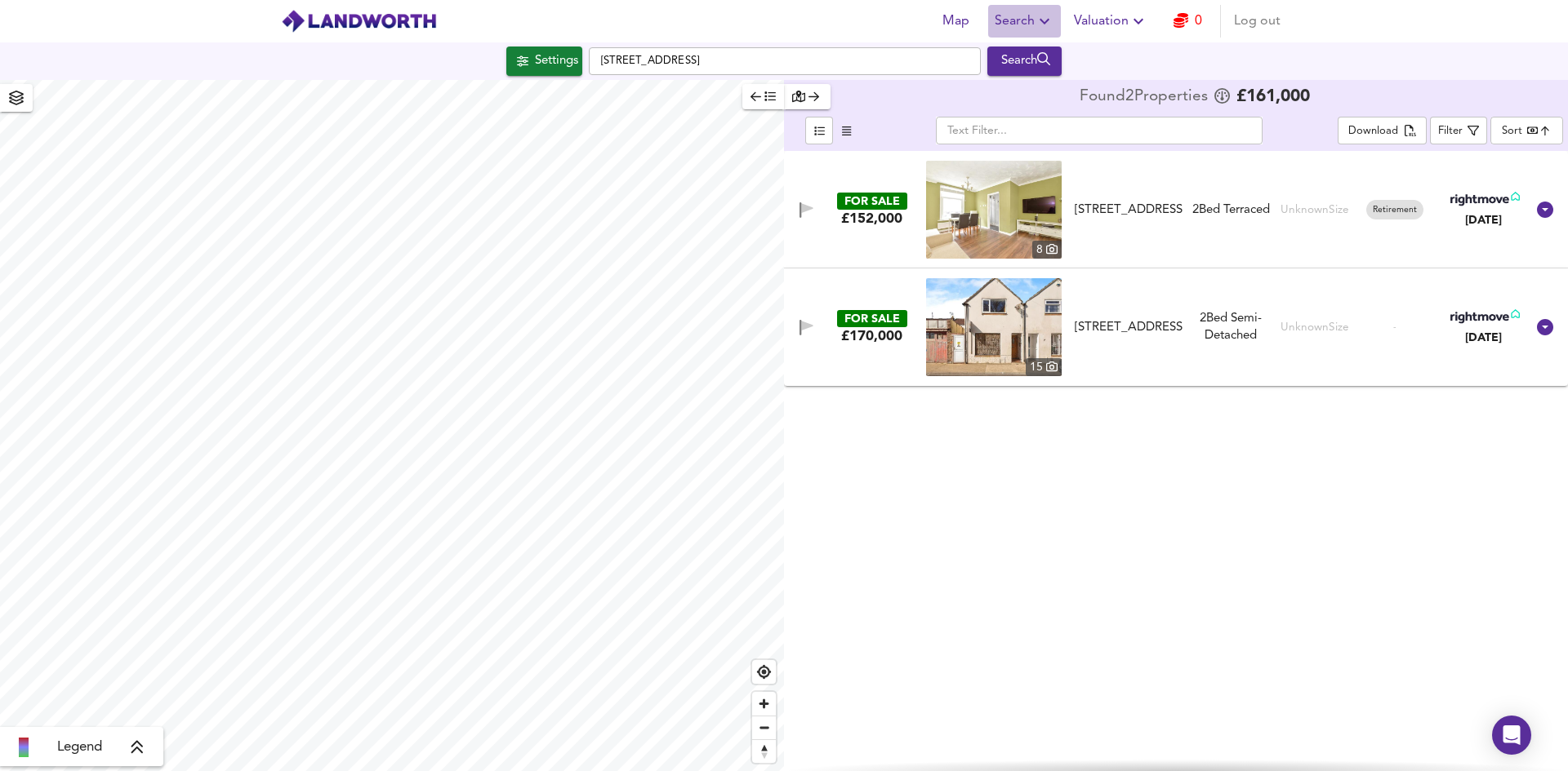
click at [1033, 20] on span "Search" at bounding box center [1024, 21] width 60 height 23
click at [1030, 89] on li "Search History" at bounding box center [1024, 88] width 162 height 30
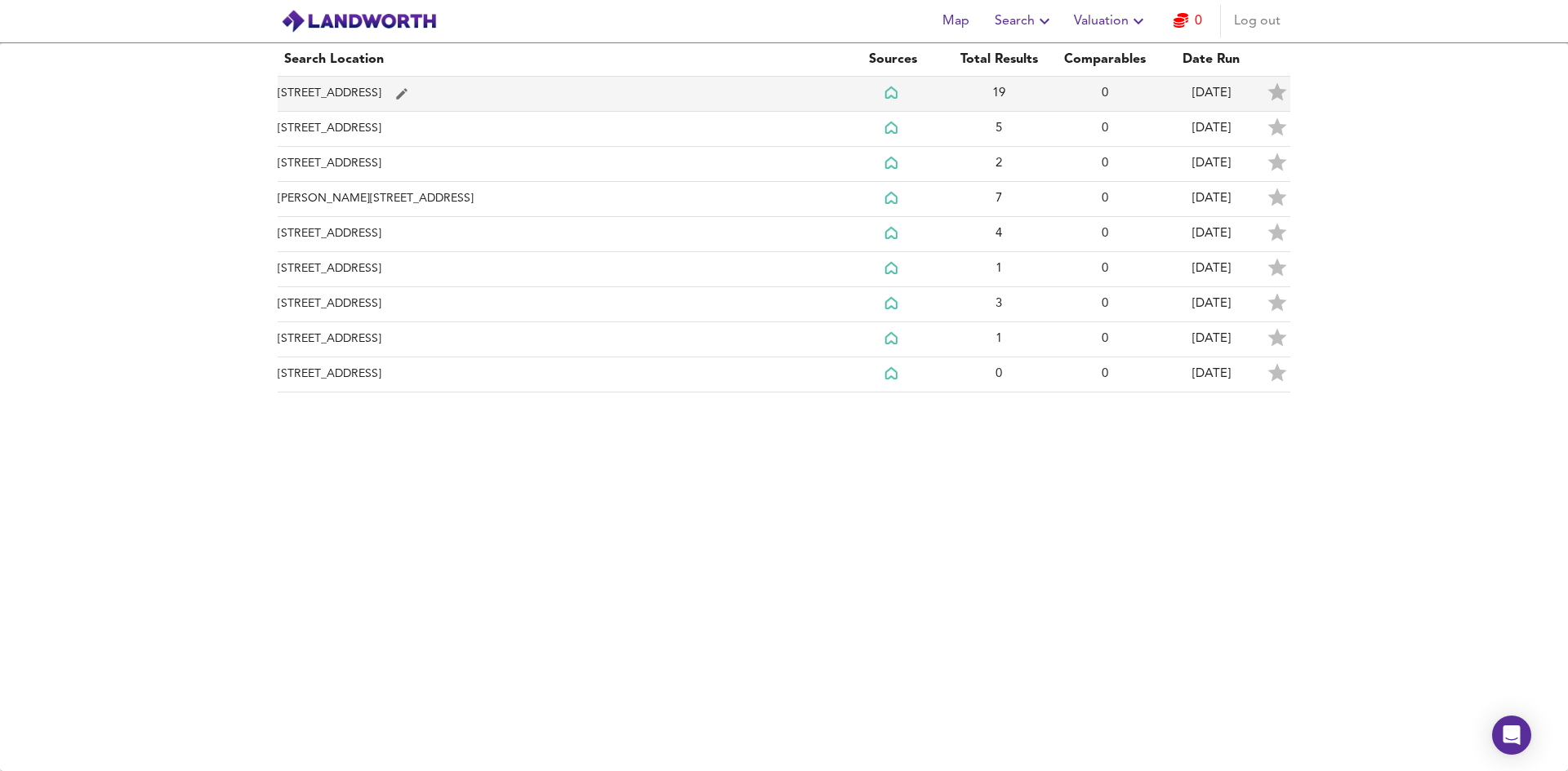
click at [390, 91] on td "[STREET_ADDRESS]" at bounding box center [559, 95] width 562 height 35
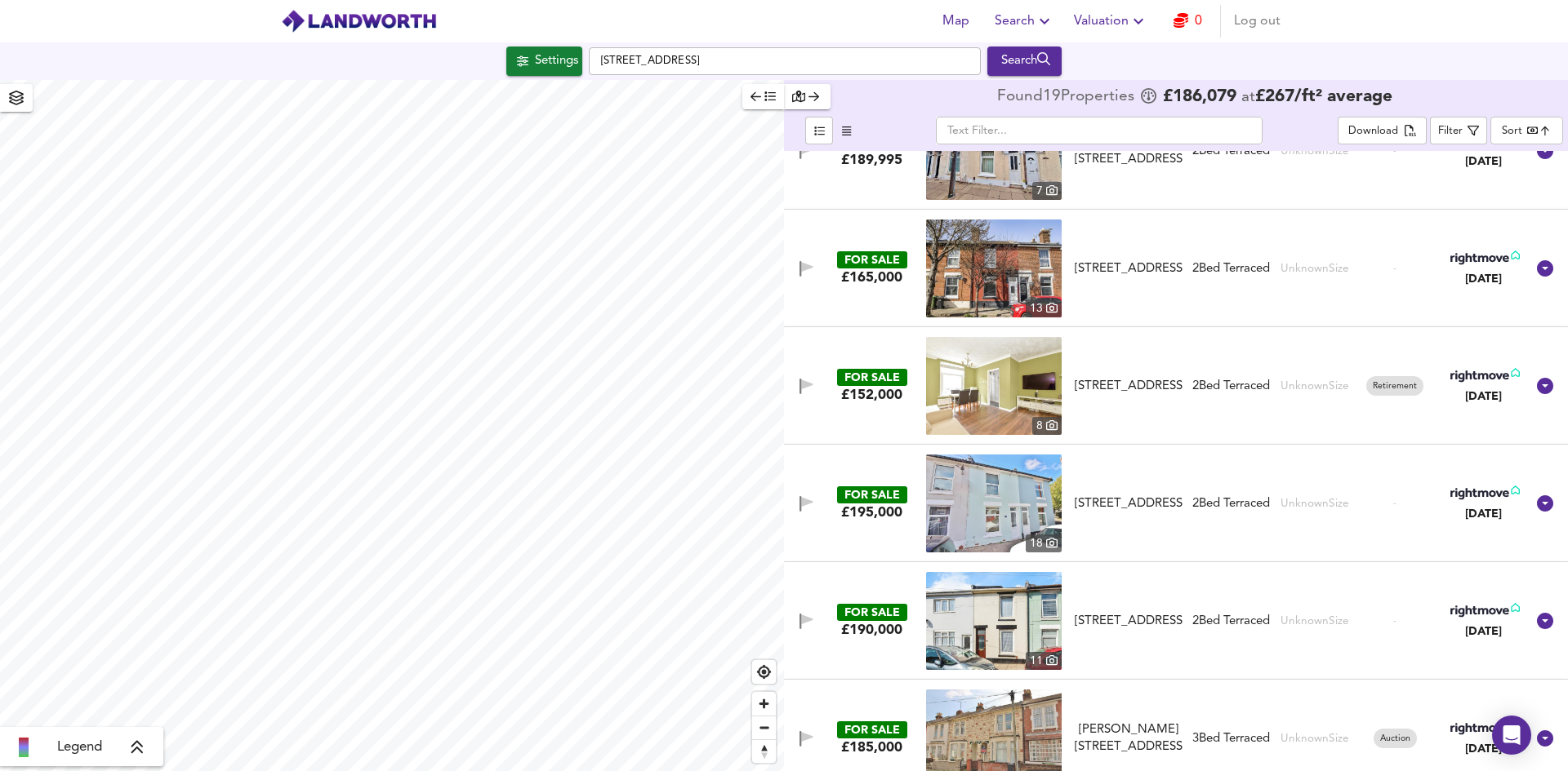
scroll to position [1613, 0]
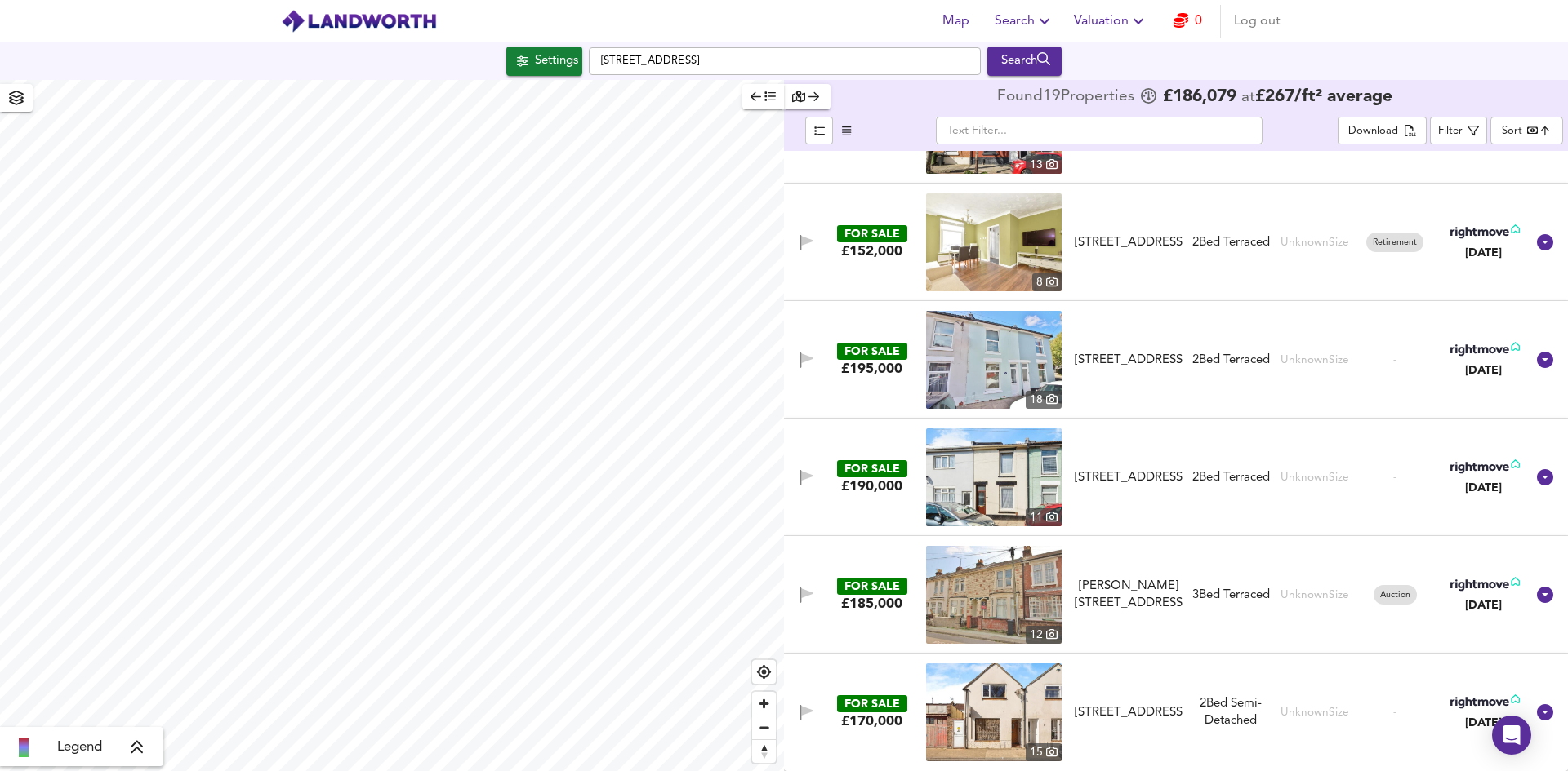
click at [984, 586] on img at bounding box center [994, 595] width 136 height 98
click at [1536, 595] on icon at bounding box center [1544, 595] width 19 height 19
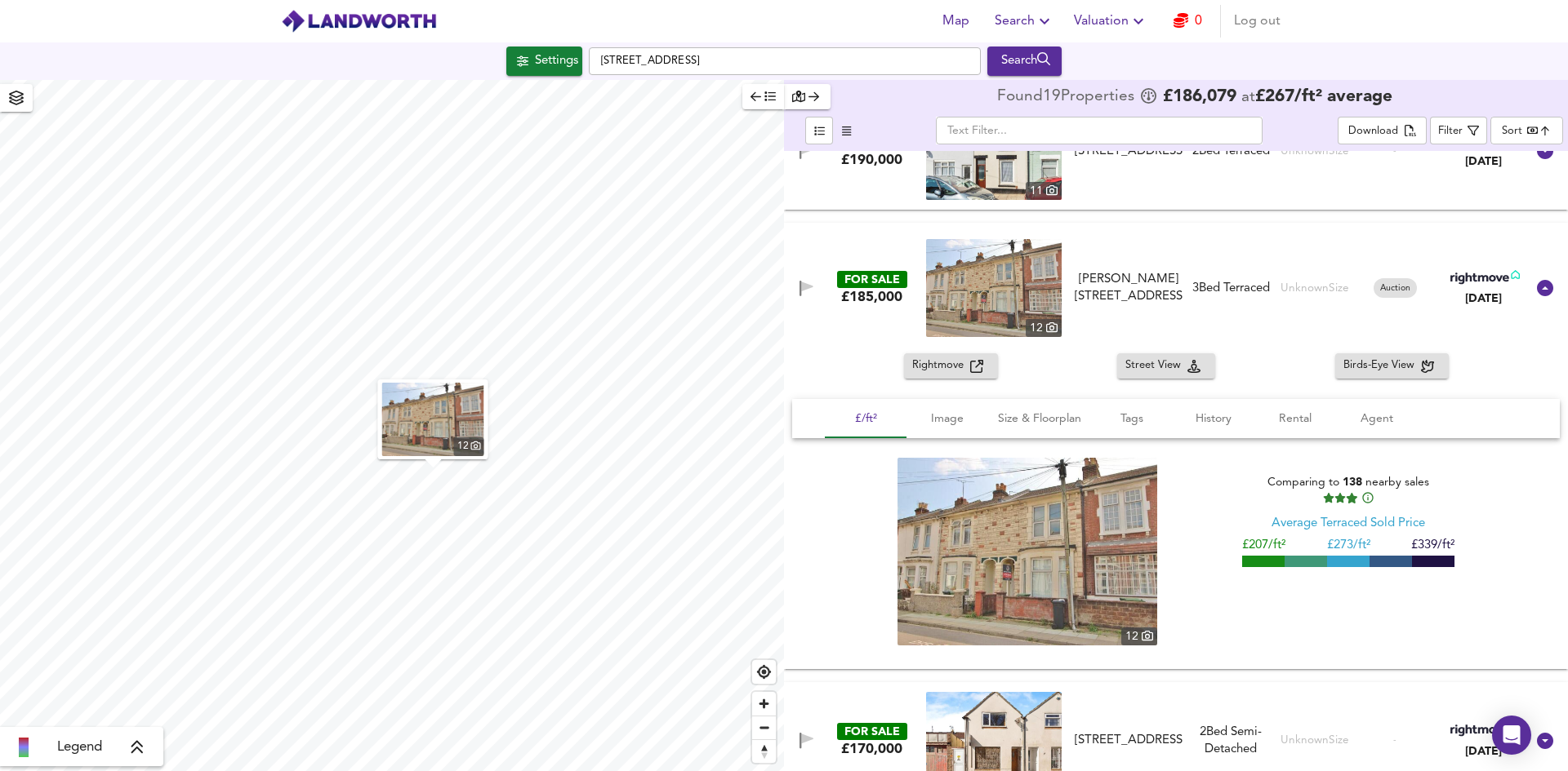
scroll to position [1776, 0]
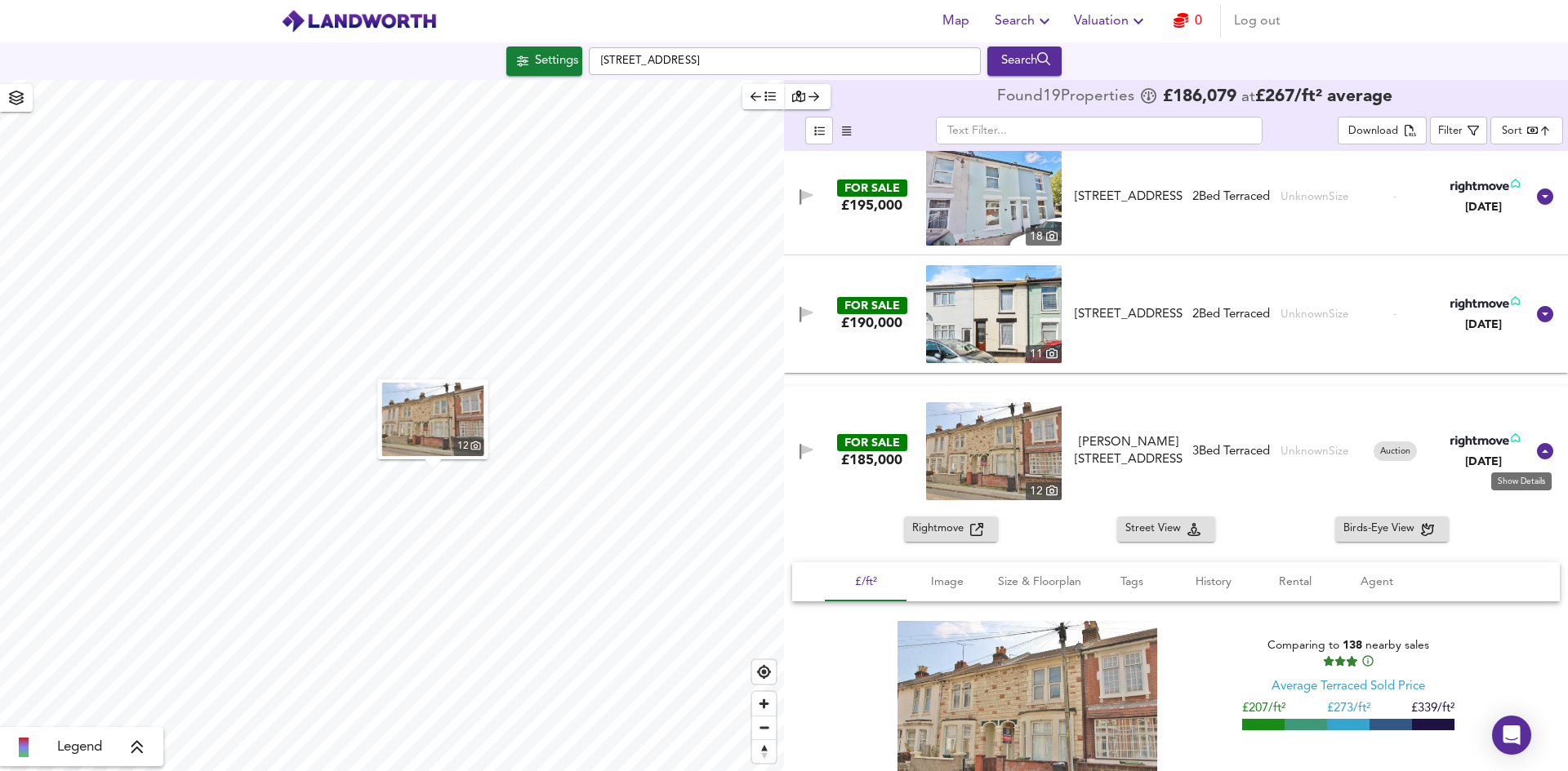
click at [1536, 449] on icon at bounding box center [1544, 451] width 17 height 17
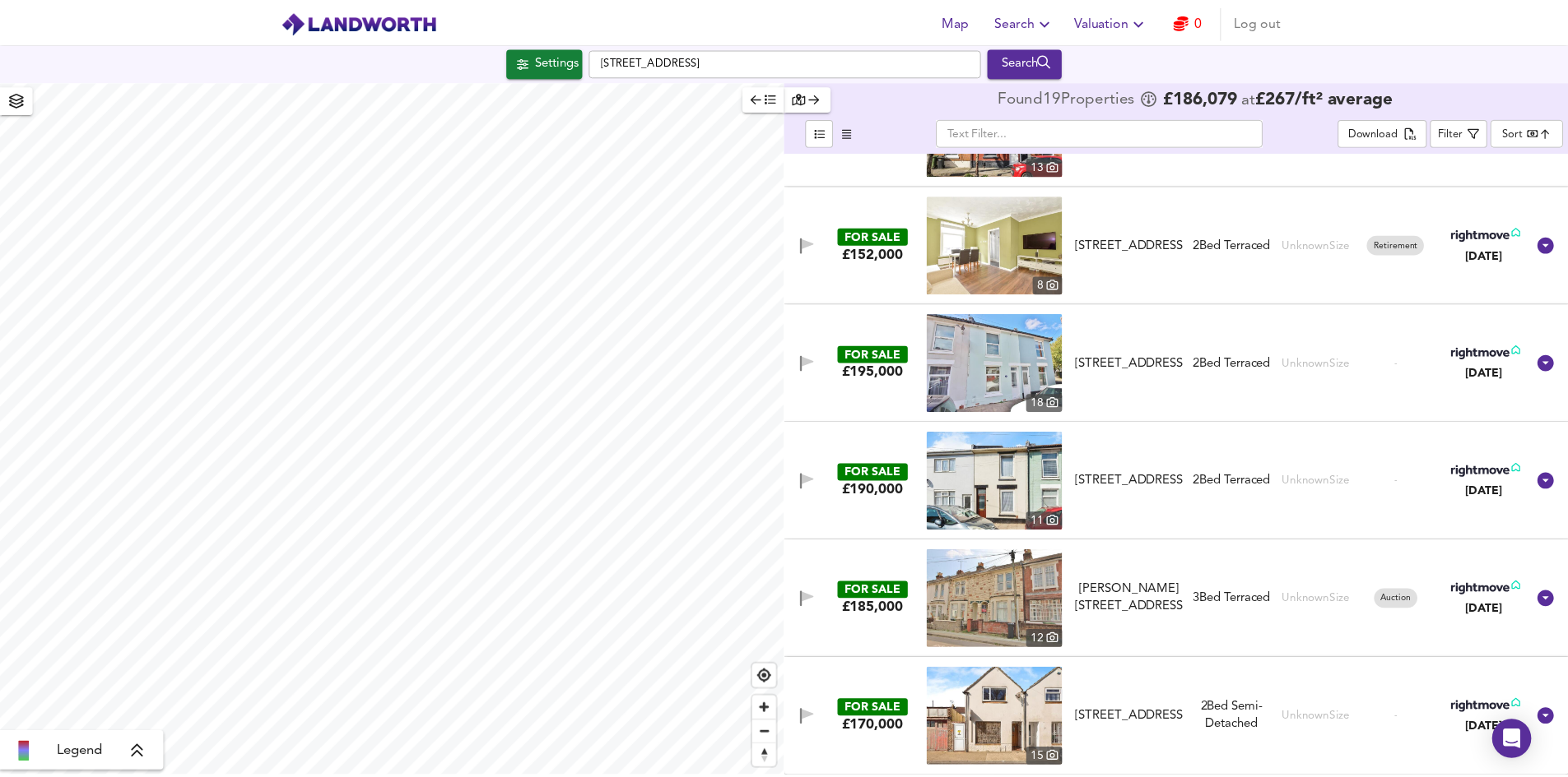
scroll to position [1625, 0]
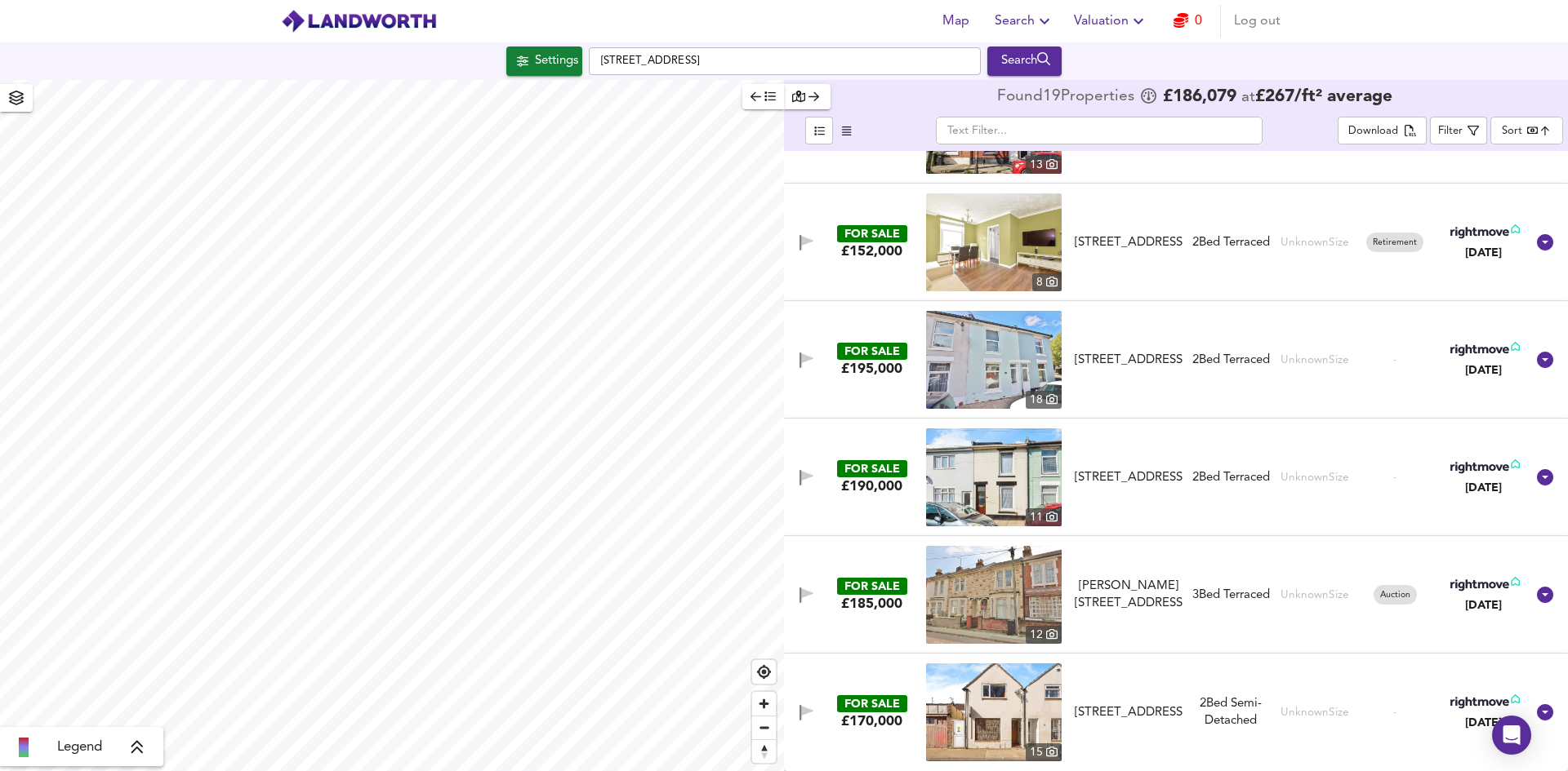
click at [1198, 22] on link "0" at bounding box center [1187, 21] width 29 height 23
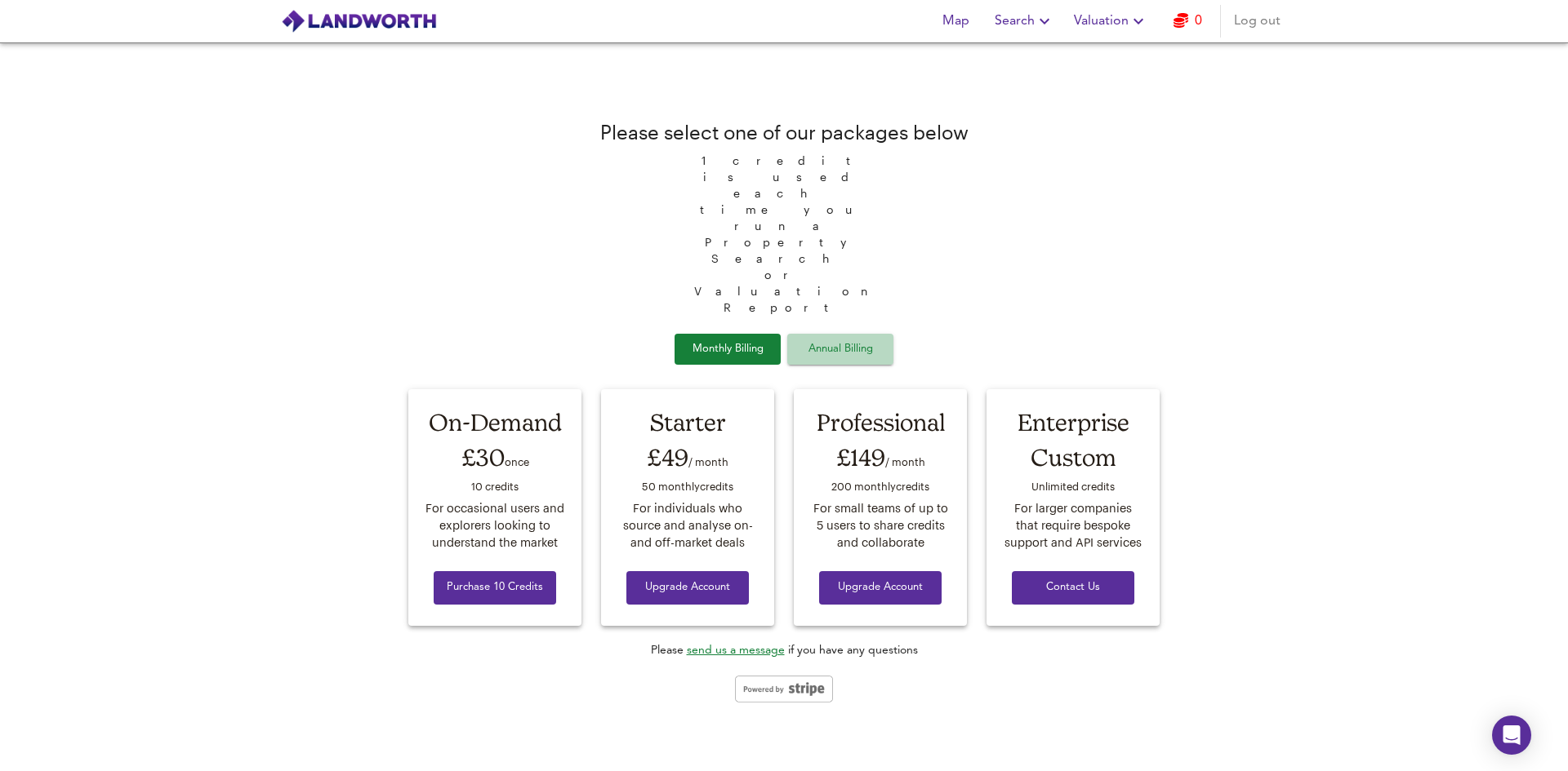
click at [825, 340] on span "Annual Billing" at bounding box center [840, 349] width 81 height 18
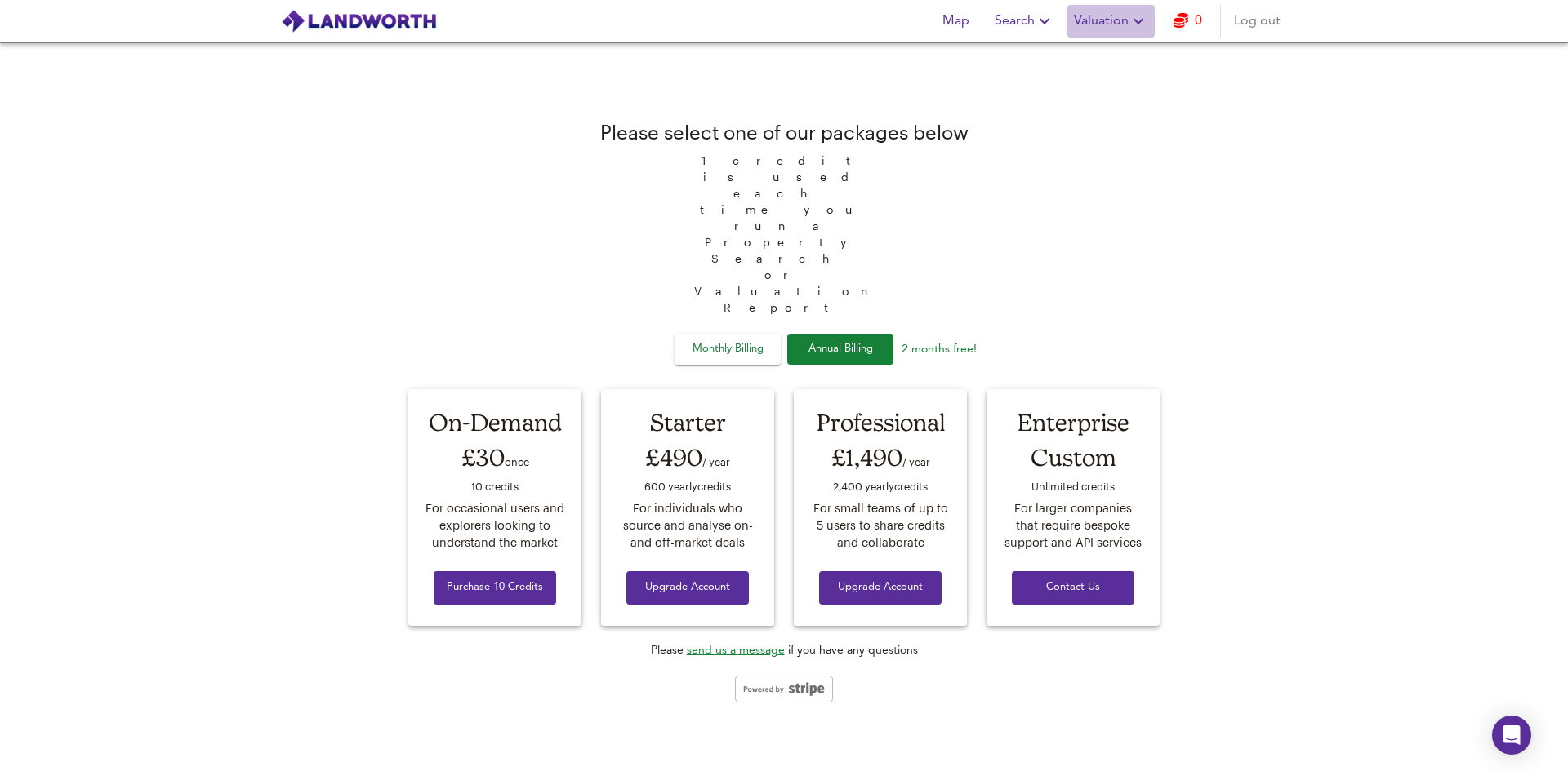
click at [1102, 23] on span "Valuation" at bounding box center [1110, 21] width 74 height 23
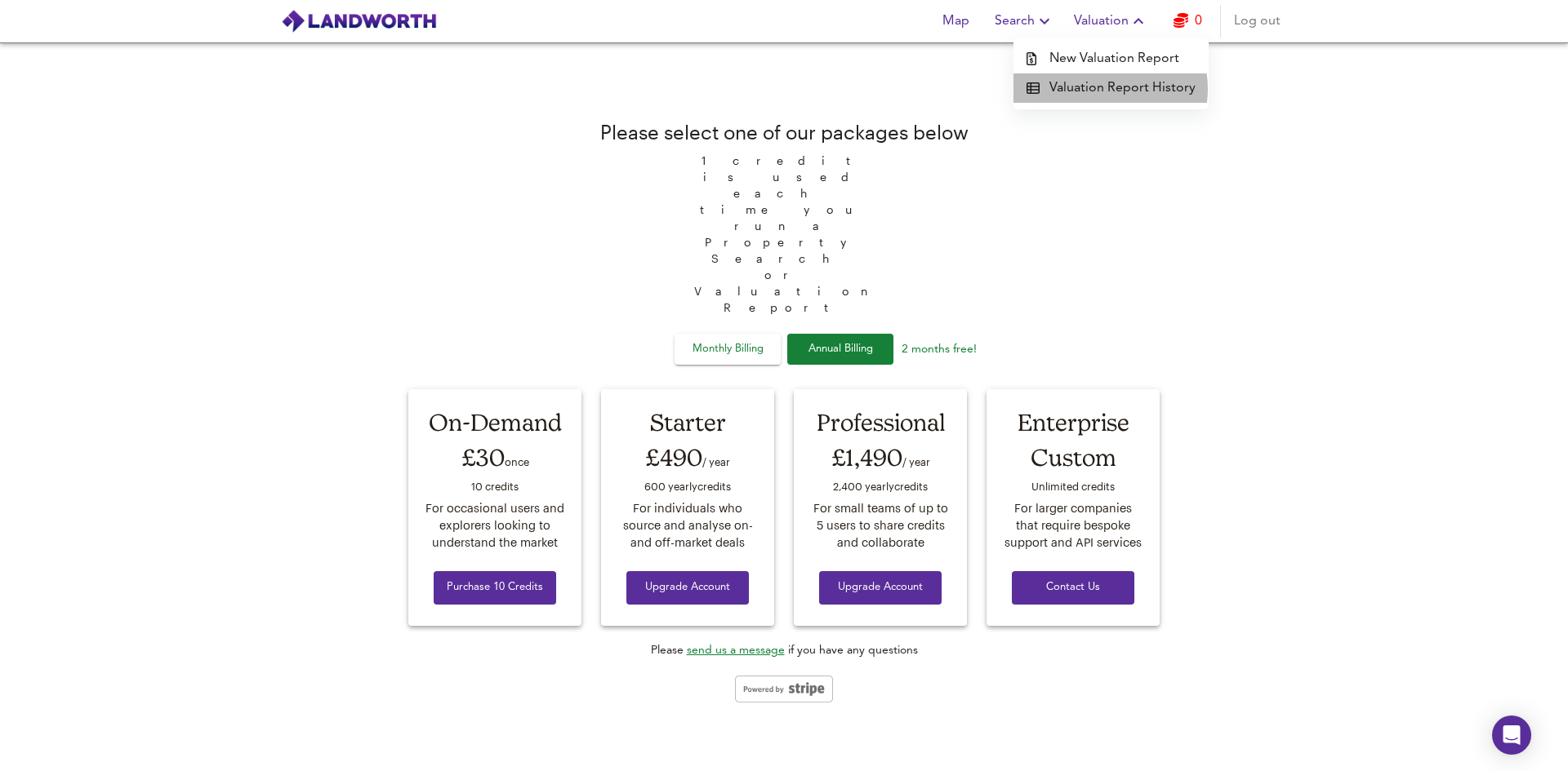
click at [1110, 89] on li "Valuation Report History" at bounding box center [1110, 88] width 195 height 30
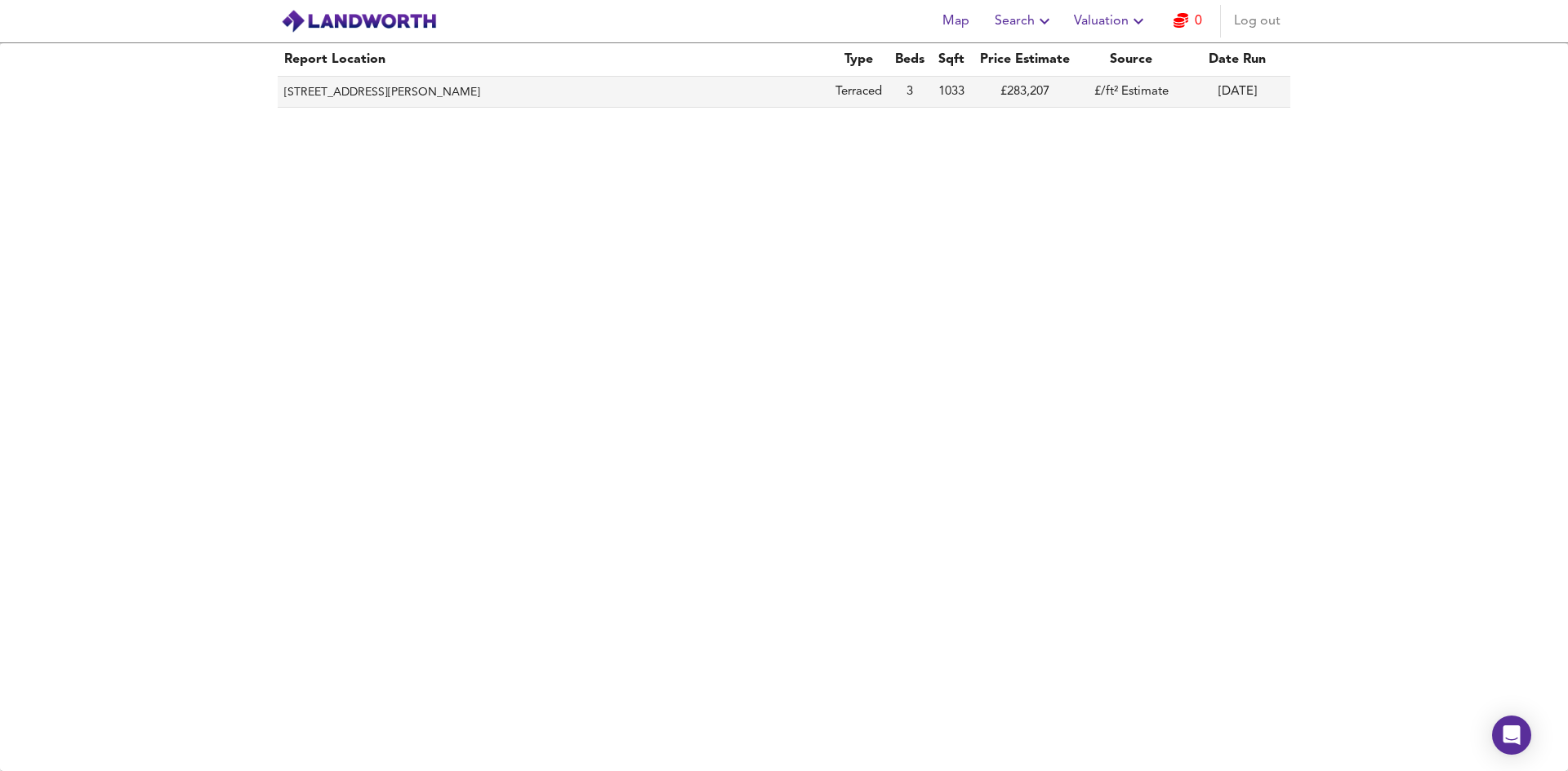
click at [536, 91] on th "[STREET_ADDRESS][PERSON_NAME]" at bounding box center [553, 92] width 552 height 31
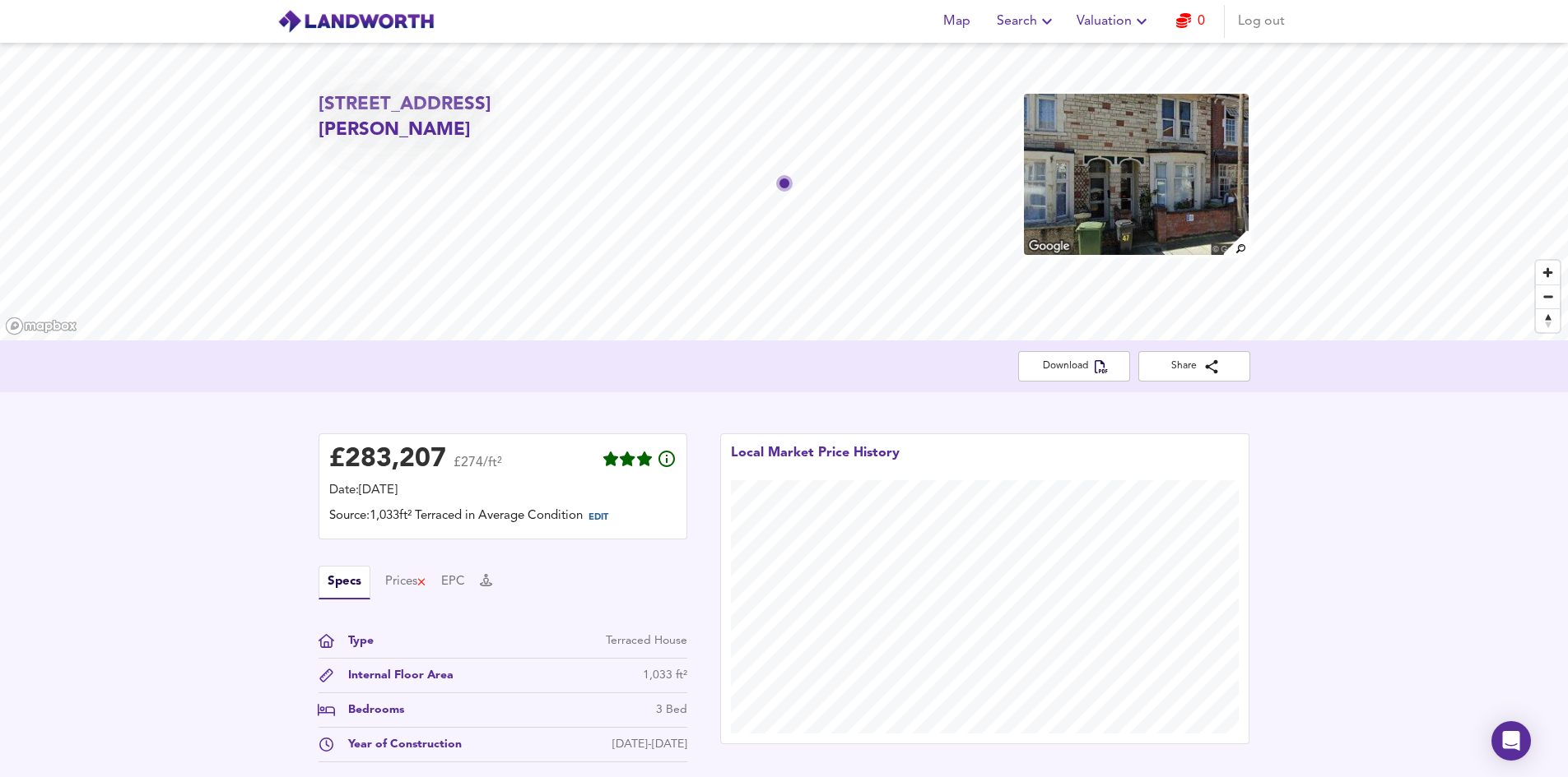
scroll to position [494, 0]
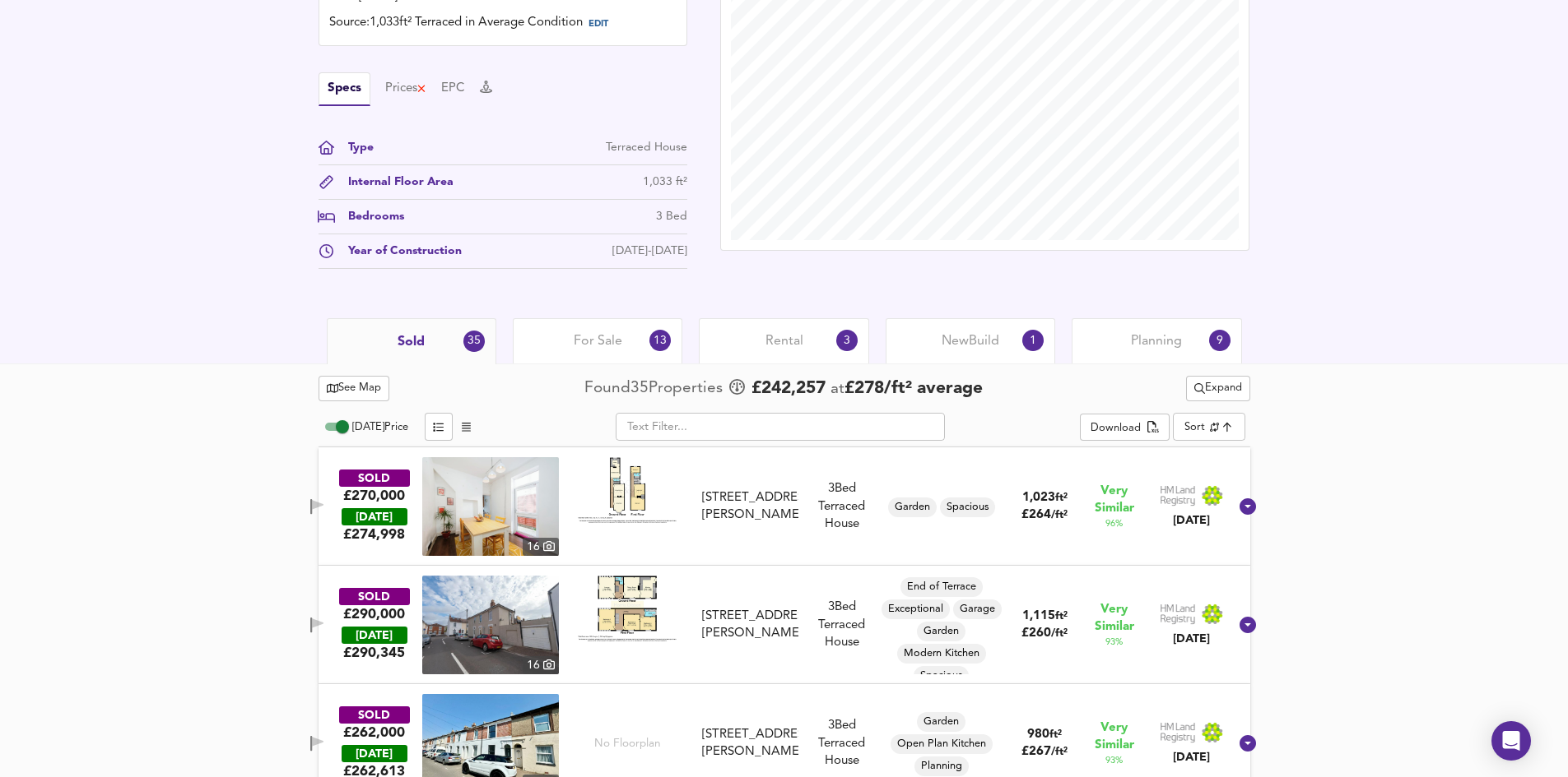
click at [787, 334] on span "Rental" at bounding box center [784, 341] width 38 height 19
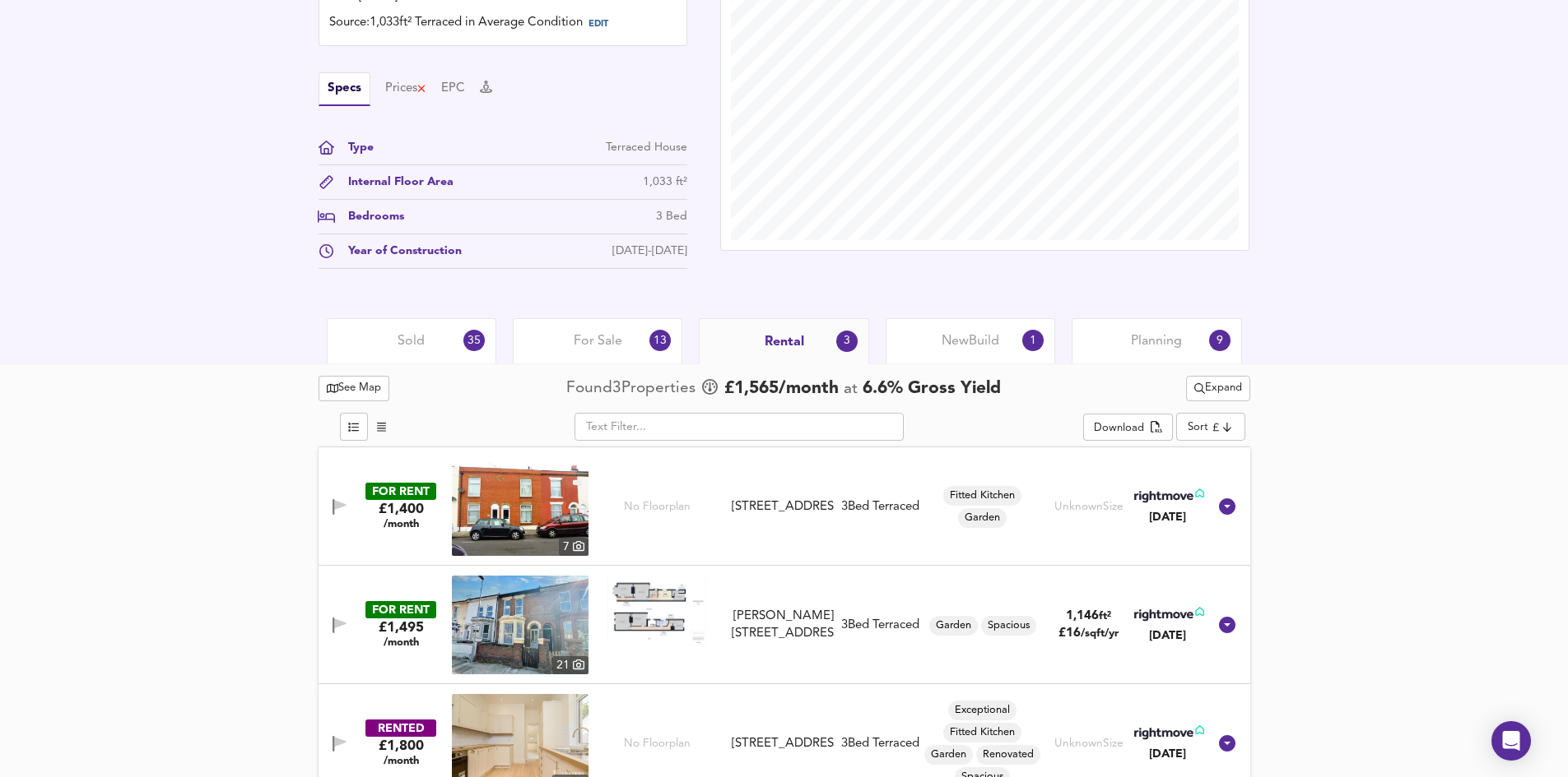
scroll to position [528, 0]
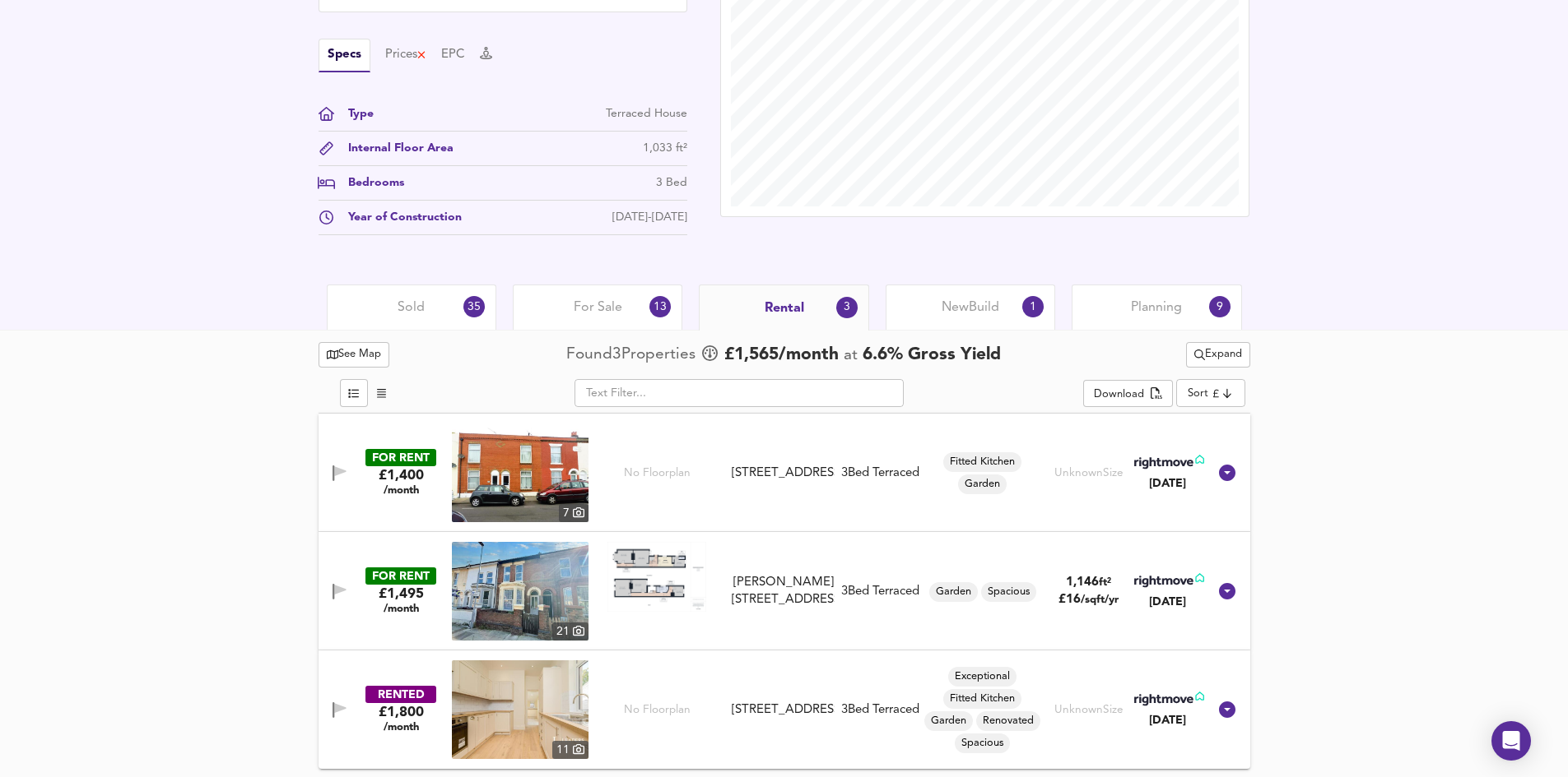
click at [589, 310] on span "For Sale" at bounding box center [597, 308] width 49 height 19
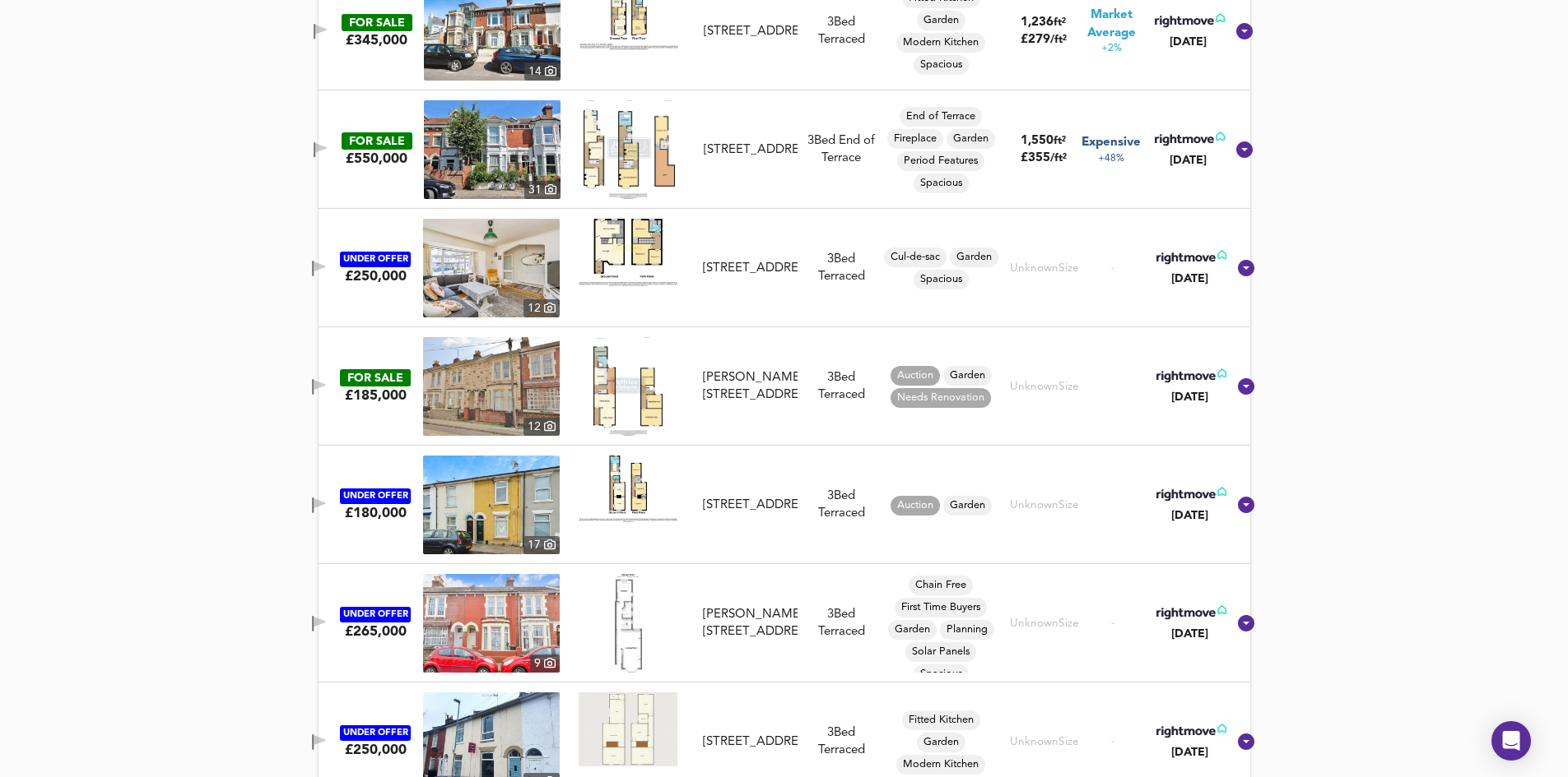
scroll to position [1713, 0]
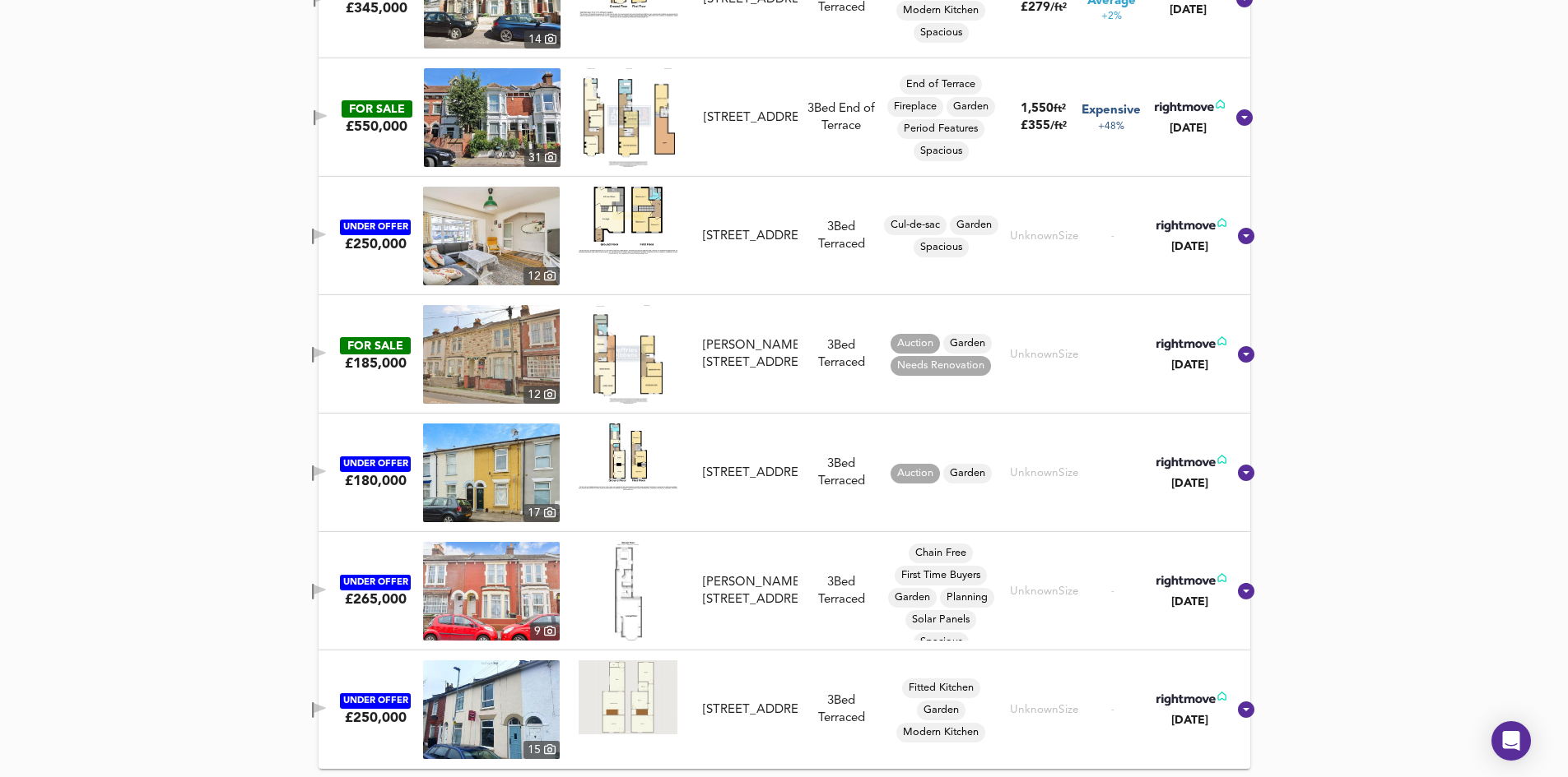
click at [482, 594] on img at bounding box center [491, 592] width 137 height 99
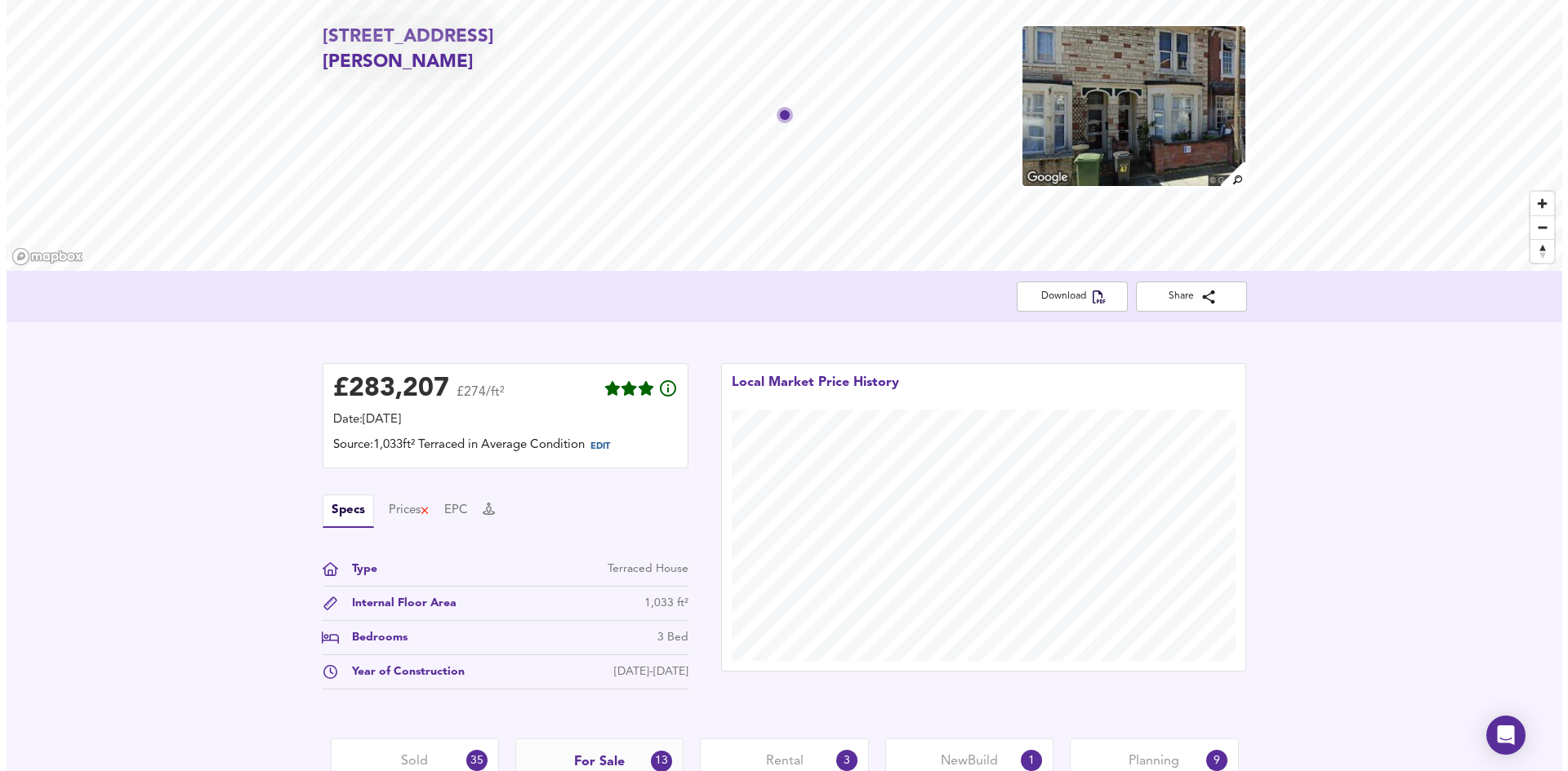
scroll to position [0, 0]
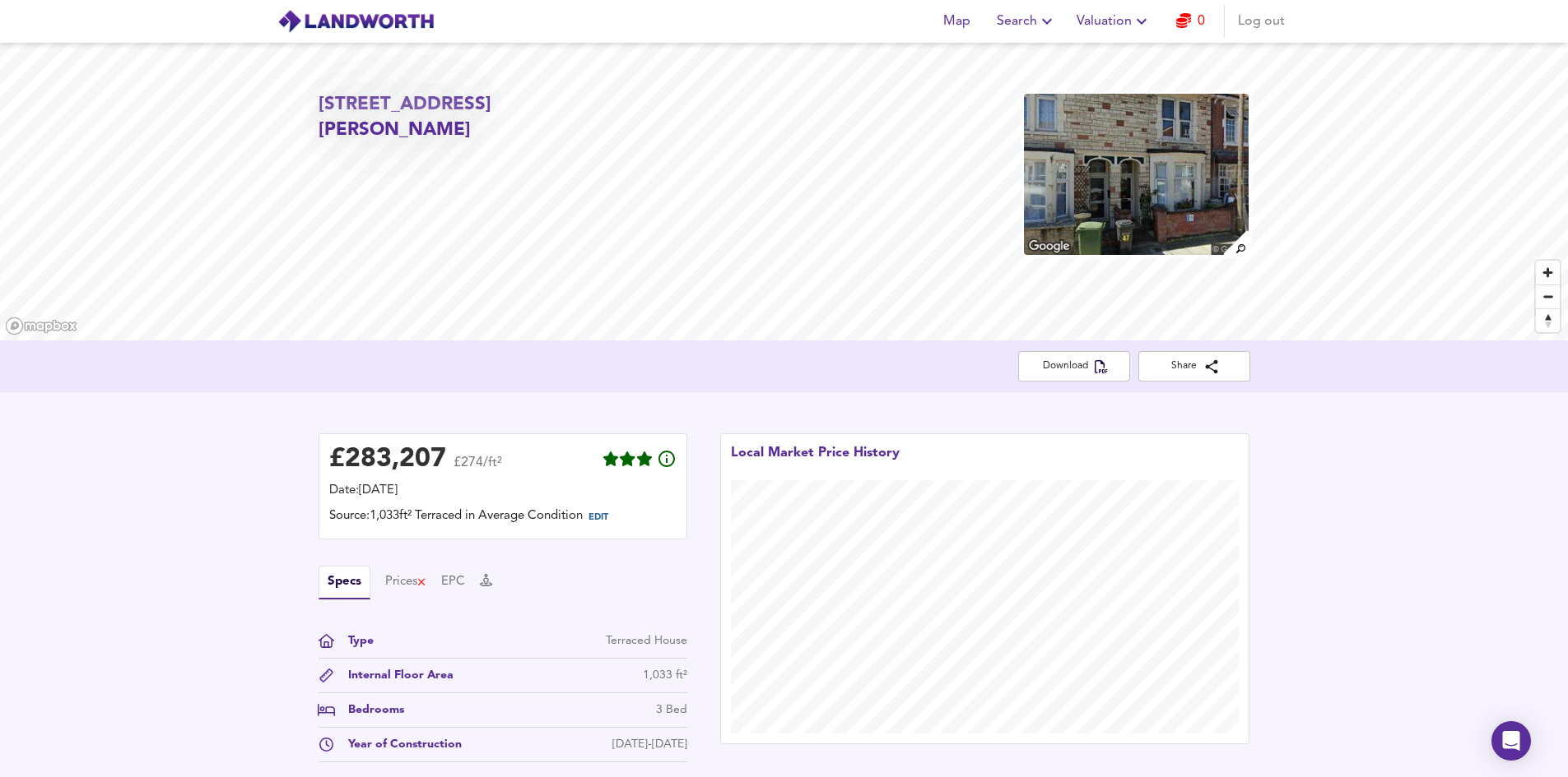
click at [1016, 19] on span "Search" at bounding box center [1026, 21] width 60 height 23
click at [1017, 87] on li "Search History" at bounding box center [1026, 89] width 163 height 30
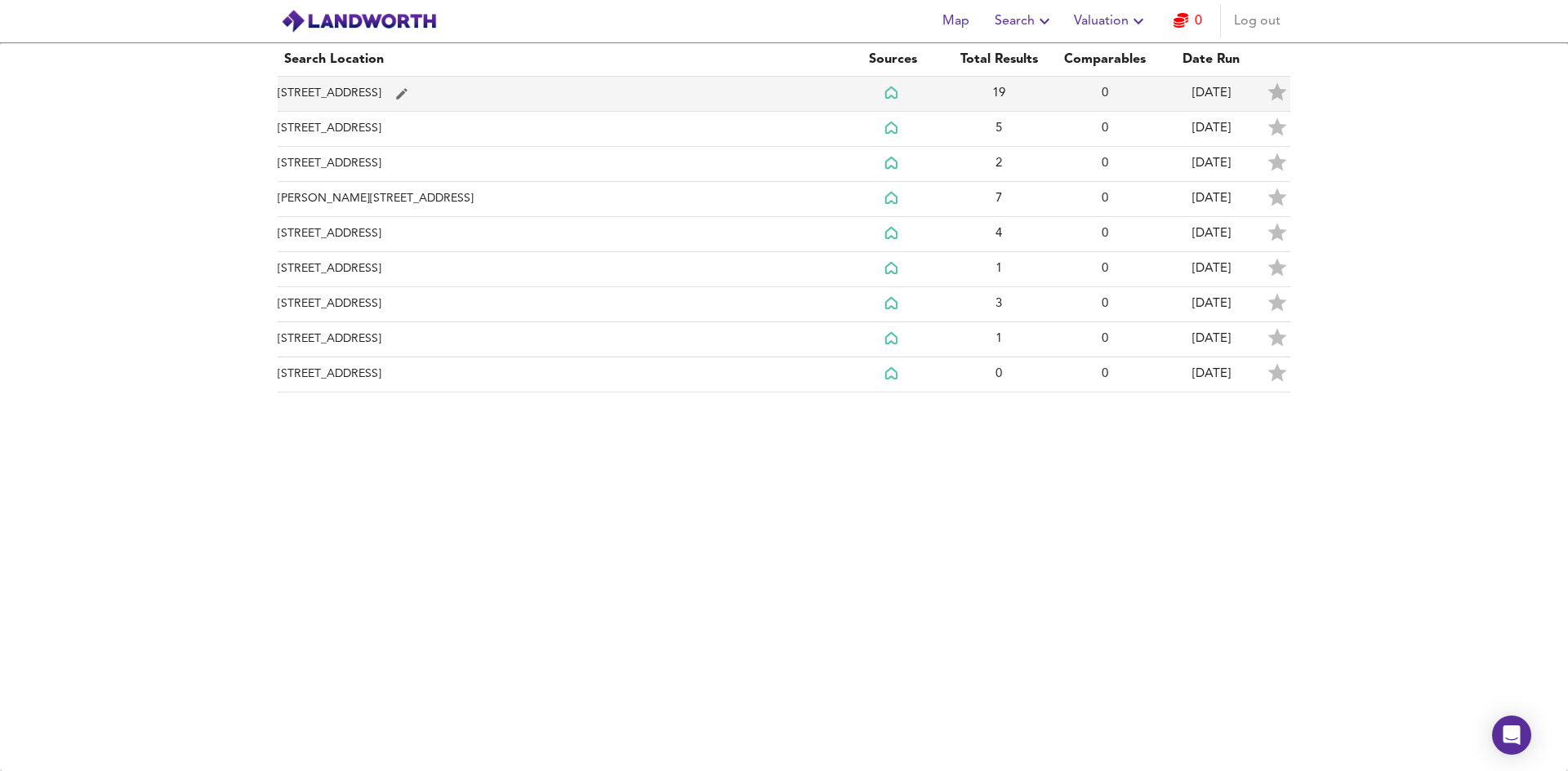
click at [453, 98] on td "[STREET_ADDRESS]" at bounding box center [559, 95] width 562 height 35
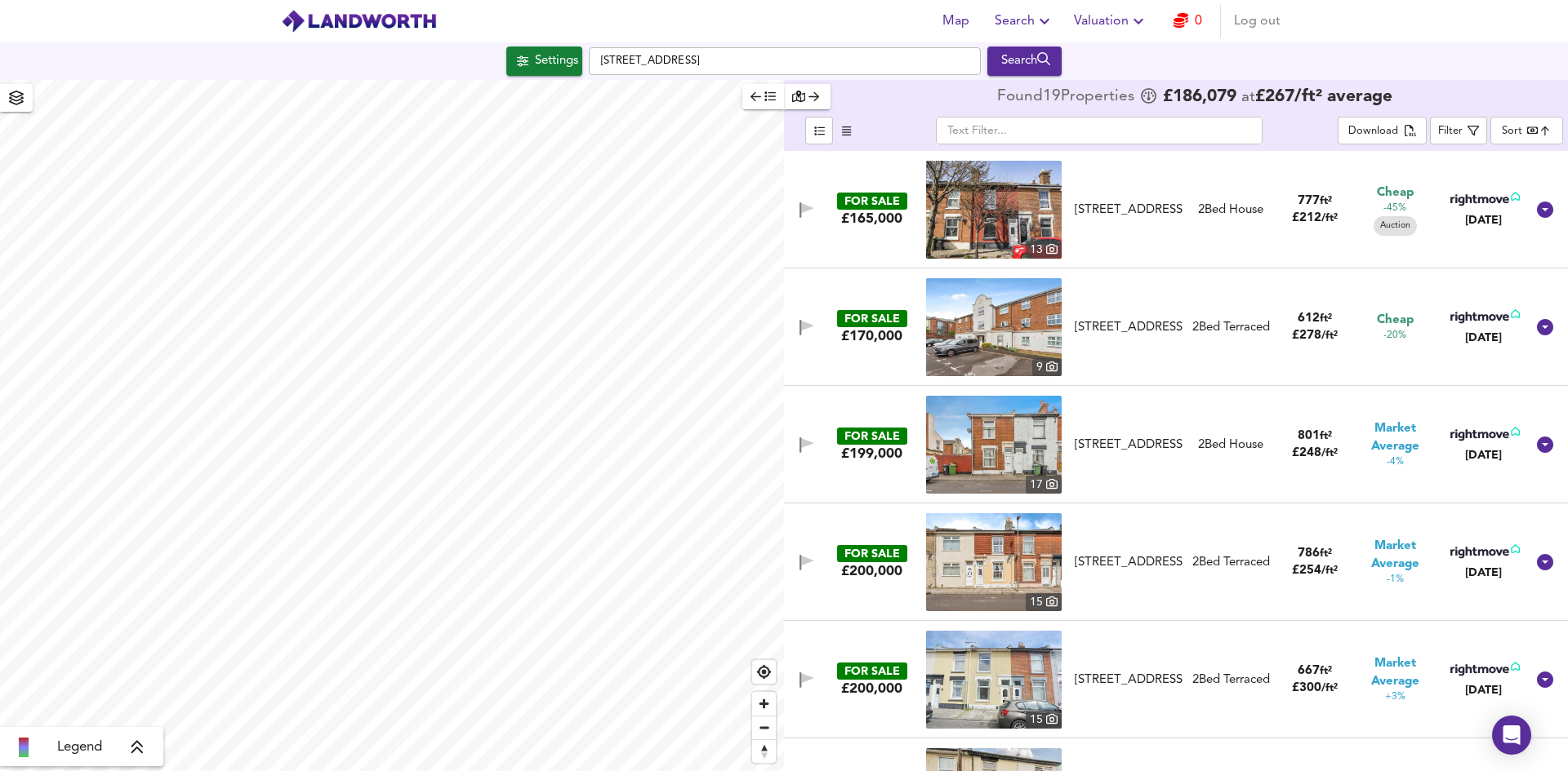
click at [1189, 27] on link "0" at bounding box center [1187, 21] width 29 height 23
click at [1192, 20] on link "0" at bounding box center [1187, 21] width 29 height 23
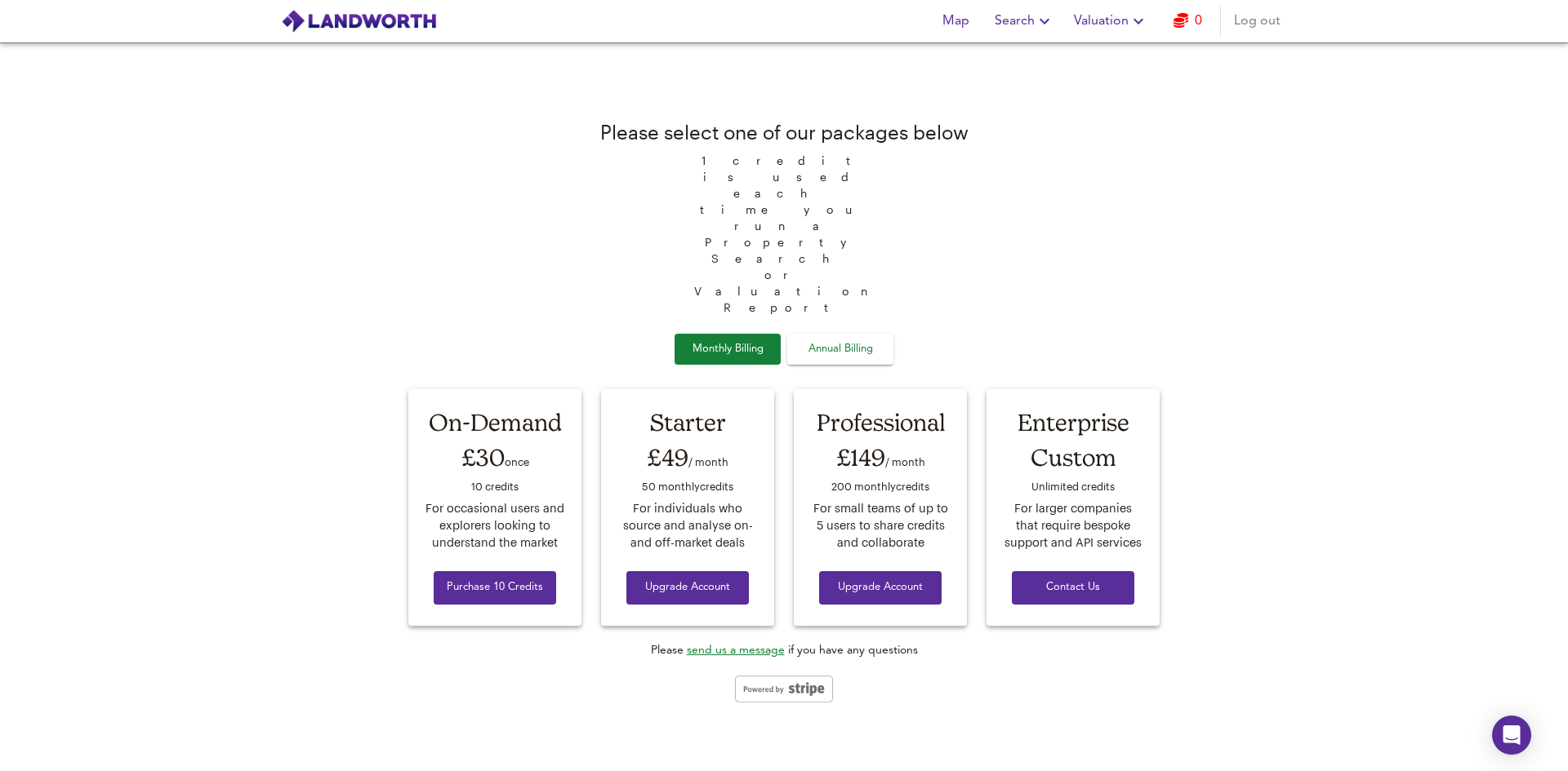
click at [847, 340] on span "Annual Billing" at bounding box center [840, 349] width 81 height 18
click at [749, 333] on button "Monthly Billing" at bounding box center [727, 349] width 106 height 32
click at [952, 21] on span "Map" at bounding box center [955, 21] width 39 height 23
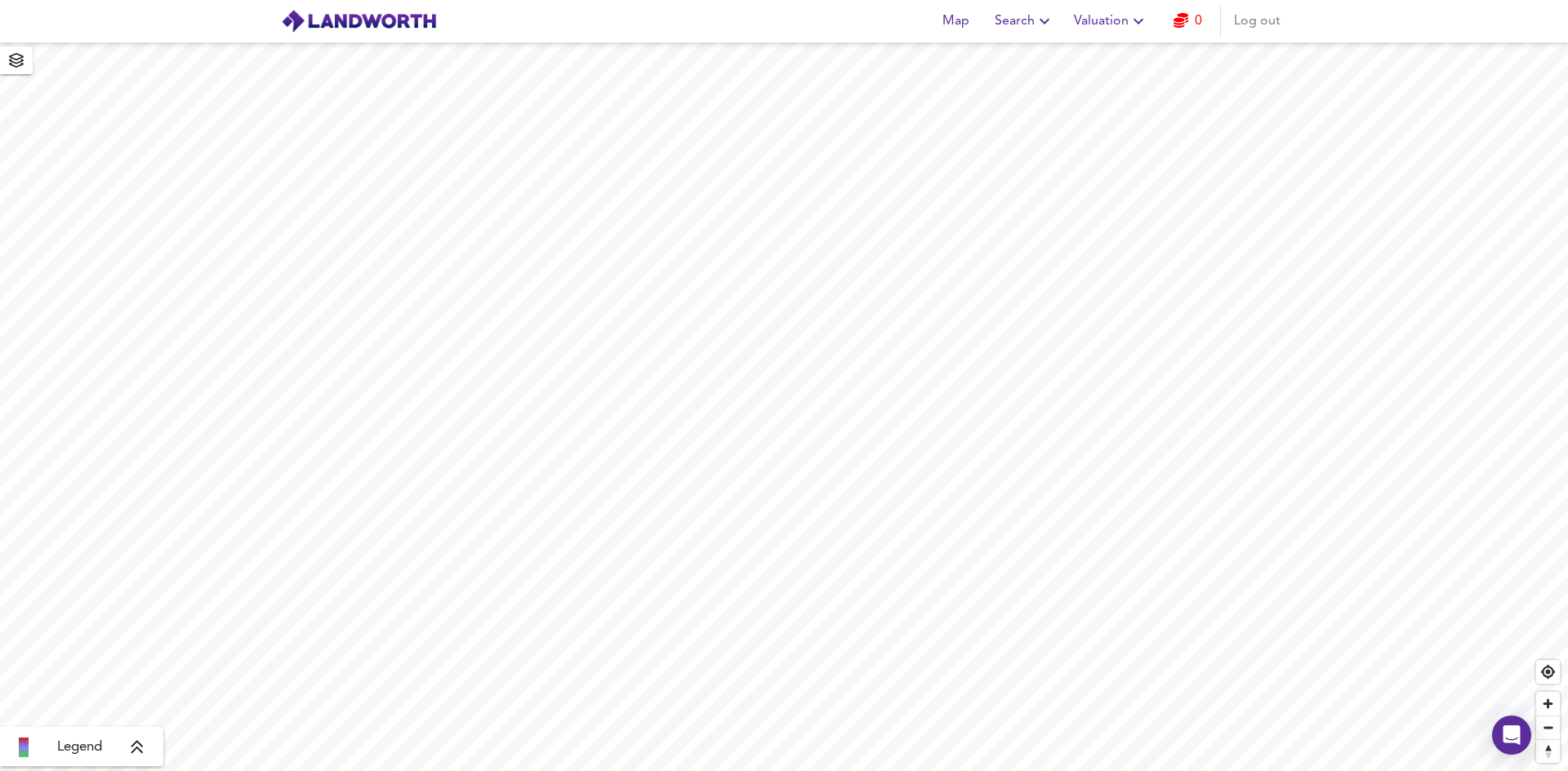
click at [6, 61] on span "button" at bounding box center [17, 60] width 26 height 23
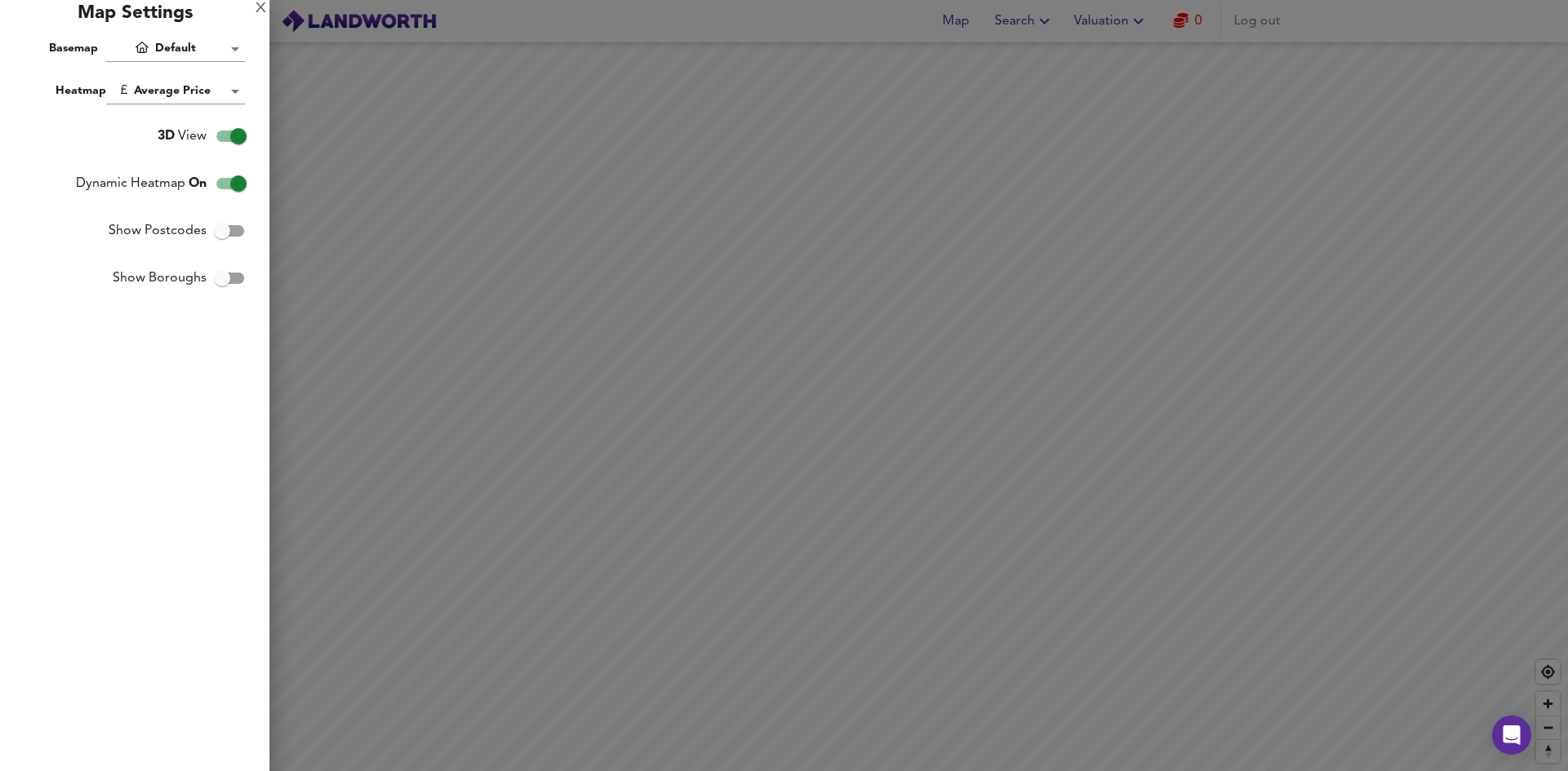
click at [243, 142] on input "3D View" at bounding box center [238, 136] width 93 height 31
checkbox input "false"
click at [904, 424] on div at bounding box center [784, 385] width 1568 height 771
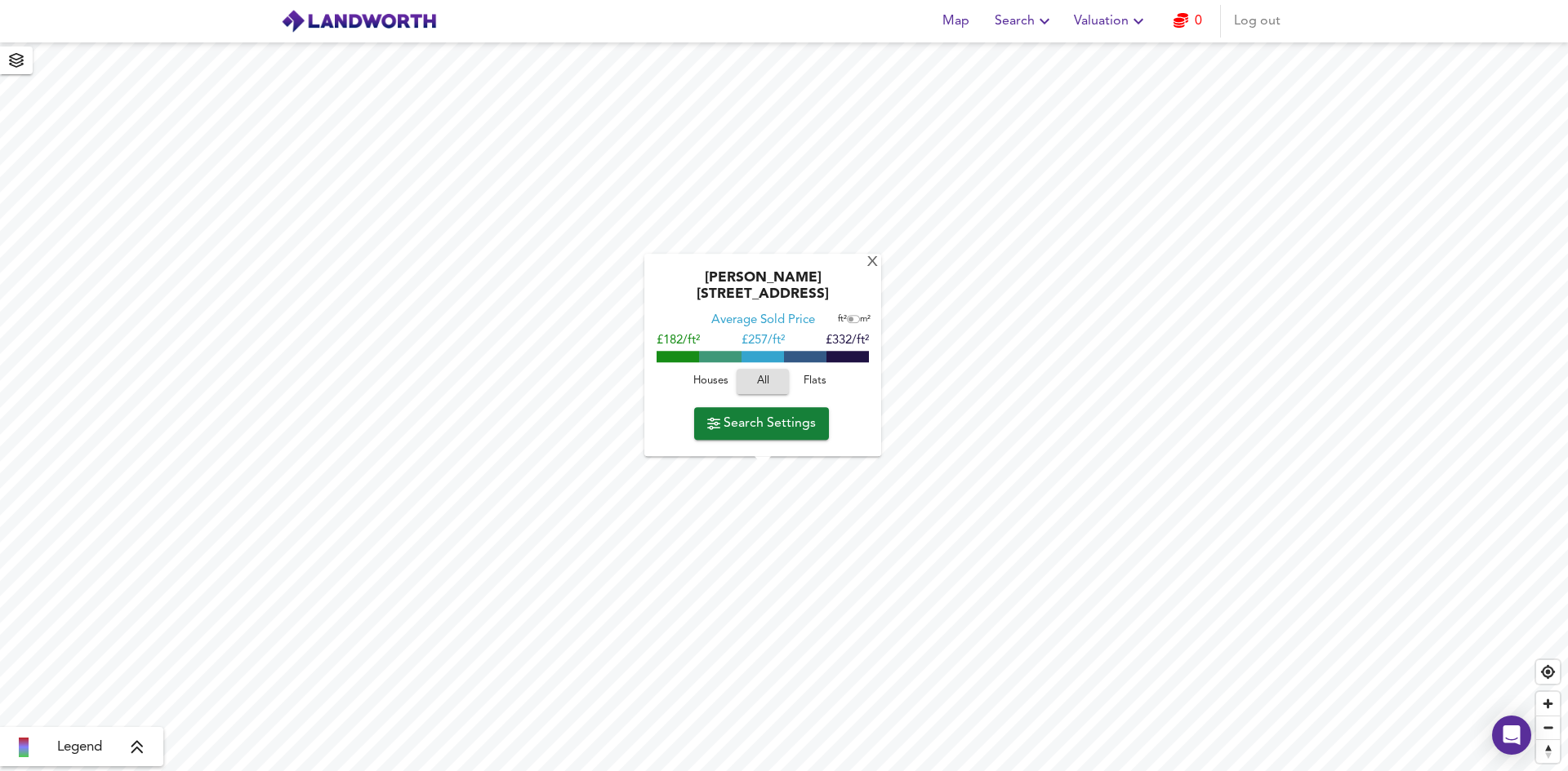
click at [760, 420] on span "Search Settings" at bounding box center [762, 424] width 109 height 23
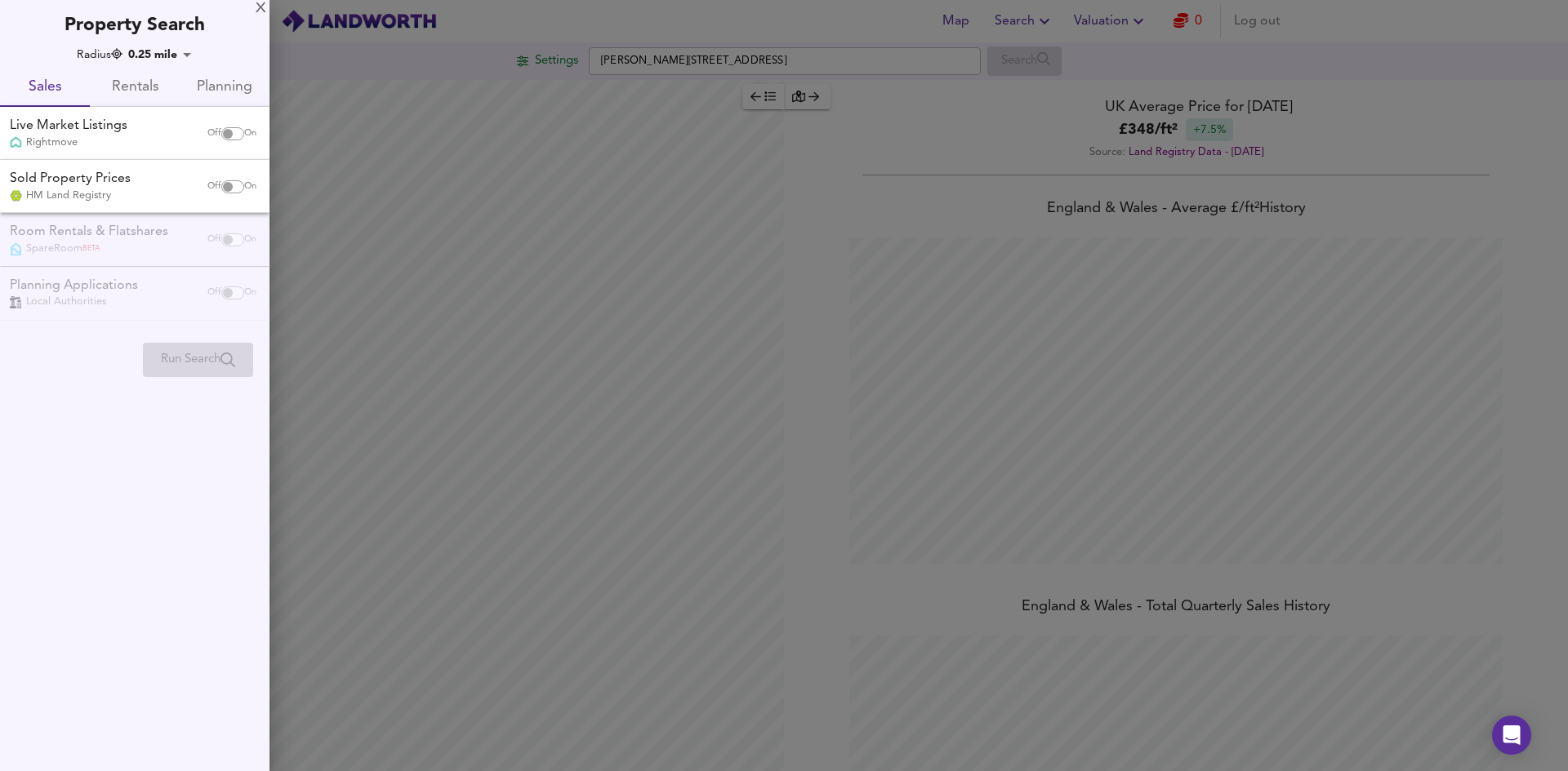
scroll to position [771, 1568]
click at [685, 290] on div at bounding box center [784, 385] width 1568 height 771
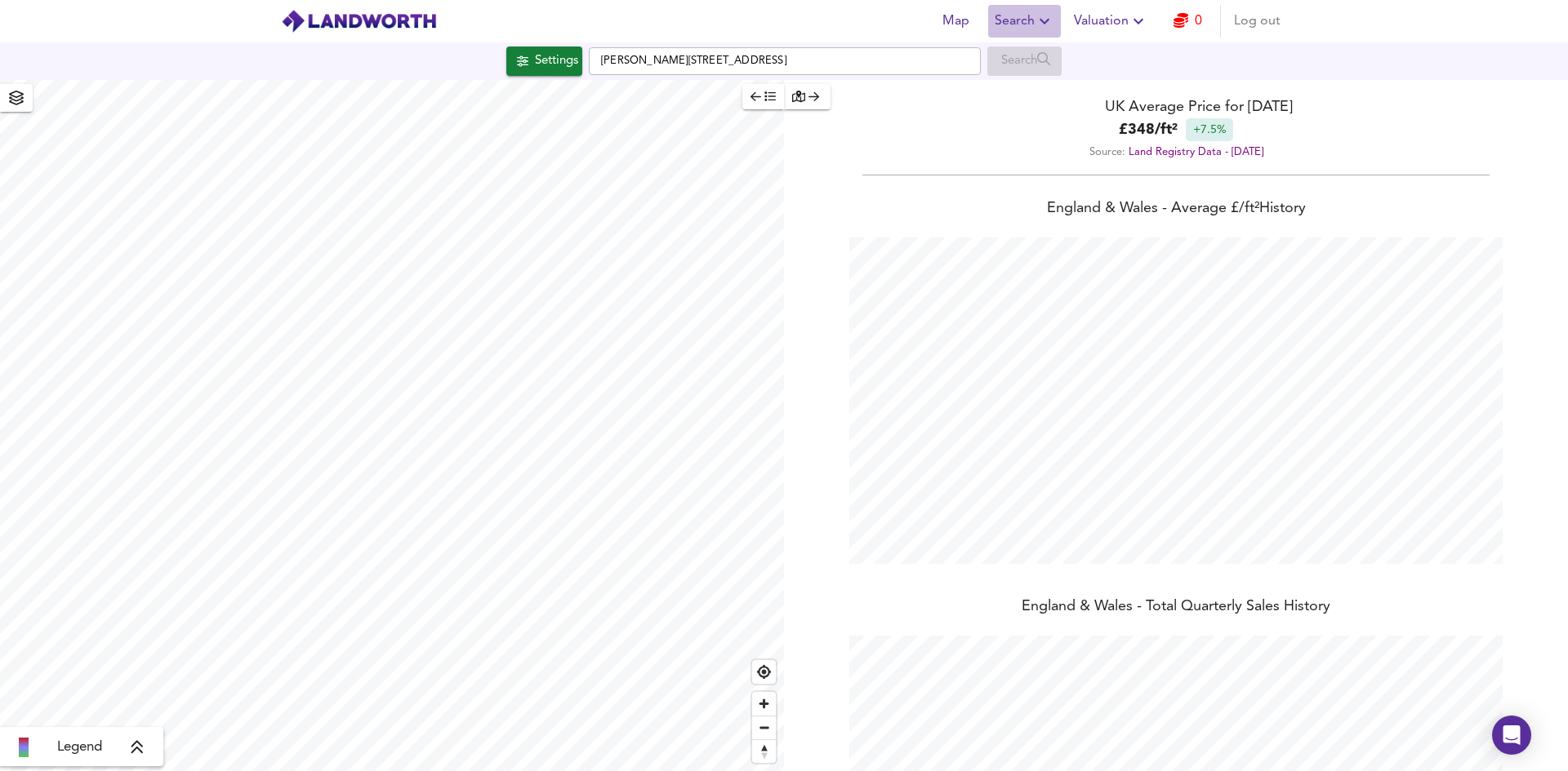
click at [1027, 31] on span "Search" at bounding box center [1024, 21] width 60 height 23
click at [1023, 85] on li "Search History" at bounding box center [1024, 88] width 162 height 30
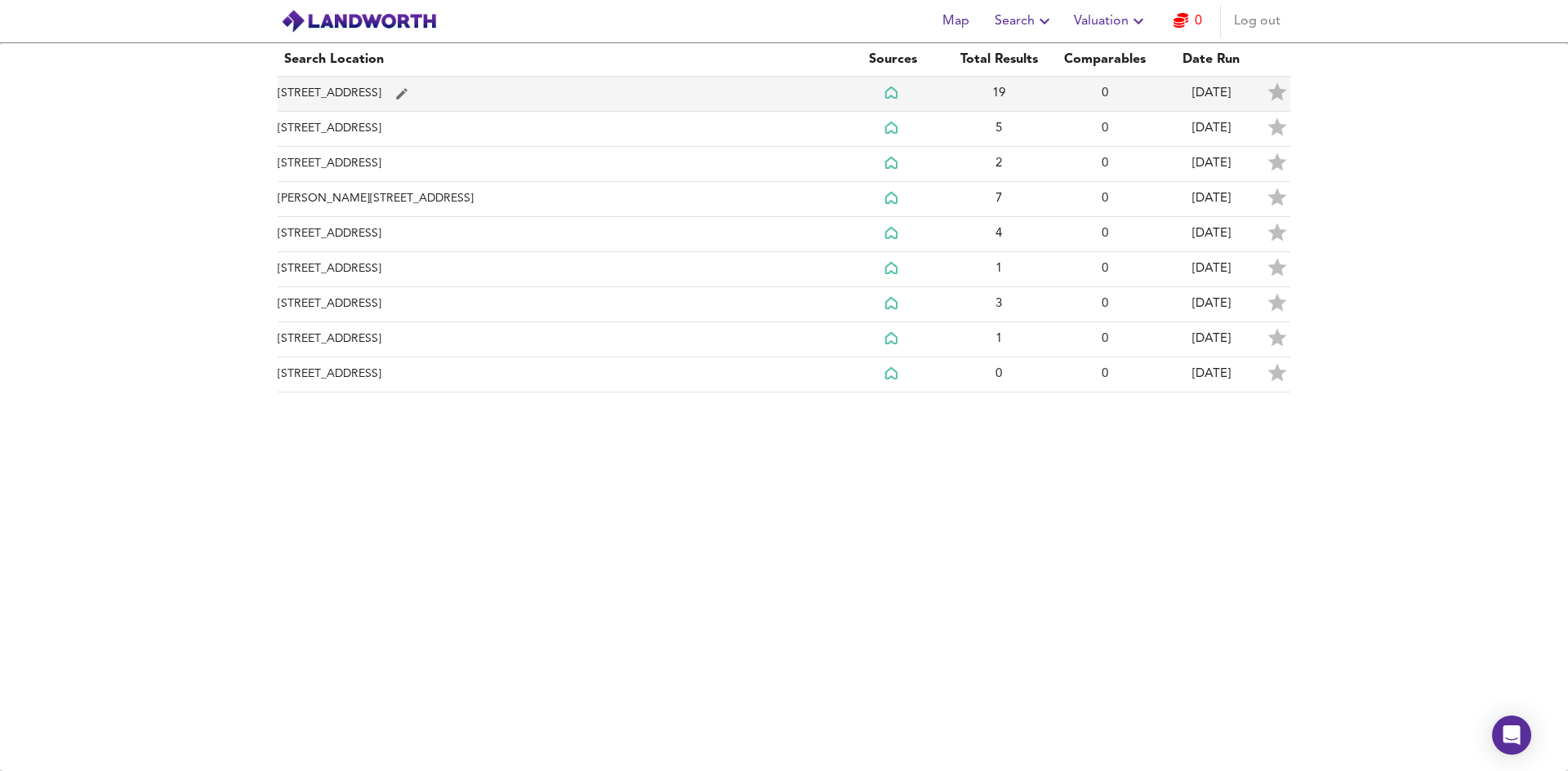
click at [394, 103] on td "[STREET_ADDRESS]" at bounding box center [559, 95] width 562 height 35
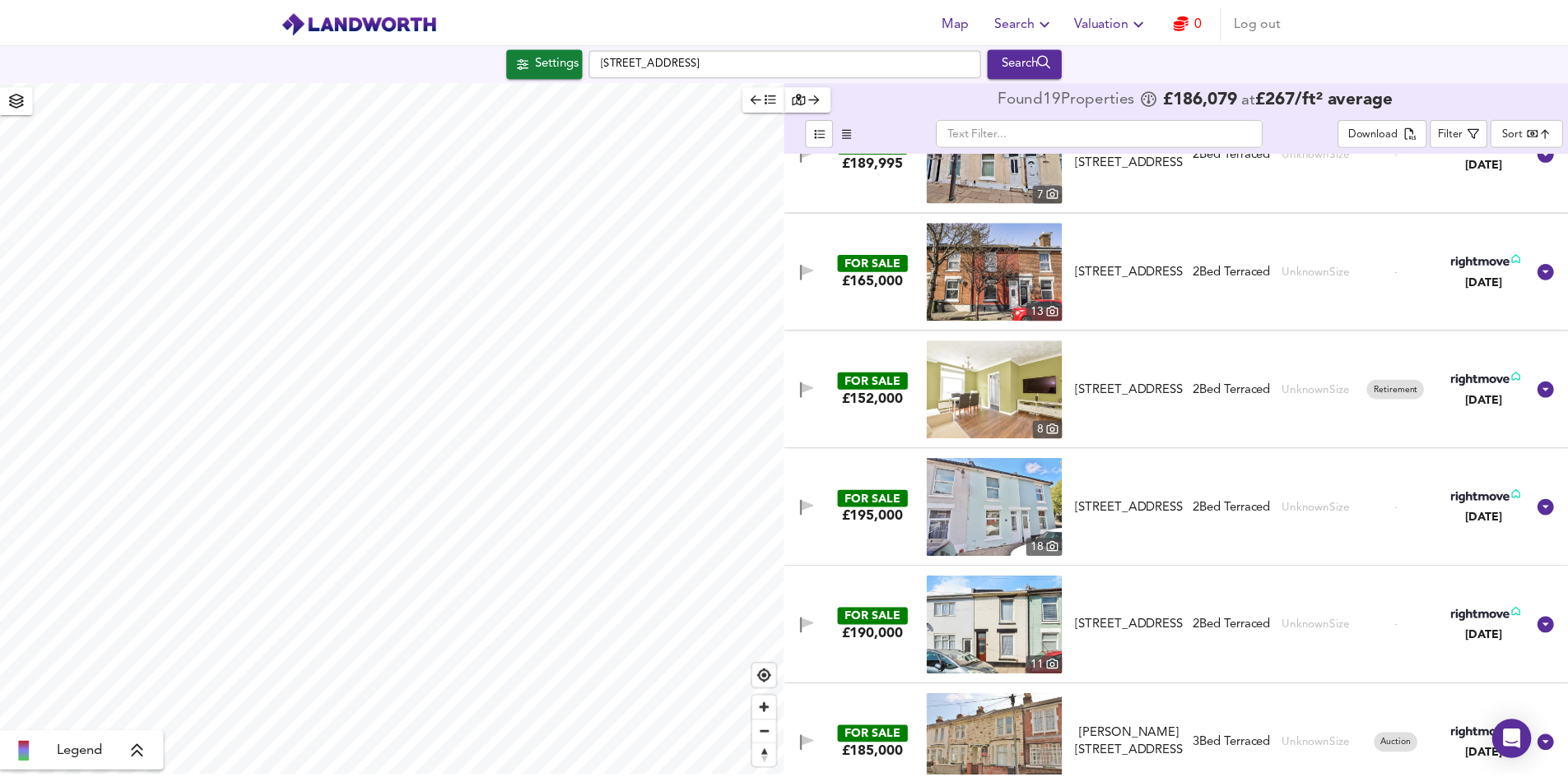
scroll to position [1625, 0]
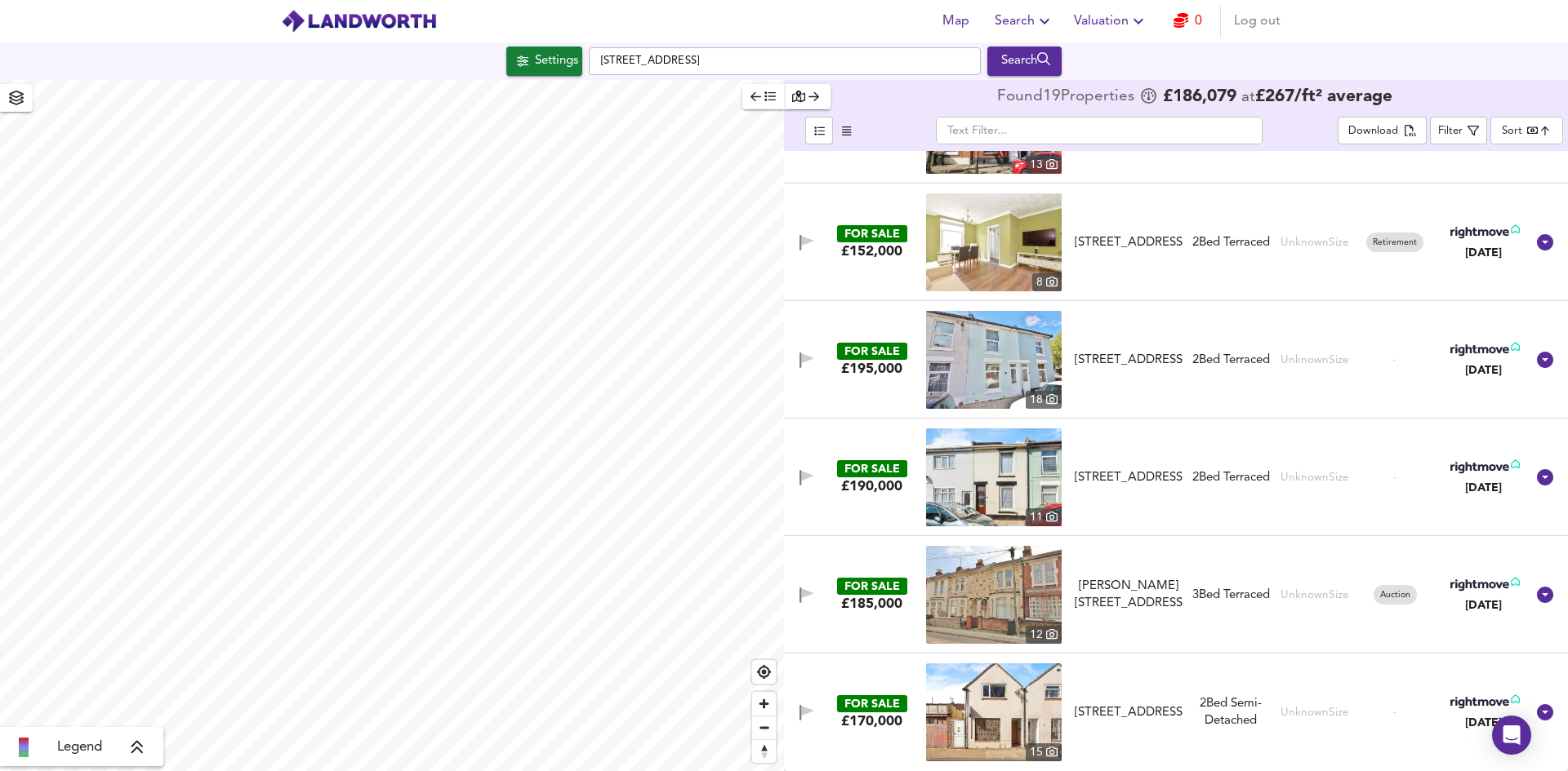
click at [1125, 19] on span "Valuation" at bounding box center [1110, 21] width 74 height 23
click at [1140, 88] on li "Valuation Report History" at bounding box center [1110, 88] width 195 height 30
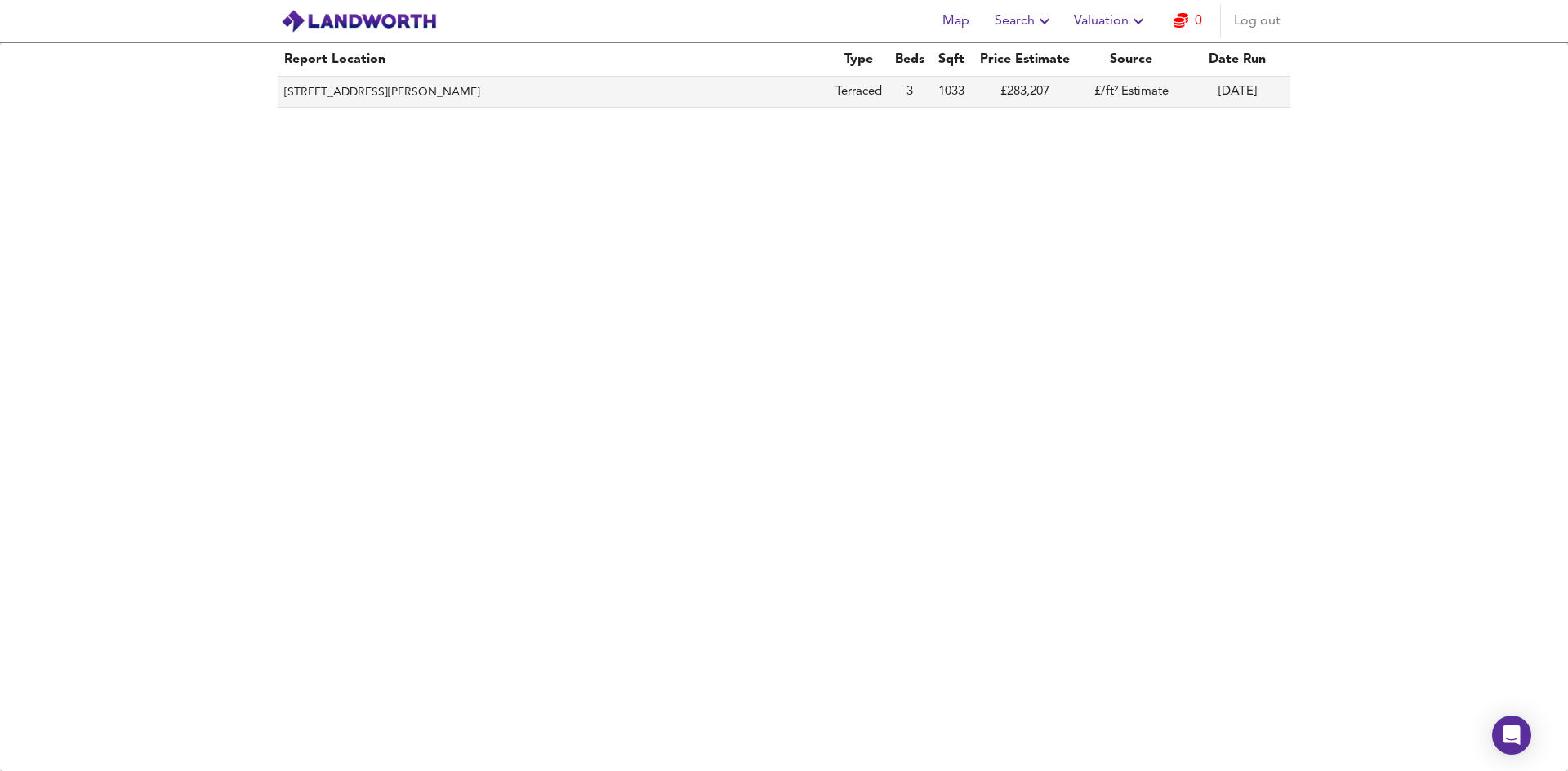
click at [424, 93] on th "[STREET_ADDRESS][PERSON_NAME]" at bounding box center [553, 92] width 552 height 31
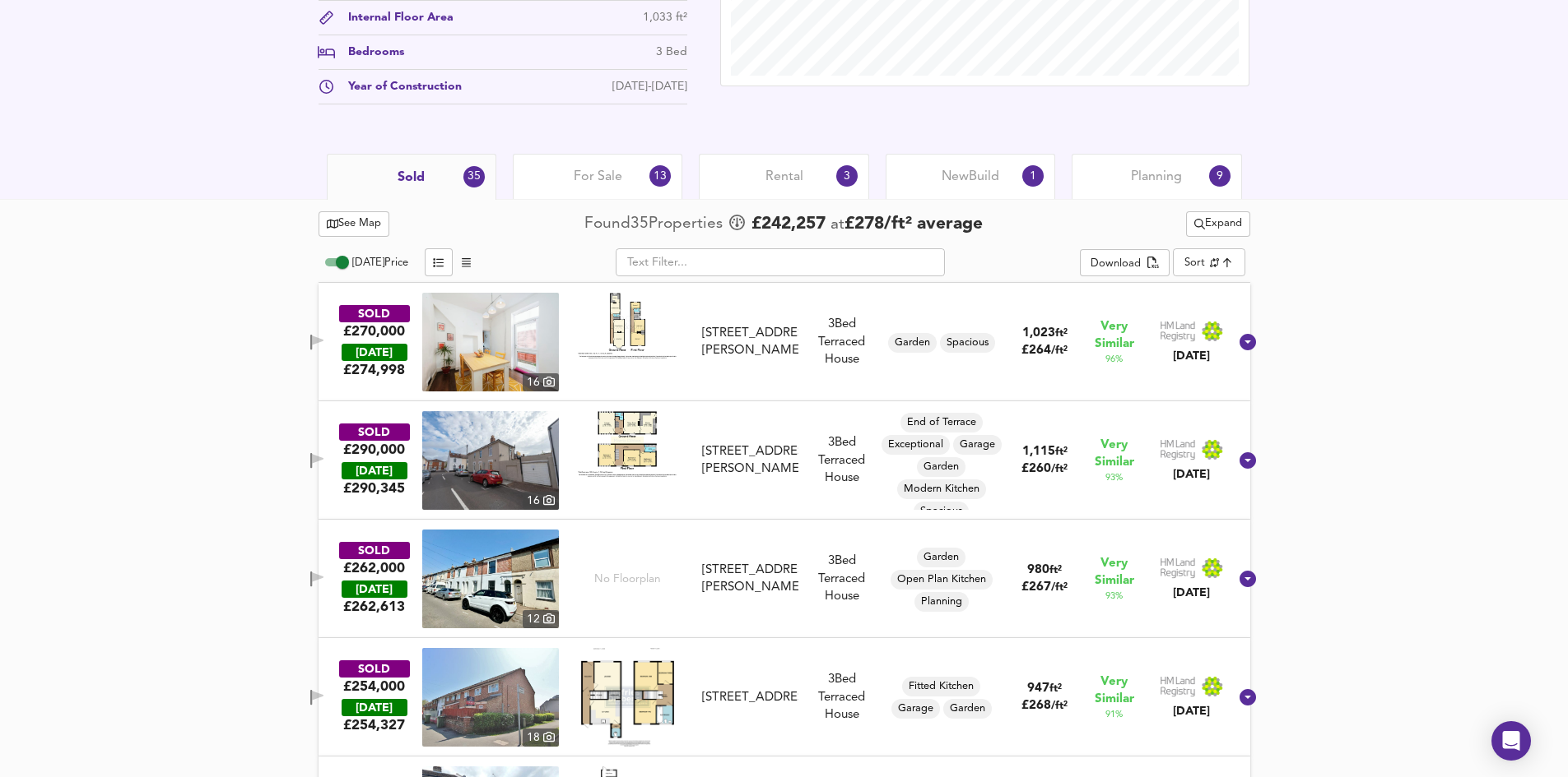
scroll to position [740, 0]
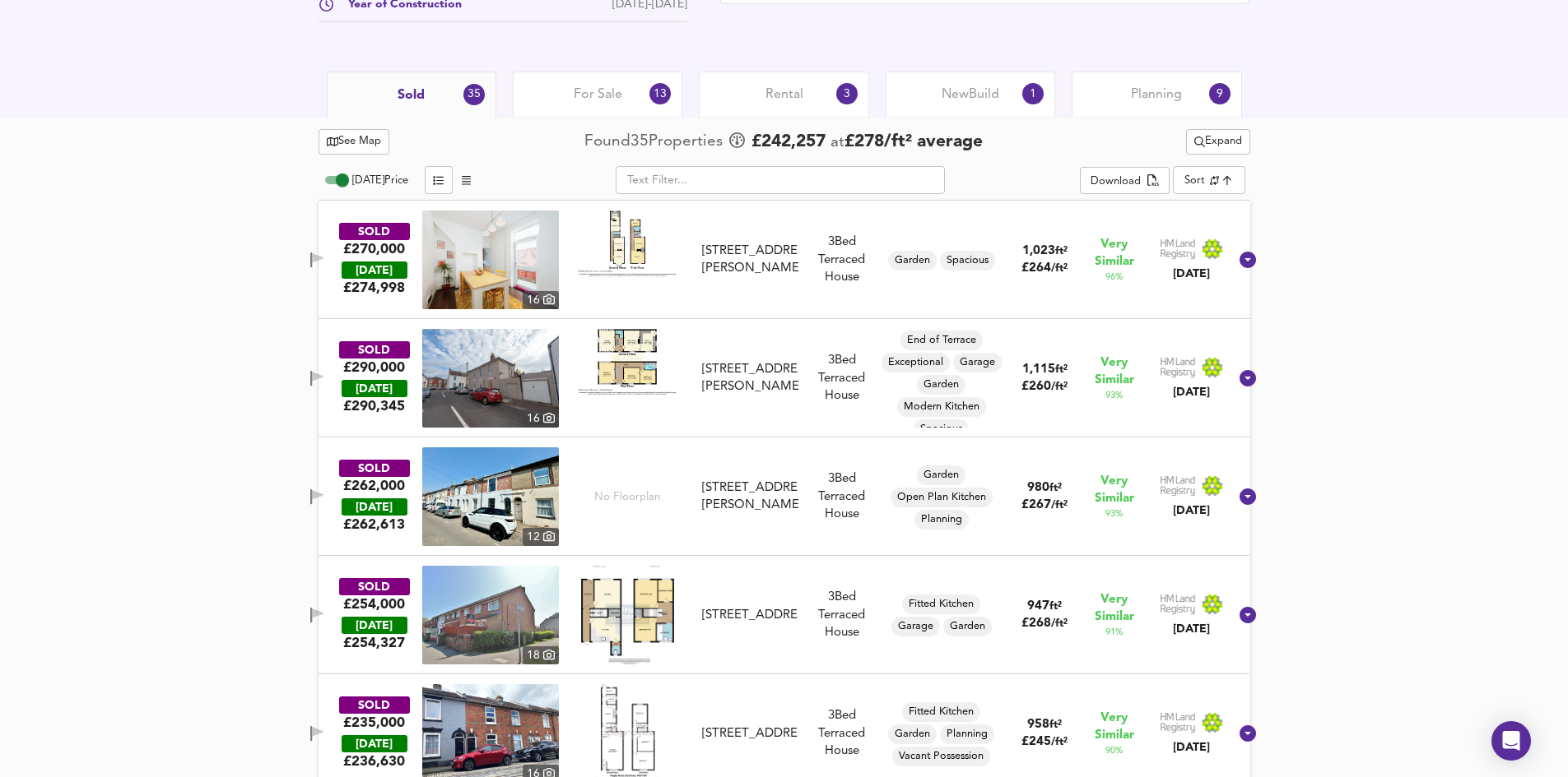
click at [633, 251] on img at bounding box center [627, 243] width 99 height 66
click at [506, 257] on img at bounding box center [490, 260] width 137 height 99
click at [609, 95] on span "For Sale" at bounding box center [597, 94] width 49 height 19
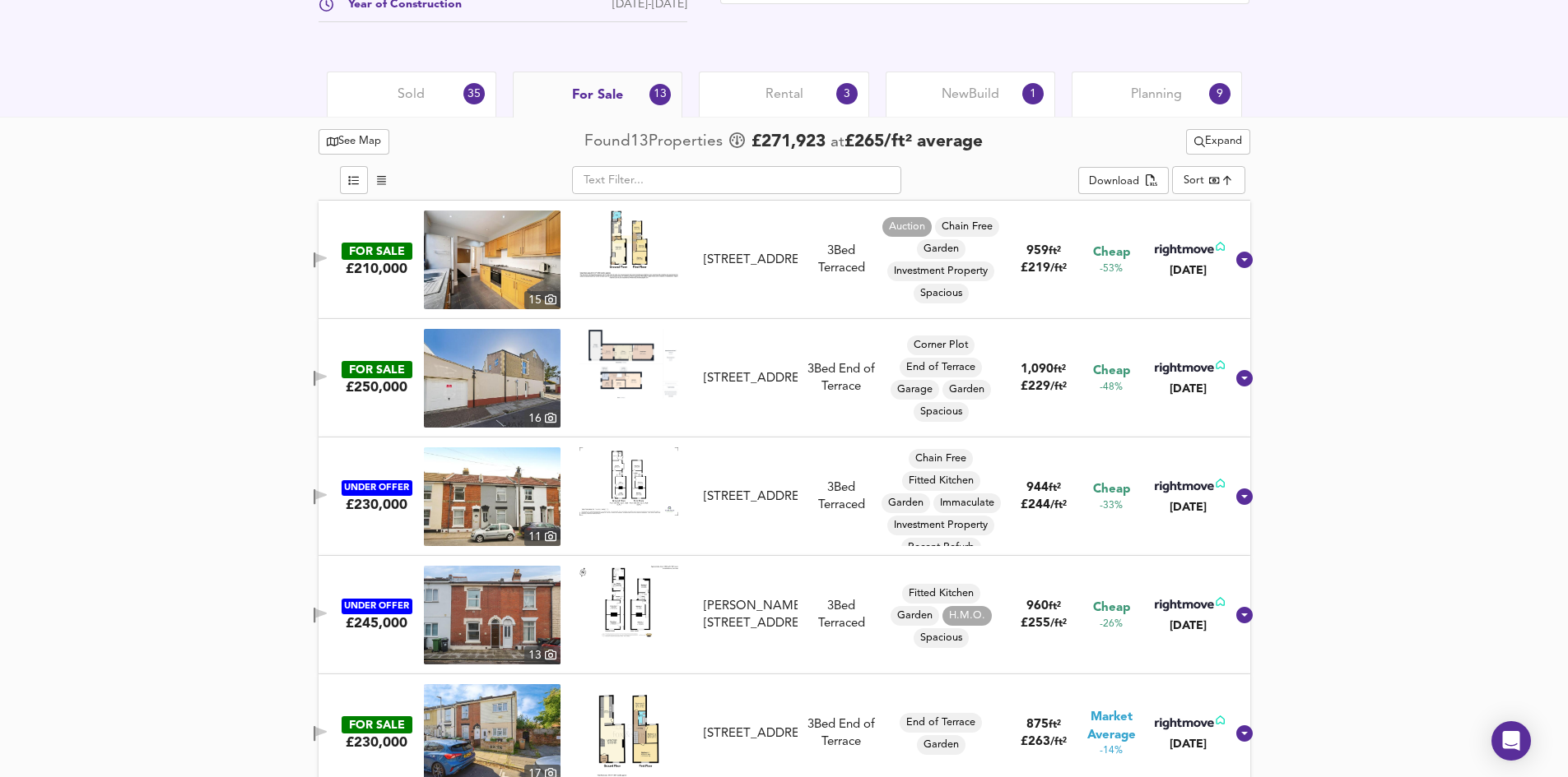
click at [821, 98] on div "Rental 3" at bounding box center [784, 93] width 169 height 45
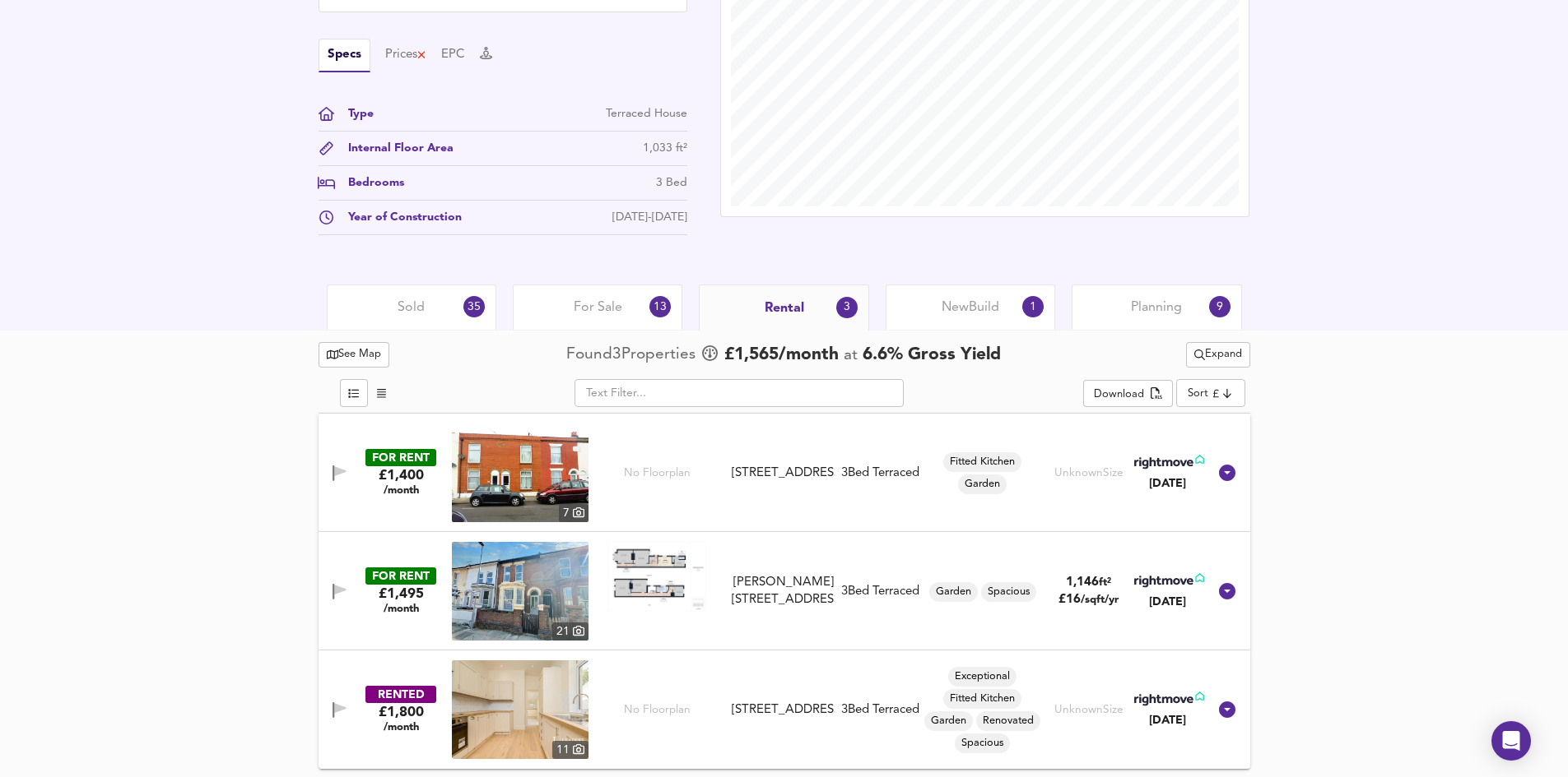
click at [1165, 311] on span "Planning" at bounding box center [1156, 308] width 51 height 19
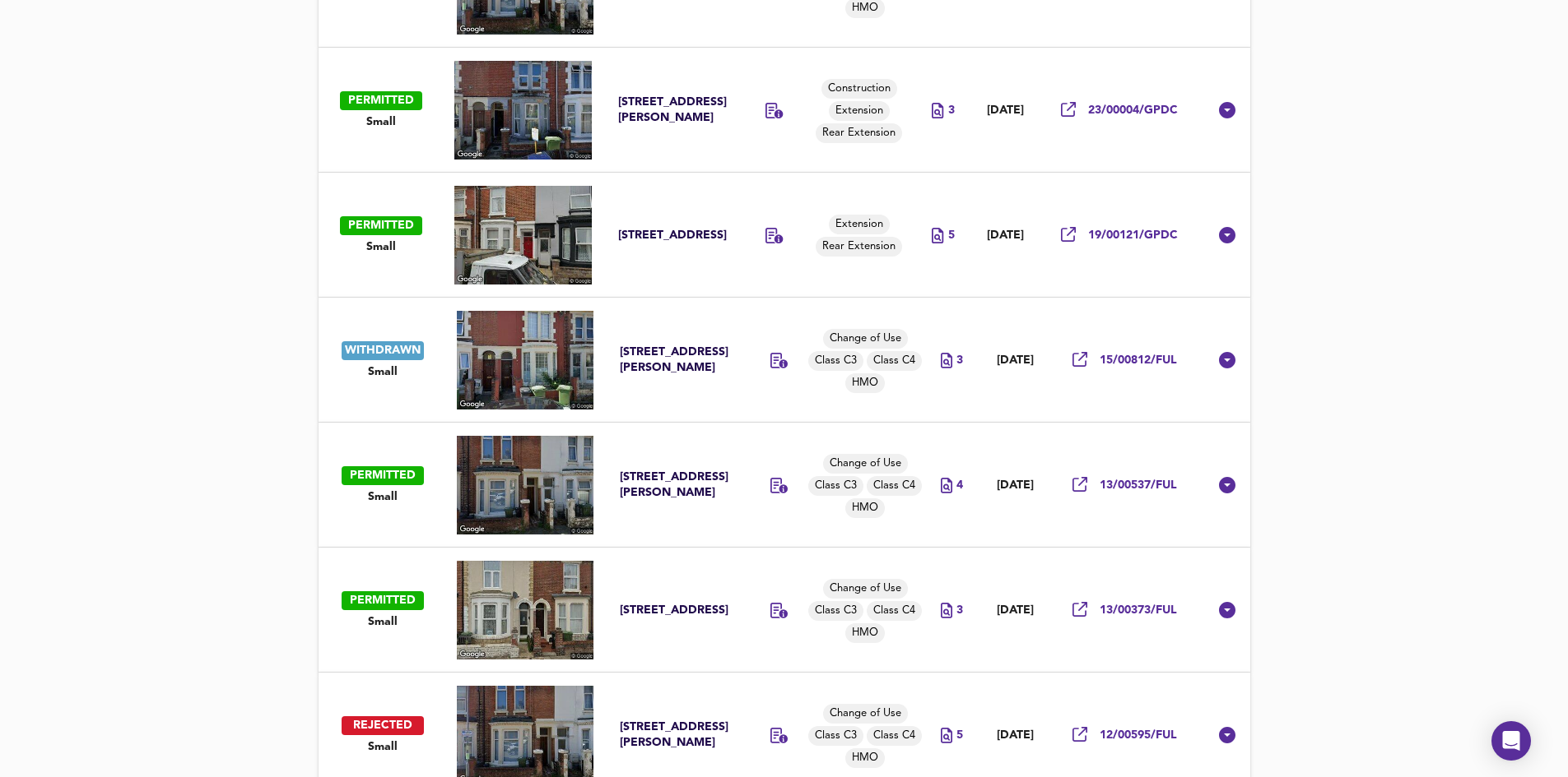
scroll to position [1298, 0]
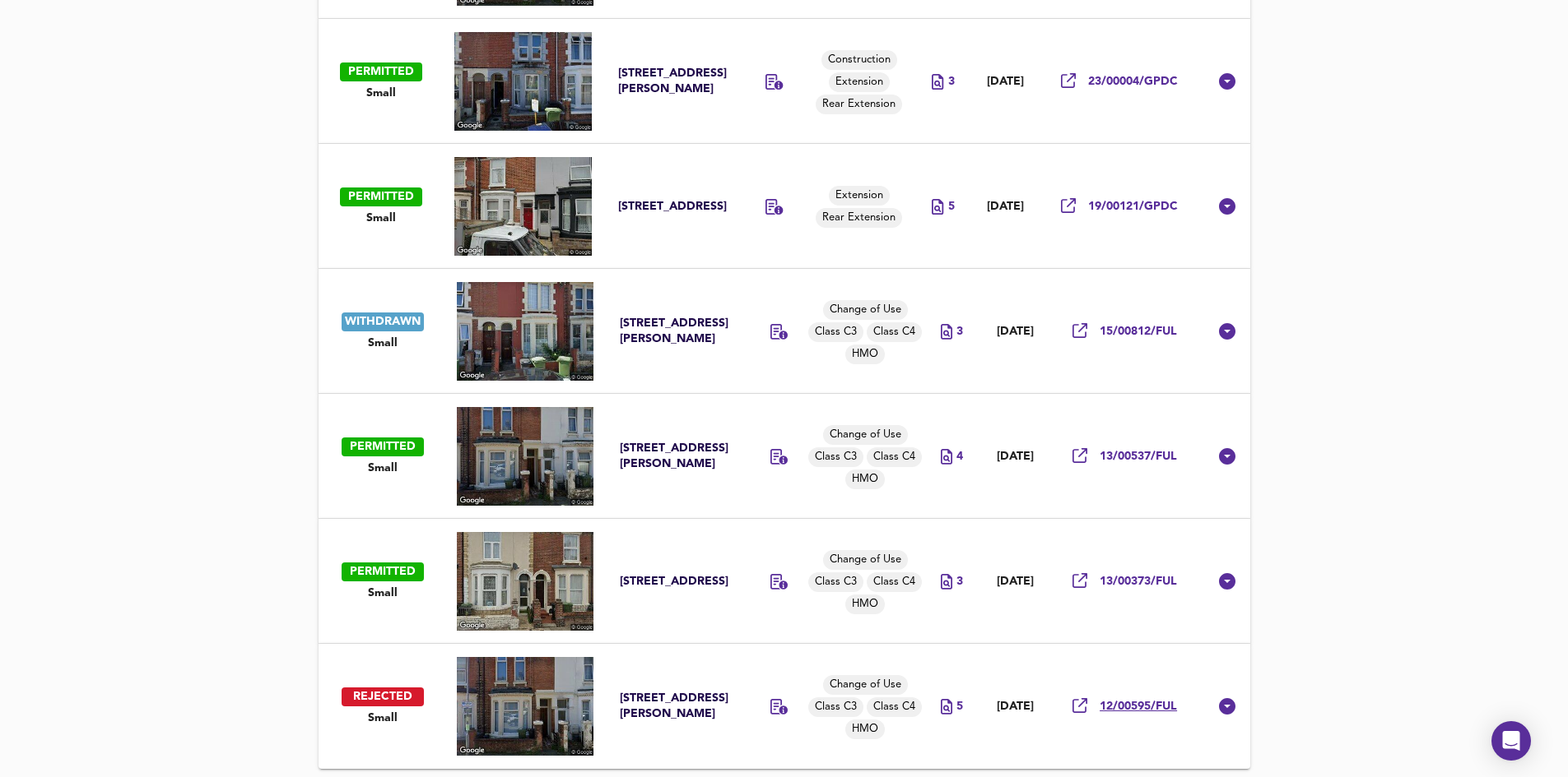
click at [1159, 704] on span "12/00595/FUL" at bounding box center [1138, 707] width 78 height 16
click at [1128, 331] on span "15/00812/FUL" at bounding box center [1138, 332] width 78 height 16
click at [649, 447] on div "[STREET_ADDRESS][PERSON_NAME]" at bounding box center [675, 456] width 112 height 31
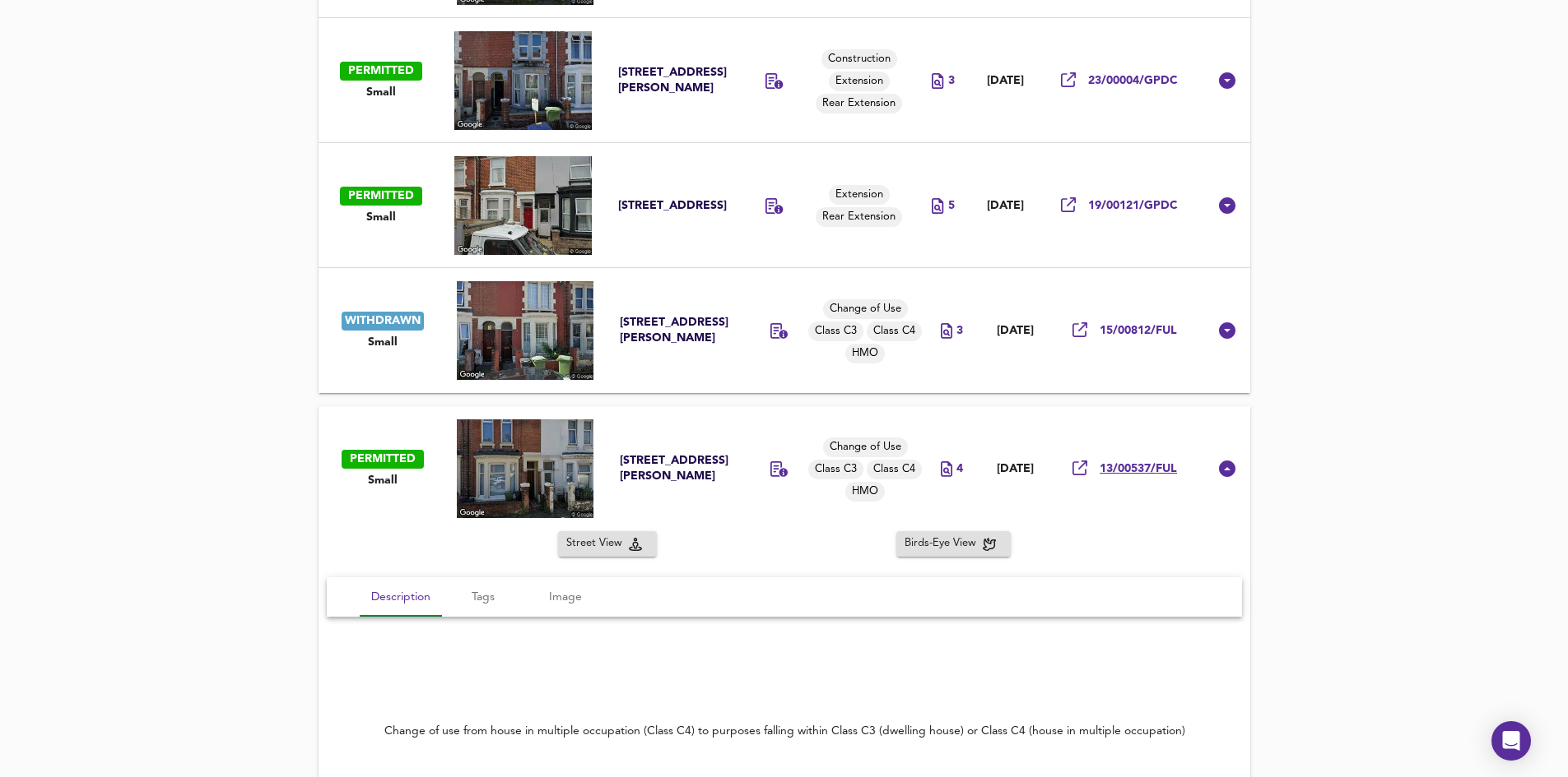
click at [1139, 473] on span "13/00537/FUL" at bounding box center [1138, 469] width 78 height 16
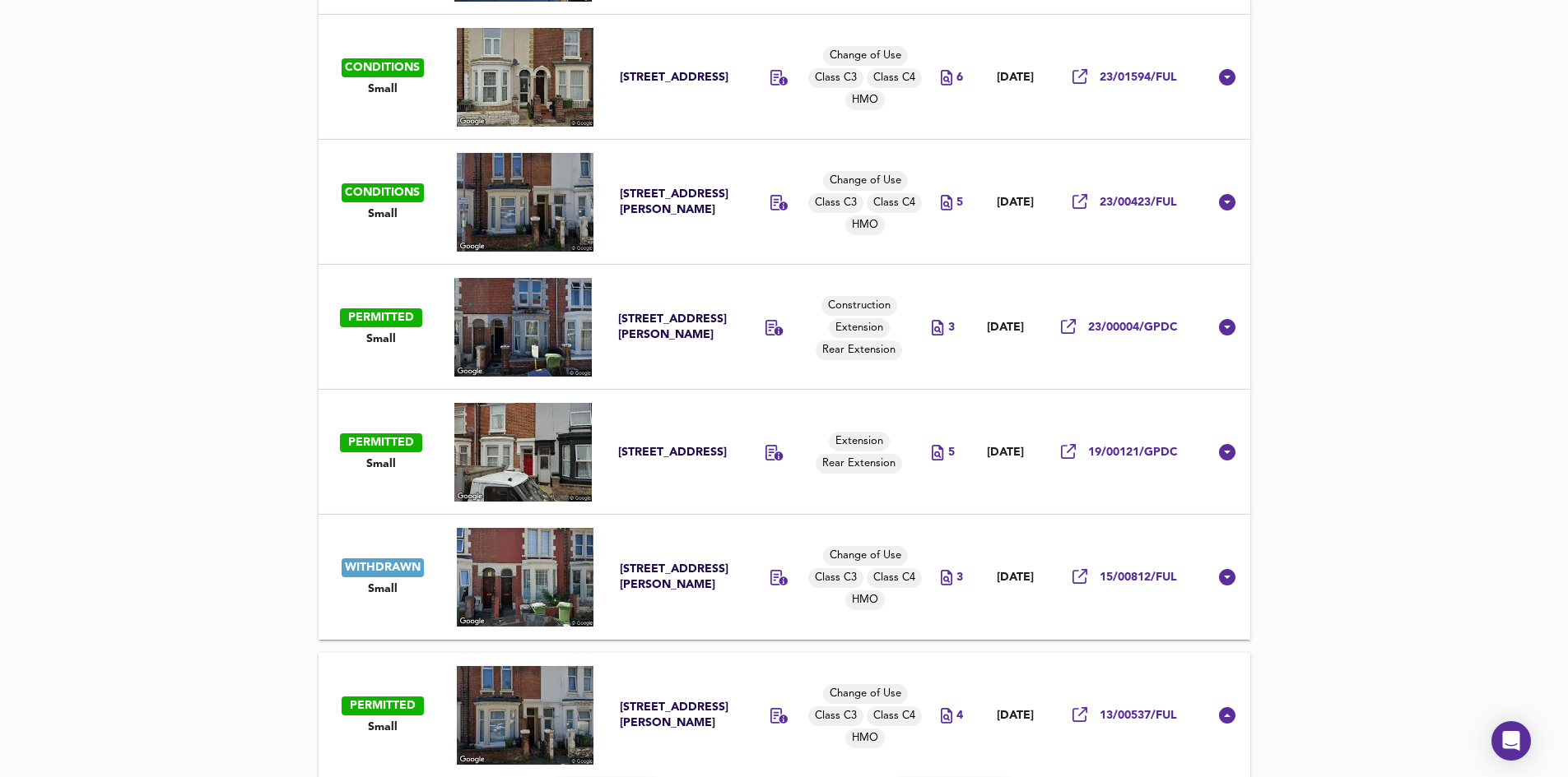
scroll to position [969, 0]
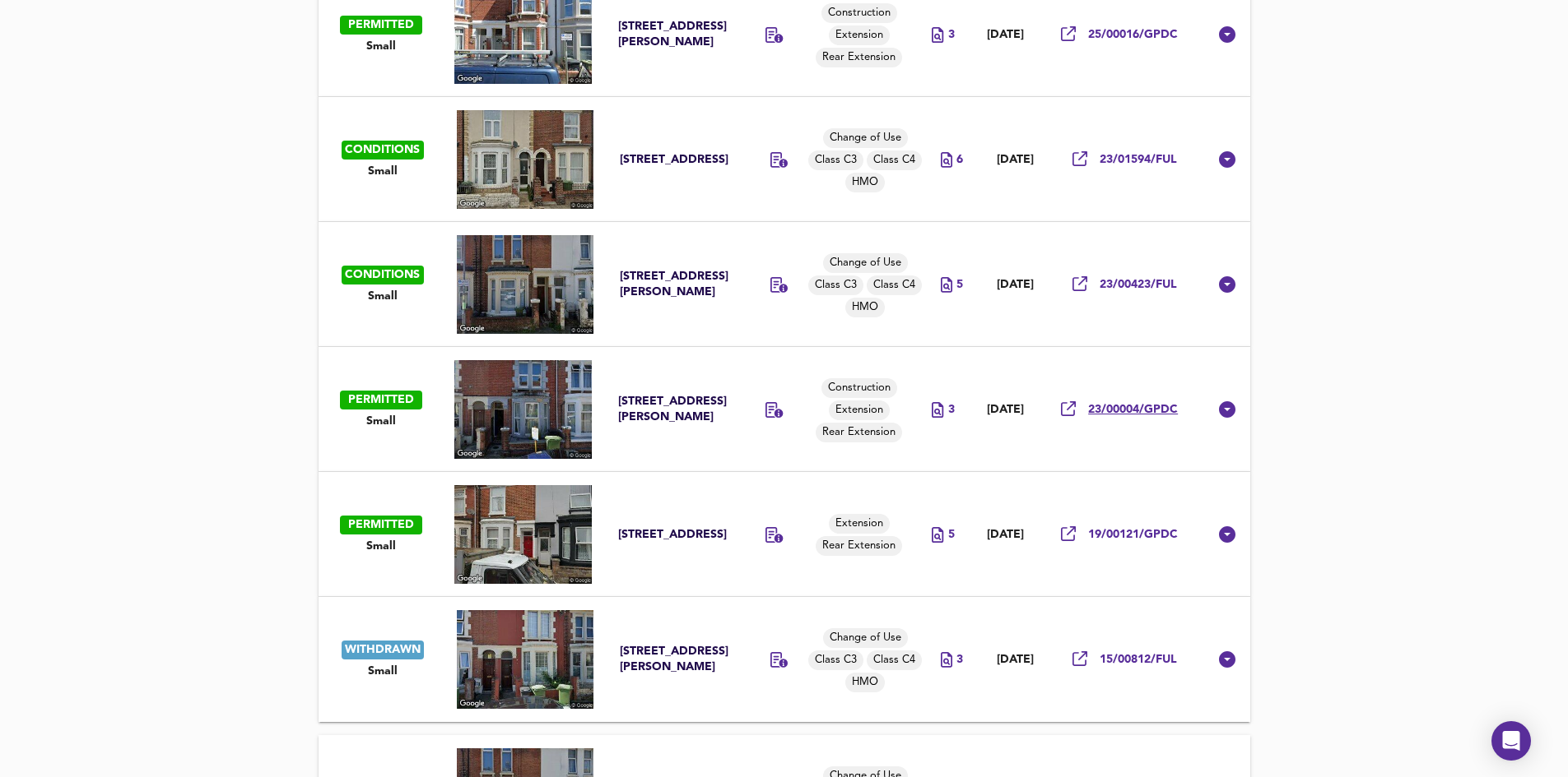
click at [1162, 409] on span "23/00004/GPDC" at bounding box center [1133, 410] width 90 height 16
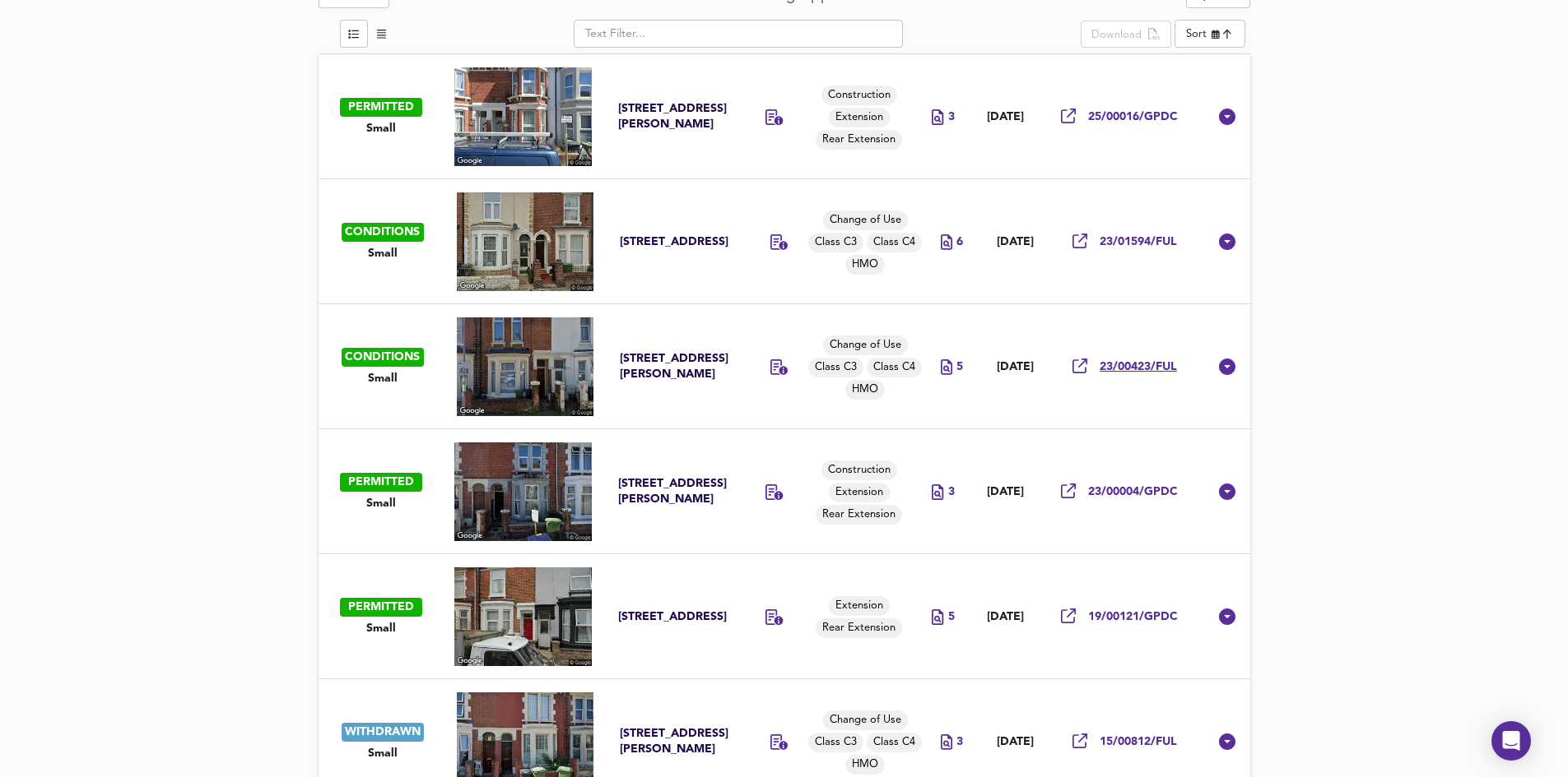
click at [1163, 365] on span "23/00423/FUL" at bounding box center [1138, 368] width 78 height 16
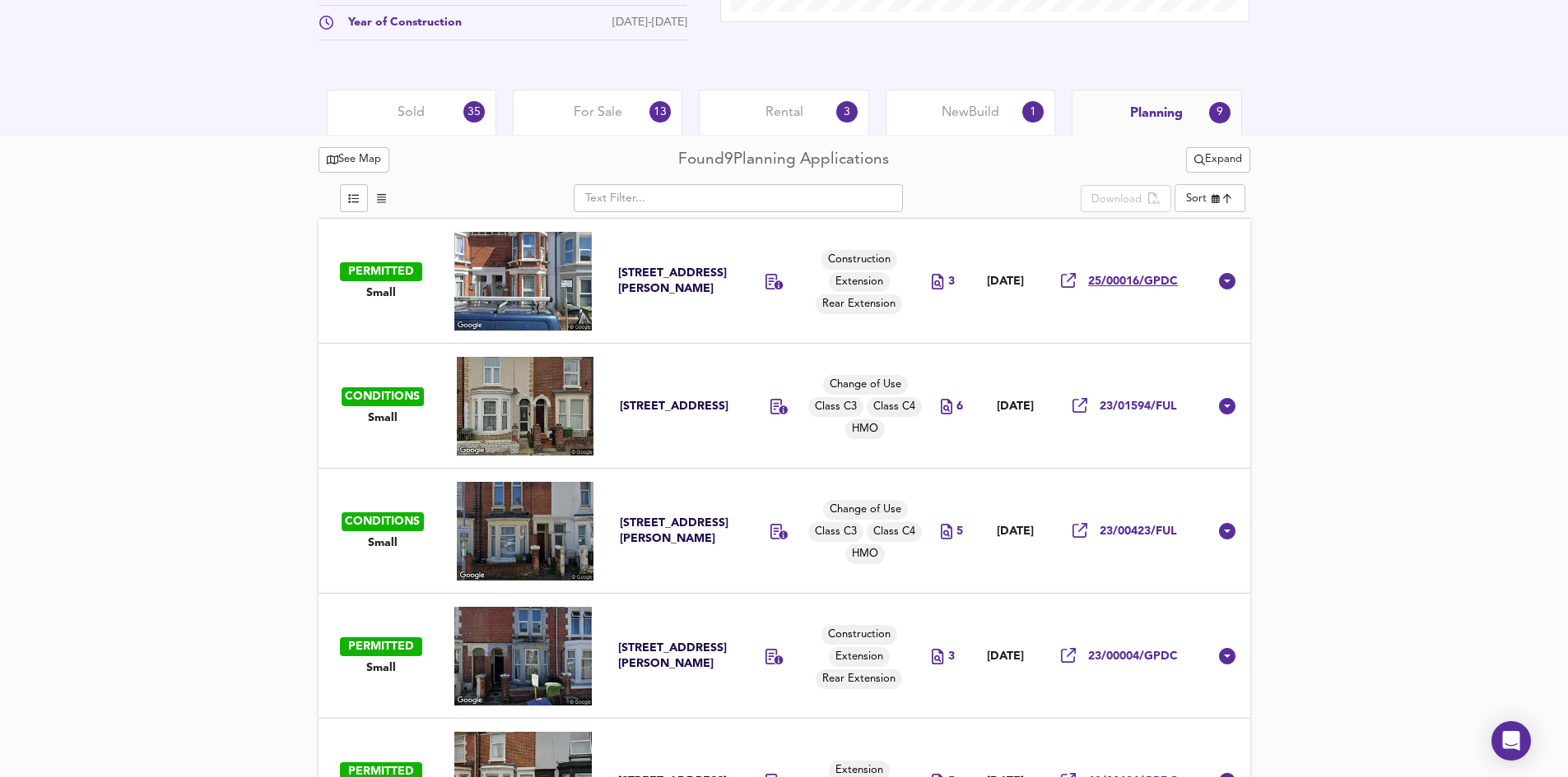
click at [1141, 280] on span "25/00016/GPDC" at bounding box center [1133, 282] width 90 height 16
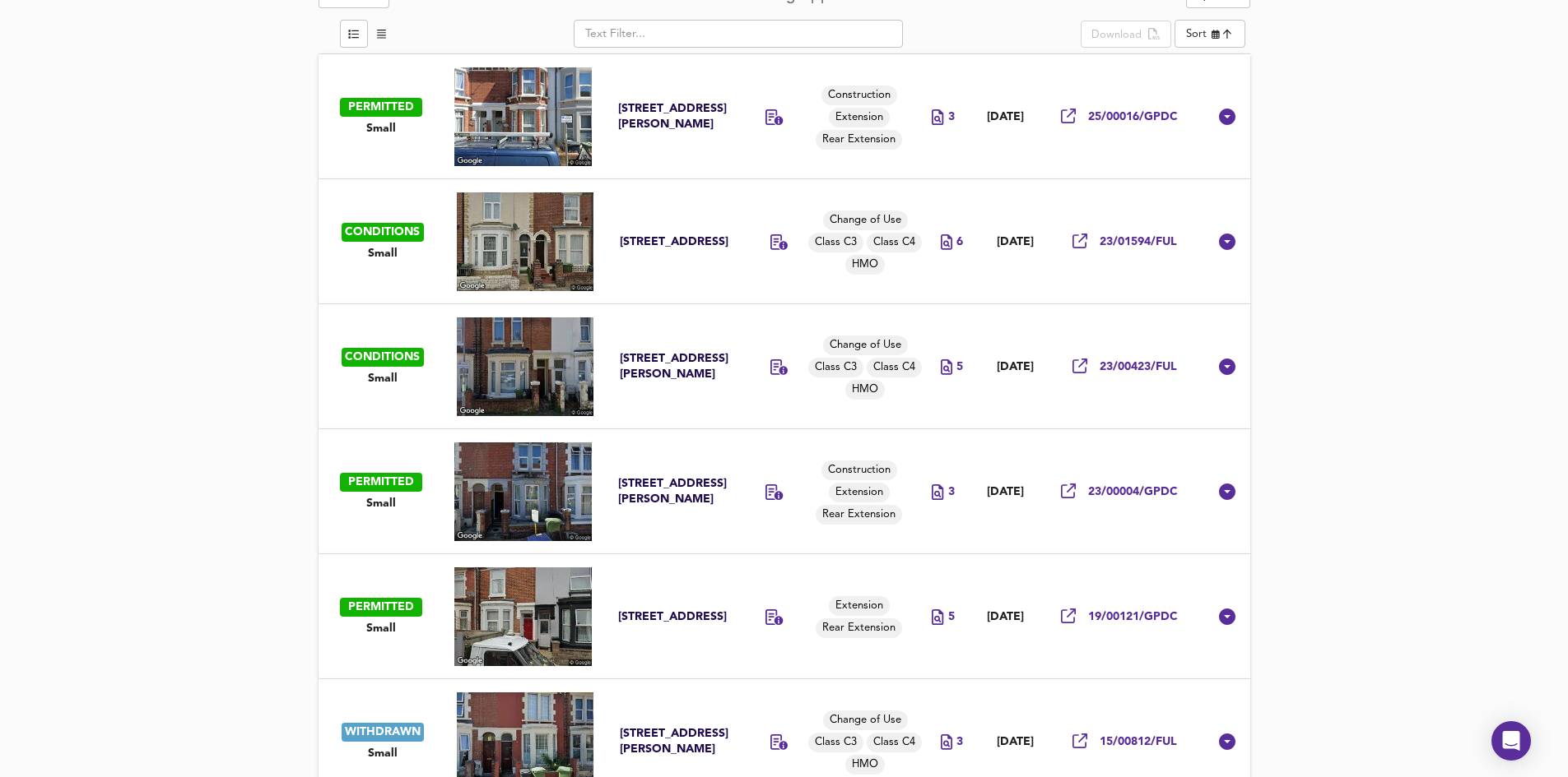
scroll to position [557, 0]
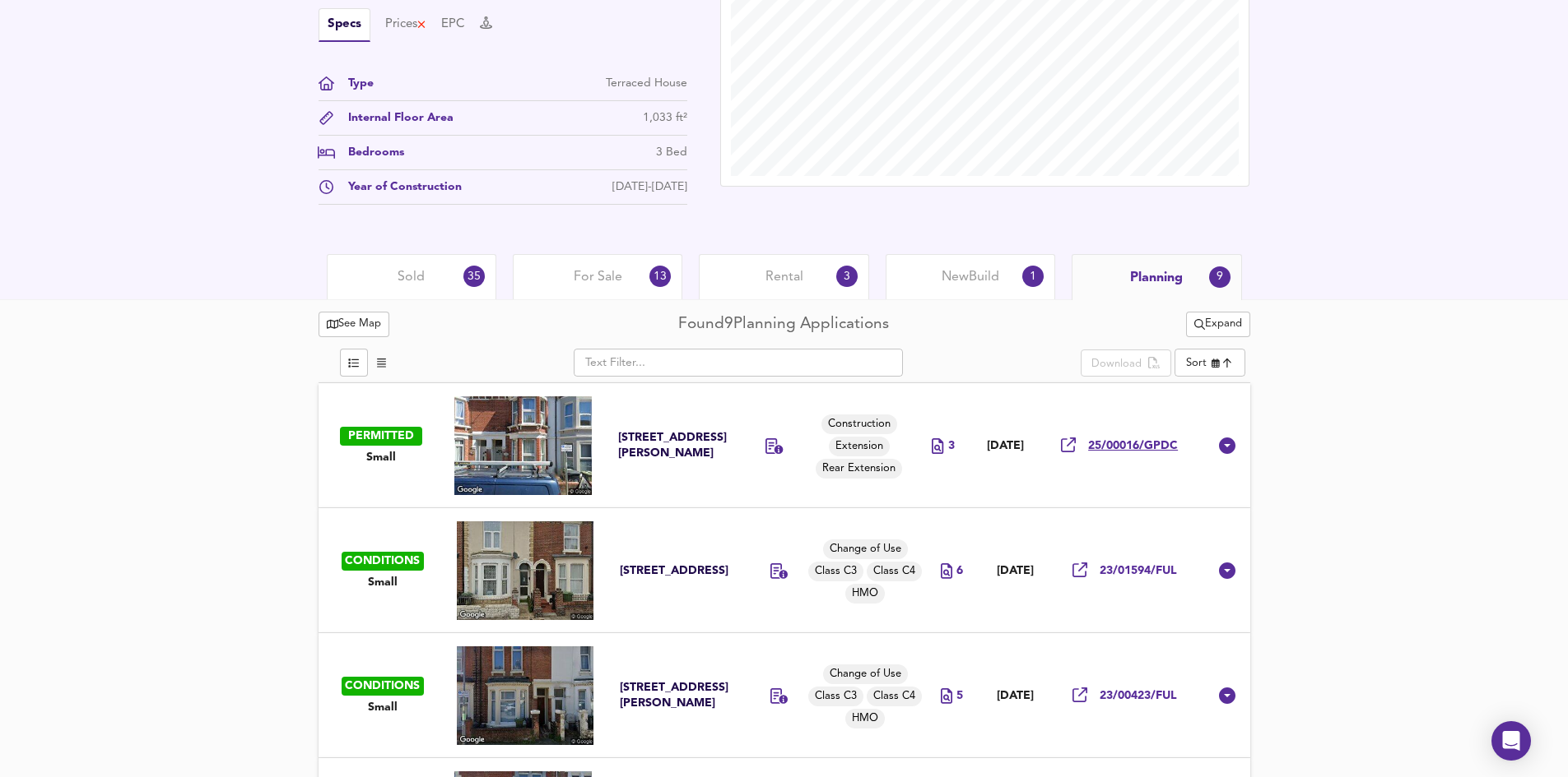
click at [1151, 445] on span "25/00016/GPDC" at bounding box center [1133, 446] width 90 height 16
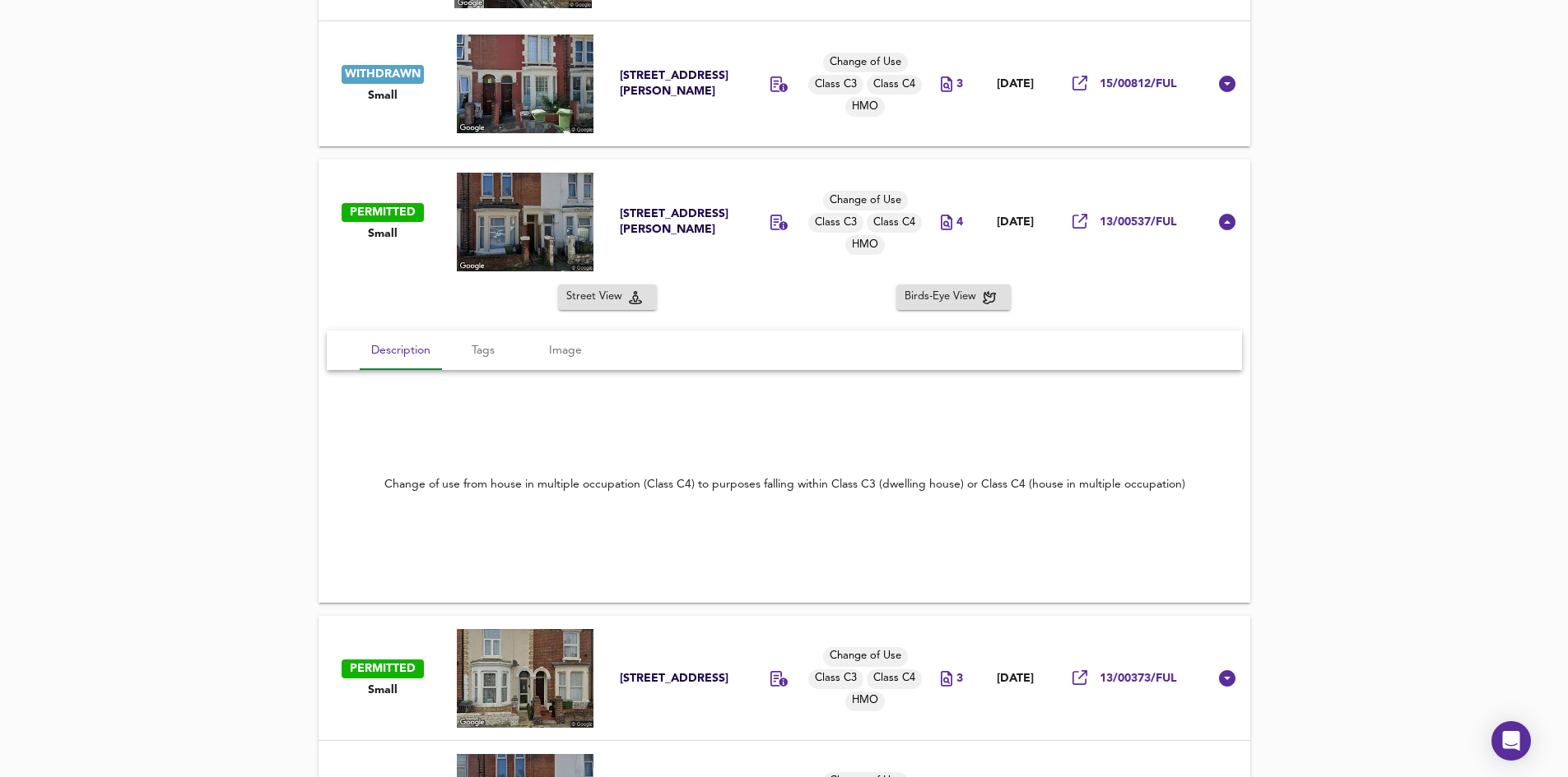
scroll to position [1642, 0]
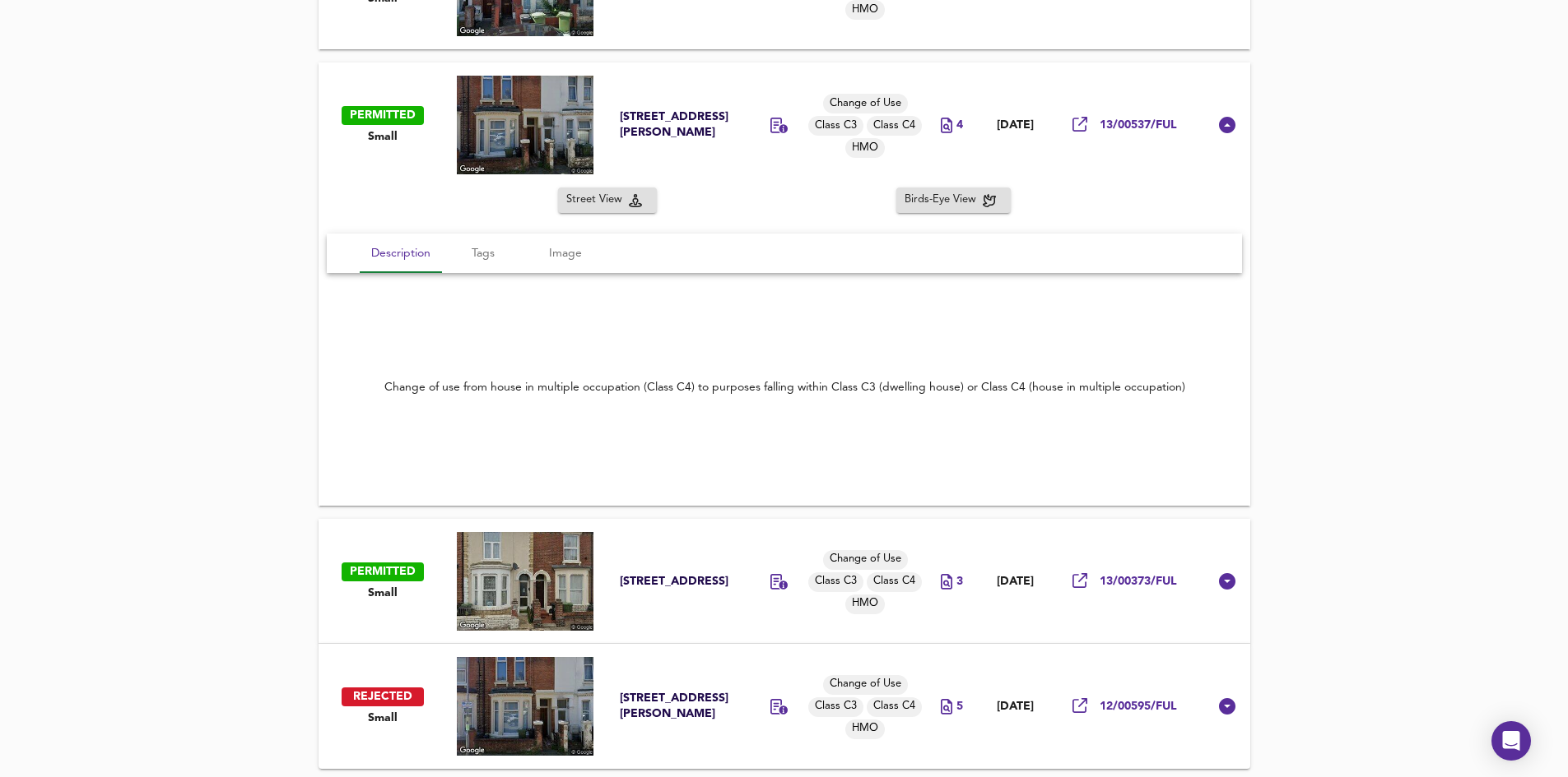
click at [1228, 131] on icon at bounding box center [1227, 124] width 17 height 17
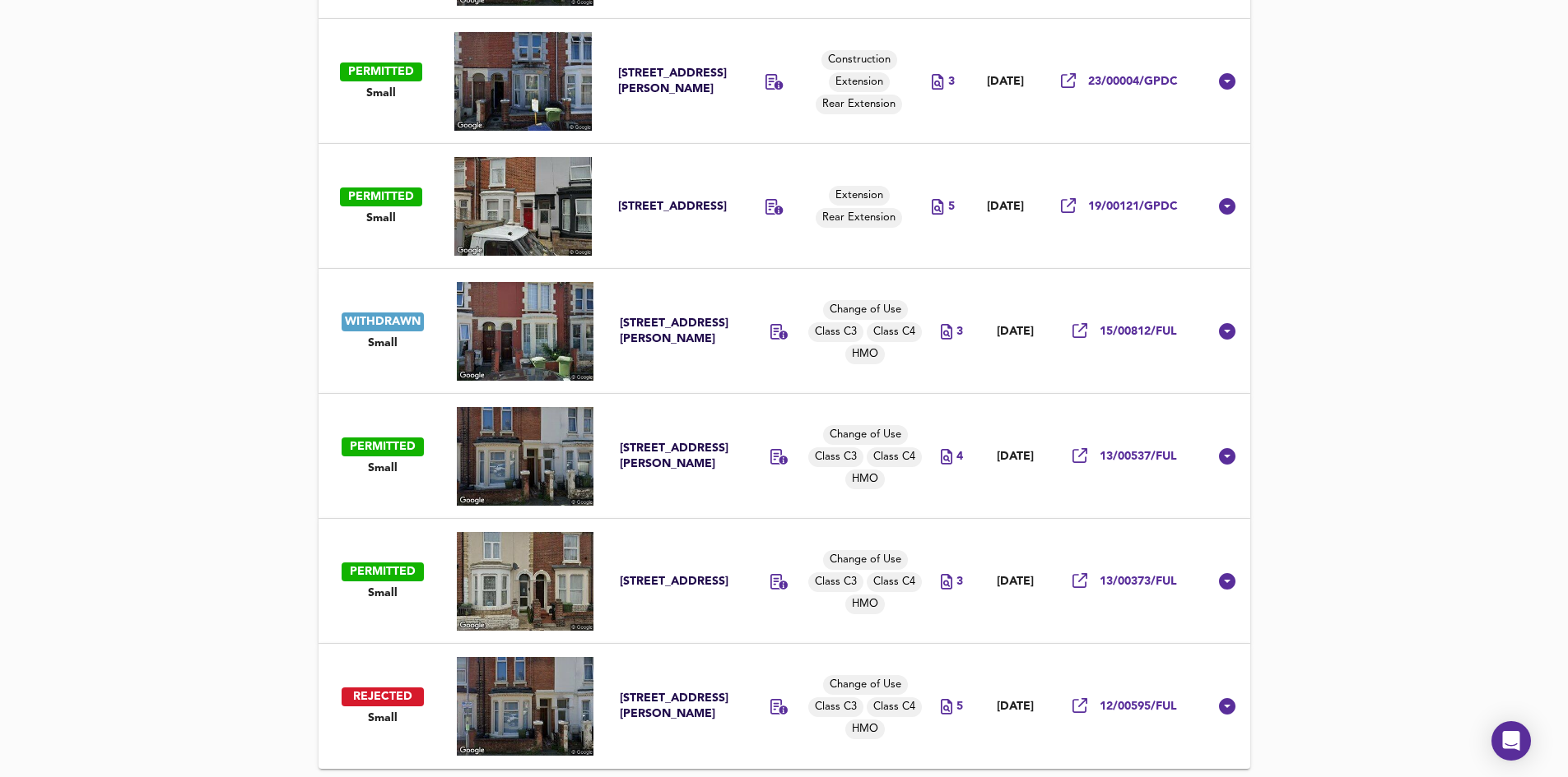
scroll to position [1298, 0]
click at [1124, 704] on span "12/00595/FUL" at bounding box center [1138, 707] width 78 height 16
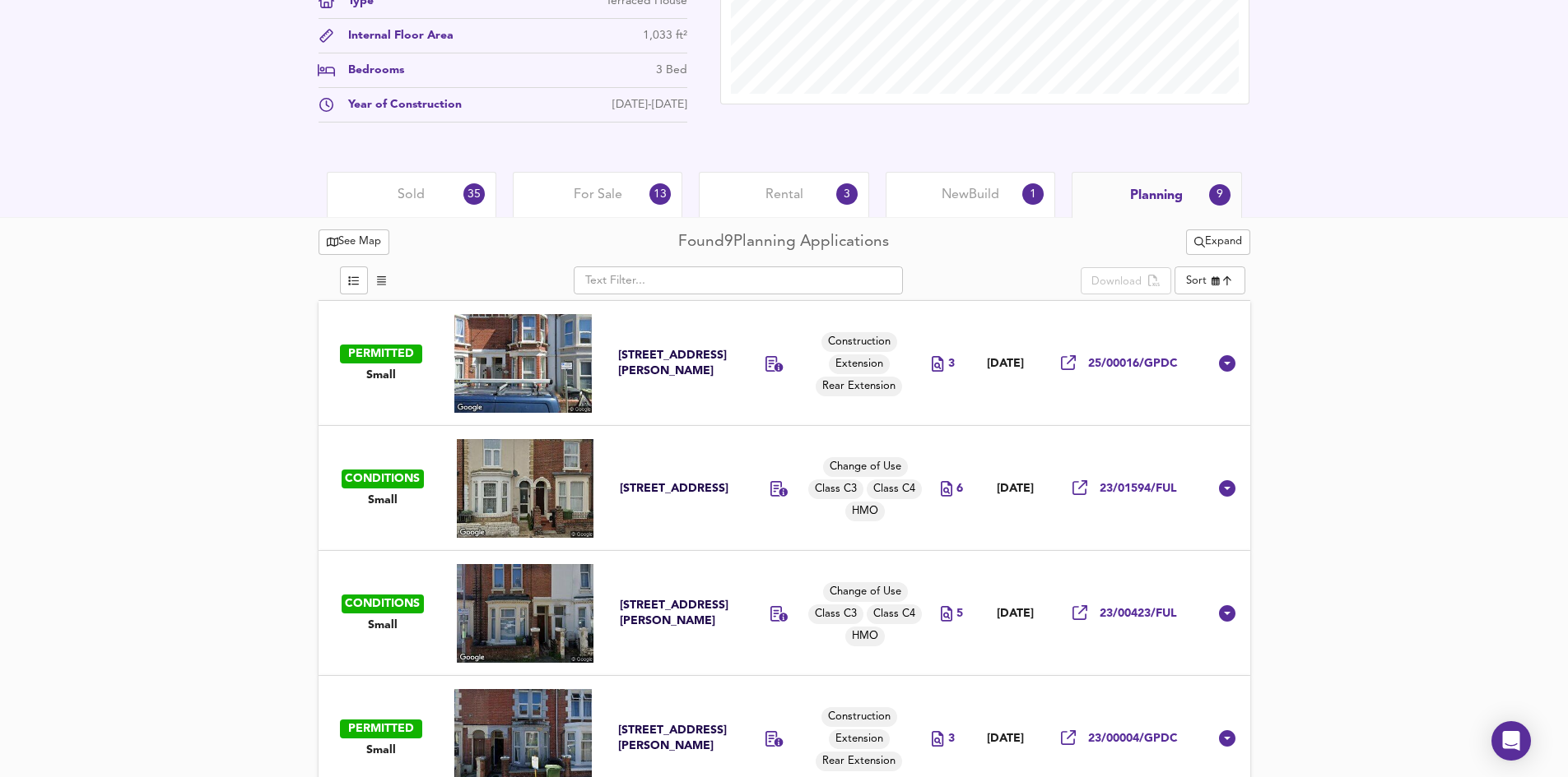
scroll to position [804, 0]
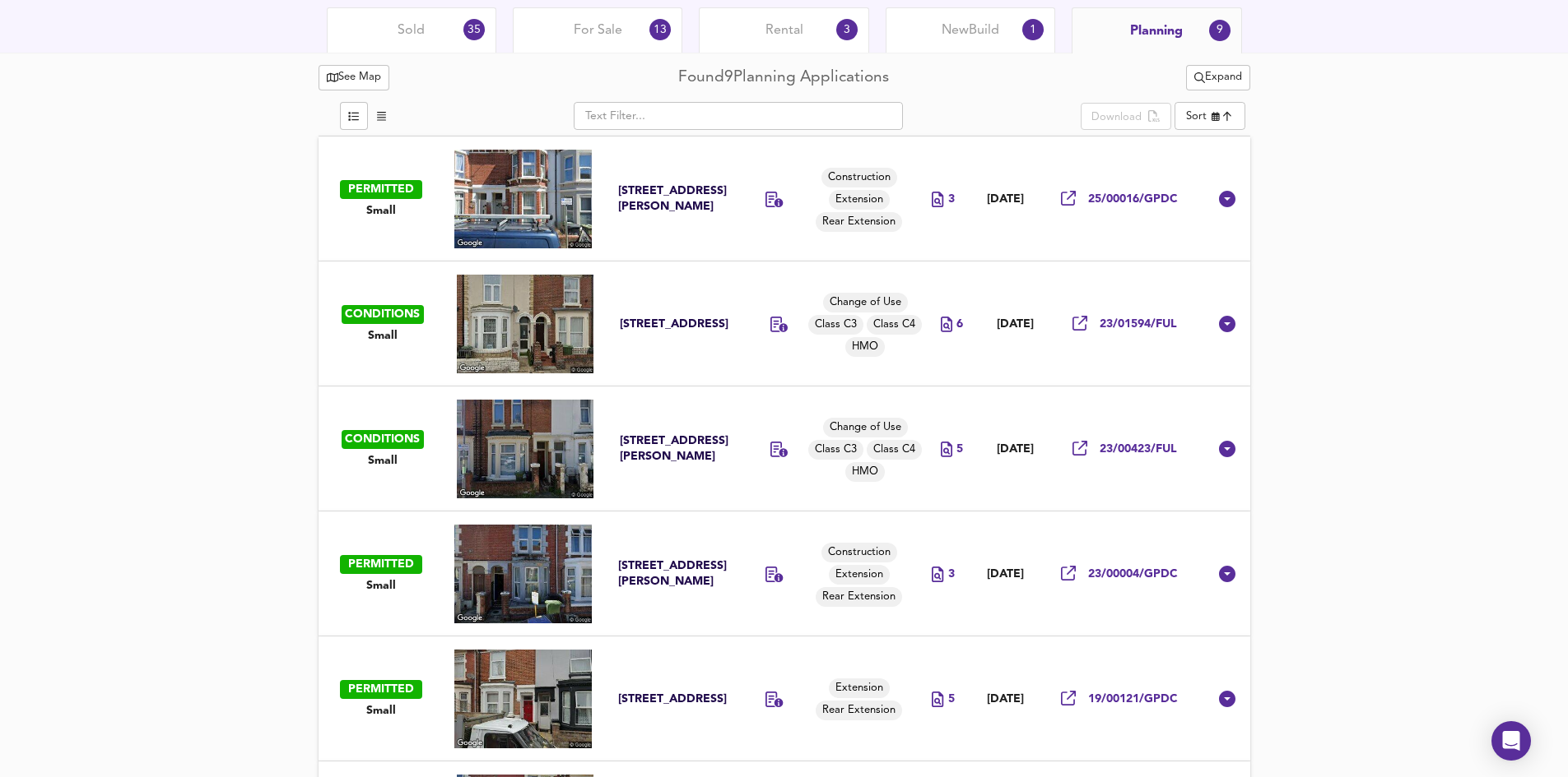
click at [665, 196] on div "[STREET_ADDRESS][PERSON_NAME]" at bounding box center [672, 198] width 109 height 31
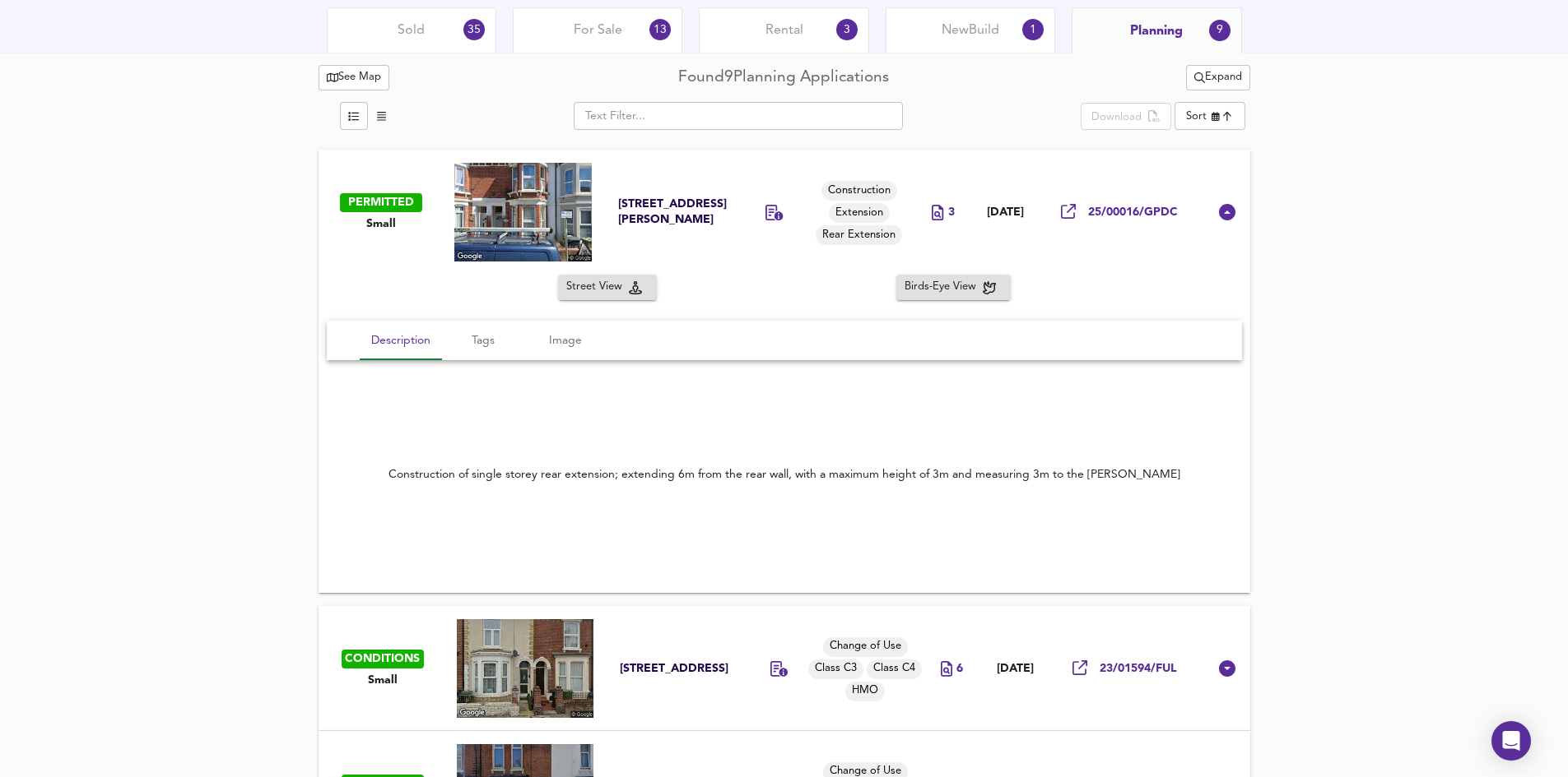
click at [532, 226] on img at bounding box center [523, 213] width 138 height 99
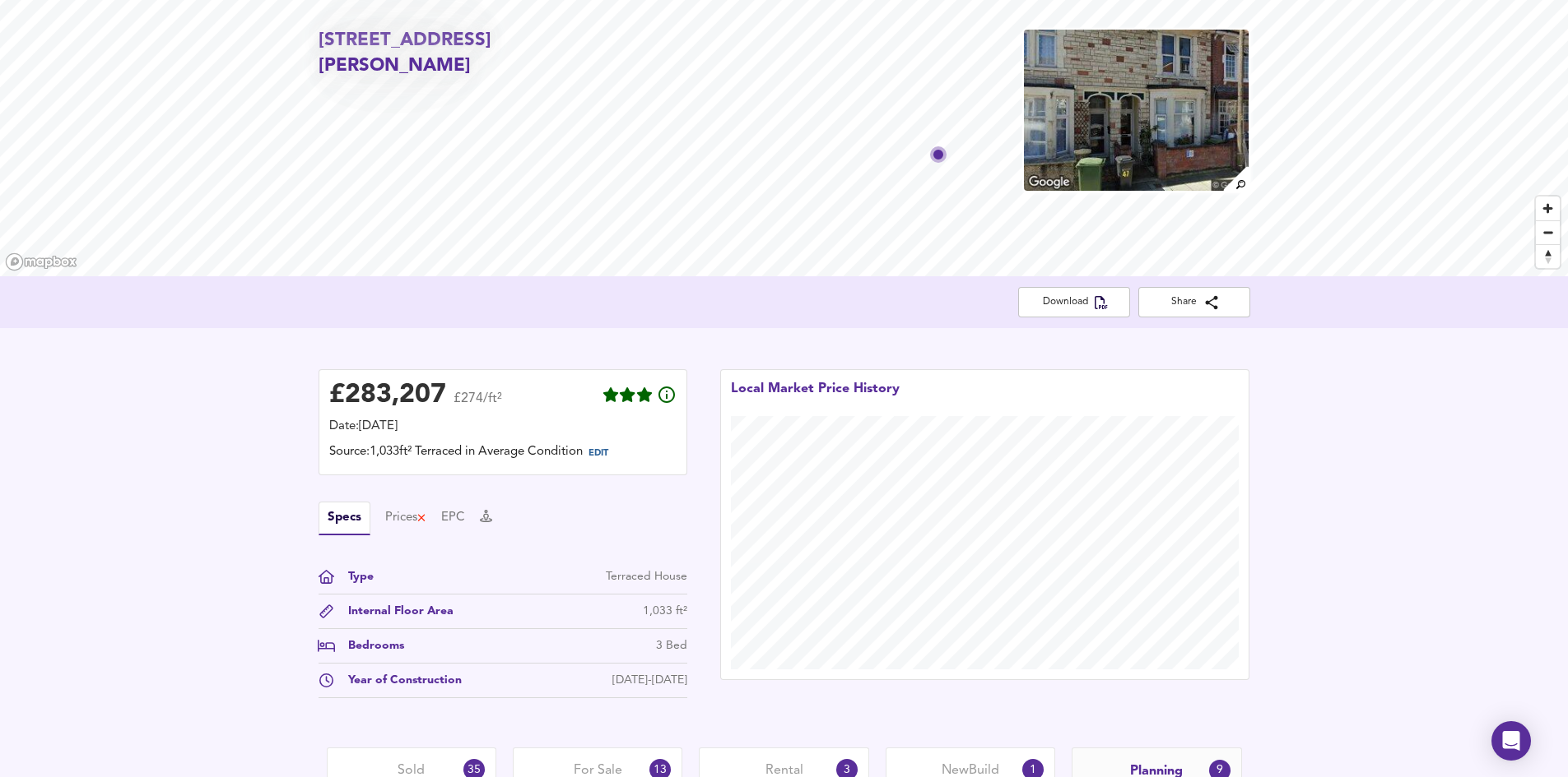
scroll to position [0, 0]
